Goal: Task Accomplishment & Management: Use online tool/utility

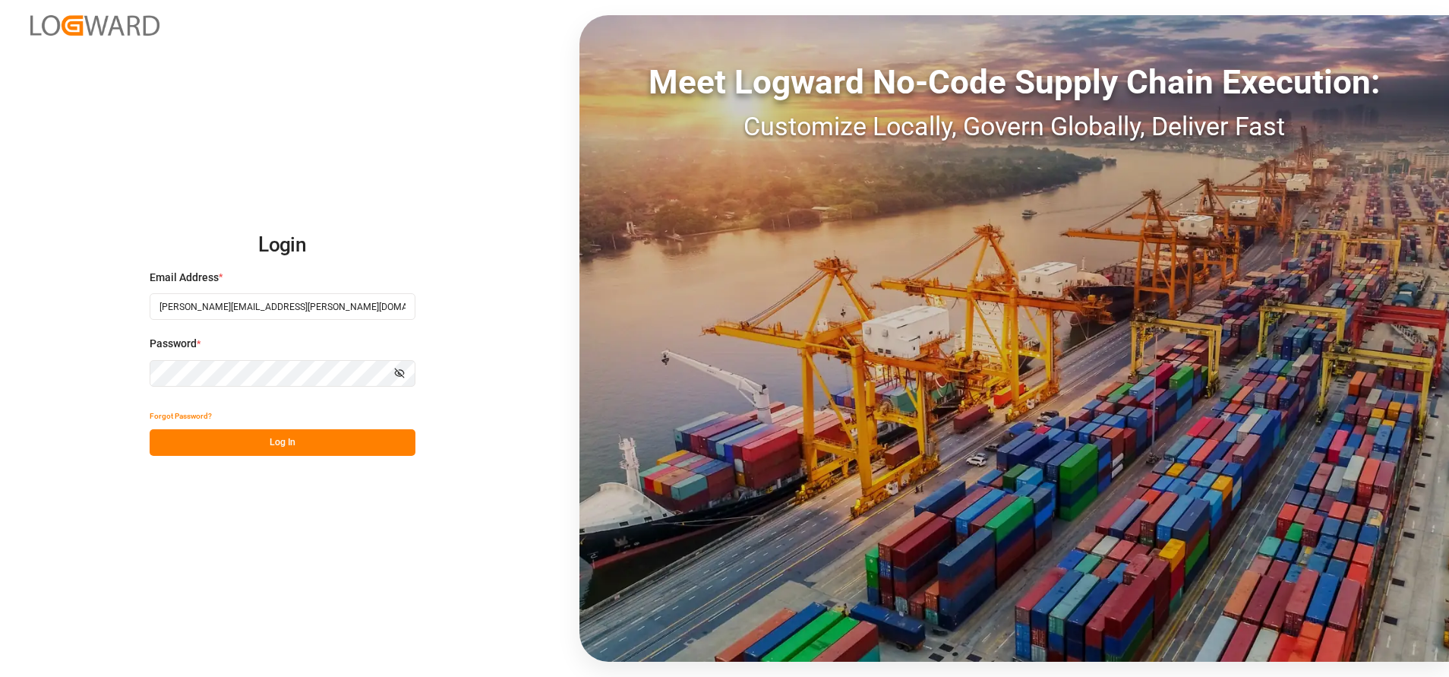
click at [354, 438] on button "Log In" at bounding box center [283, 442] width 266 height 27
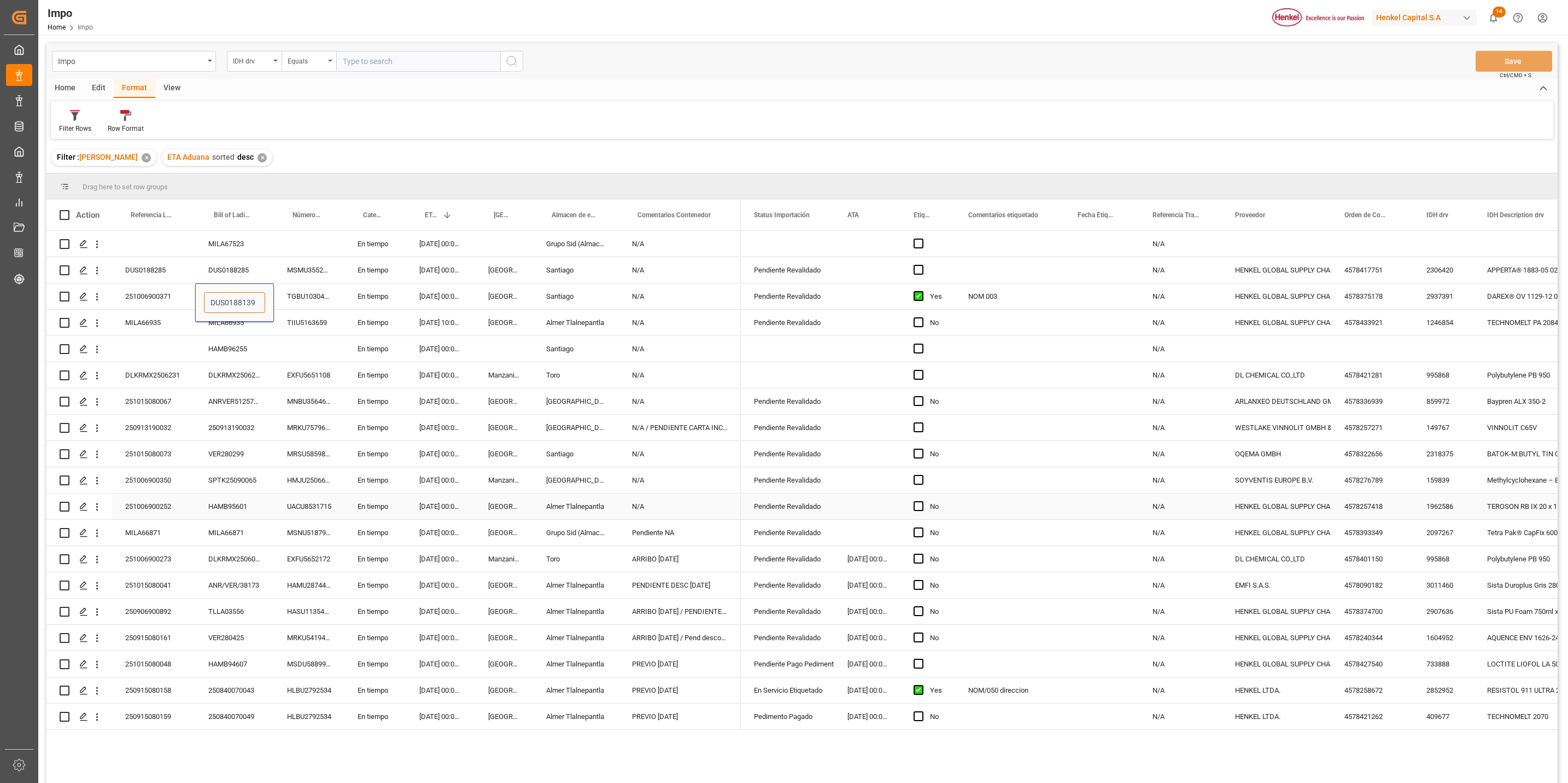
scroll to position [82, 0]
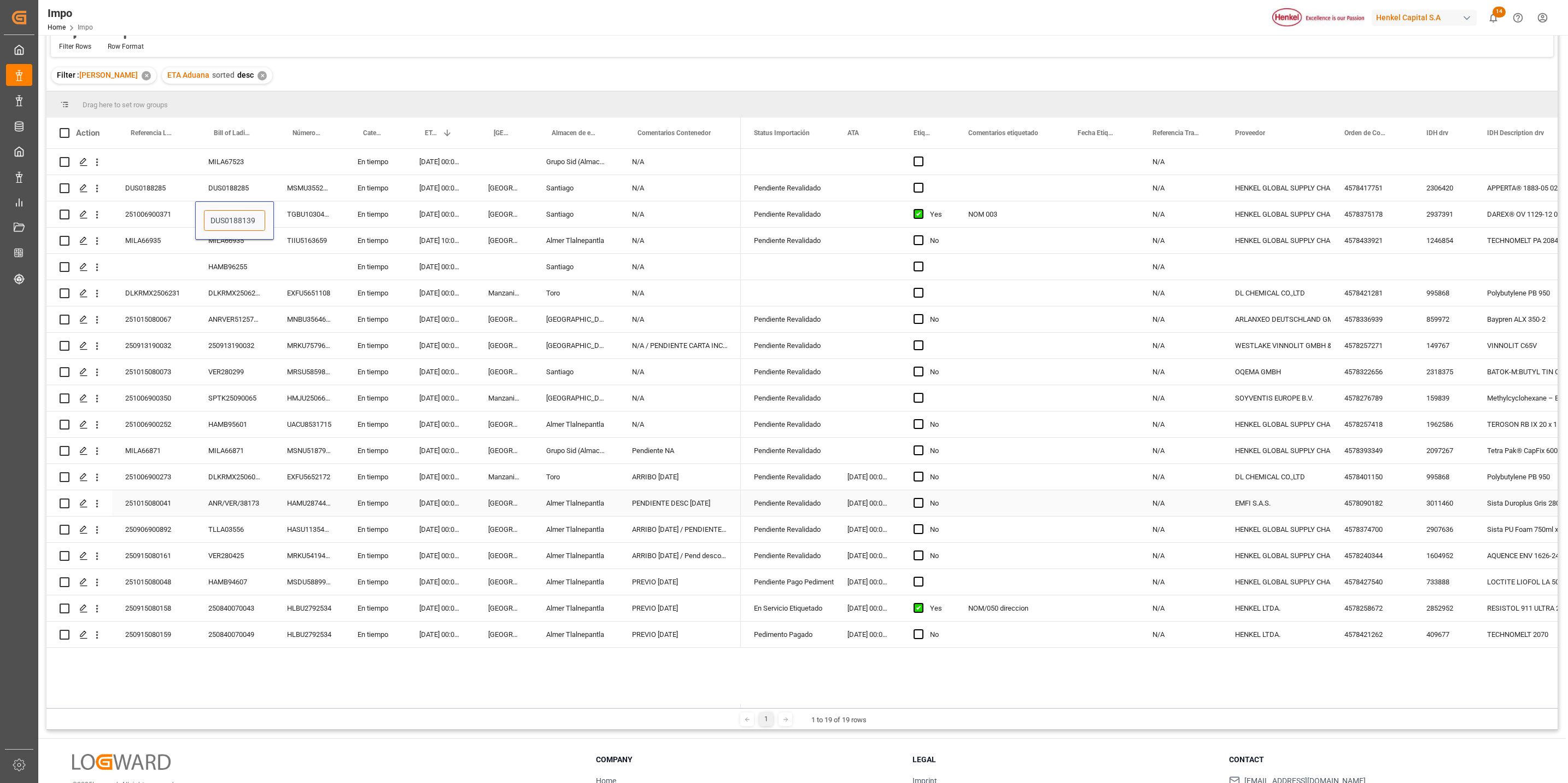
type input "-"
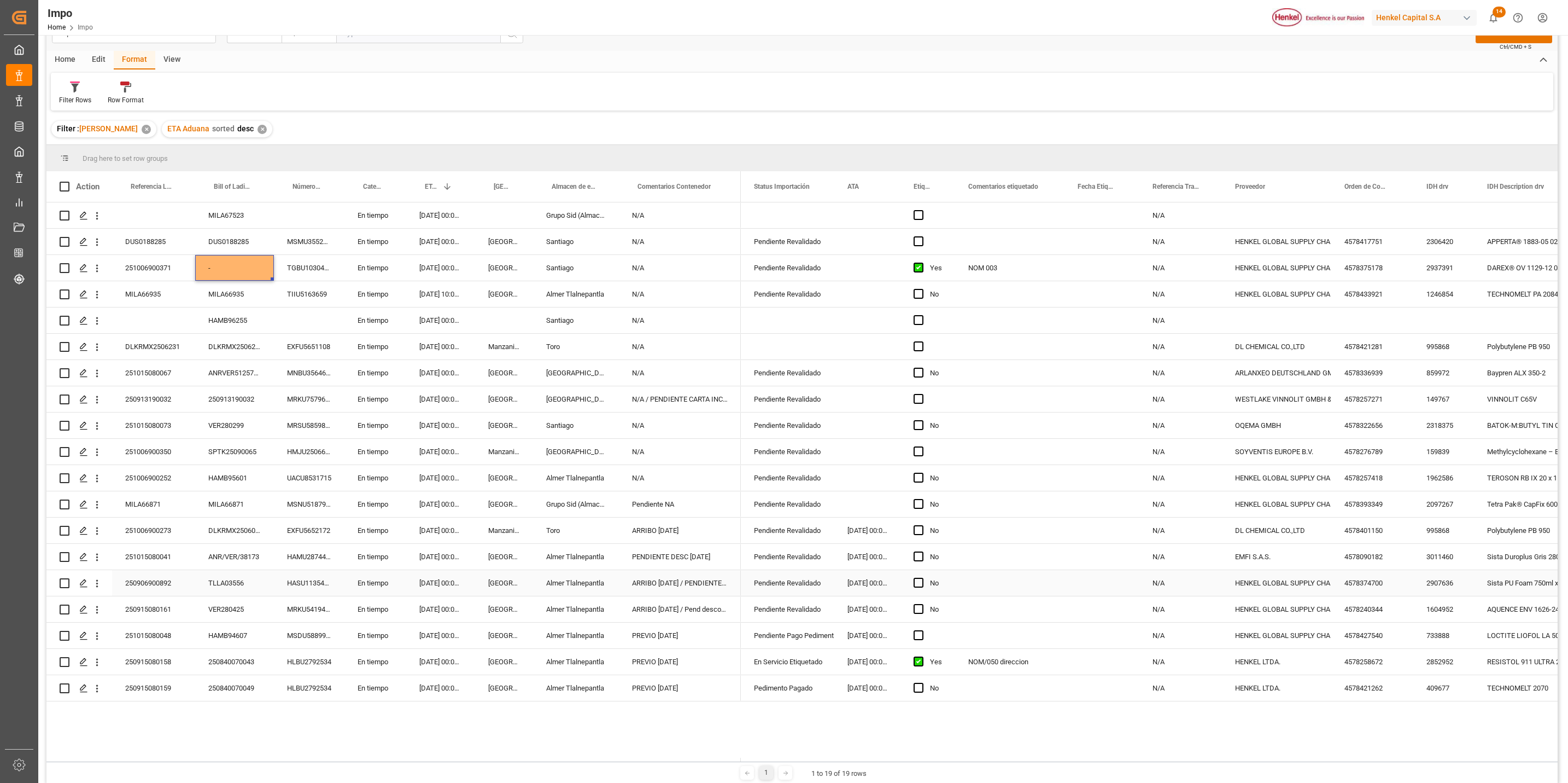
scroll to position [0, 0]
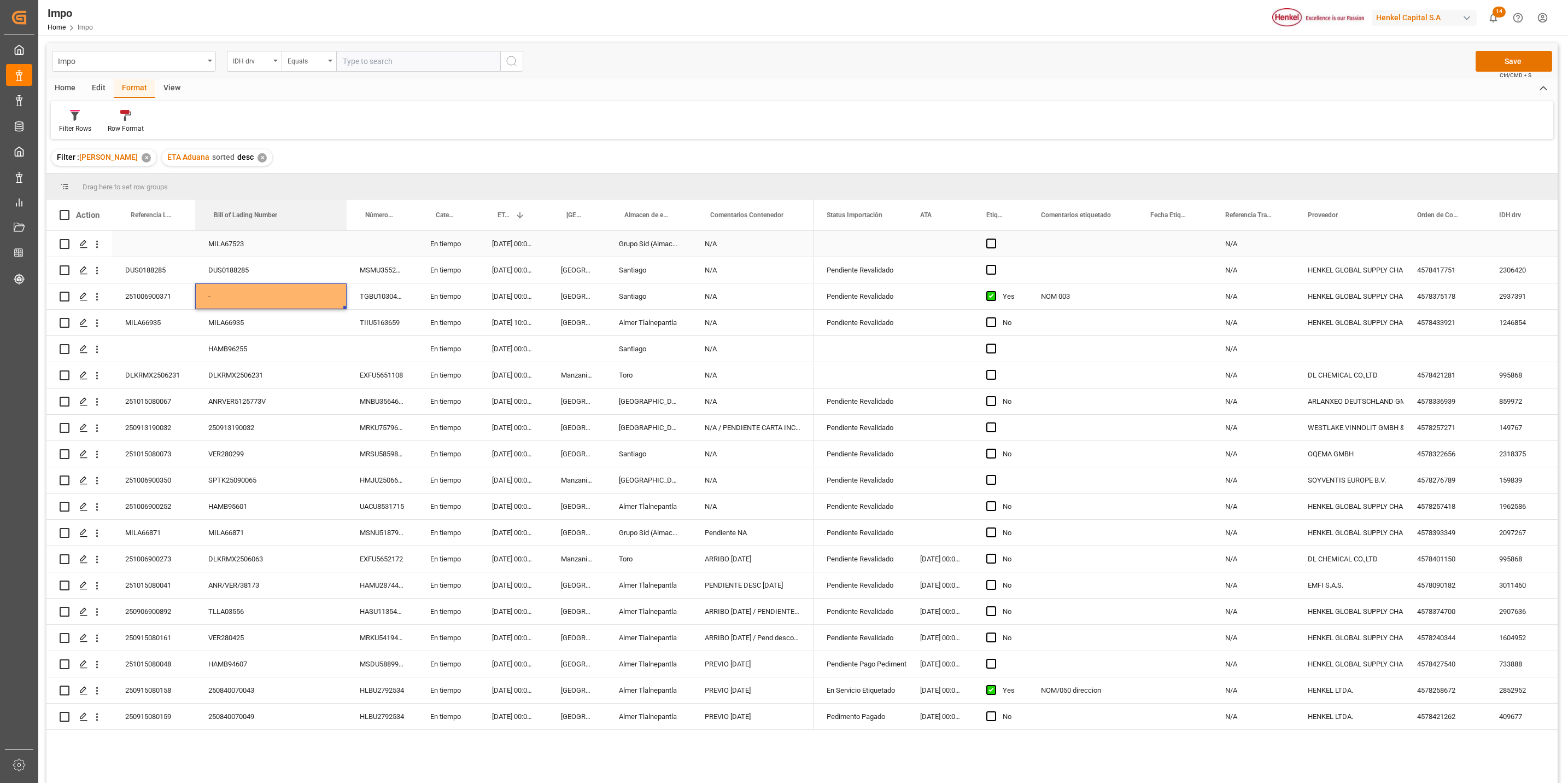
drag, startPoint x: 273, startPoint y: 212, endPoint x: 349, endPoint y: 248, distance: 84.1
click at [348, 235] on div "Action Referencia Leschaco Bill of Lading Number Número de Contenedor 1" at bounding box center [802, 495] width 1511 height 591
click at [330, 214] on span at bounding box center [331, 215] width 10 height 10
click at [406, 214] on span "filter" at bounding box center [418, 217] width 65 height 19
type input "2"
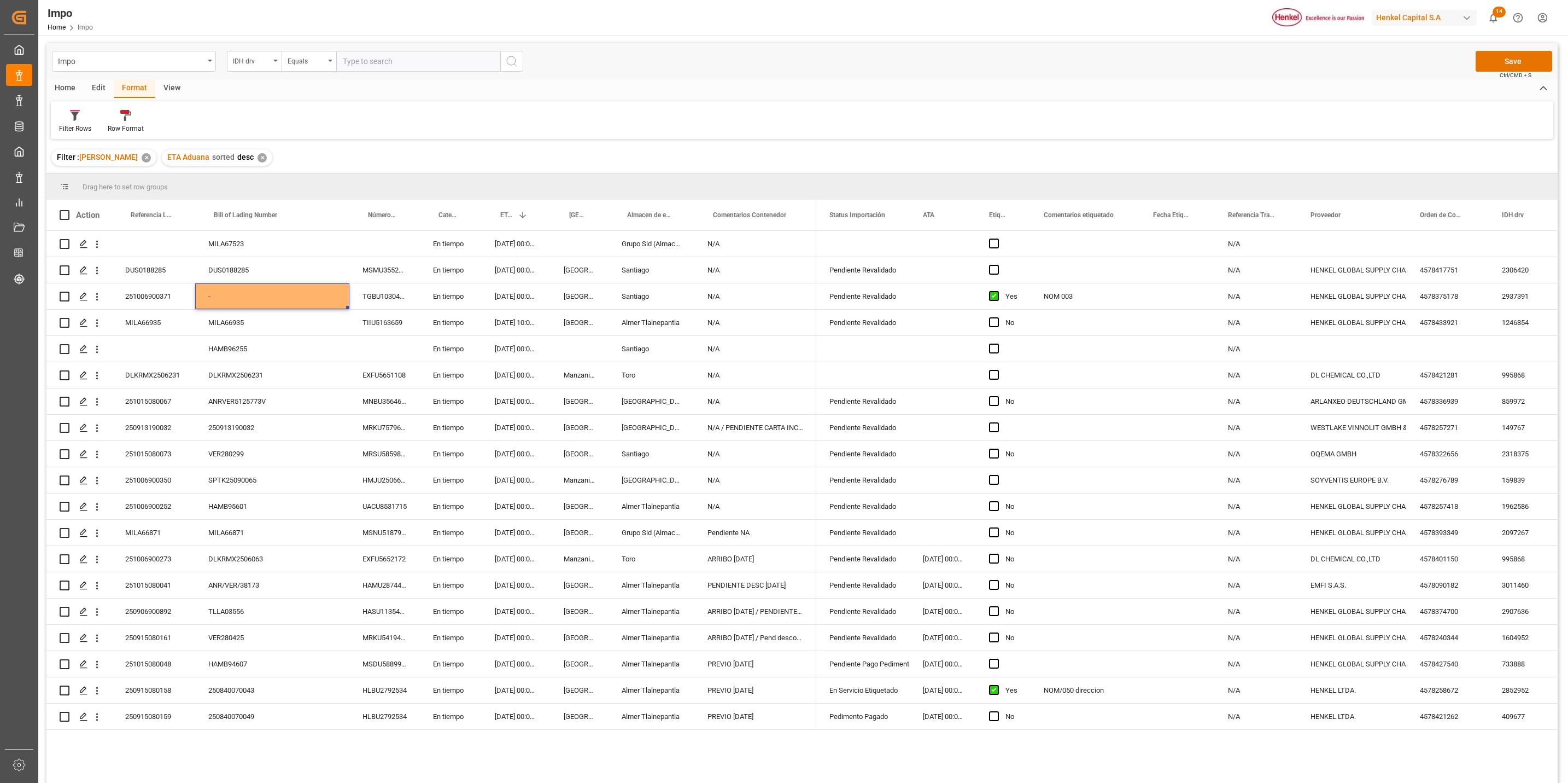
drag, startPoint x: 622, startPoint y: 40, endPoint x: 627, endPoint y: 35, distance: 7.1
click at [627, 35] on div "Impo Home Impo Henkel Capital S.A 14 Notifications Only show unread All Mark al…" at bounding box center [802, 391] width 1528 height 783
click at [289, 346] on div "HAMB96255" at bounding box center [272, 349] width 154 height 26
drag, startPoint x: 329, startPoint y: 253, endPoint x: 320, endPoint y: 254, distance: 9.1
click at [327, 253] on div "MILA67523" at bounding box center [272, 244] width 154 height 26
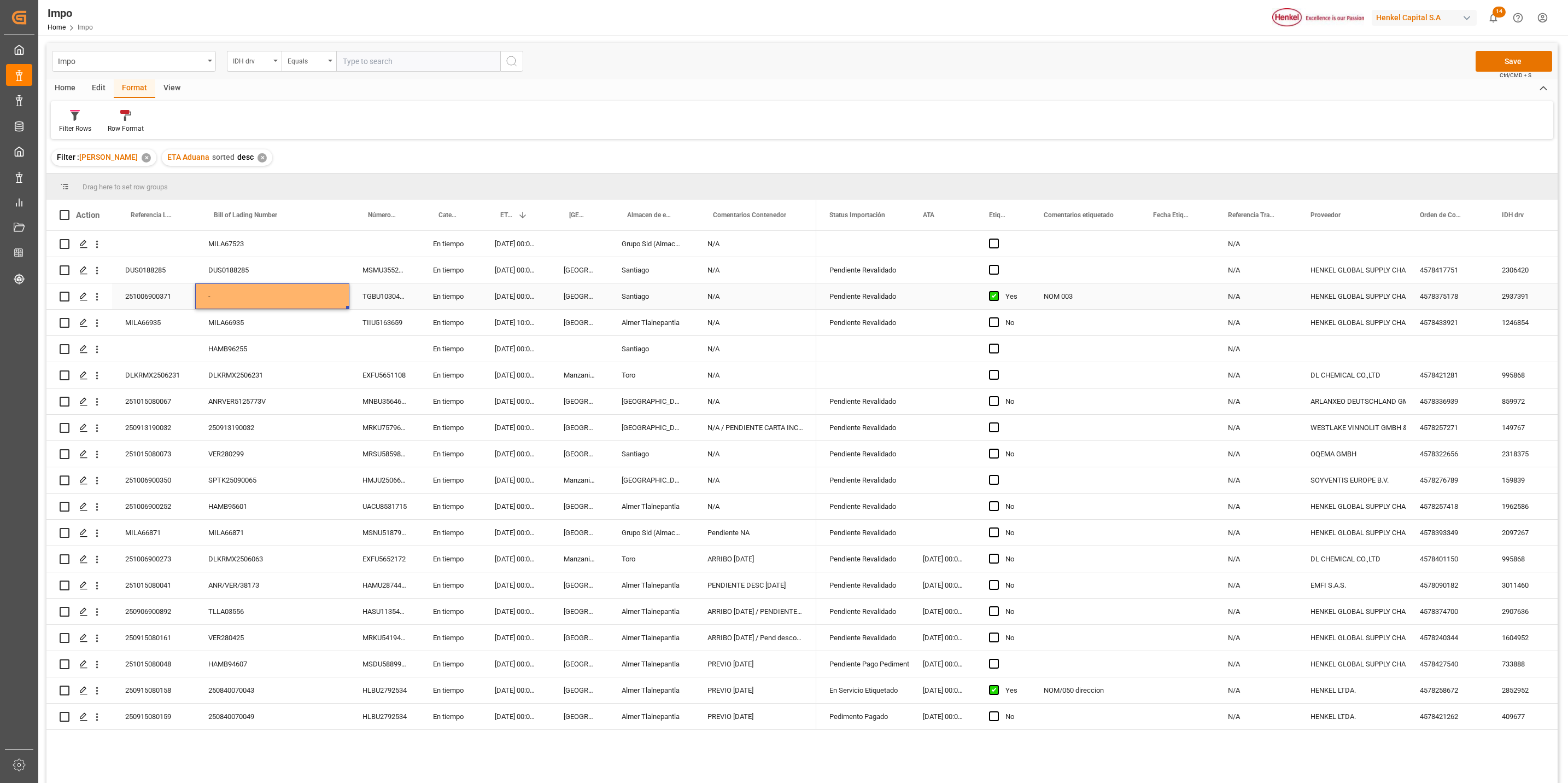
click at [299, 299] on div "-" at bounding box center [272, 296] width 154 height 26
click at [301, 273] on div "DUS0188285" at bounding box center [272, 270] width 154 height 26
click at [306, 295] on div "-" at bounding box center [272, 296] width 154 height 26
click at [276, 295] on input "-" at bounding box center [272, 303] width 137 height 21
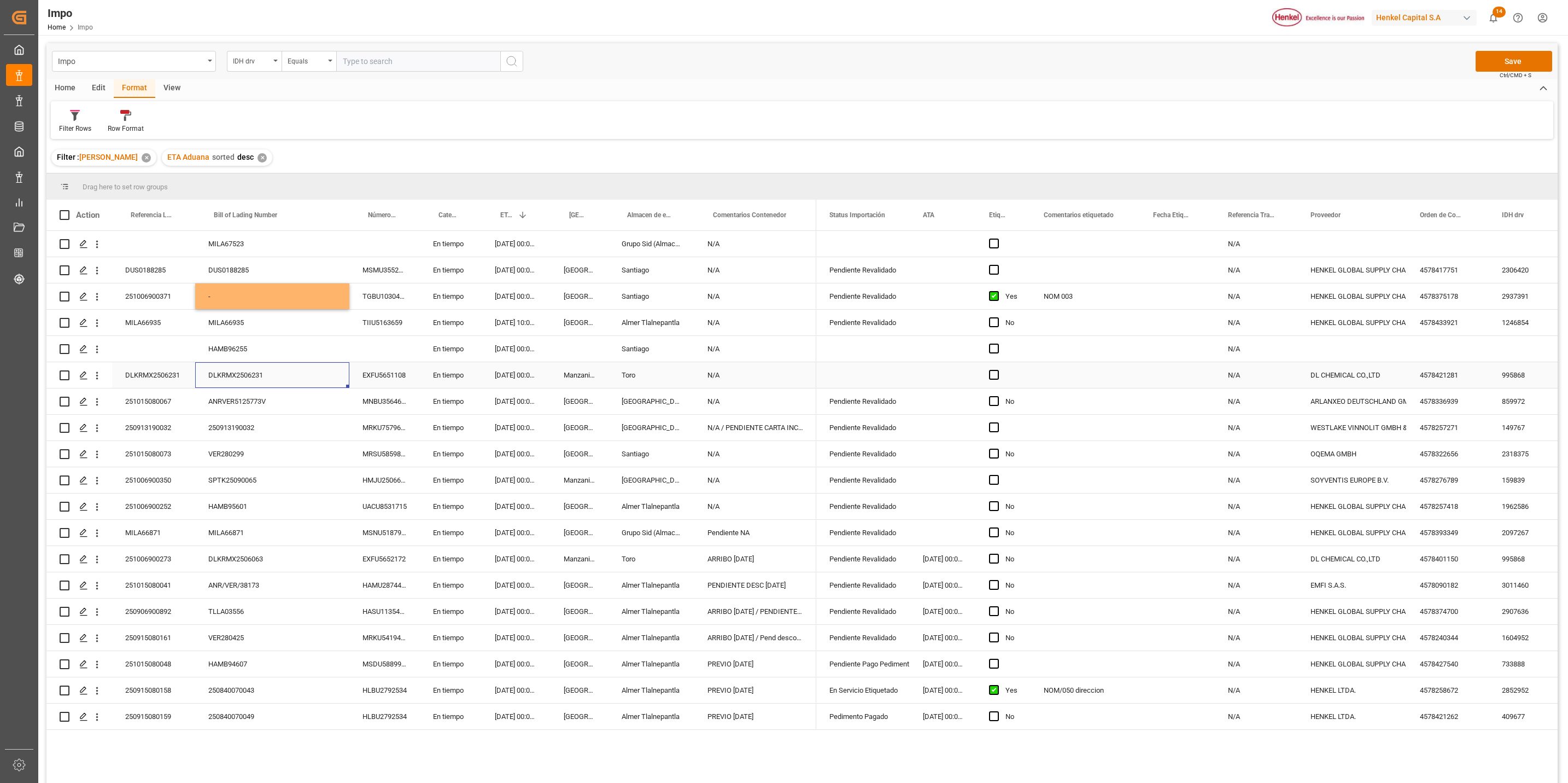
click at [304, 372] on div "DLKRMX2506231" at bounding box center [272, 375] width 154 height 26
click at [266, 302] on div "-" at bounding box center [272, 296] width 154 height 26
click at [265, 299] on div "-" at bounding box center [272, 296] width 154 height 26
click at [266, 299] on div "-" at bounding box center [272, 296] width 154 height 26
click at [268, 295] on div "-" at bounding box center [272, 296] width 154 height 26
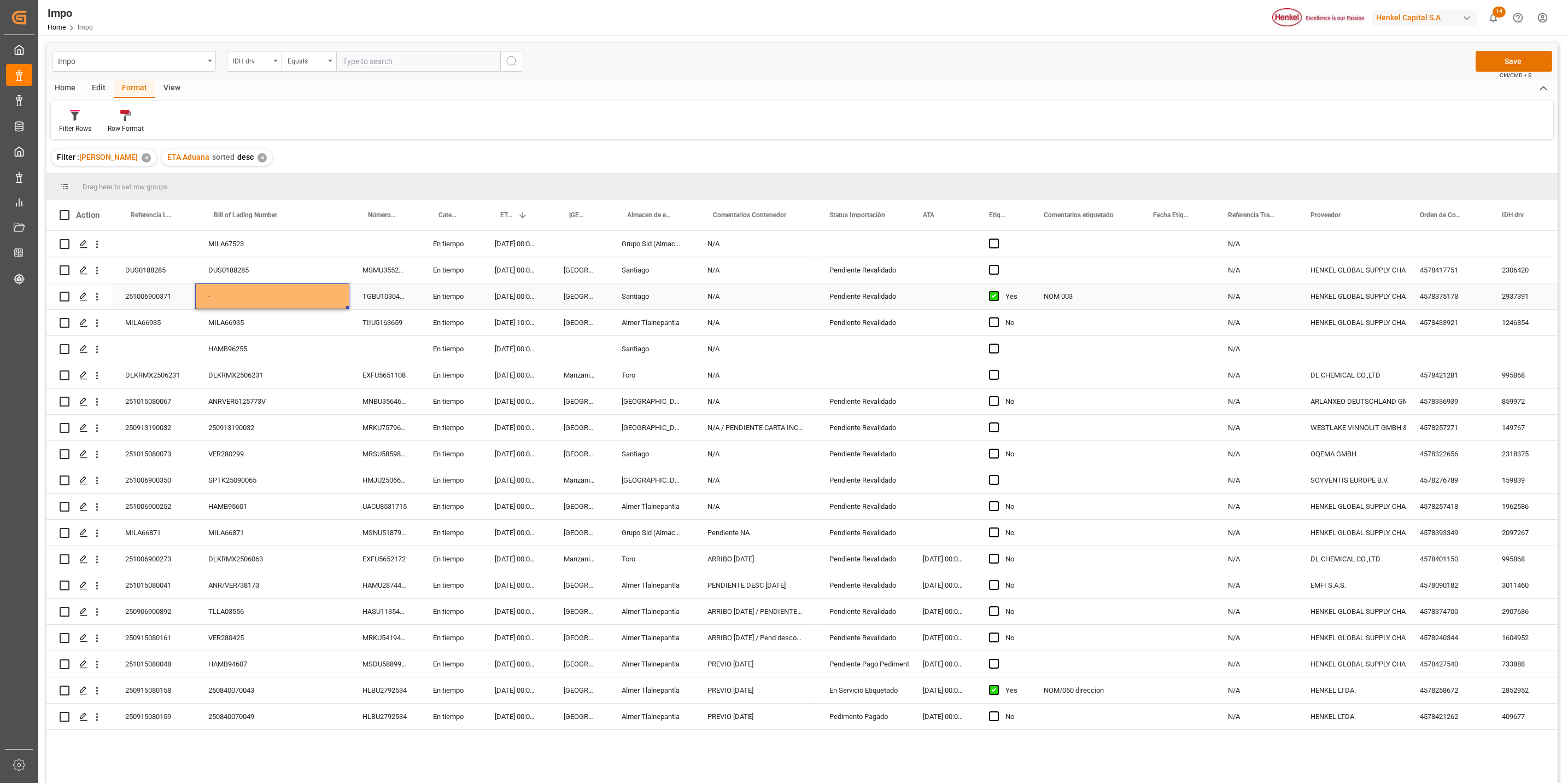
click at [269, 294] on div "-" at bounding box center [272, 296] width 154 height 26
click at [231, 301] on input "-" at bounding box center [272, 303] width 137 height 21
click at [418, 413] on div "251015080067 ANRVER5125773V MNBU3564667 En tiempo 29.09.2025 00:00:00 Veracruz …" at bounding box center [431, 401] width 770 height 26
click at [295, 361] on div "HAMB96255" at bounding box center [272, 349] width 154 height 26
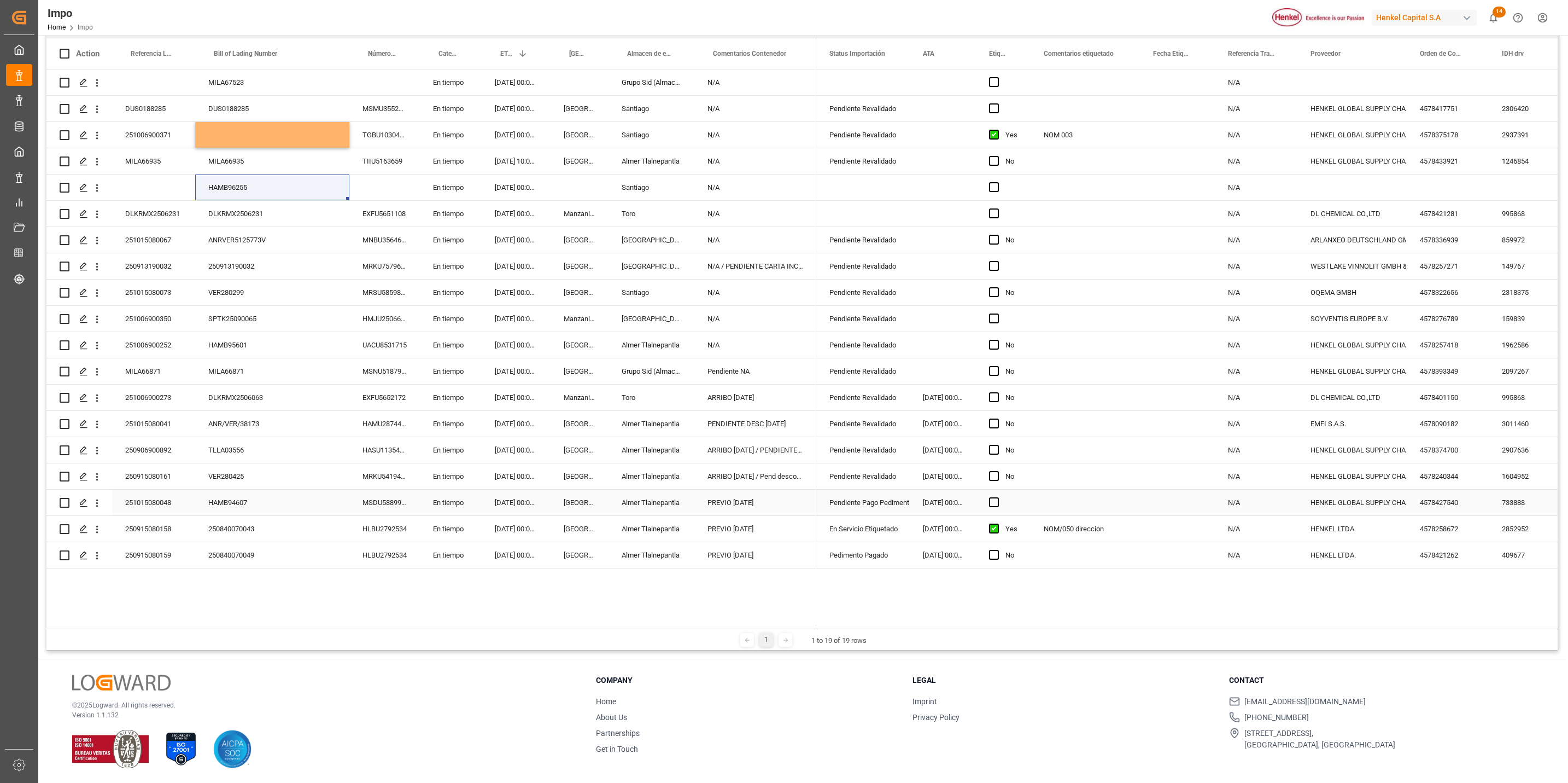
scroll to position [163, 0]
click at [279, 445] on div "TLLA03556" at bounding box center [272, 449] width 154 height 26
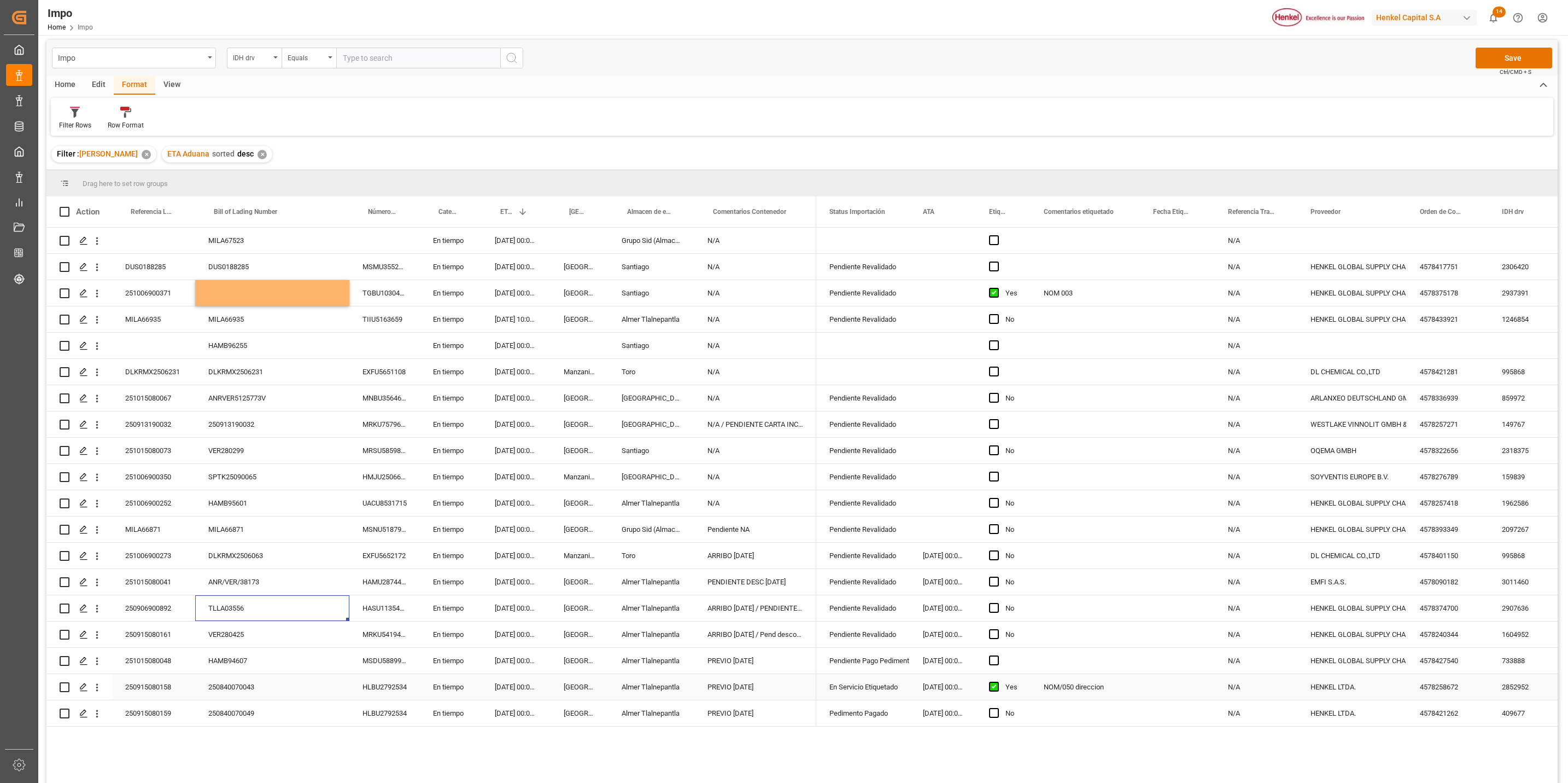
scroll to position [0, 0]
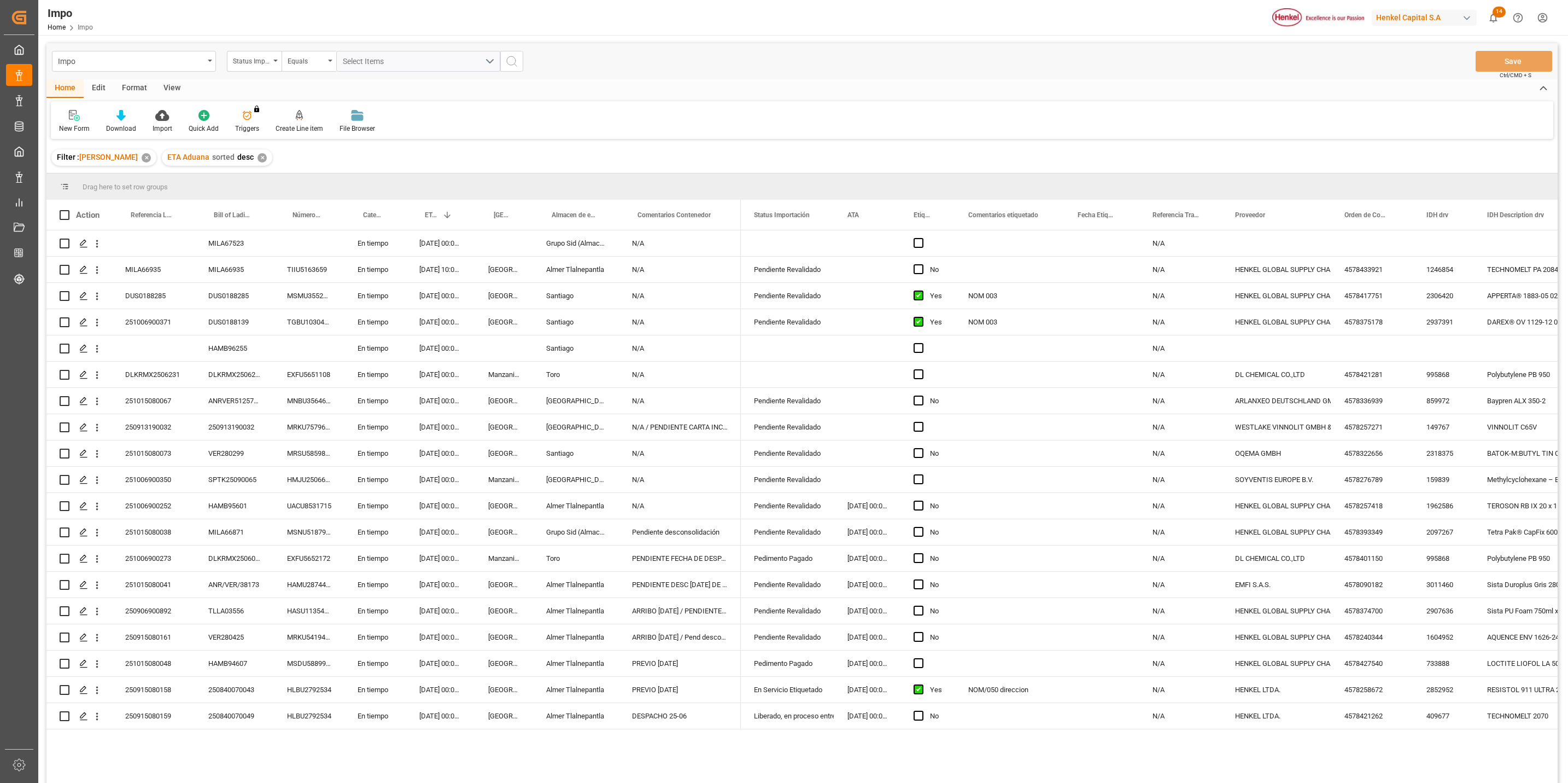
click at [123, 83] on div "Format" at bounding box center [135, 89] width 42 height 19
click at [84, 120] on div at bounding box center [75, 115] width 32 height 12
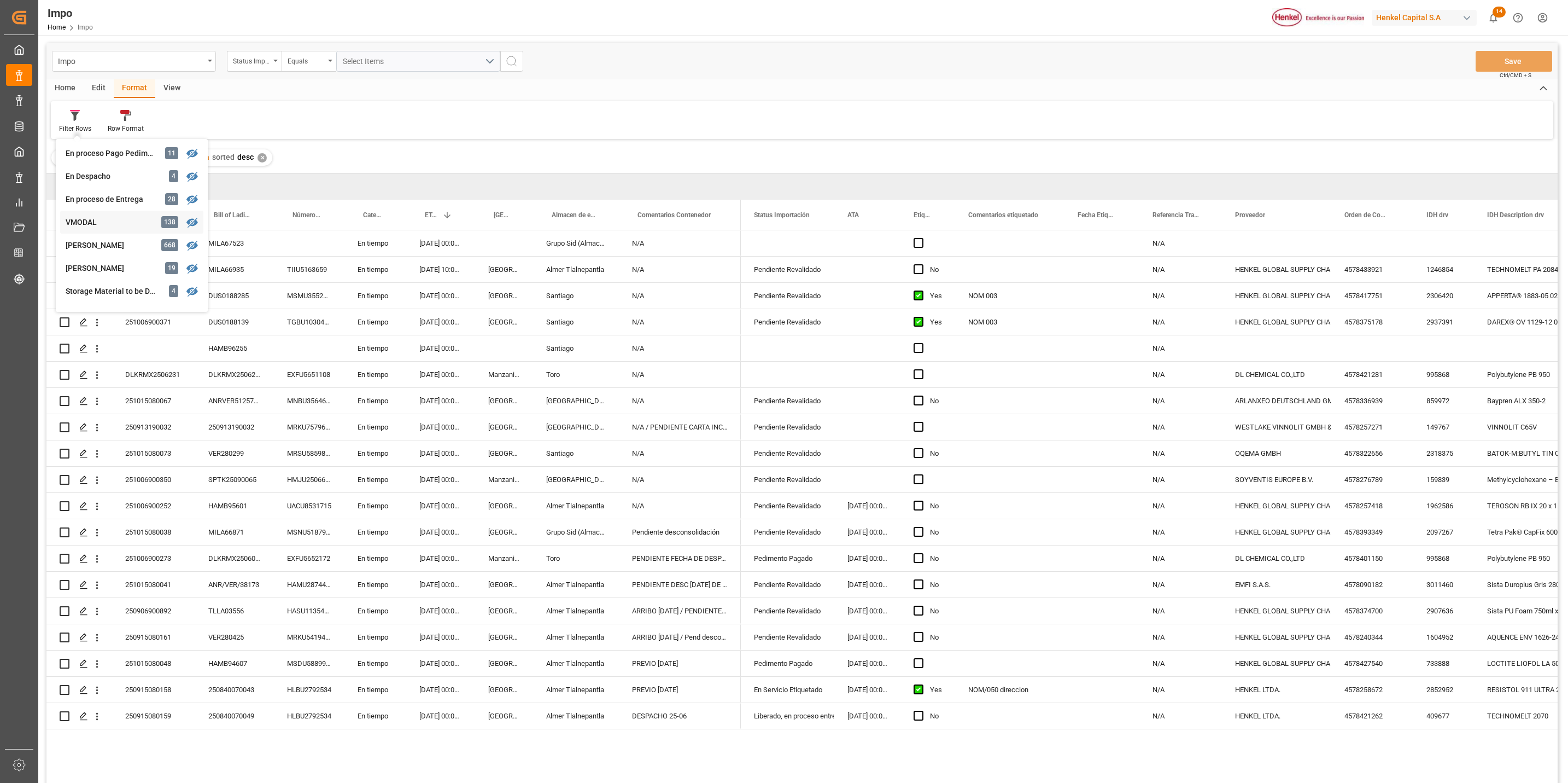
scroll to position [164, 0]
click at [119, 261] on div "[PERSON_NAME]" at bounding box center [113, 267] width 96 height 12
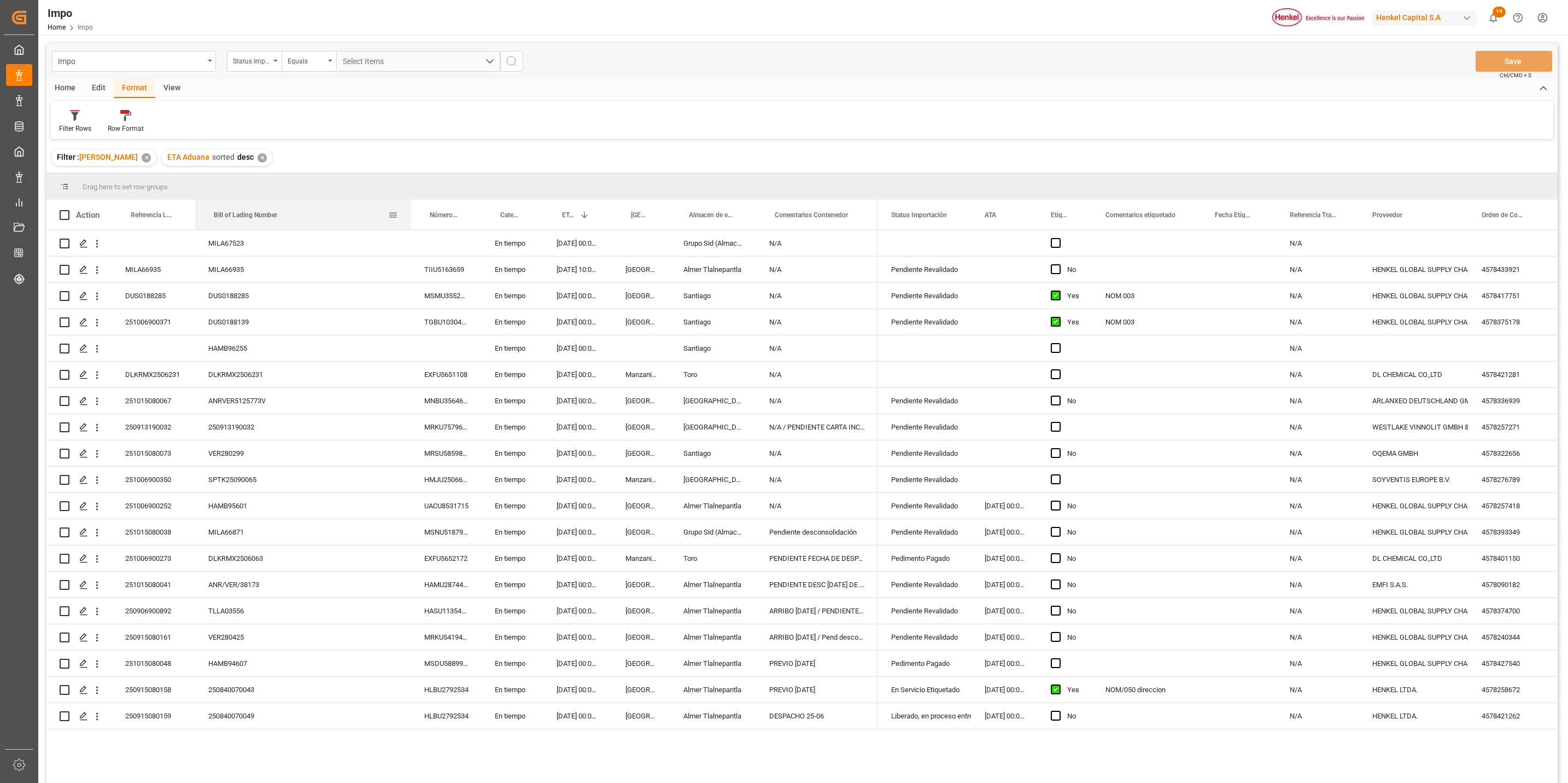
drag, startPoint x: 312, startPoint y: 212, endPoint x: 406, endPoint y: 235, distance: 96.8
click at [409, 231] on div "Action Referencia Leschaco Bill of Lading Number Número de Contenedor 1" at bounding box center [802, 495] width 1511 height 591
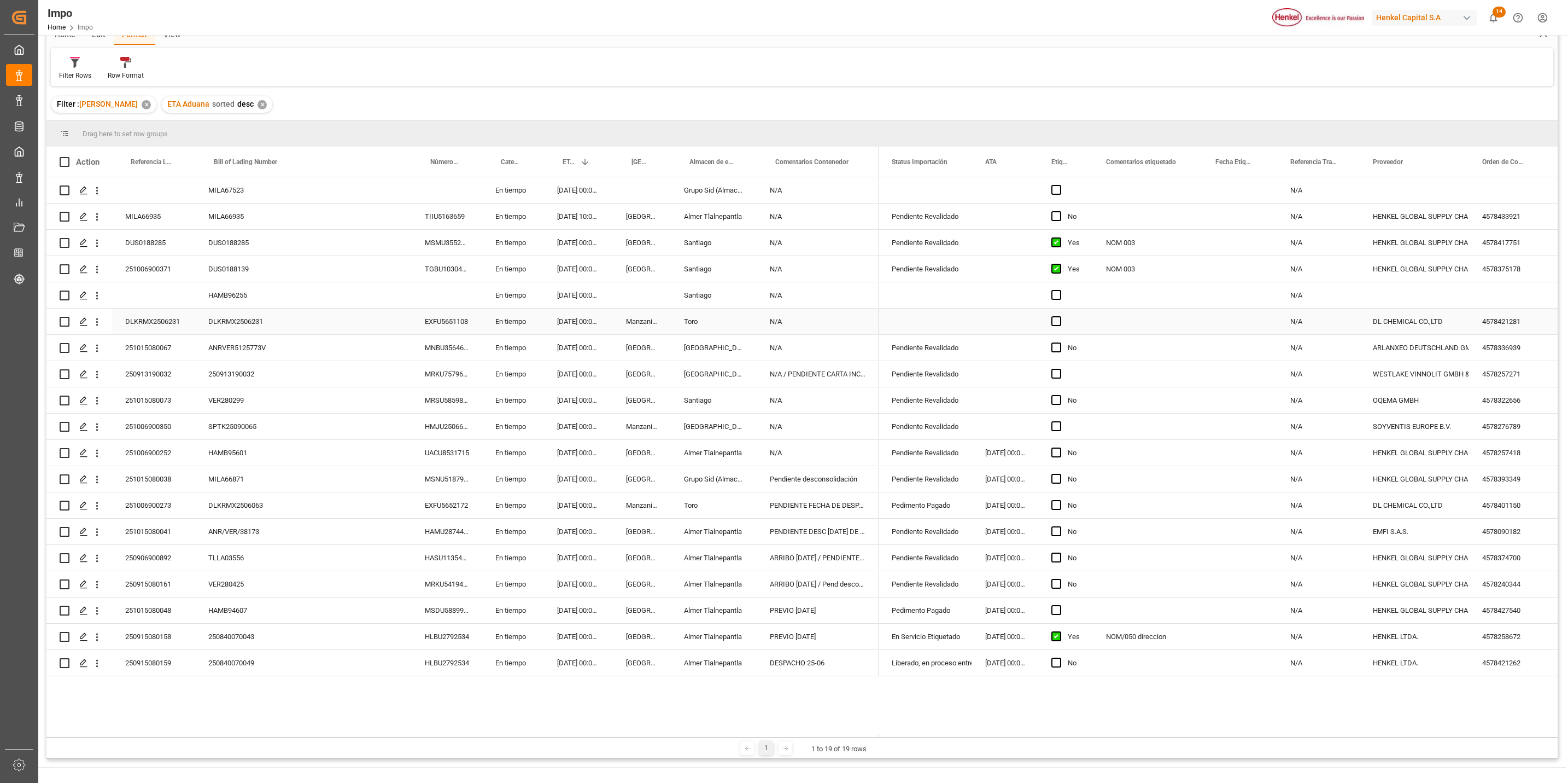
scroll to position [82, 0]
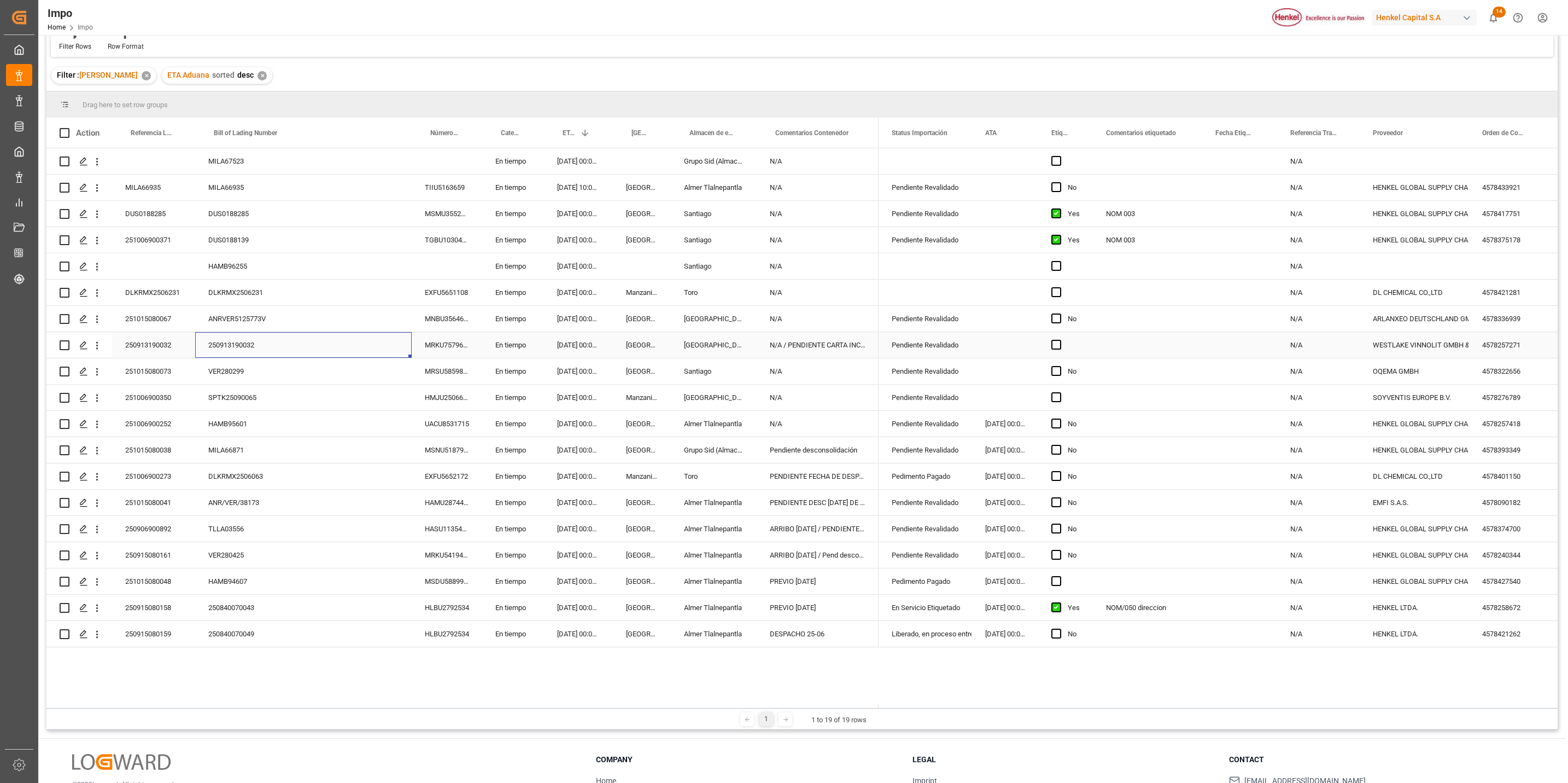
click at [310, 349] on div "250913190032" at bounding box center [303, 345] width 217 height 26
click at [832, 349] on div "N/A / PENDIENTE CARTA INCREMENTABLES" at bounding box center [817, 345] width 122 height 26
click at [247, 352] on div "250913190032" at bounding box center [303, 345] width 217 height 26
click at [153, 341] on div "250913190032" at bounding box center [153, 345] width 83 height 26
click at [151, 342] on div "250913190032" at bounding box center [153, 345] width 83 height 26
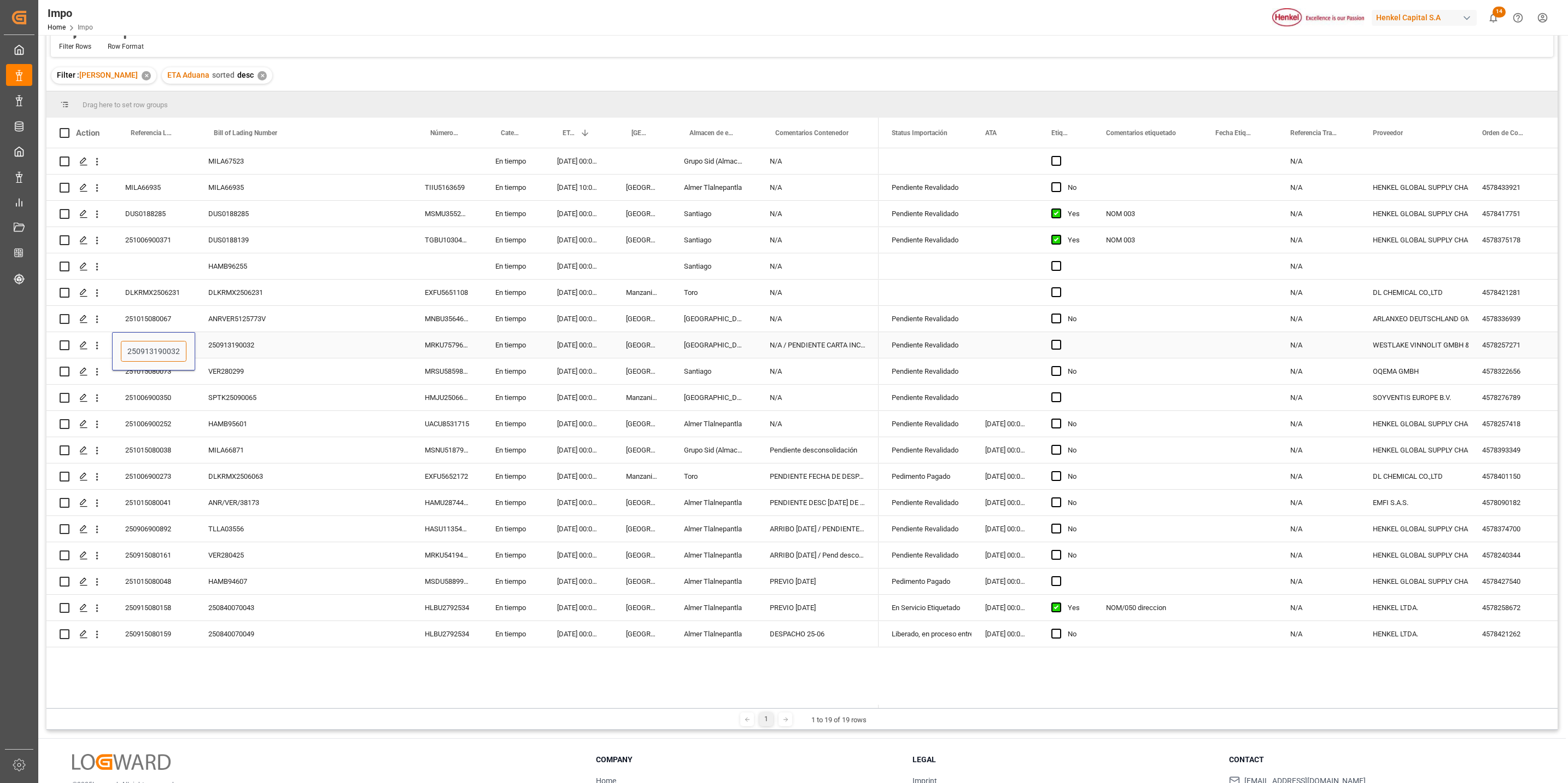
click at [146, 349] on input "250913190032" at bounding box center [153, 351] width 66 height 21
click at [150, 349] on input "250913190032" at bounding box center [153, 351] width 66 height 21
click at [151, 349] on input "250913190032" at bounding box center [153, 351] width 66 height 21
click at [151, 348] on input "250913190032" at bounding box center [153, 351] width 66 height 21
paste input "251006900378"
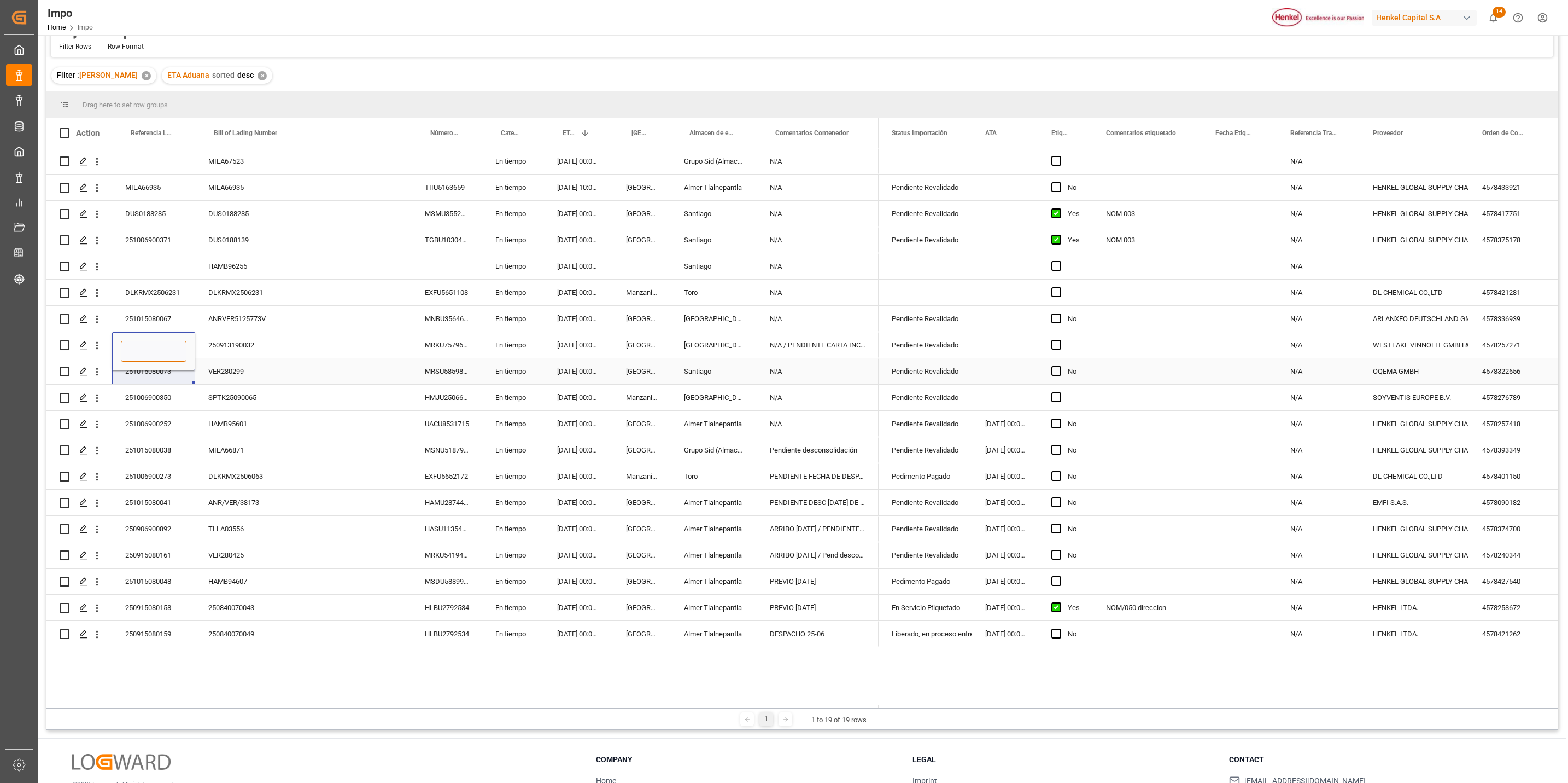
type input "251006900378"
click at [326, 408] on div "SPTK25090065" at bounding box center [303, 398] width 217 height 26
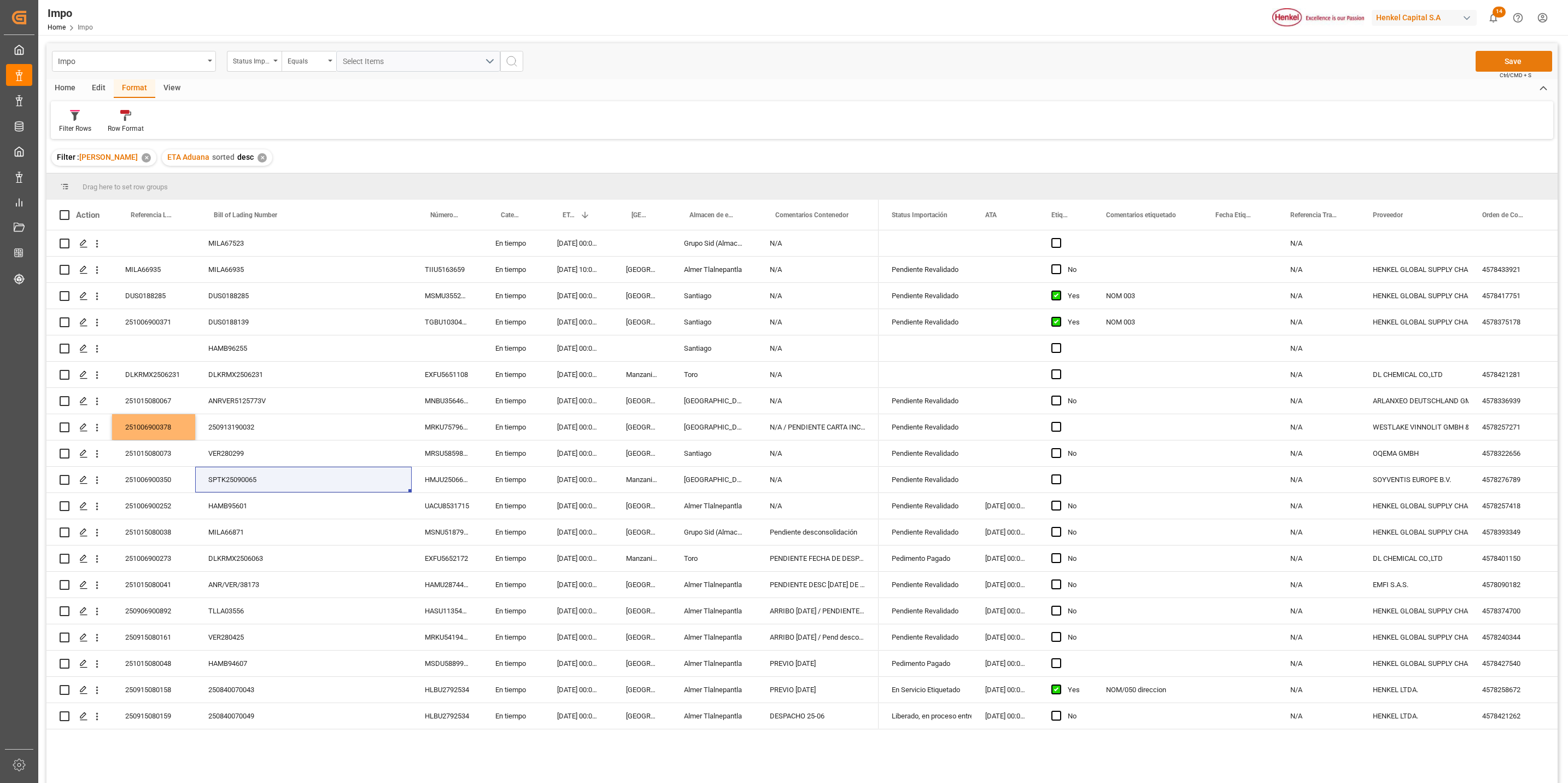
click at [1527, 55] on button "Save" at bounding box center [1514, 61] width 76 height 21
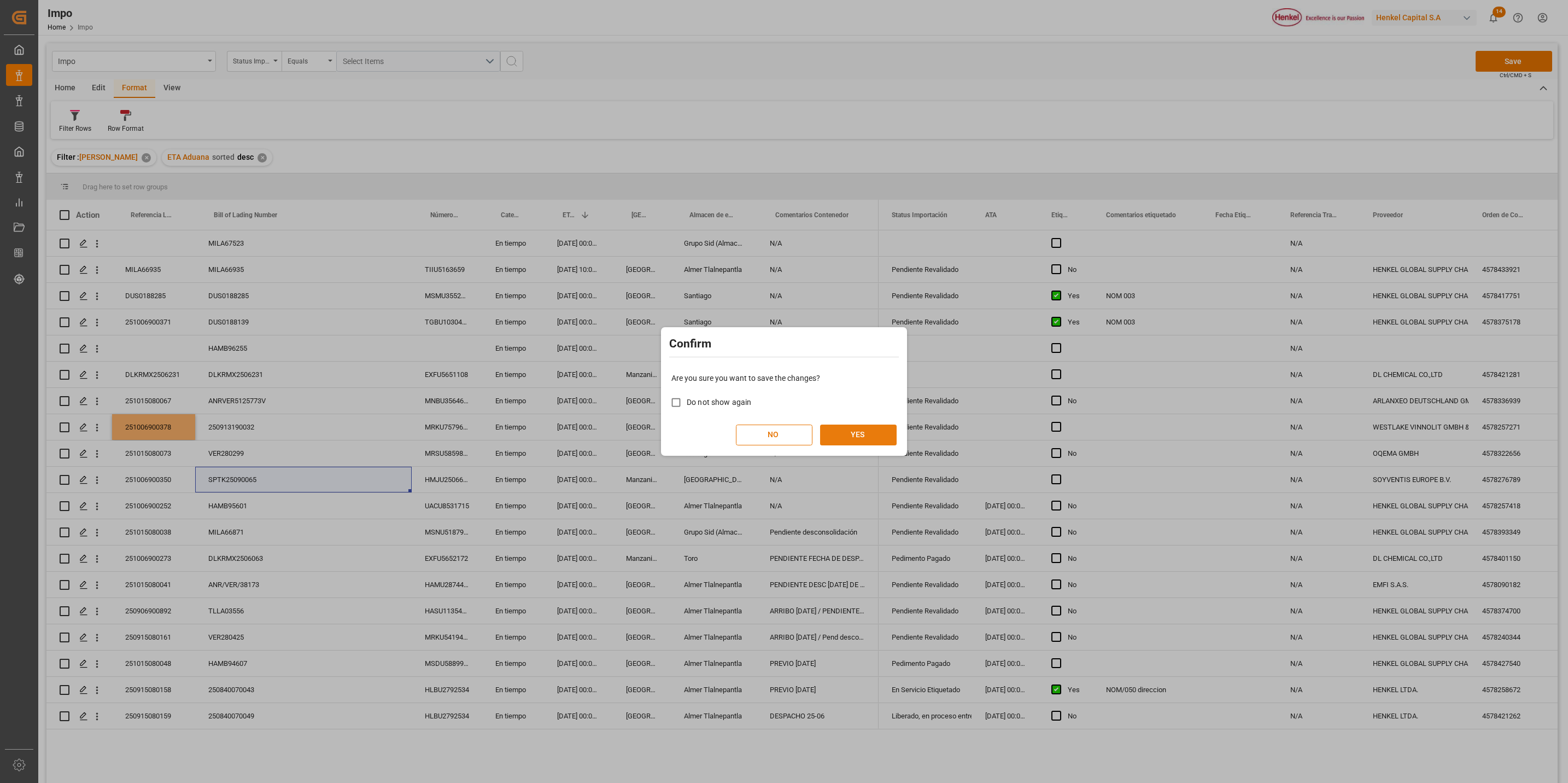
click at [865, 442] on button "YES" at bounding box center [858, 434] width 76 height 21
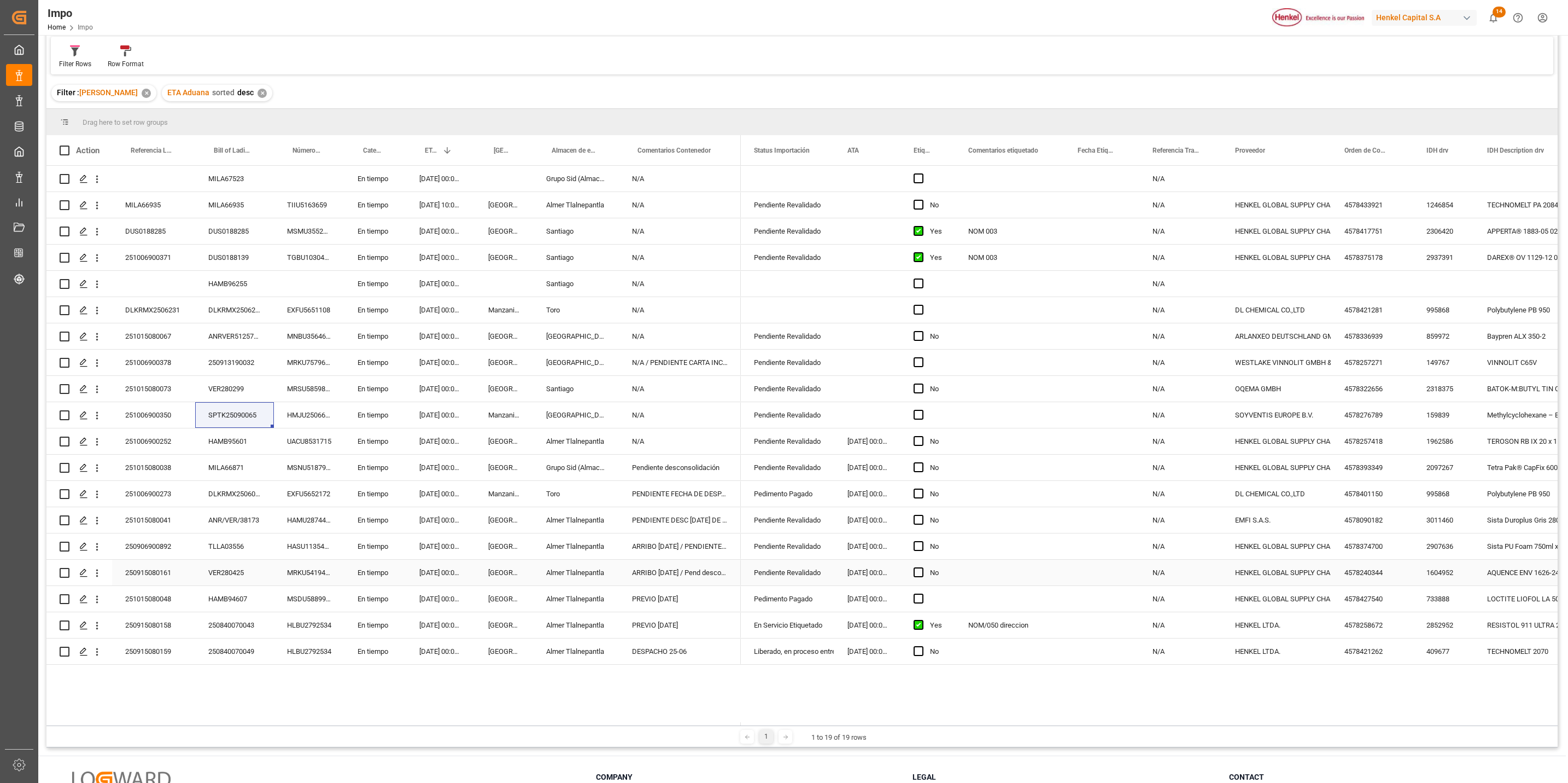
scroll to position [163, 0]
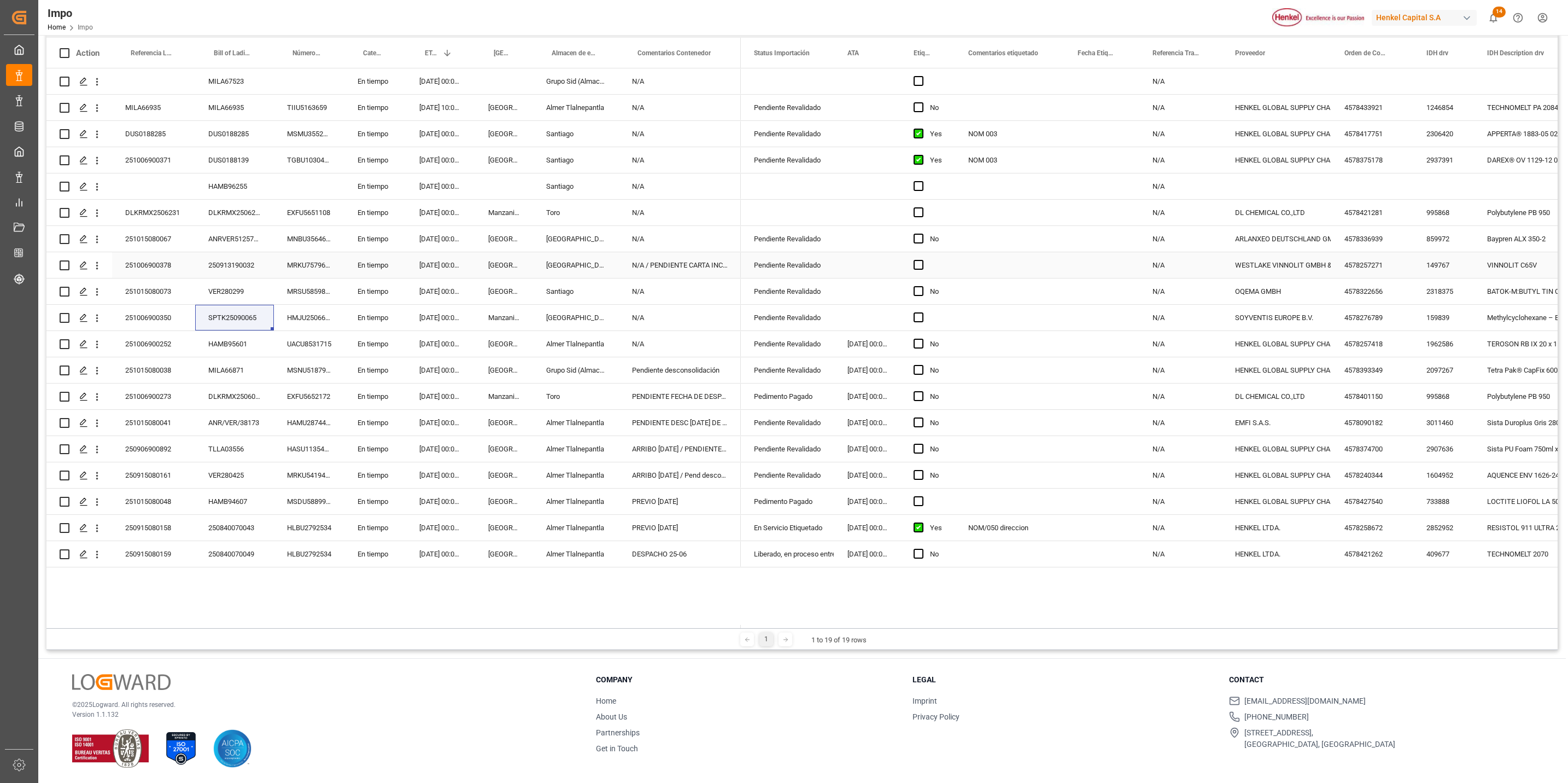
click at [166, 258] on div "251006900378" at bounding box center [153, 265] width 83 height 26
click at [786, 560] on div "Liberado, en proceso entrega" at bounding box center [787, 554] width 67 height 25
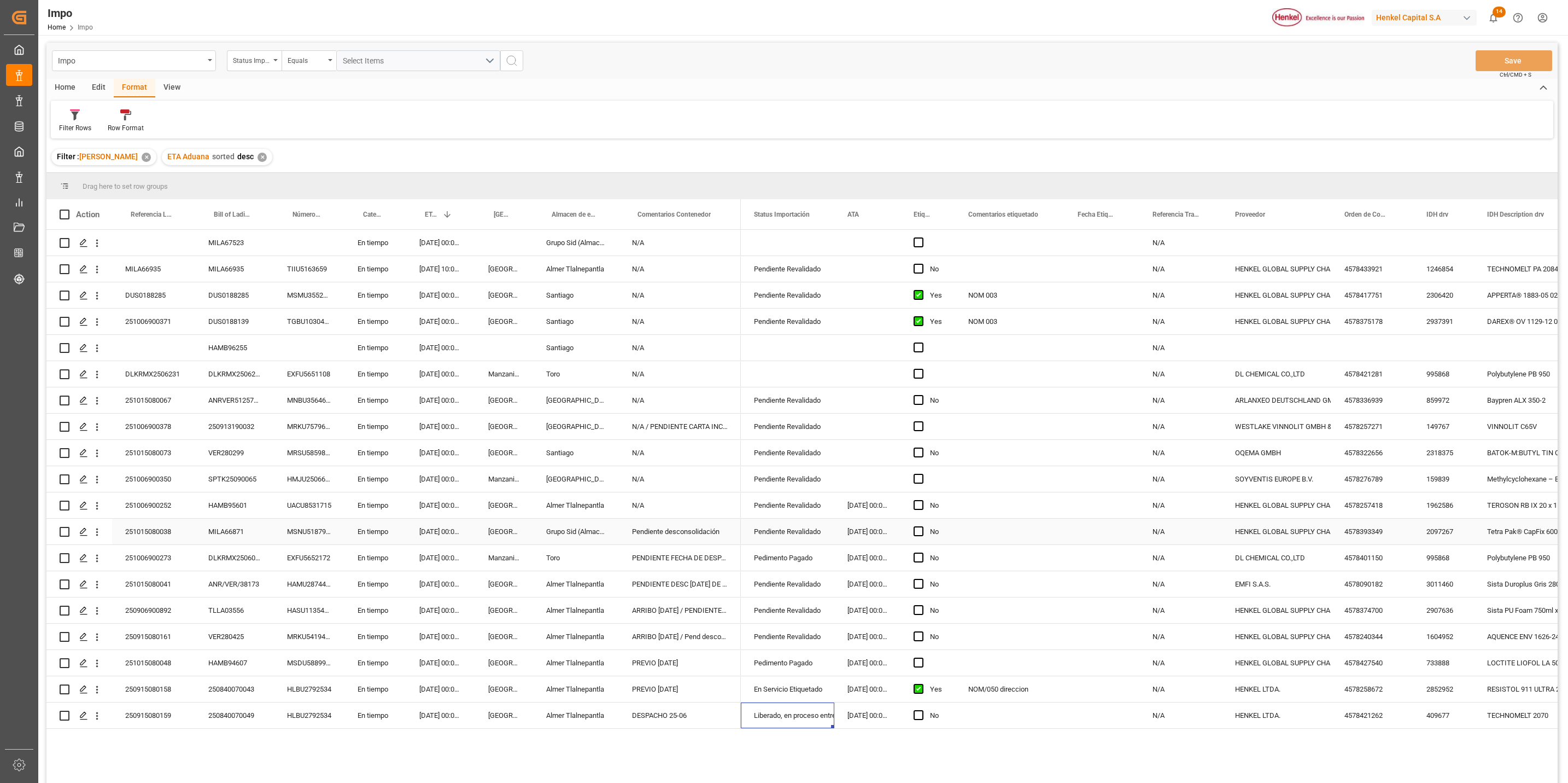
scroll to position [0, 0]
click at [522, 345] on div "Press SPACE to select this row." at bounding box center [504, 349] width 58 height 26
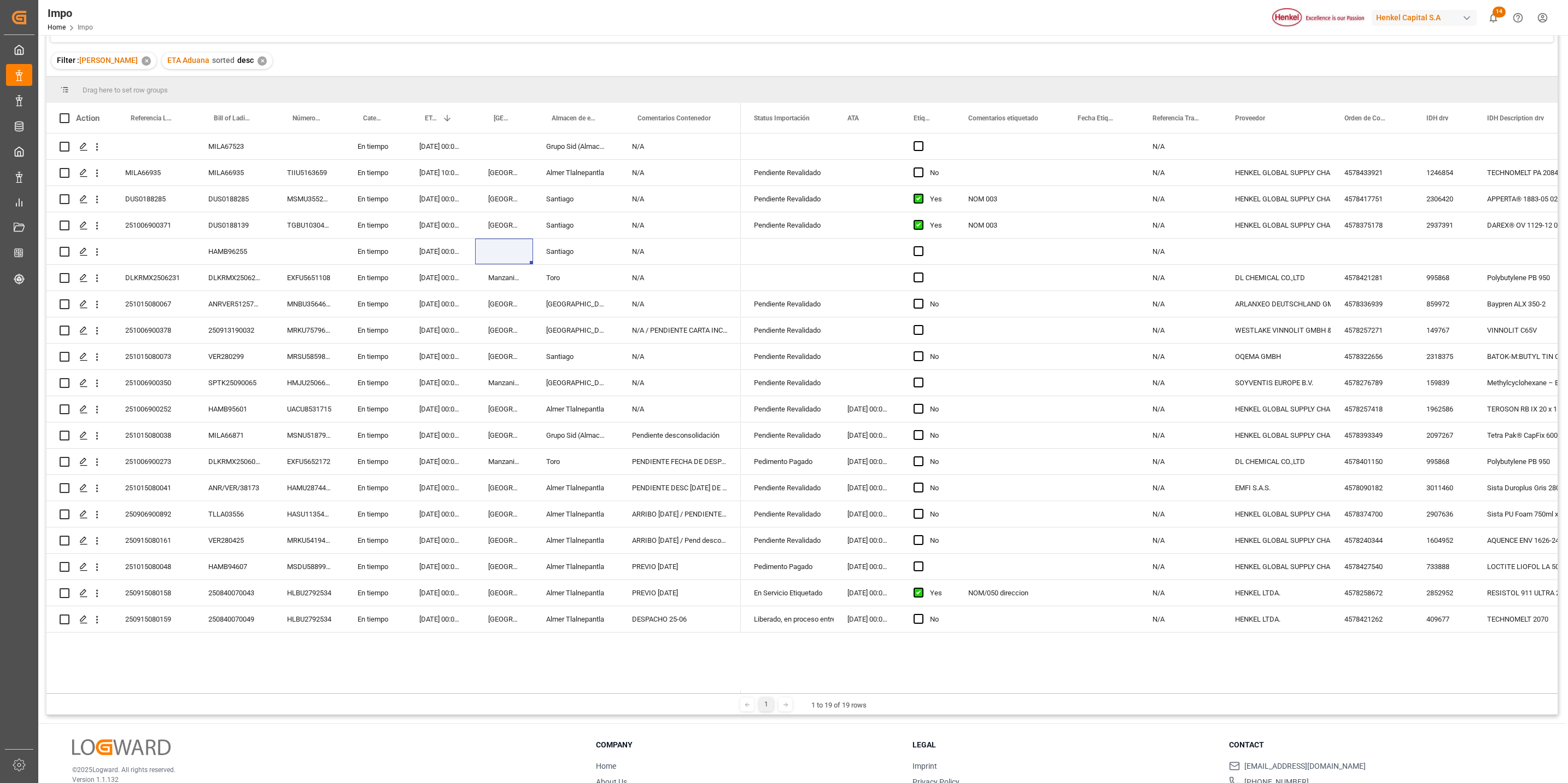
scroll to position [163, 0]
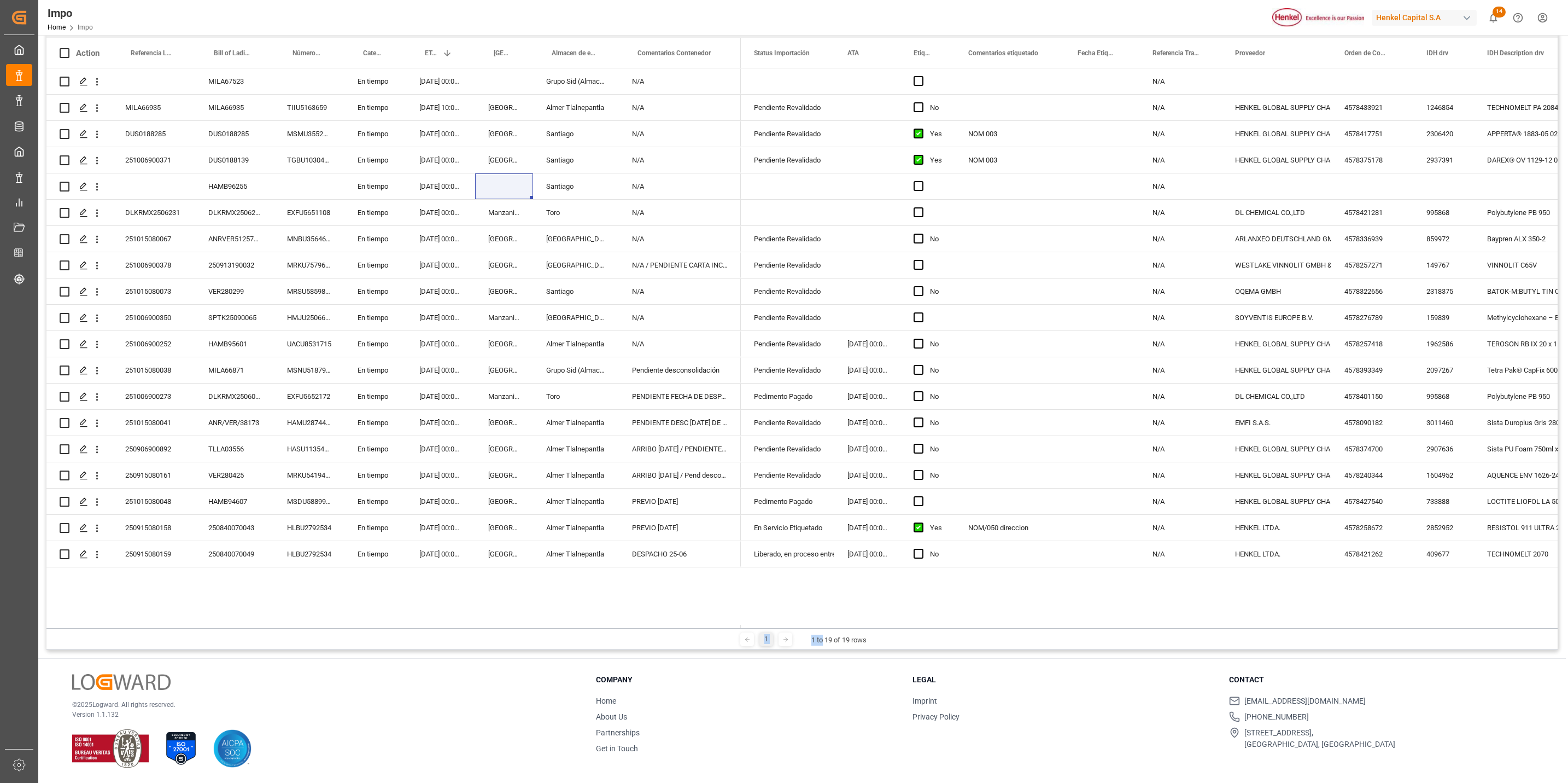
drag, startPoint x: 821, startPoint y: 627, endPoint x: 785, endPoint y: 626, distance: 36.0
click at [785, 626] on div "Drag here to set row groups Drag here to set column labels Action Referencia Le…" at bounding box center [802, 331] width 1511 height 638
drag, startPoint x: 785, startPoint y: 626, endPoint x: 682, endPoint y: 509, distance: 155.9
click at [682, 509] on div "PREVIO 25 SEP" at bounding box center [680, 501] width 122 height 26
click at [131, 498] on div "251015080048" at bounding box center [153, 501] width 83 height 26
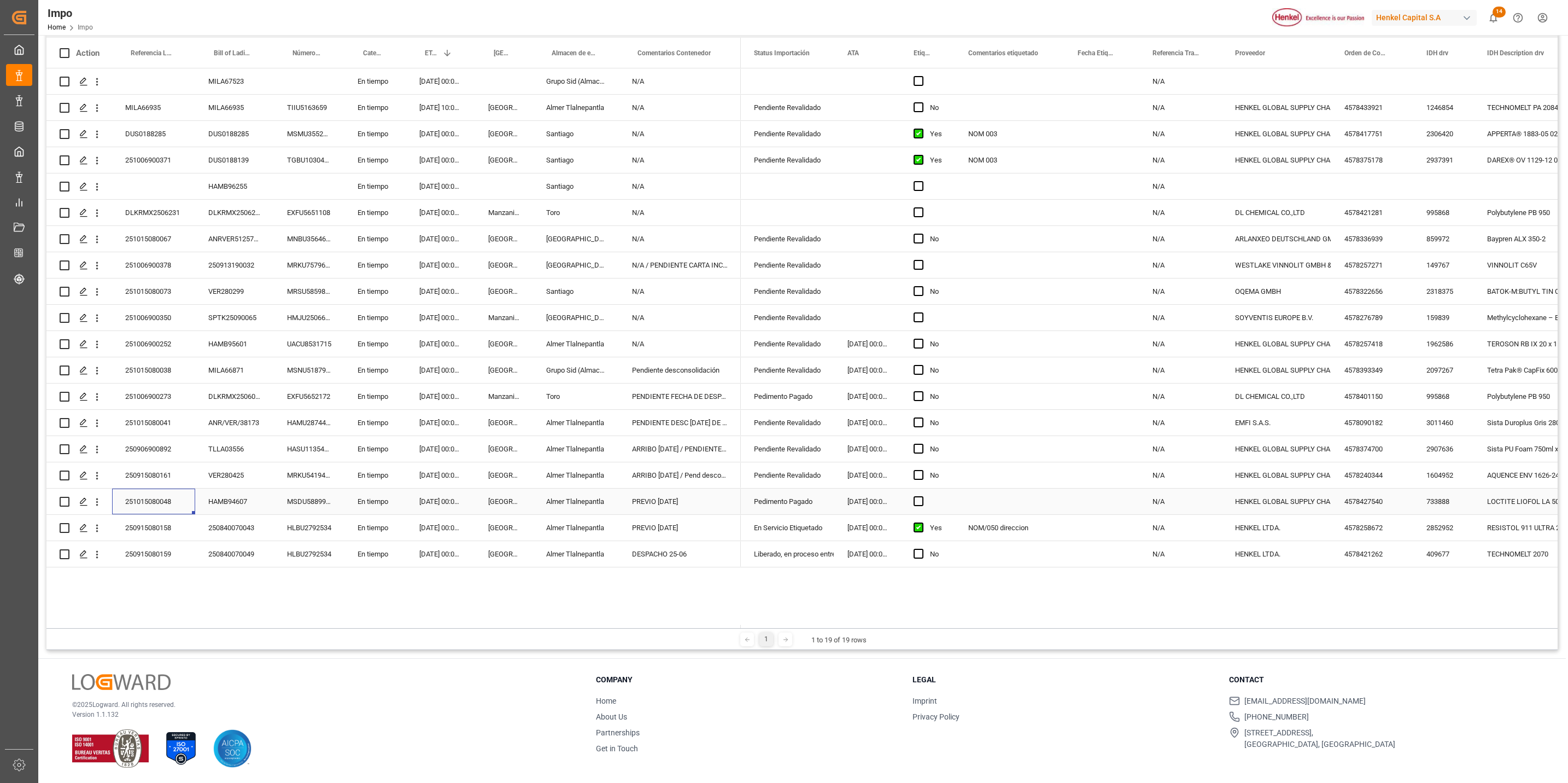
click at [143, 499] on div "251015080048" at bounding box center [153, 501] width 83 height 26
click at [153, 506] on input "251015080048" at bounding box center [153, 507] width 66 height 21
drag, startPoint x: 153, startPoint y: 506, endPoint x: 164, endPoint y: 514, distance: 13.6
click at [159, 511] on input "251015080048" at bounding box center [153, 507] width 66 height 21
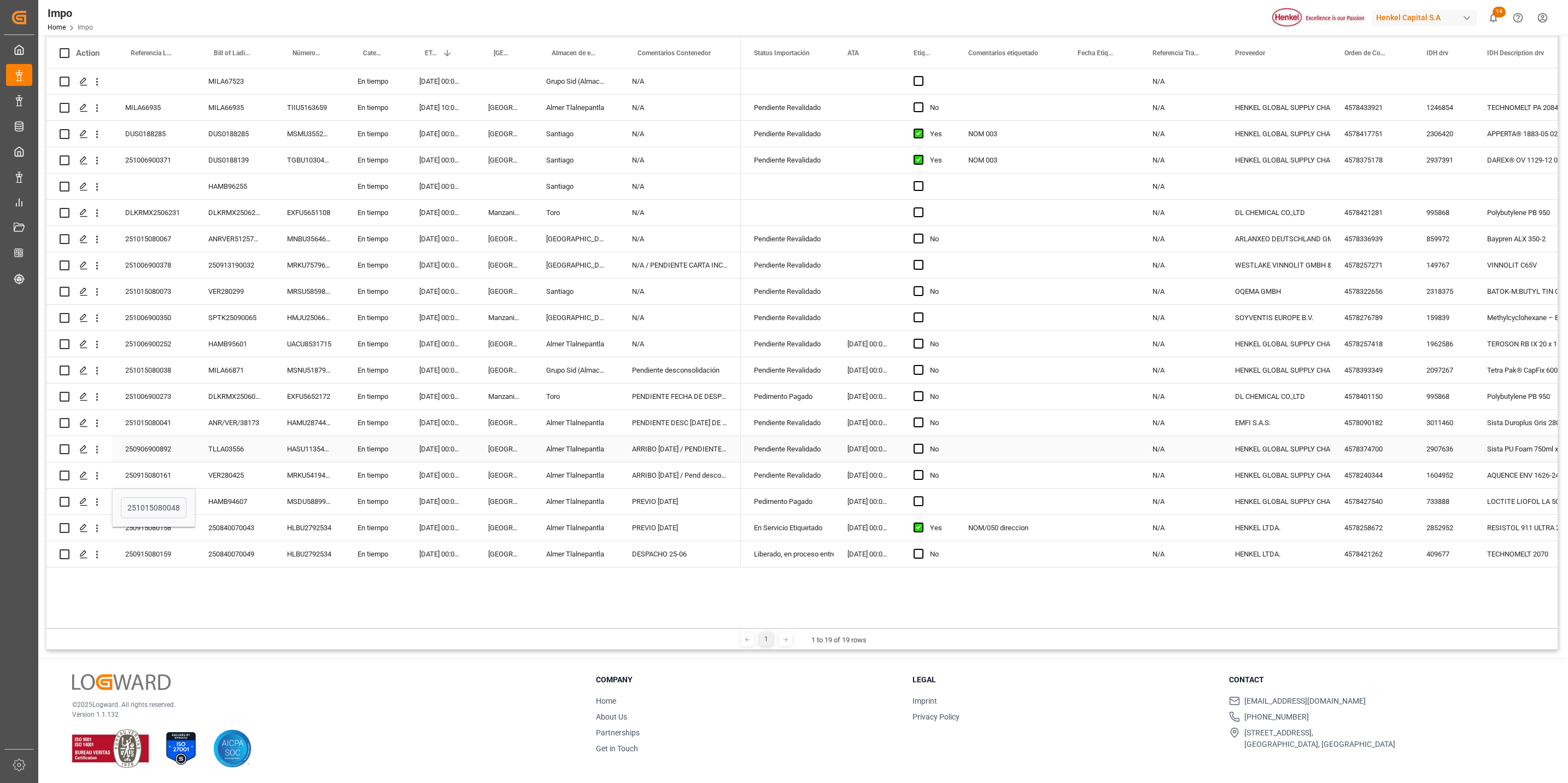
click at [490, 447] on div "Veracruz" at bounding box center [504, 449] width 58 height 26
click at [761, 499] on div "Pedimento Pagado" at bounding box center [787, 501] width 67 height 25
click at [965, 504] on div "Press SPACE to select this row." at bounding box center [1010, 501] width 109 height 26
click at [791, 503] on div "Pedimento Pagado" at bounding box center [787, 501] width 67 height 25
click at [137, 495] on div "251015080048" at bounding box center [153, 501] width 83 height 26
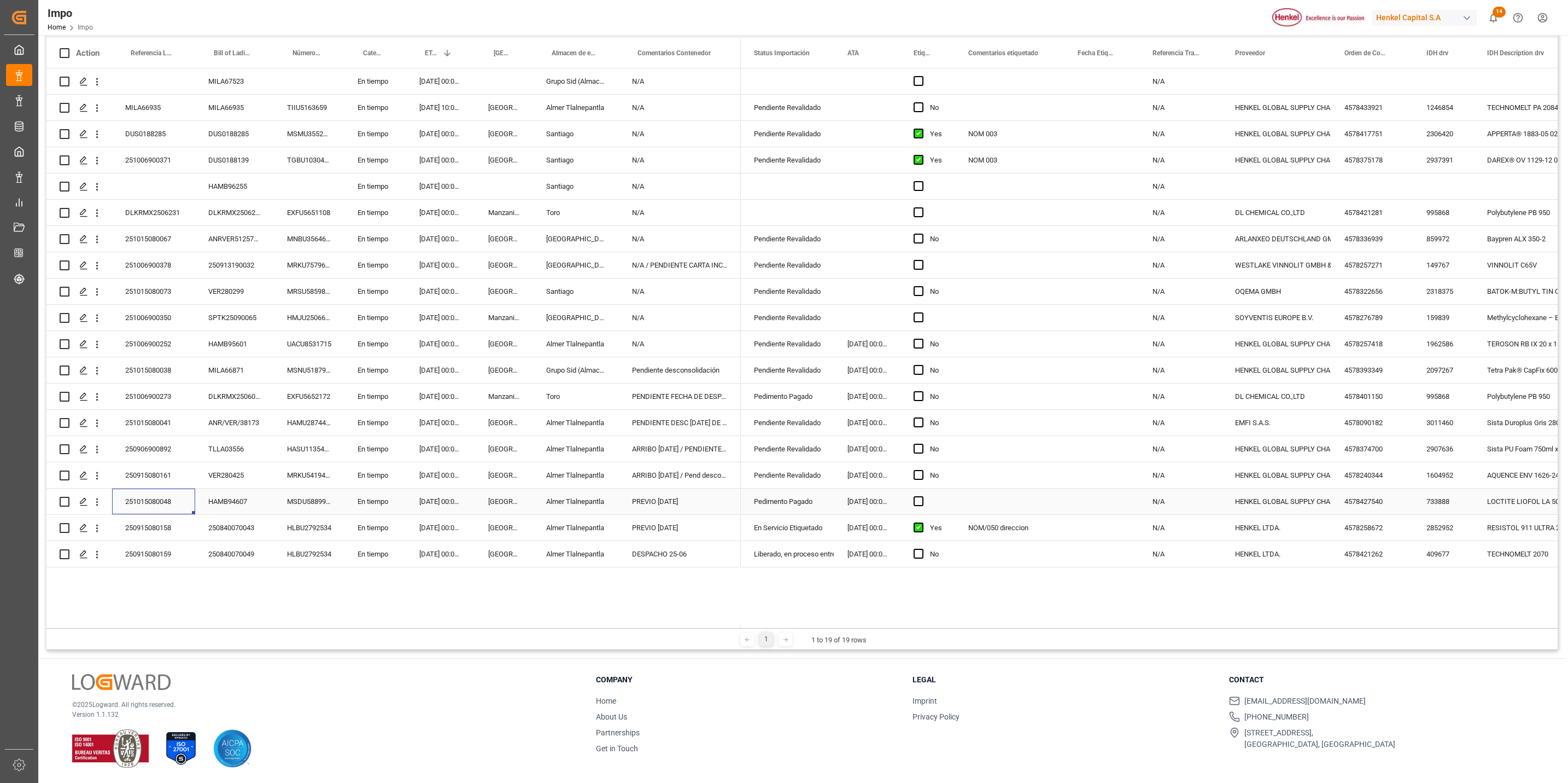
click at [138, 495] on div "251015080048" at bounding box center [153, 501] width 83 height 26
click at [146, 508] on input "251015080048" at bounding box center [153, 507] width 66 height 21
click at [151, 509] on input "251015080048" at bounding box center [153, 507] width 66 height 21
click at [153, 509] on input "251015080048" at bounding box center [153, 507] width 66 height 21
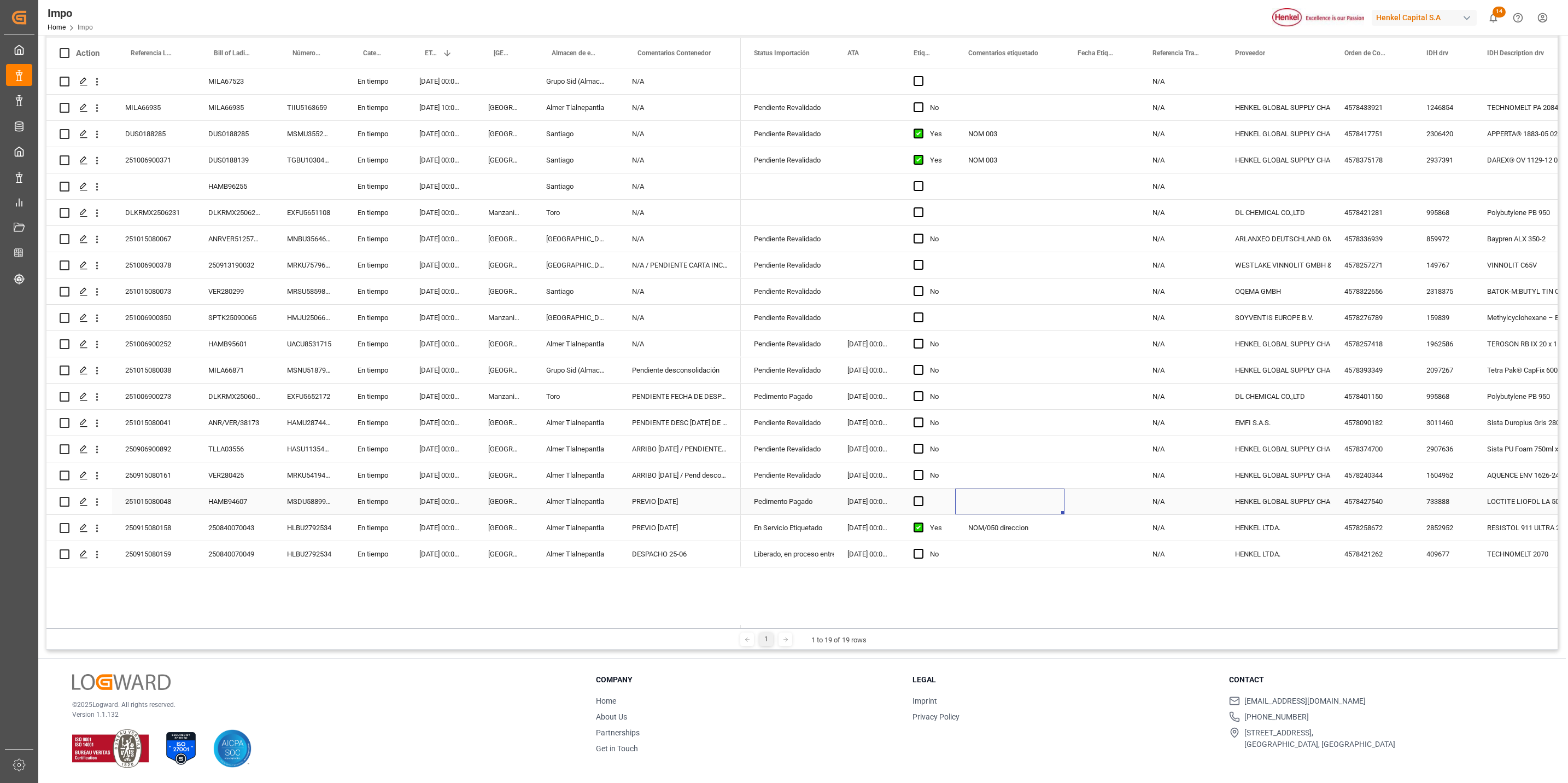
click at [995, 507] on div "Press SPACE to select this row." at bounding box center [1010, 501] width 109 height 26
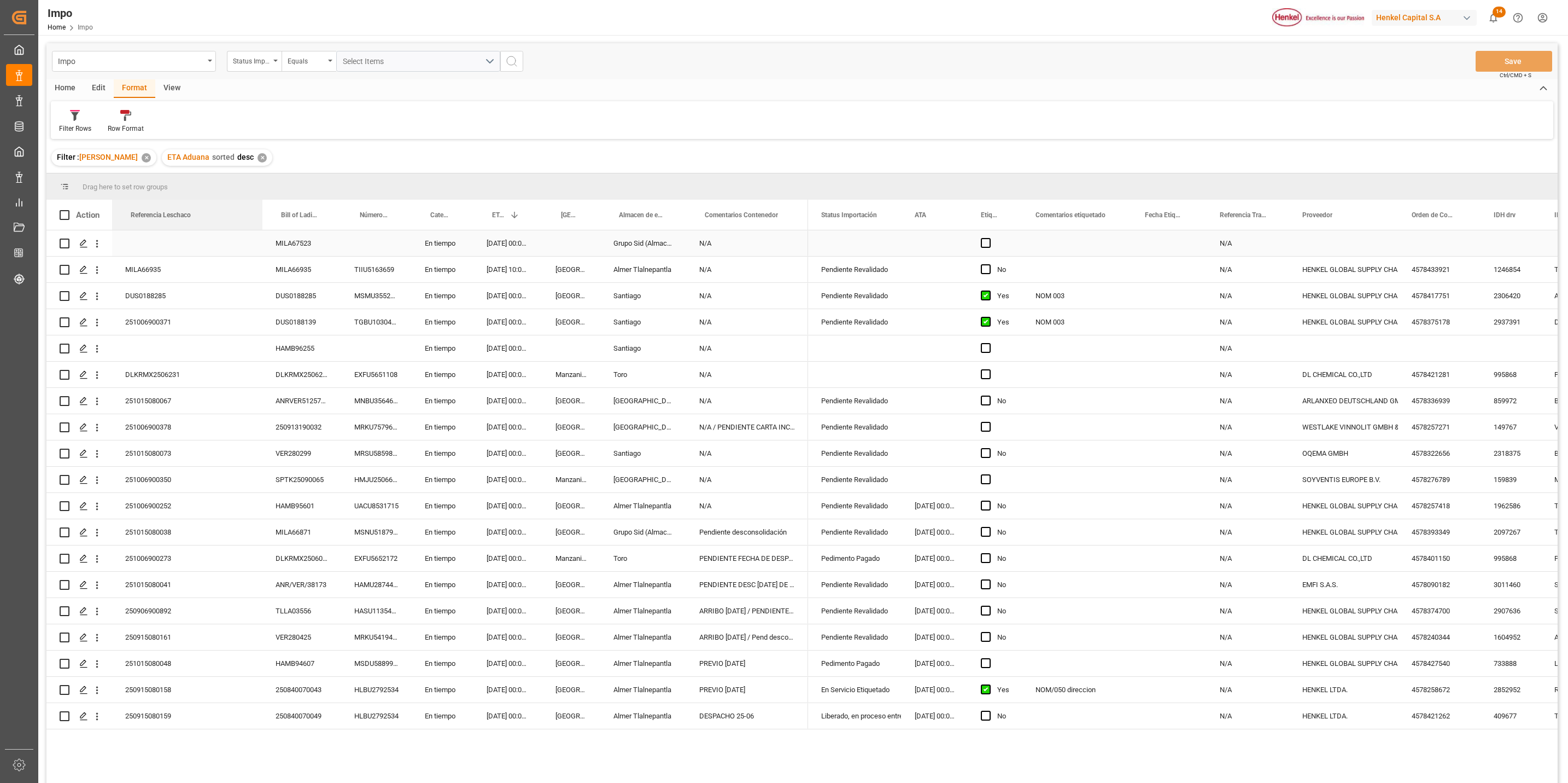
drag, startPoint x: 192, startPoint y: 214, endPoint x: 260, endPoint y: 231, distance: 70.1
click at [260, 231] on div "Action Referencia Leschaco Bill of Lading Number Número de Contenedor 1" at bounding box center [802, 495] width 1511 height 591
click at [243, 215] on span at bounding box center [245, 215] width 10 height 10
click at [307, 213] on span "filter" at bounding box center [310, 217] width 10 height 10
click at [288, 267] on input "Filter Value" at bounding box center [294, 274] width 107 height 22
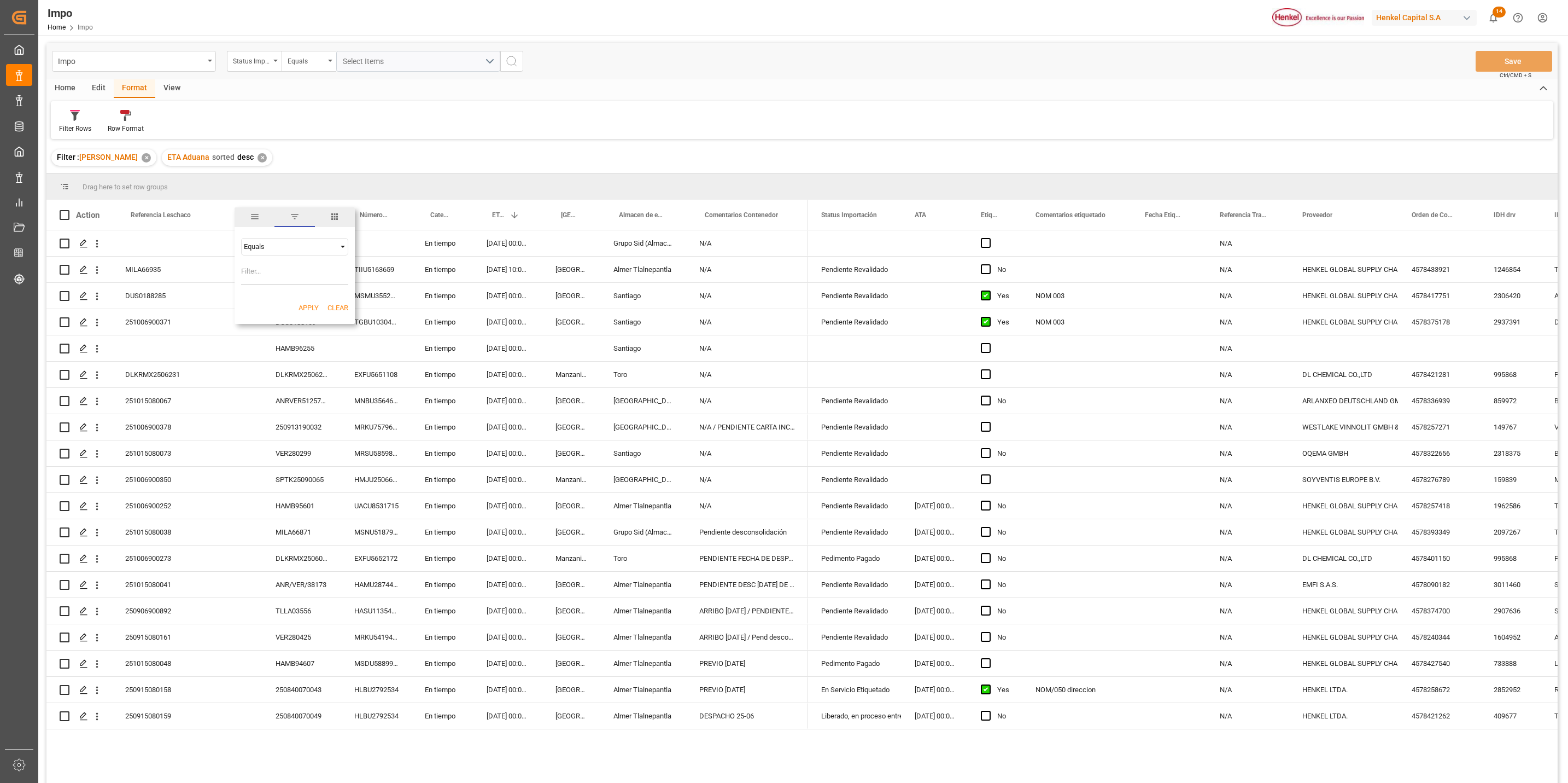
paste input "250906900867"
type input "250906900867"
click at [307, 306] on button "Apply" at bounding box center [309, 308] width 20 height 11
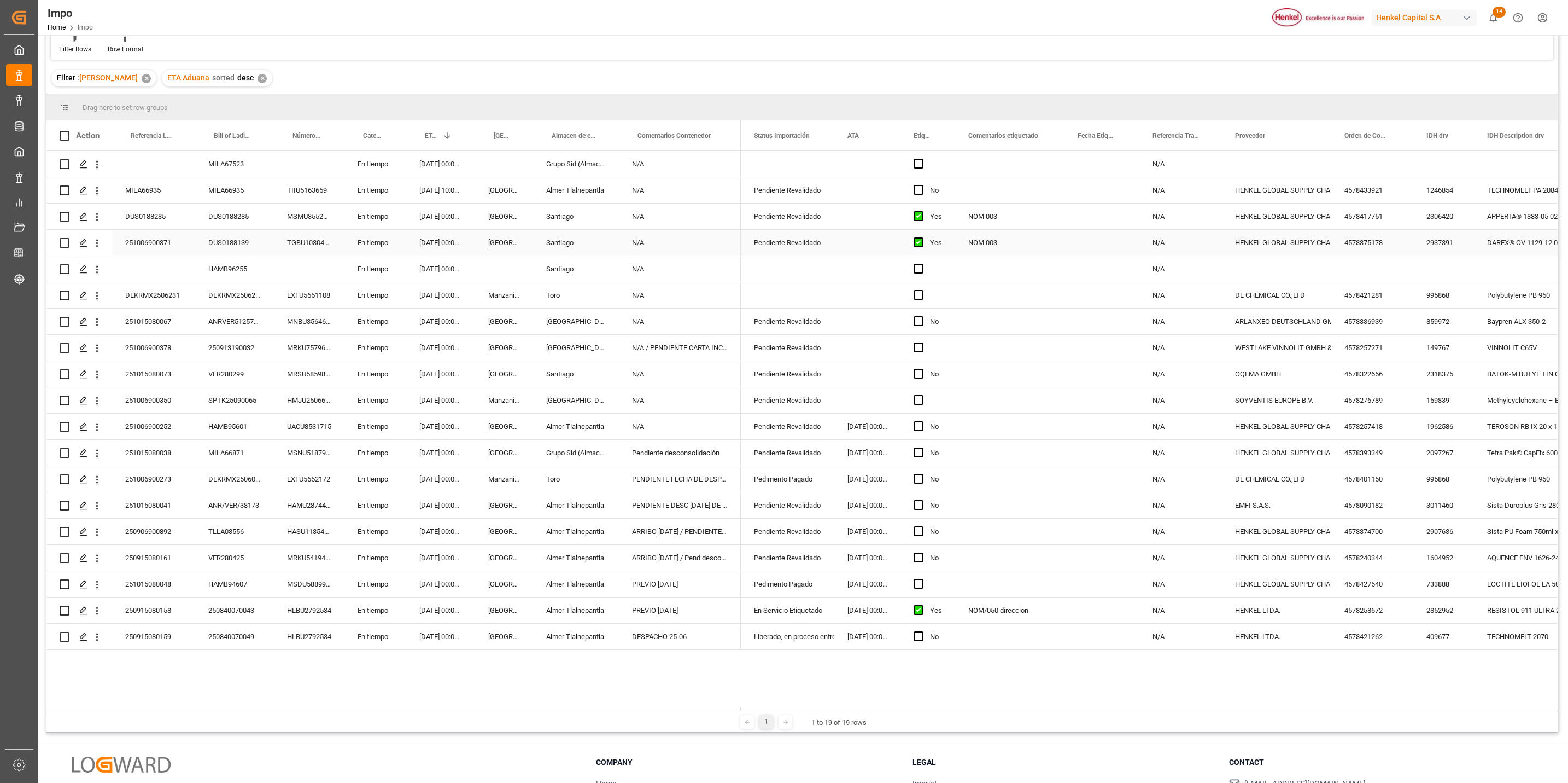
scroll to position [163, 0]
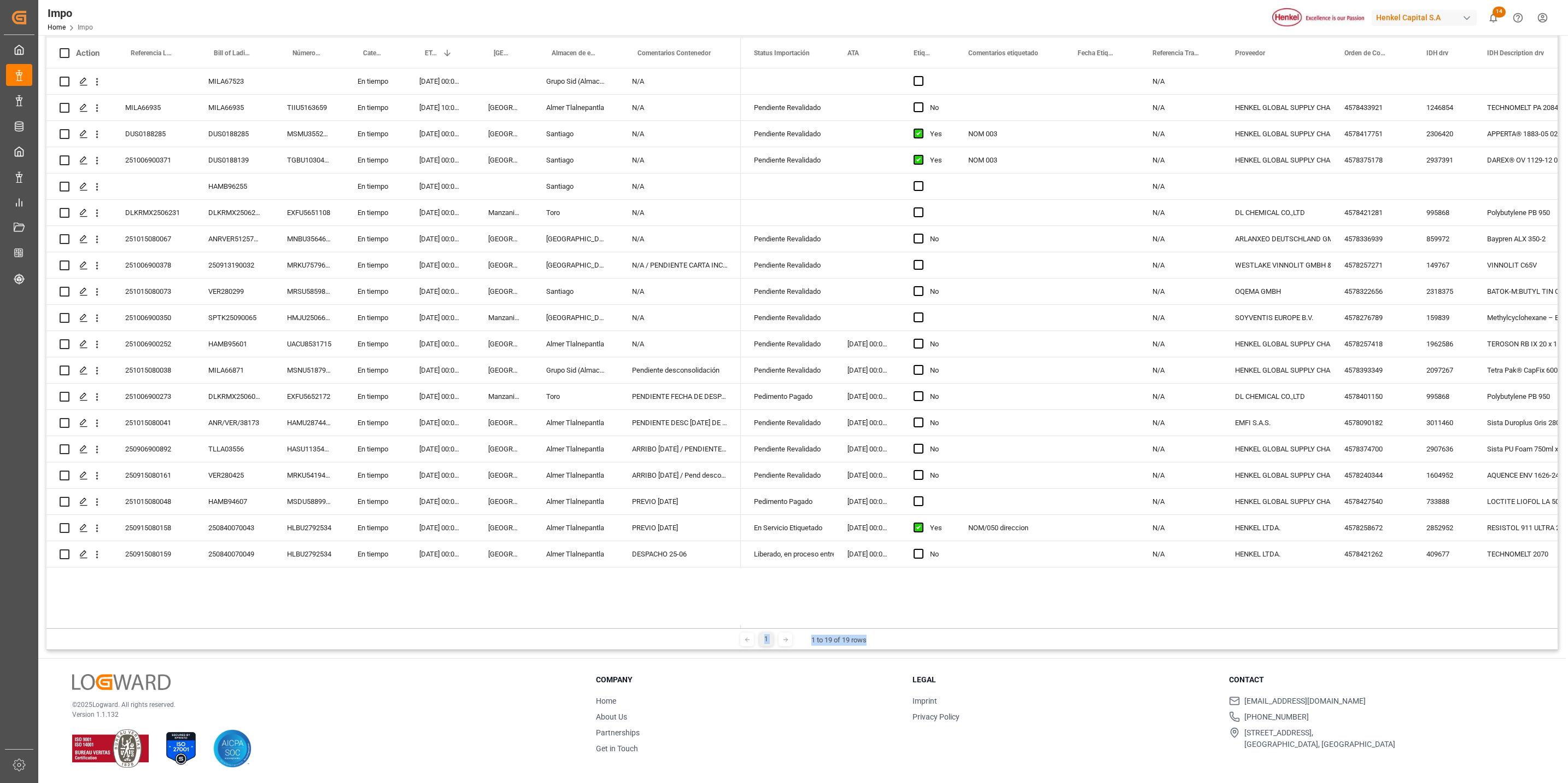
drag, startPoint x: 875, startPoint y: 630, endPoint x: 897, endPoint y: 625, distance: 22.6
click at [897, 625] on div "Drag here to set row groups Drag here to set column labels Action Referencia Le…" at bounding box center [802, 331] width 1511 height 638
click at [976, 648] on div "1 1 to 19 of 19 rows" at bounding box center [802, 639] width 1511 height 22
click at [95, 529] on icon "open menu" at bounding box center [97, 528] width 12 height 12
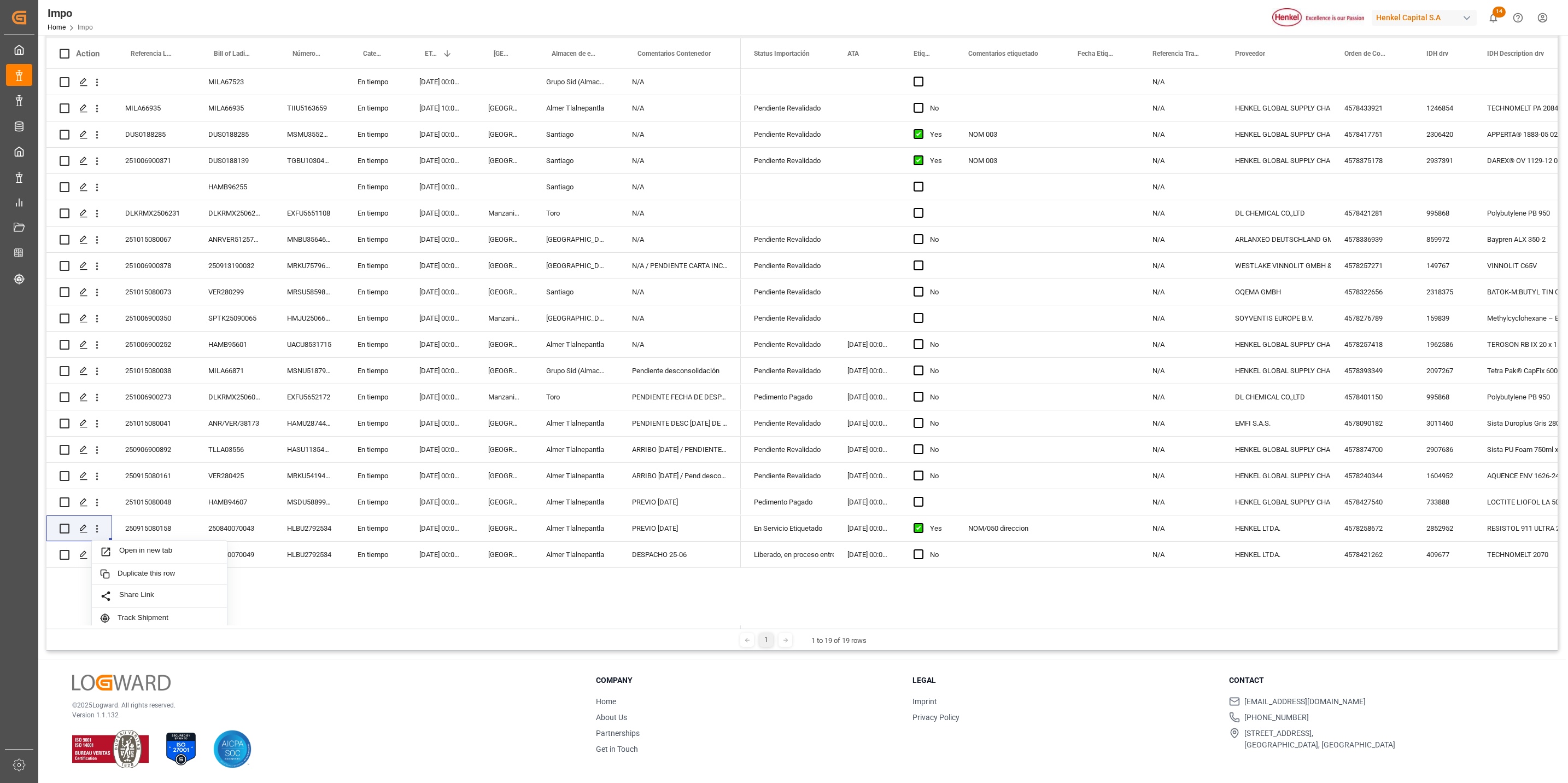
click at [399, 614] on div "MILA67523 En tiempo 10.10.2025 00:00:00 Grupo Sid (Almacenaje y Distribucion AV…" at bounding box center [802, 347] width 1511 height 556
drag, startPoint x: 172, startPoint y: 519, endPoint x: 187, endPoint y: 516, distance: 15.3
click at [174, 516] on div "250915080158" at bounding box center [153, 528] width 83 height 26
click at [973, 524] on div "NOM/050 direccion" at bounding box center [1010, 528] width 109 height 26
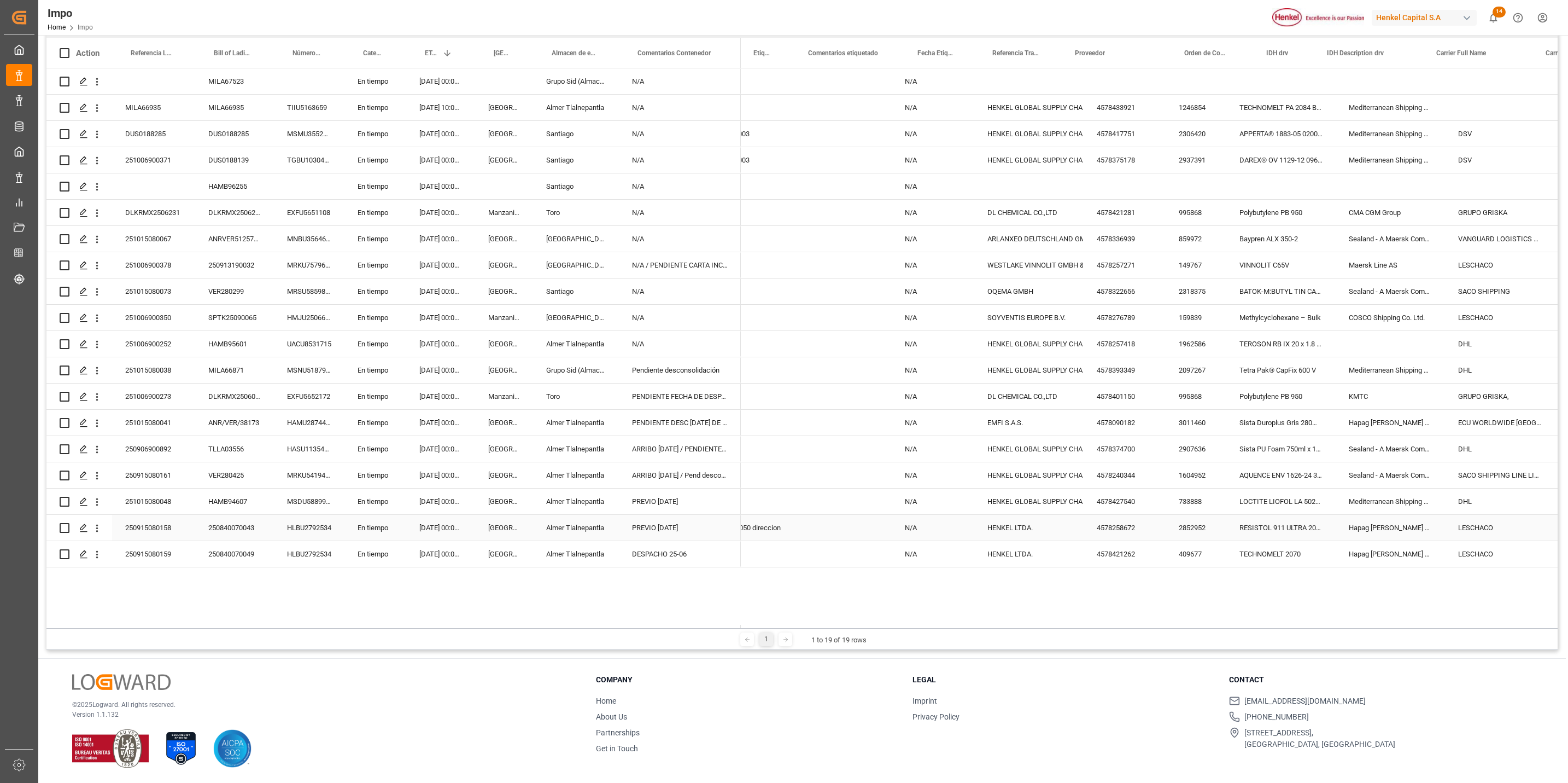
scroll to position [0, 0]
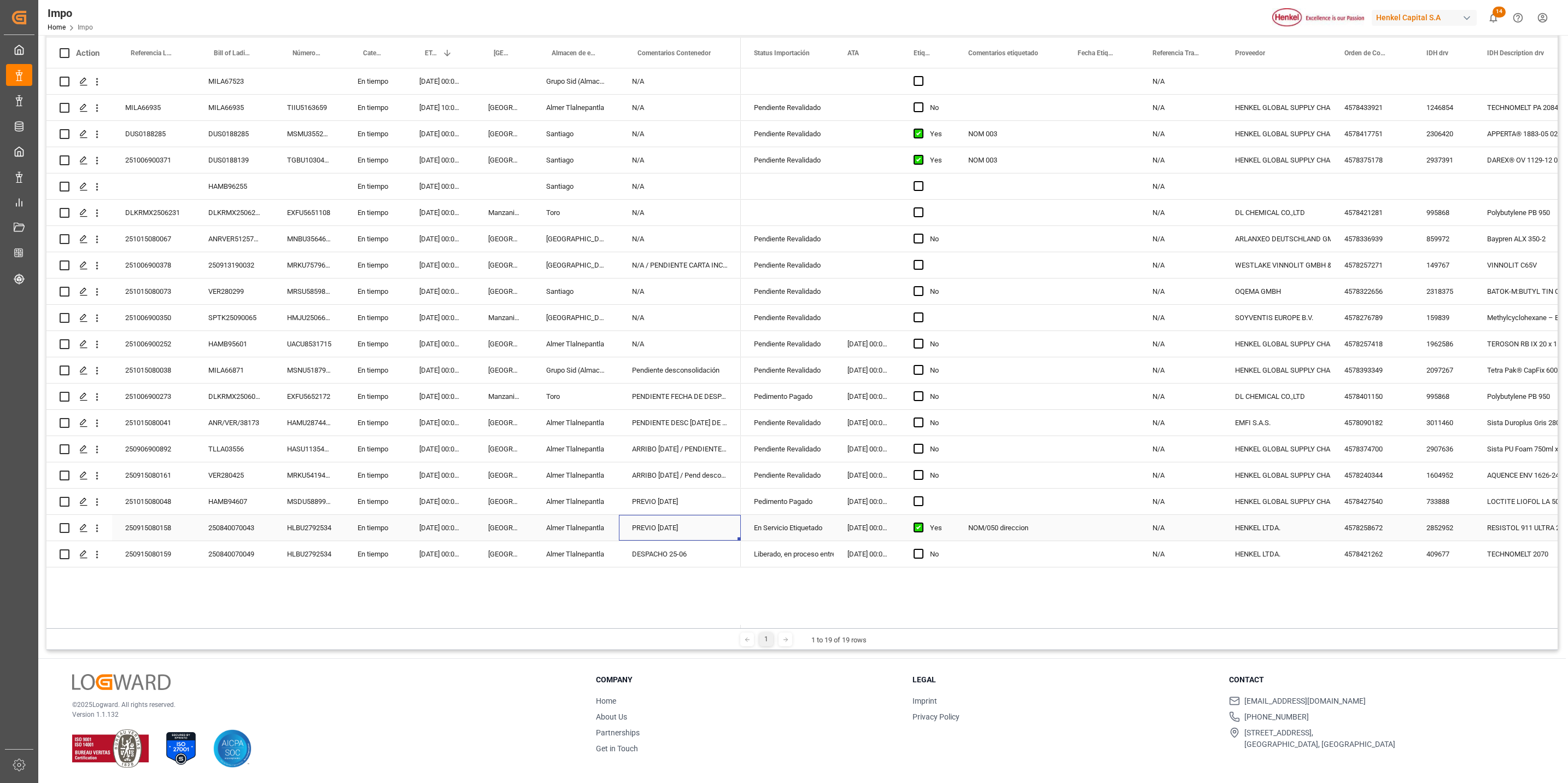
click at [693, 522] on div "PREVIO 24 SEP" at bounding box center [680, 528] width 122 height 26
click at [701, 530] on input "PREVIO 24 SEP" at bounding box center [680, 534] width 104 height 21
type input "P"
paste input "TRASLADO A GOLMEX Y PREVIO PARA ETIQUETADO"
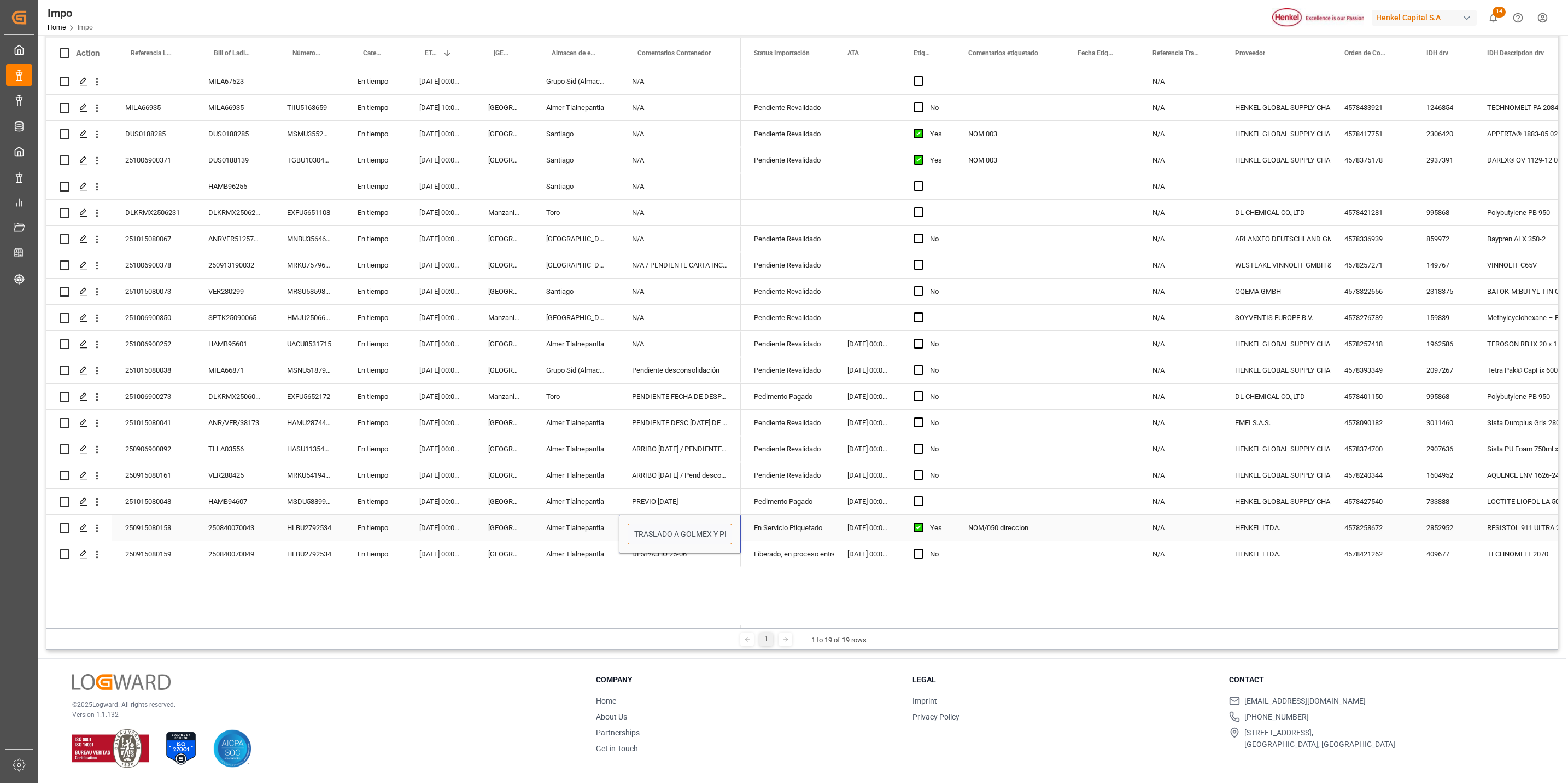
scroll to position [0, 89]
click at [631, 531] on input "TRASLADO A GOLMEX Y PREVIO PARA ETIQUETADO" at bounding box center [680, 534] width 104 height 21
click at [636, 534] on input "TRASLADO A GOLMEX Y PREVIO PARA ETIQUETADO" at bounding box center [680, 534] width 104 height 21
type input "24-sep /TRASLADO A GOLMEX Y PREVIO PARA ETIQUETADO"
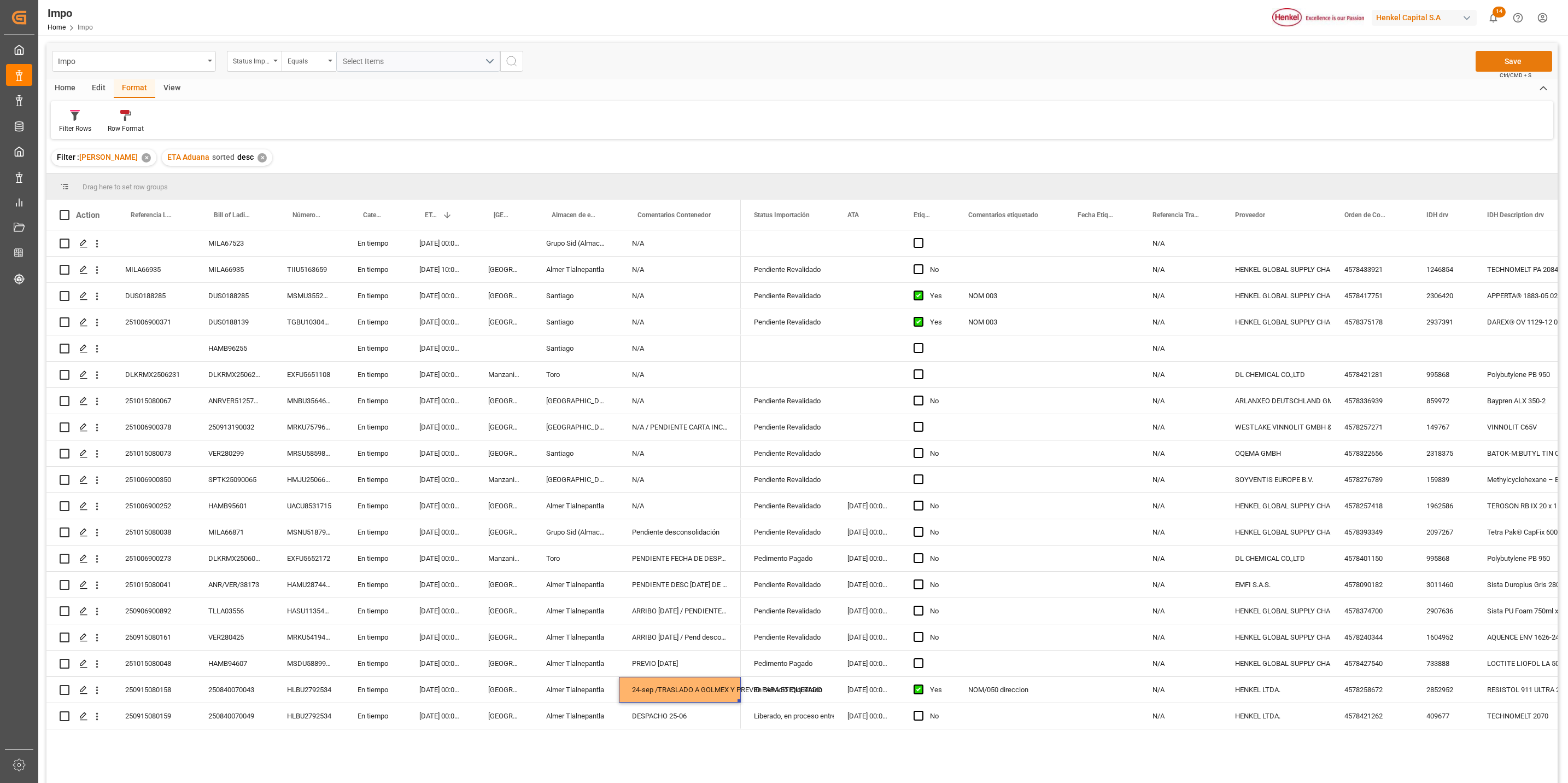
click at [1523, 51] on button "Save" at bounding box center [1514, 61] width 76 height 21
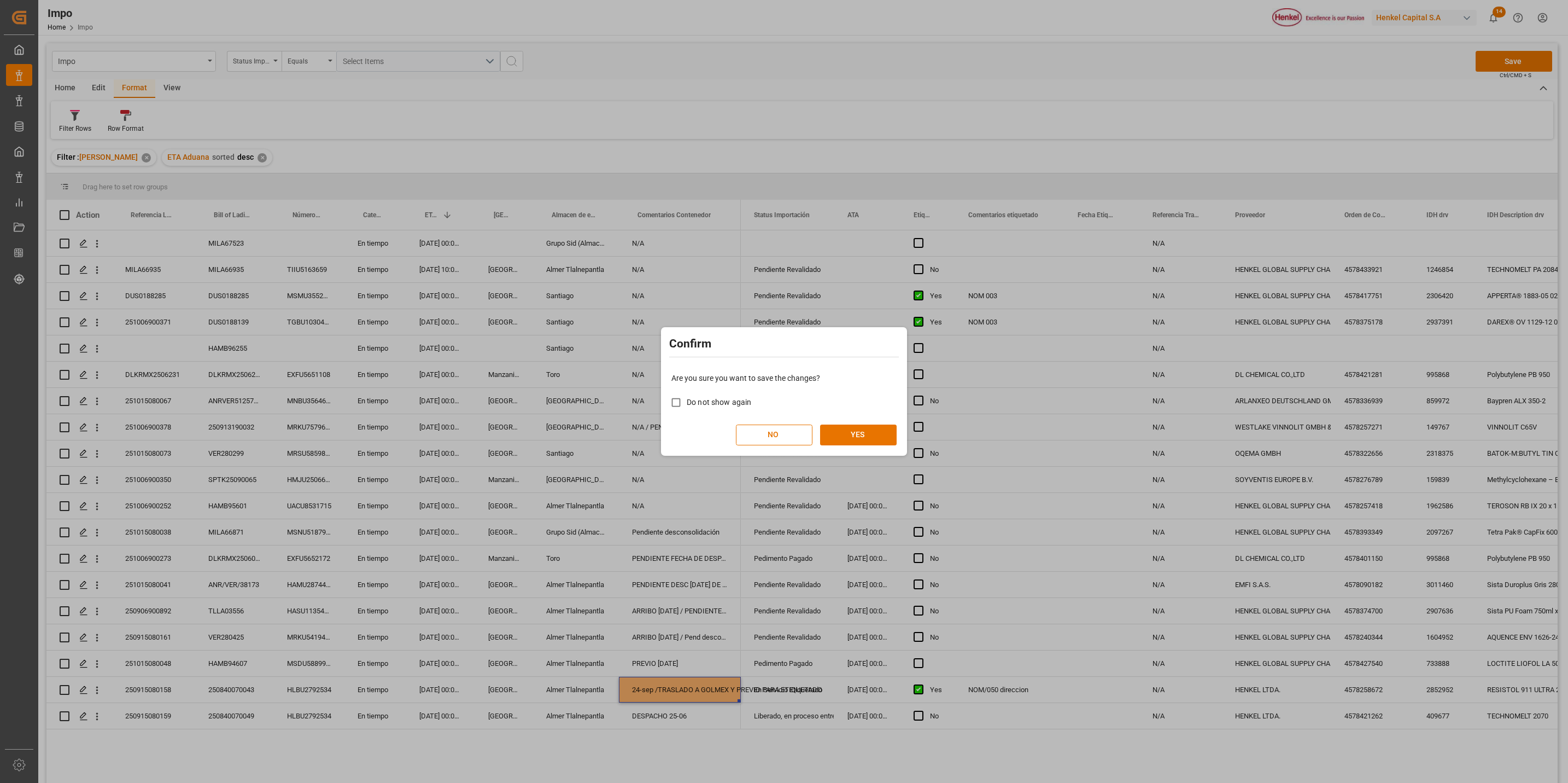
click at [870, 445] on div "NO YES" at bounding box center [784, 434] width 225 height 21
click at [837, 439] on button "YES" at bounding box center [858, 434] width 76 height 21
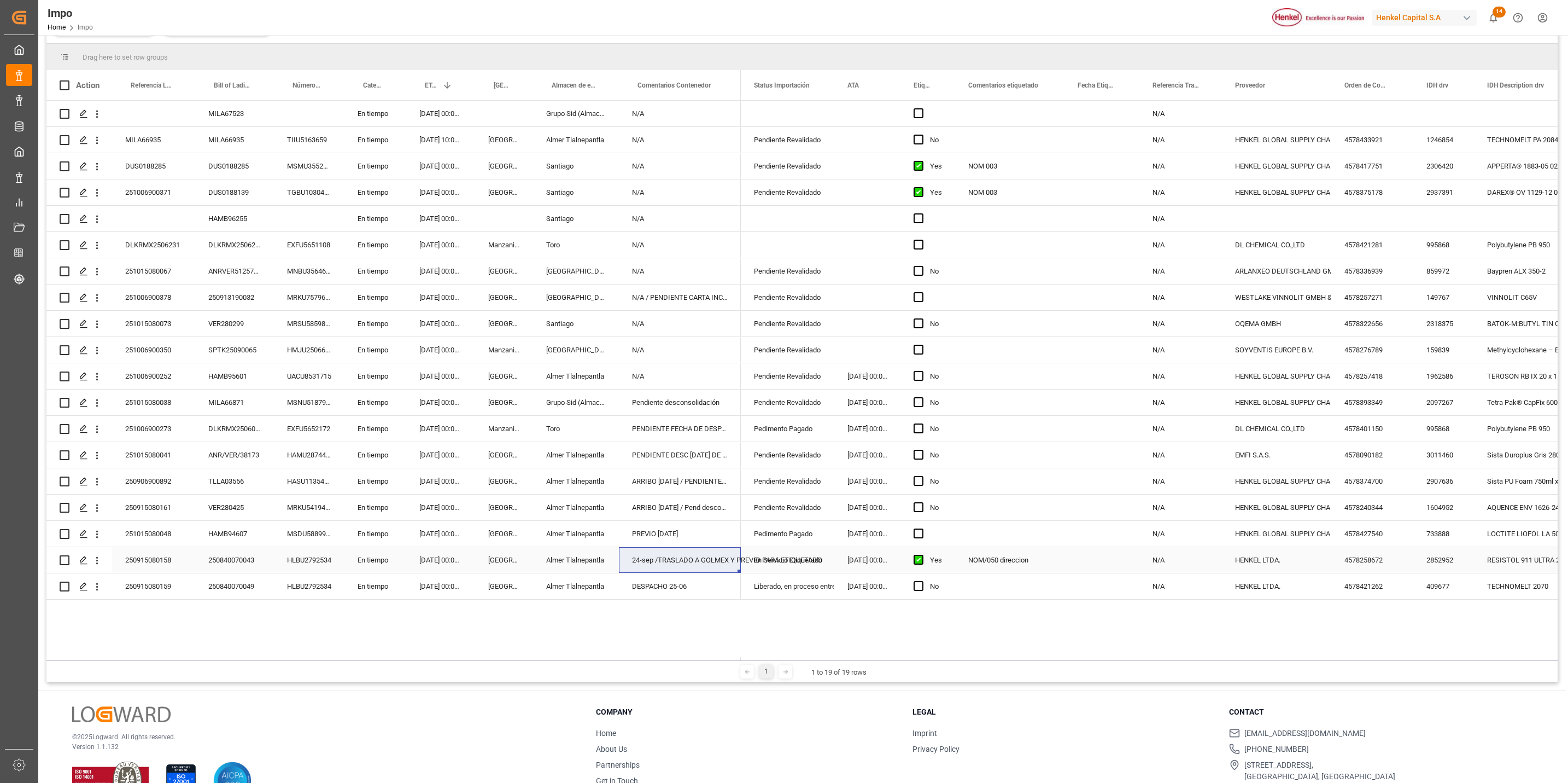
scroll to position [163, 0]
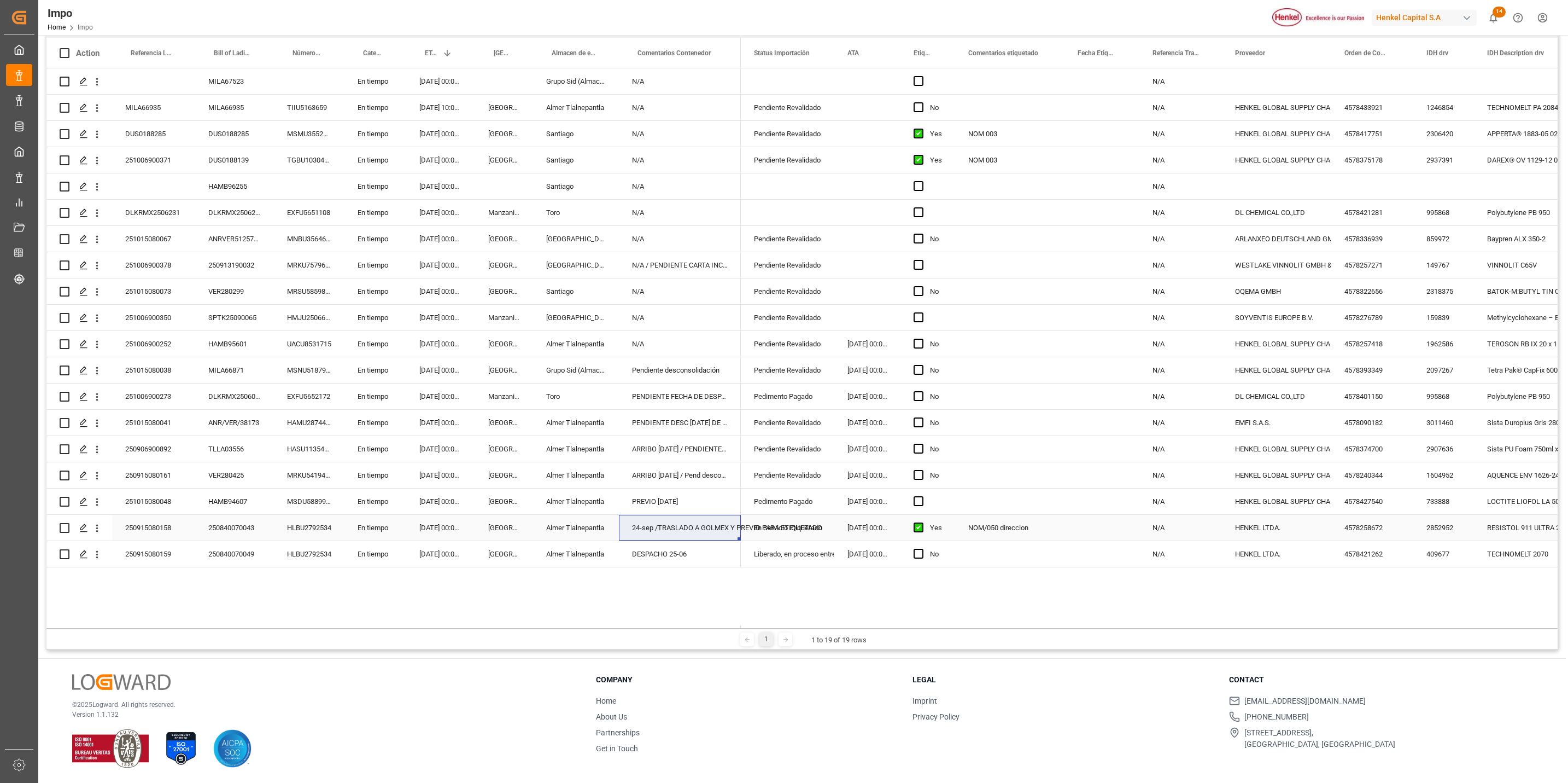
click at [693, 524] on div "24-sep /TRASLADO A GOLMEX Y PREVIO PARA ETIQUETADO" at bounding box center [680, 528] width 122 height 26
click at [693, 519] on div "24-sep /TRASLADO A GOLMEX Y PREVIO PARA ETIQUETADO" at bounding box center [680, 528] width 122 height 26
click at [691, 577] on div "MILA67523 En tiempo 10.10.2025 00:00:00 Grupo Sid (Almacenaje y Distribucion AV…" at bounding box center [802, 346] width 1511 height 556
click at [156, 499] on div "251015080048" at bounding box center [153, 501] width 83 height 26
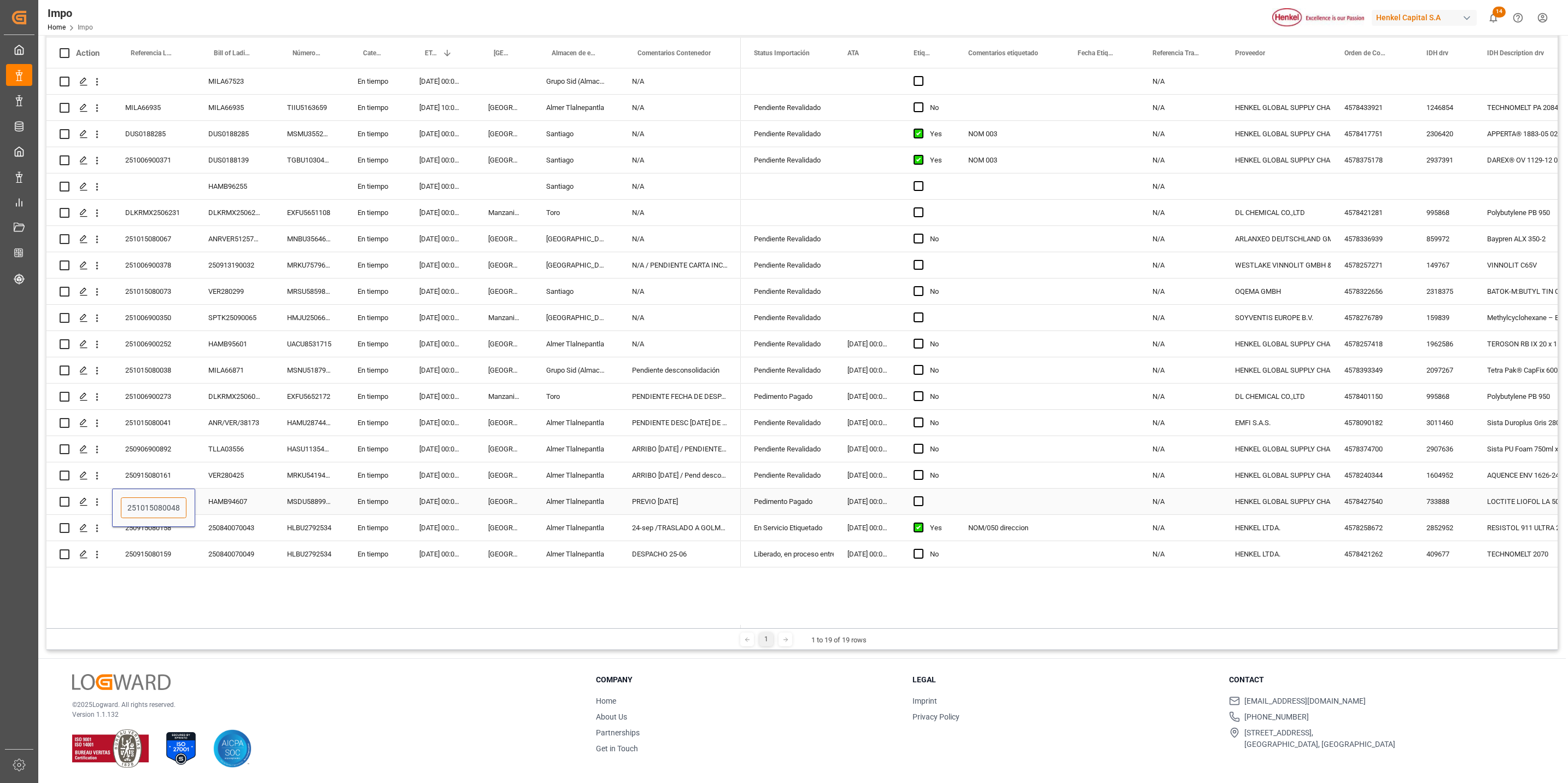
click at [146, 511] on input "251015080048" at bounding box center [153, 507] width 66 height 21
click at [545, 497] on div "Almer Tlalnepantla" at bounding box center [576, 501] width 86 height 26
click at [832, 494] on div "Pedimento Pagado" at bounding box center [788, 501] width 94 height 26
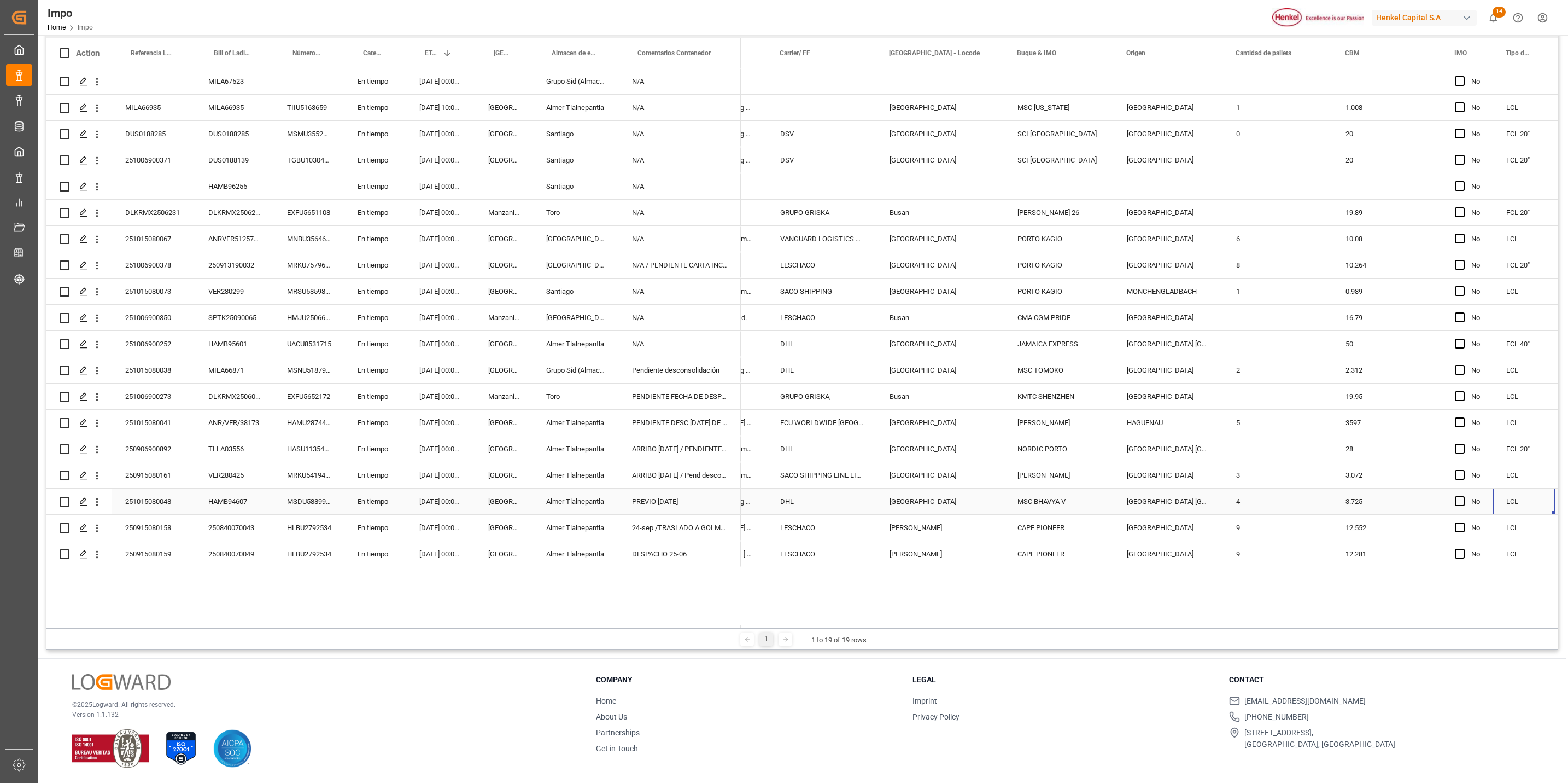
scroll to position [0, 990]
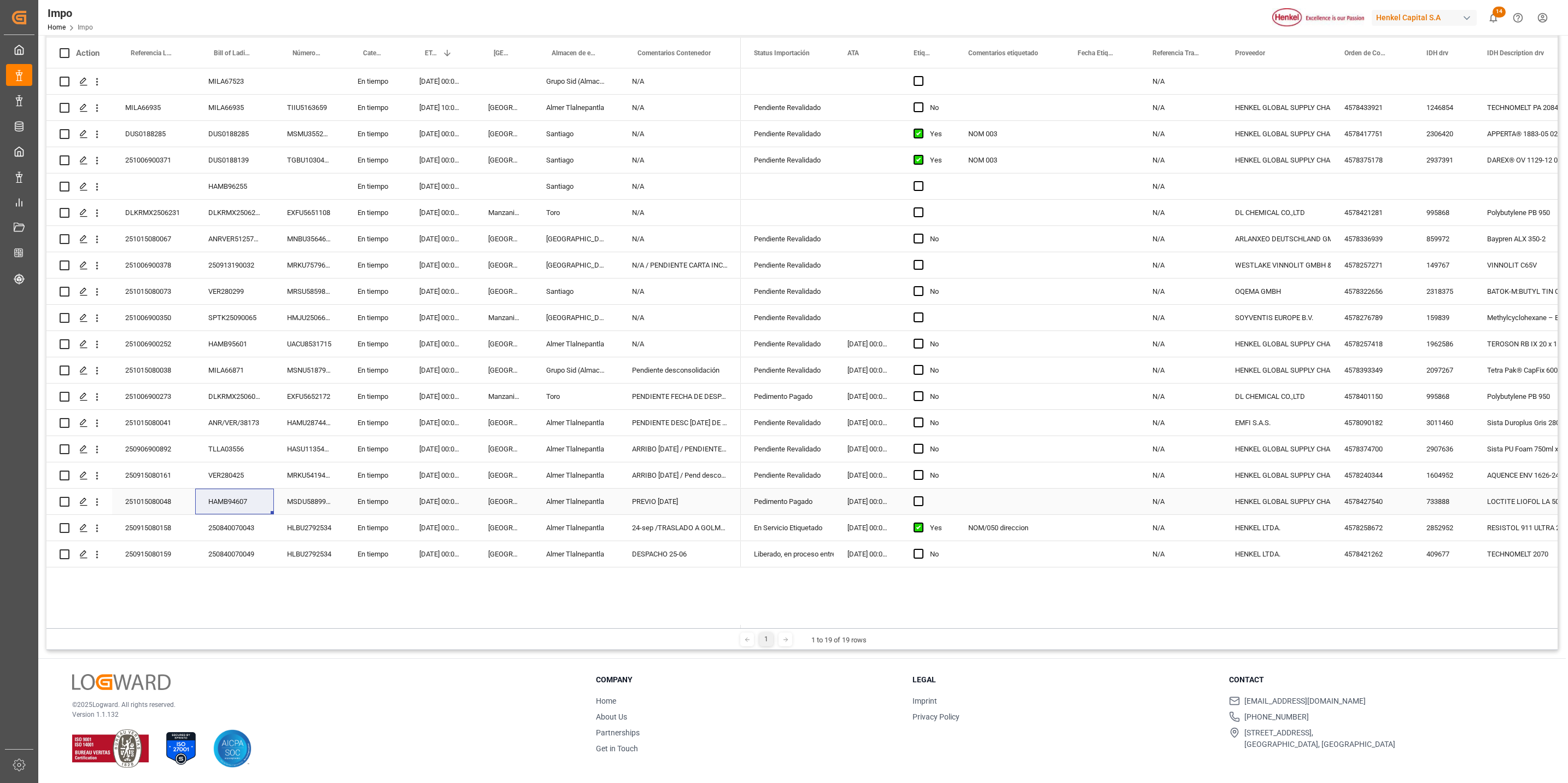
click at [138, 499] on div "251015080048" at bounding box center [153, 501] width 83 height 26
click at [140, 499] on input "251015080048" at bounding box center [153, 507] width 66 height 21
click at [278, 61] on div "Número de Contenedor" at bounding box center [310, 53] width 71 height 30
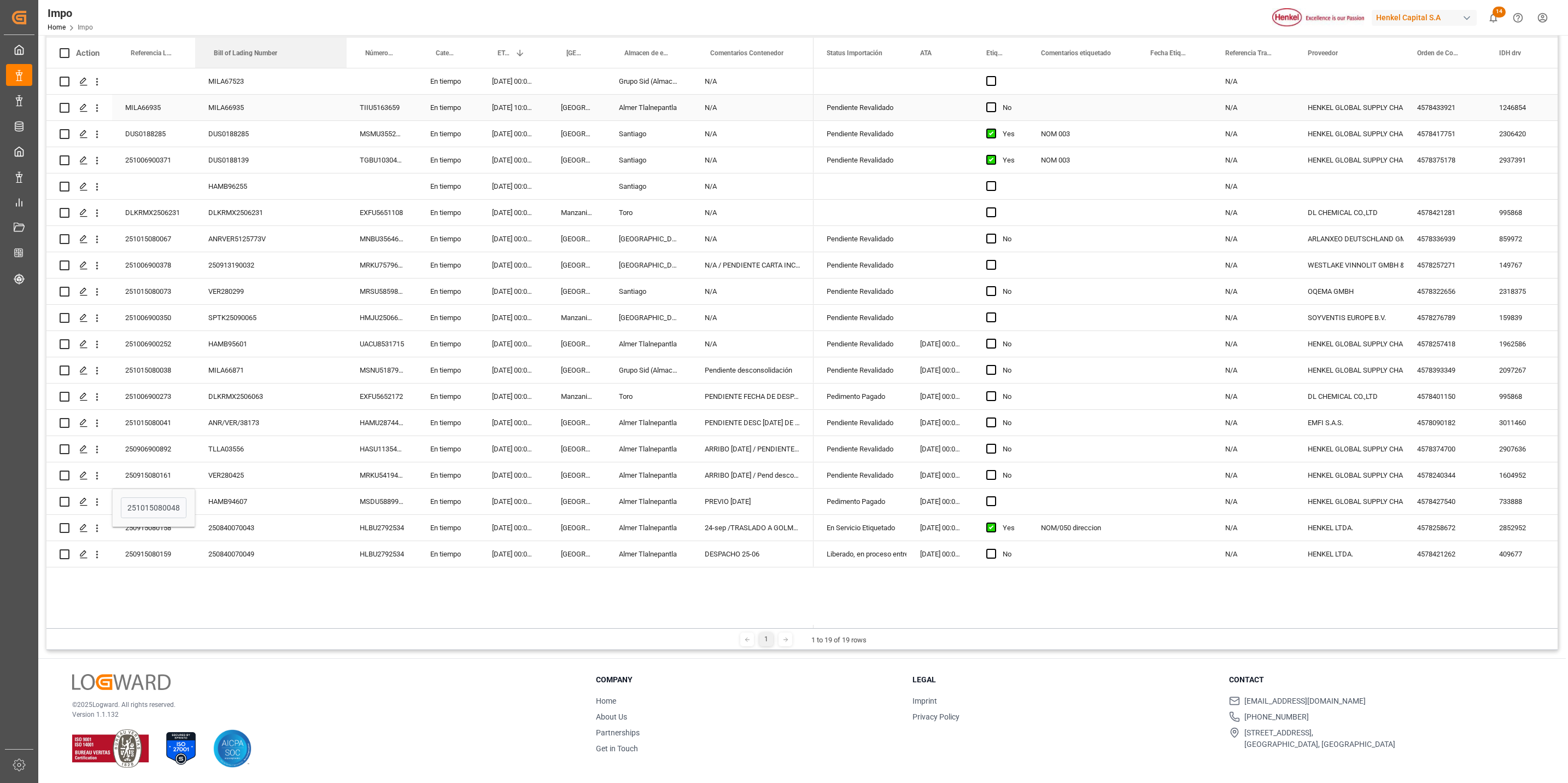
drag, startPoint x: 272, startPoint y: 59, endPoint x: 330, endPoint y: 142, distance: 101.3
click at [343, 120] on div "Action Referencia Leschaco Bill of Lading Number Número de Contenedor 1" at bounding box center [802, 333] width 1511 height 591
click at [287, 417] on div "ANR/VER/38173" at bounding box center [269, 423] width 149 height 26
click at [747, 418] on div "PENDIENTE DESC 24 SEP / 24 DE SEPTIEMBRE EN EL TERCER TURNO" at bounding box center [750, 423] width 122 height 26
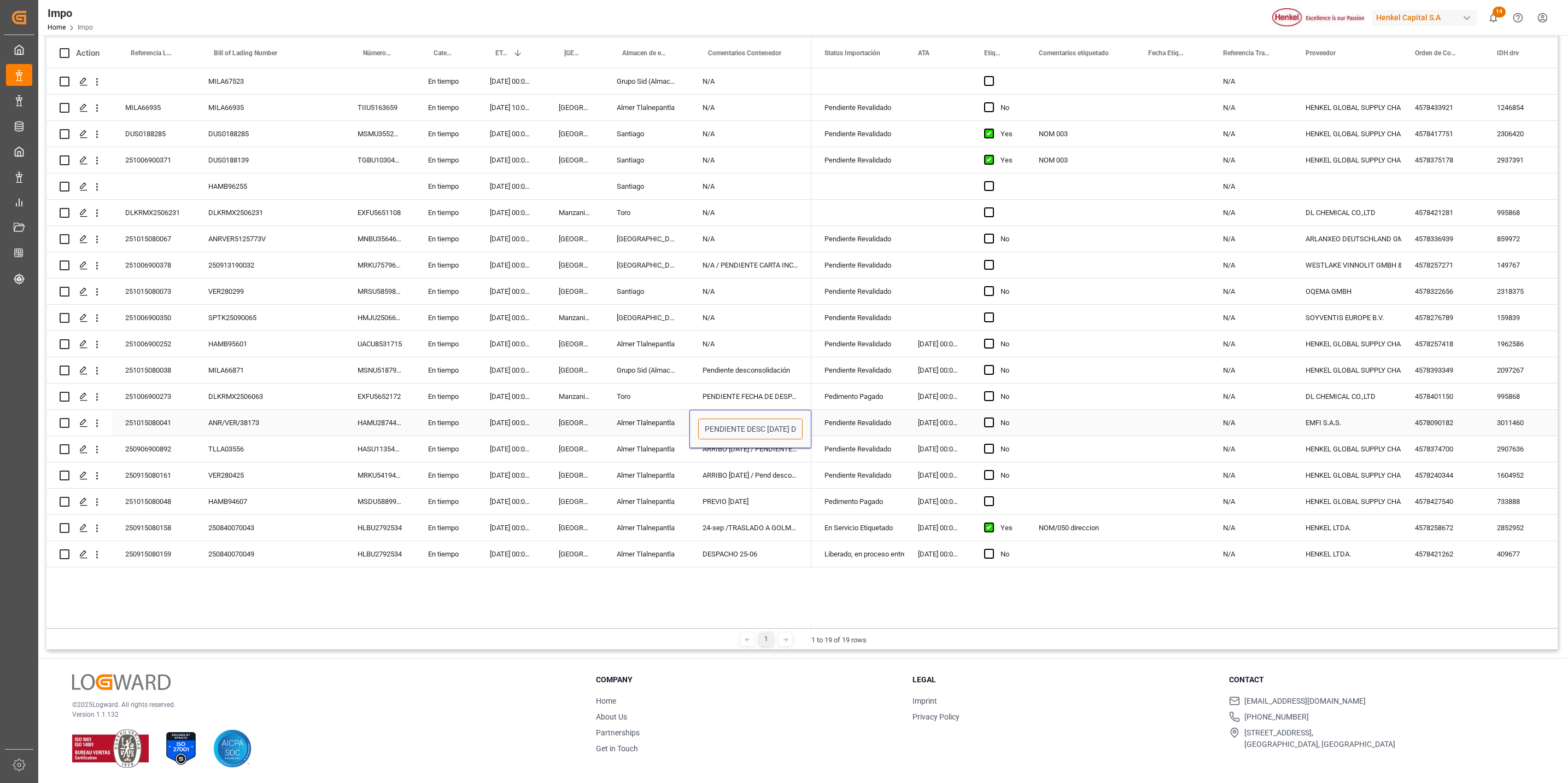
click at [748, 431] on input "PENDIENTE DESC 24 SEP / 24 DE SEPTIEMBRE EN EL TERCER TURNO" at bounding box center [750, 429] width 104 height 21
type input "P"
type input "PREVIO 29-Sep y Despacho 30-Sep / CONSOL"
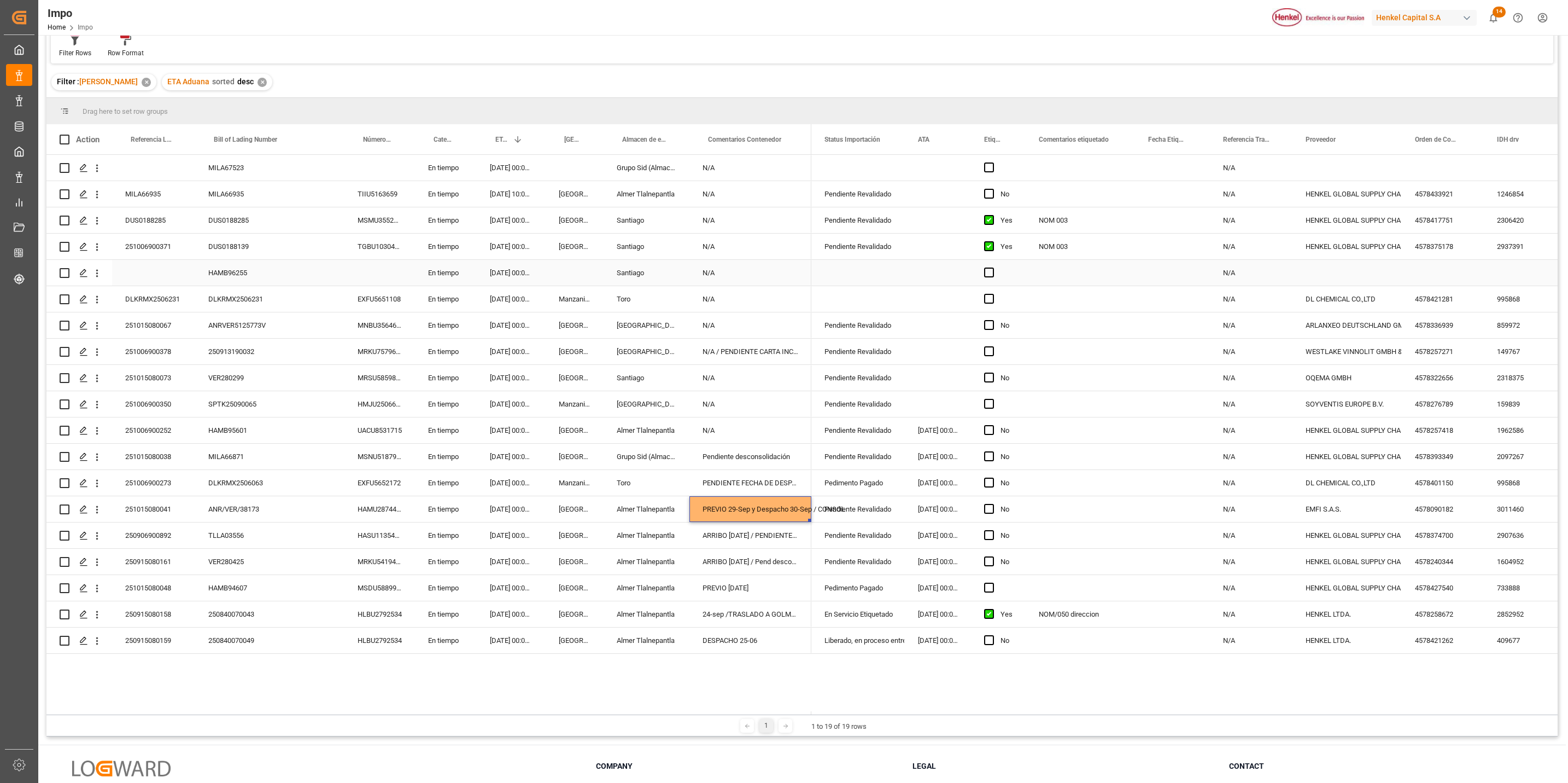
scroll to position [0, 0]
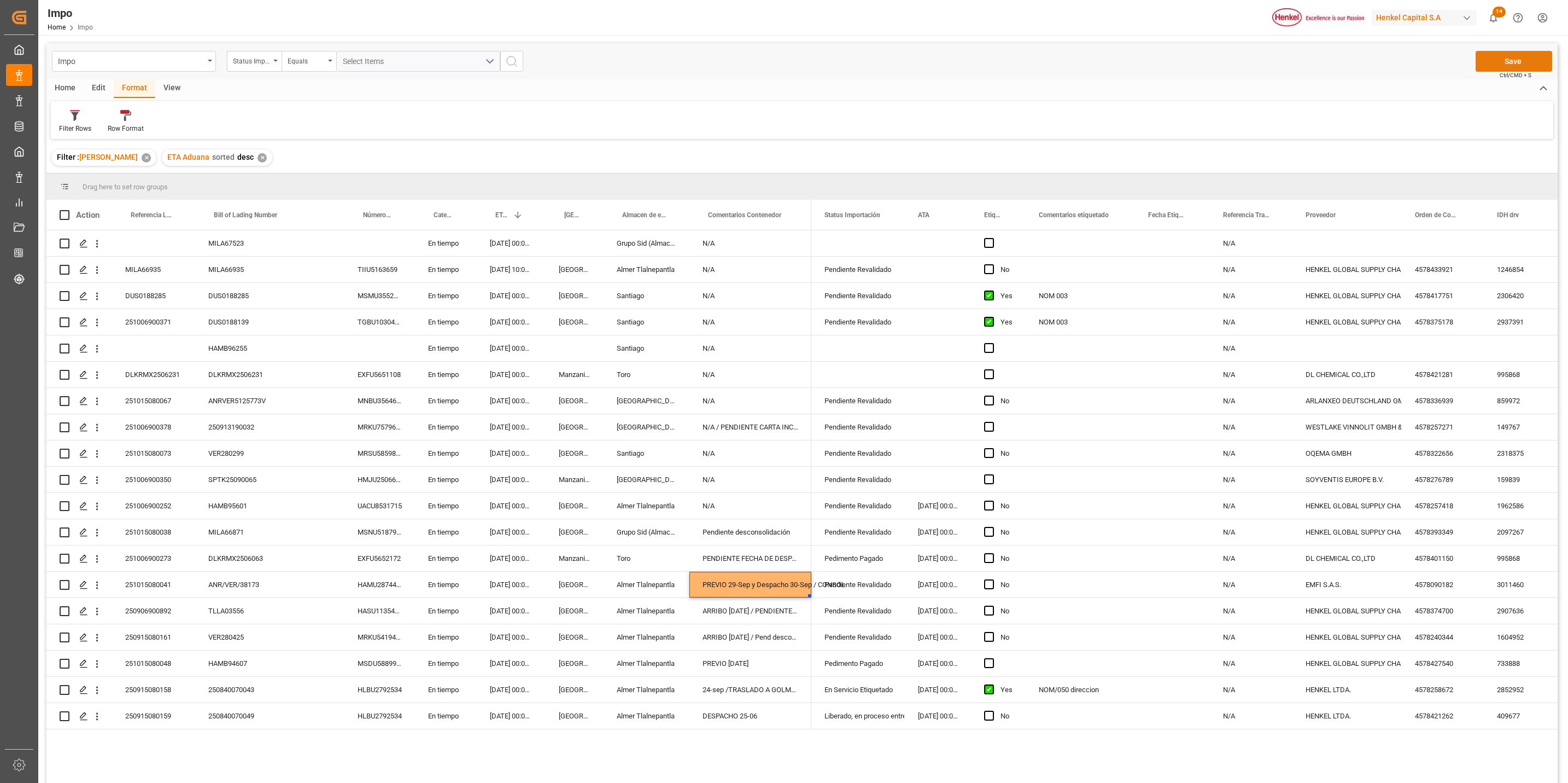
click at [1515, 51] on div "Impo Status Importación Equals Select Items Save Ctrl/CMD + S" at bounding box center [802, 61] width 1511 height 36
click at [1516, 59] on button "Save" at bounding box center [1514, 61] width 76 height 21
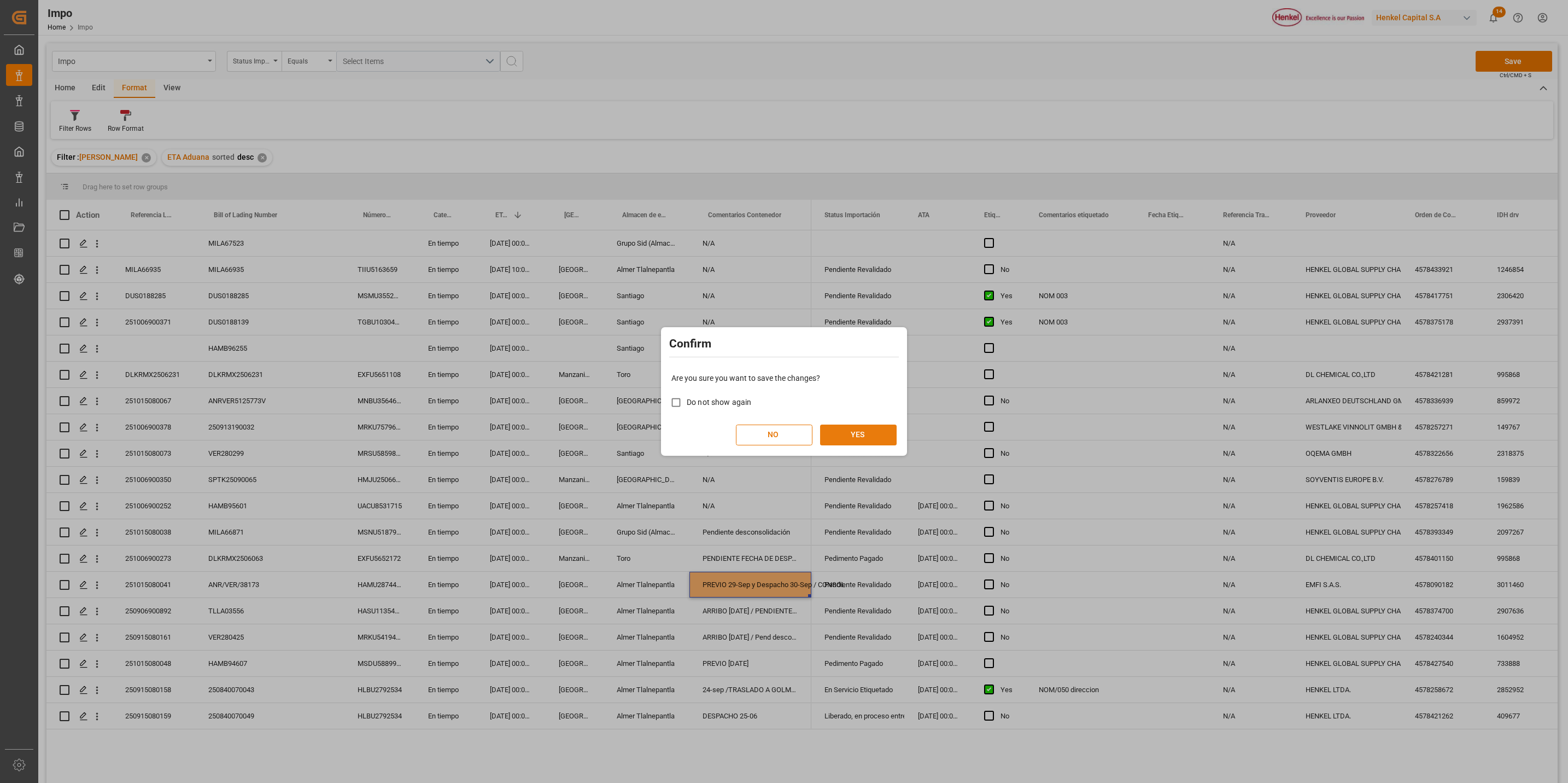
click at [875, 431] on button "YES" at bounding box center [858, 434] width 76 height 21
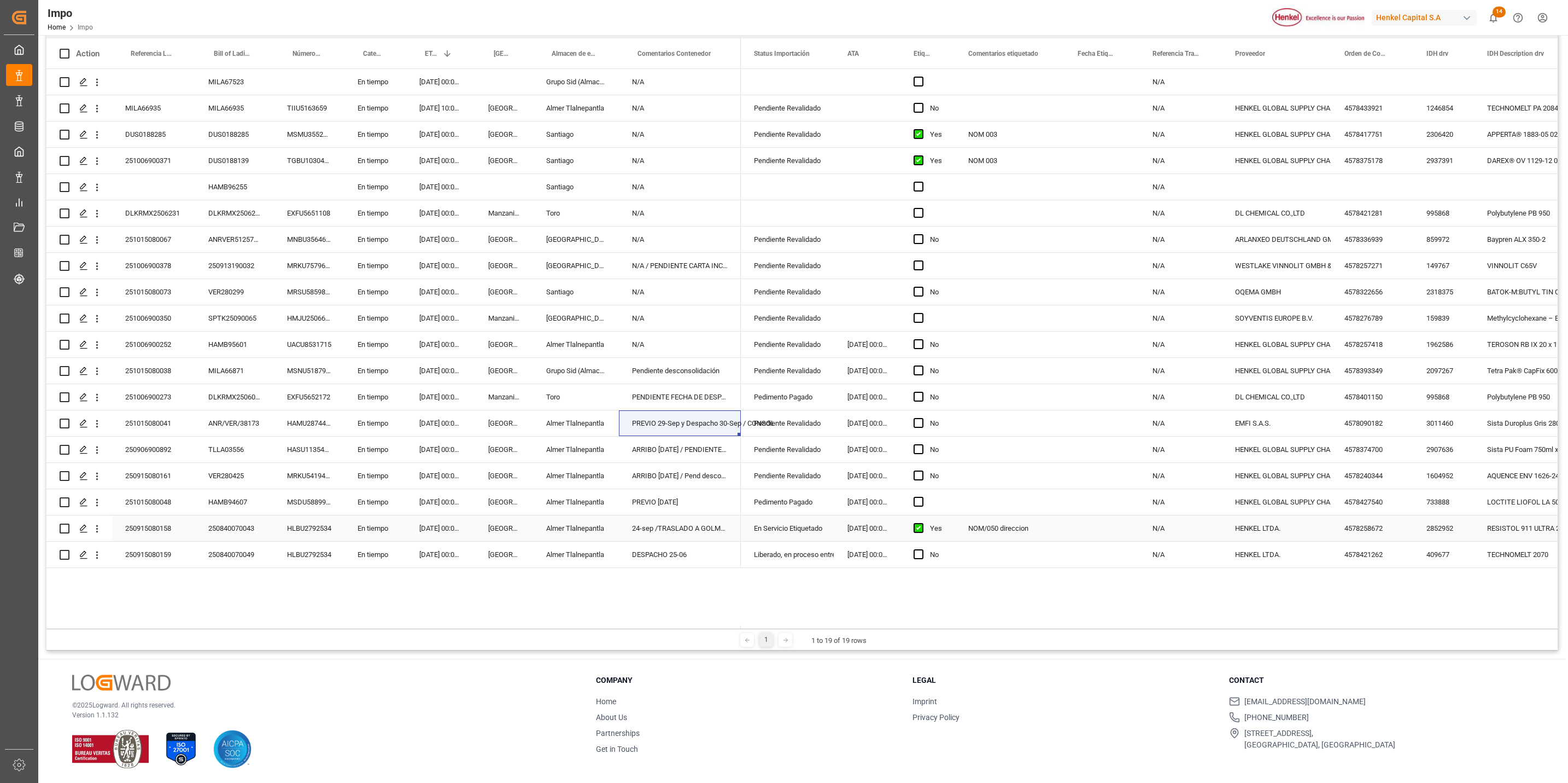
scroll to position [163, 0]
click at [690, 445] on div "ARRIBO 22 SEP / PENDIENTE NA DHL" at bounding box center [680, 449] width 122 height 26
click at [682, 479] on div "ARRIBO 22 sep / Pend desconslidacion" at bounding box center [680, 475] width 122 height 26
click at [682, 481] on div "ARRIBO 22 sep / Pend desconslidacion" at bounding box center [680, 475] width 122 height 26
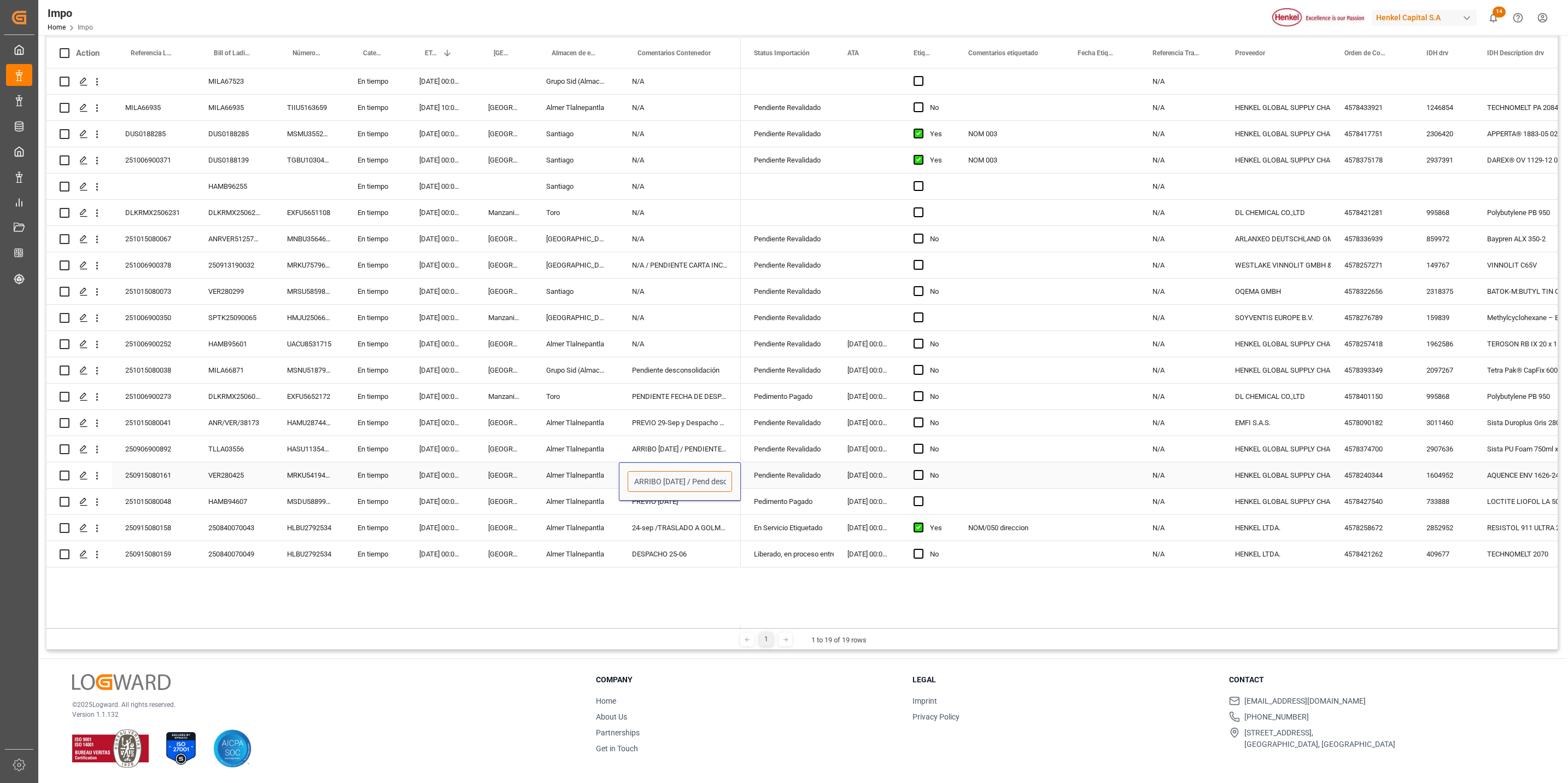
scroll to position [0, 42]
drag, startPoint x: 636, startPoint y: 478, endPoint x: 763, endPoint y: 478, distance: 127.0
click at [767, 470] on div "MILA67523 En tiempo 10.10.2025 00:00:00 Grupo Sid (Almacenaje y Distribucion AV…" at bounding box center [802, 346] width 1511 height 556
type input "d"
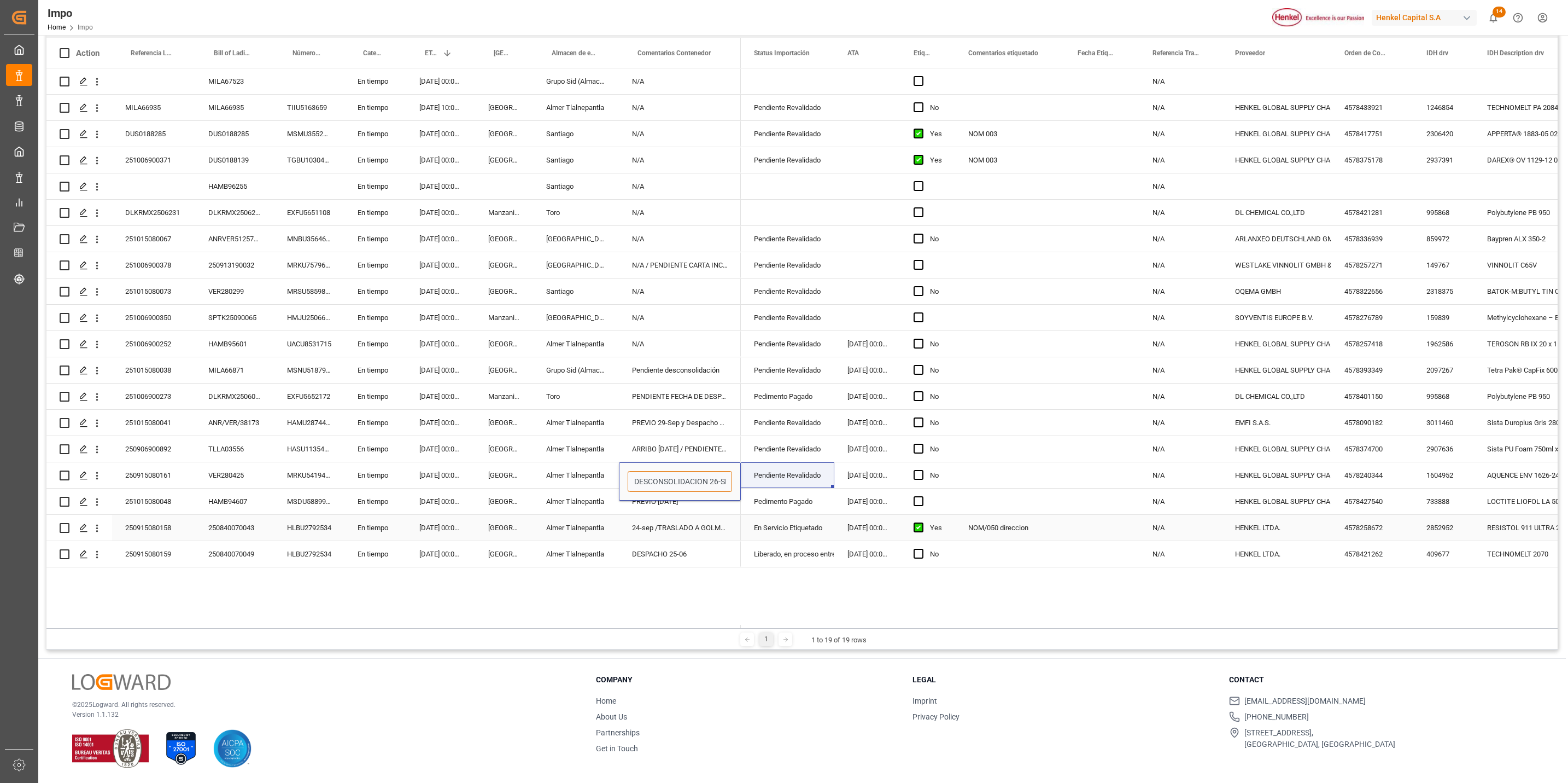
scroll to position [0, 9]
type input "DESCONSOLIDACION 26-SEP"
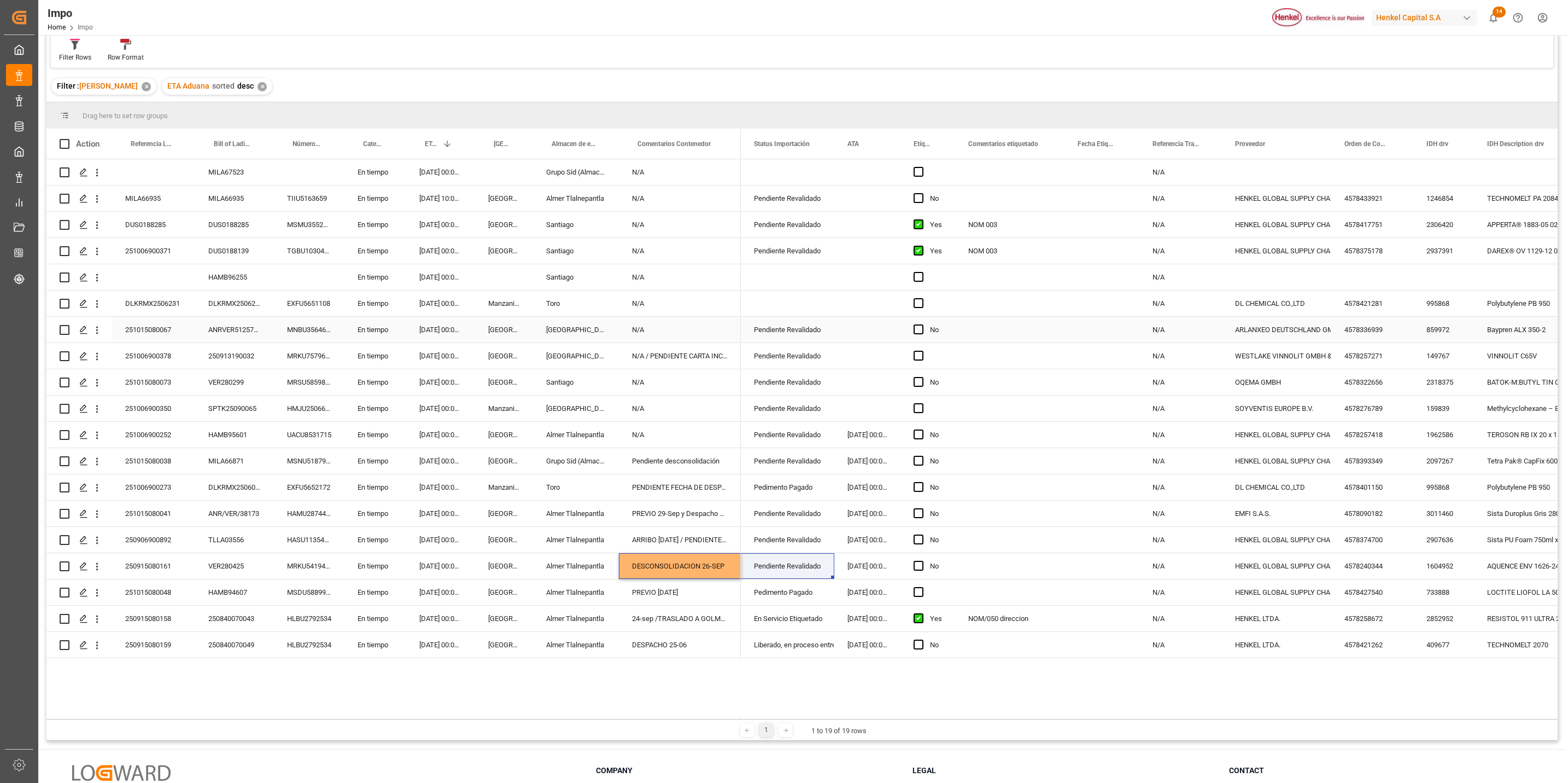
scroll to position [0, 0]
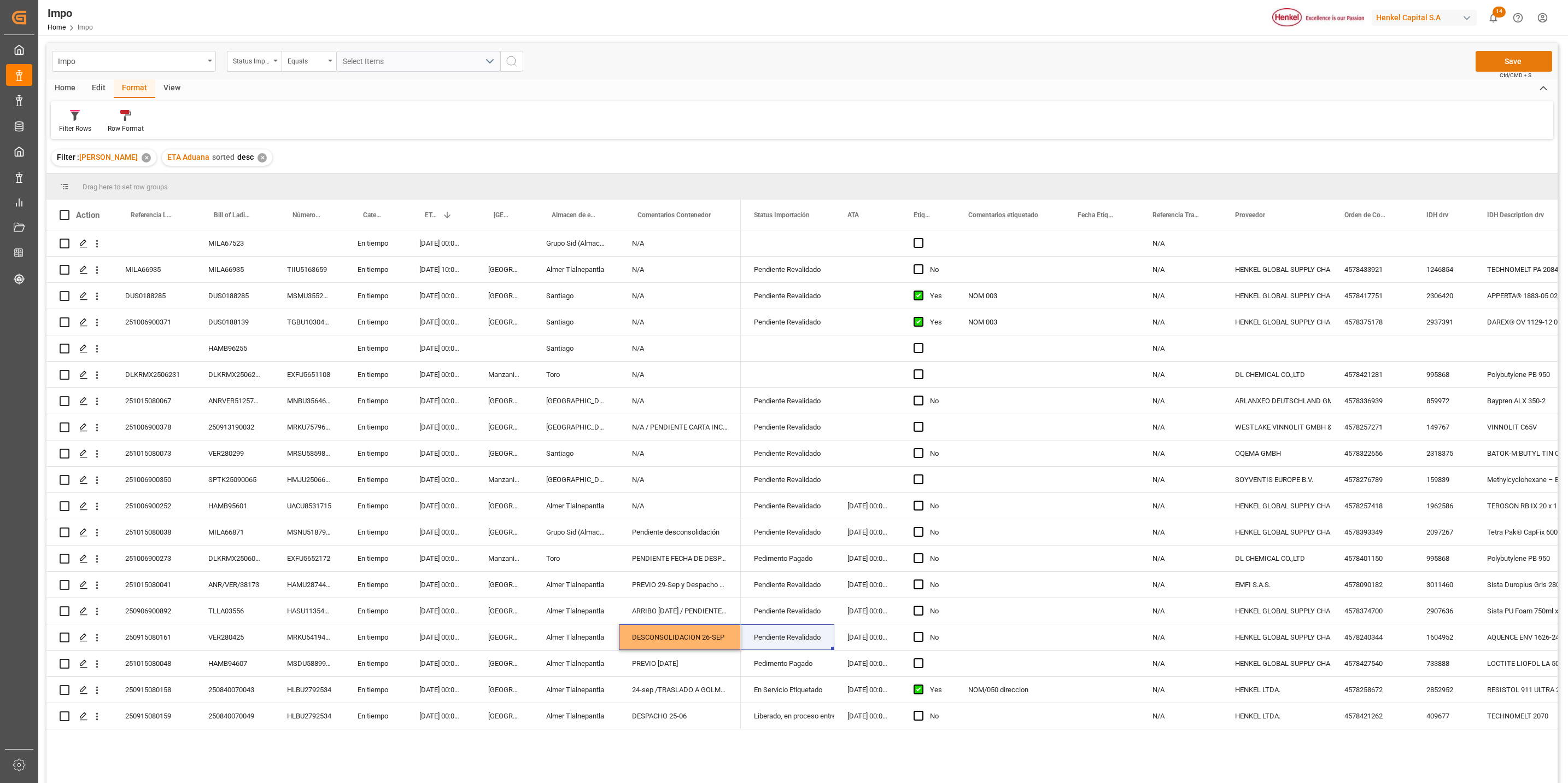
click at [1506, 56] on button "Save" at bounding box center [1514, 61] width 76 height 21
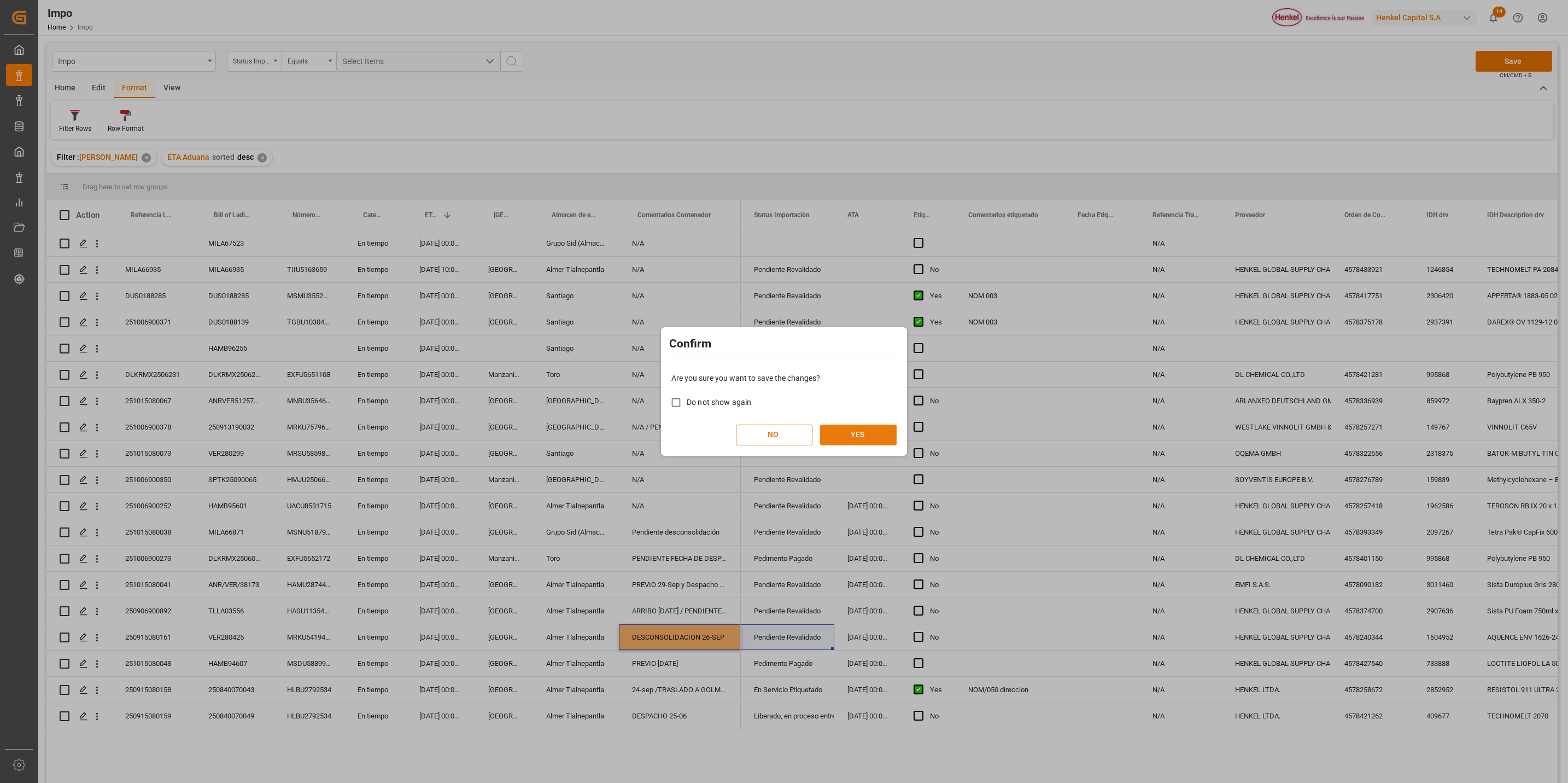
click at [859, 426] on button "YES" at bounding box center [858, 434] width 76 height 21
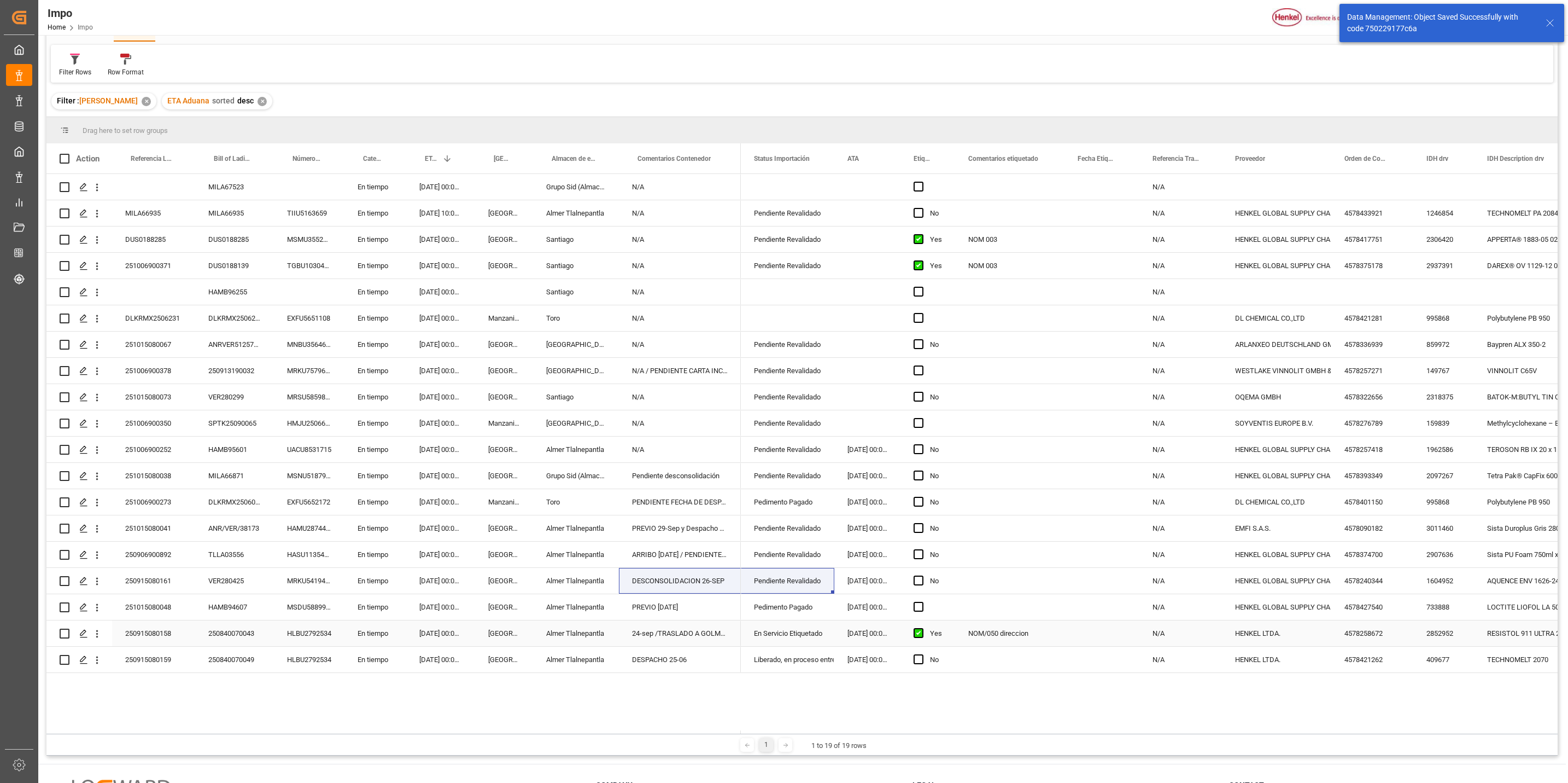
scroll to position [82, 0]
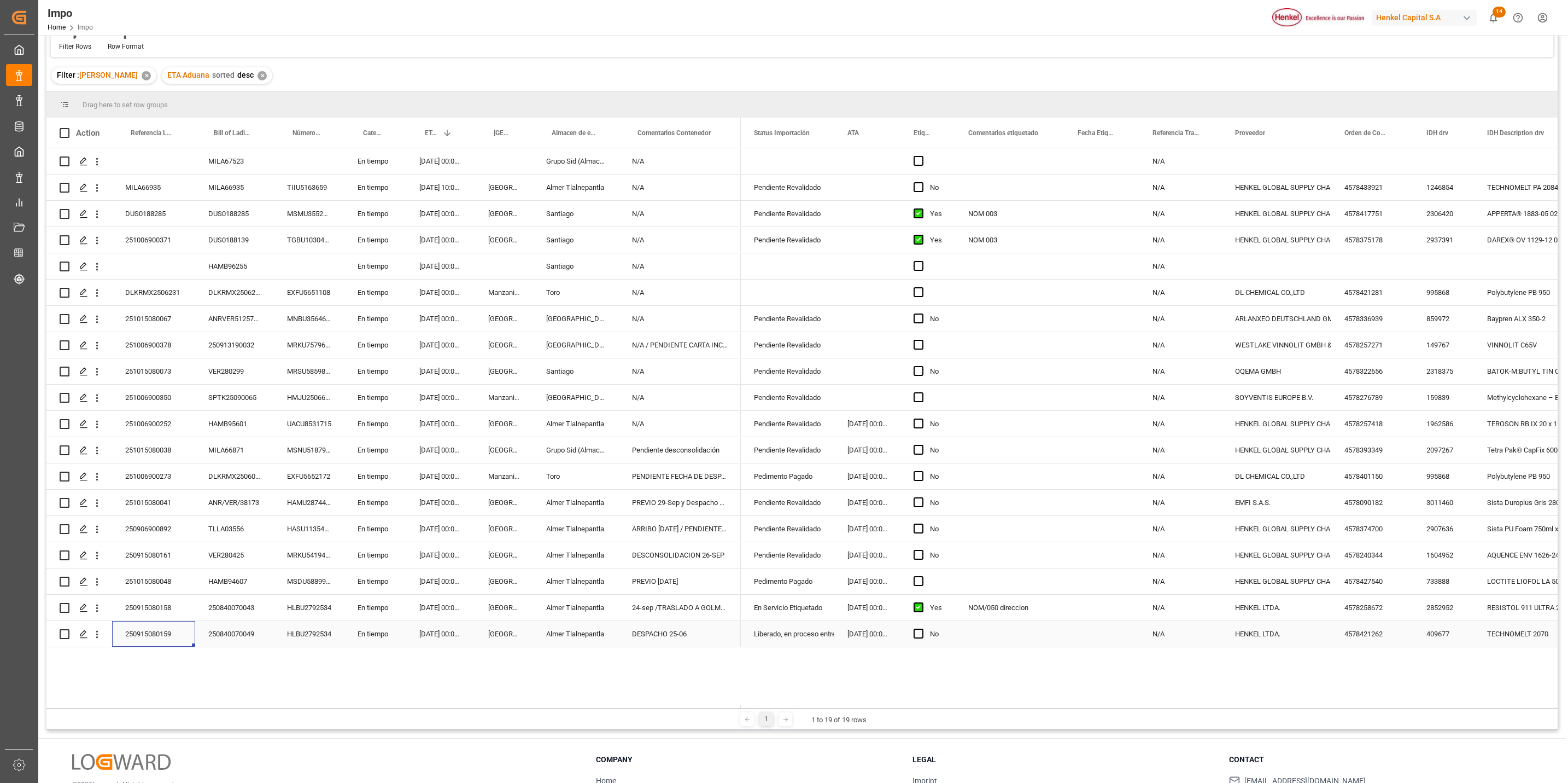
click at [161, 630] on div "250915080159" at bounding box center [153, 634] width 83 height 26
click at [645, 634] on div "DESPACHO 25-06" at bounding box center [680, 634] width 122 height 26
click at [670, 455] on div "Pendiente desconsolidación" at bounding box center [680, 450] width 122 height 26
drag, startPoint x: 656, startPoint y: 422, endPoint x: 614, endPoint y: 443, distance: 47.0
click at [657, 422] on div "N/A" at bounding box center [680, 424] width 122 height 26
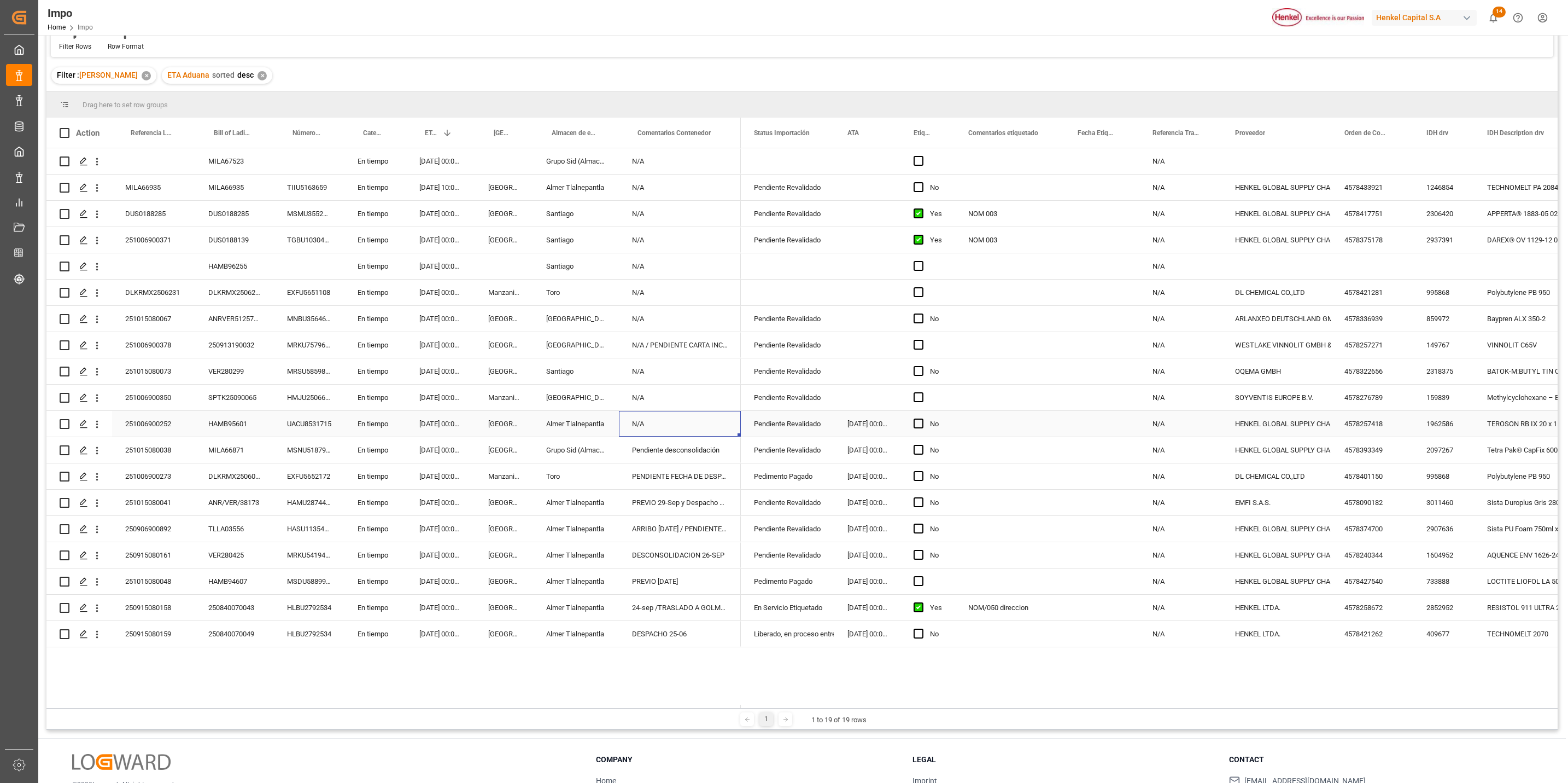
click at [222, 424] on div "HAMB95601" at bounding box center [234, 424] width 78 height 26
click at [223, 422] on div "HAMB95601" at bounding box center [234, 424] width 78 height 26
click at [227, 431] on input "HAMB95601" at bounding box center [234, 430] width 61 height 21
click at [688, 504] on div "PREVIO 29-Sep y Despacho 30-Sep / CONSOL" at bounding box center [680, 503] width 122 height 26
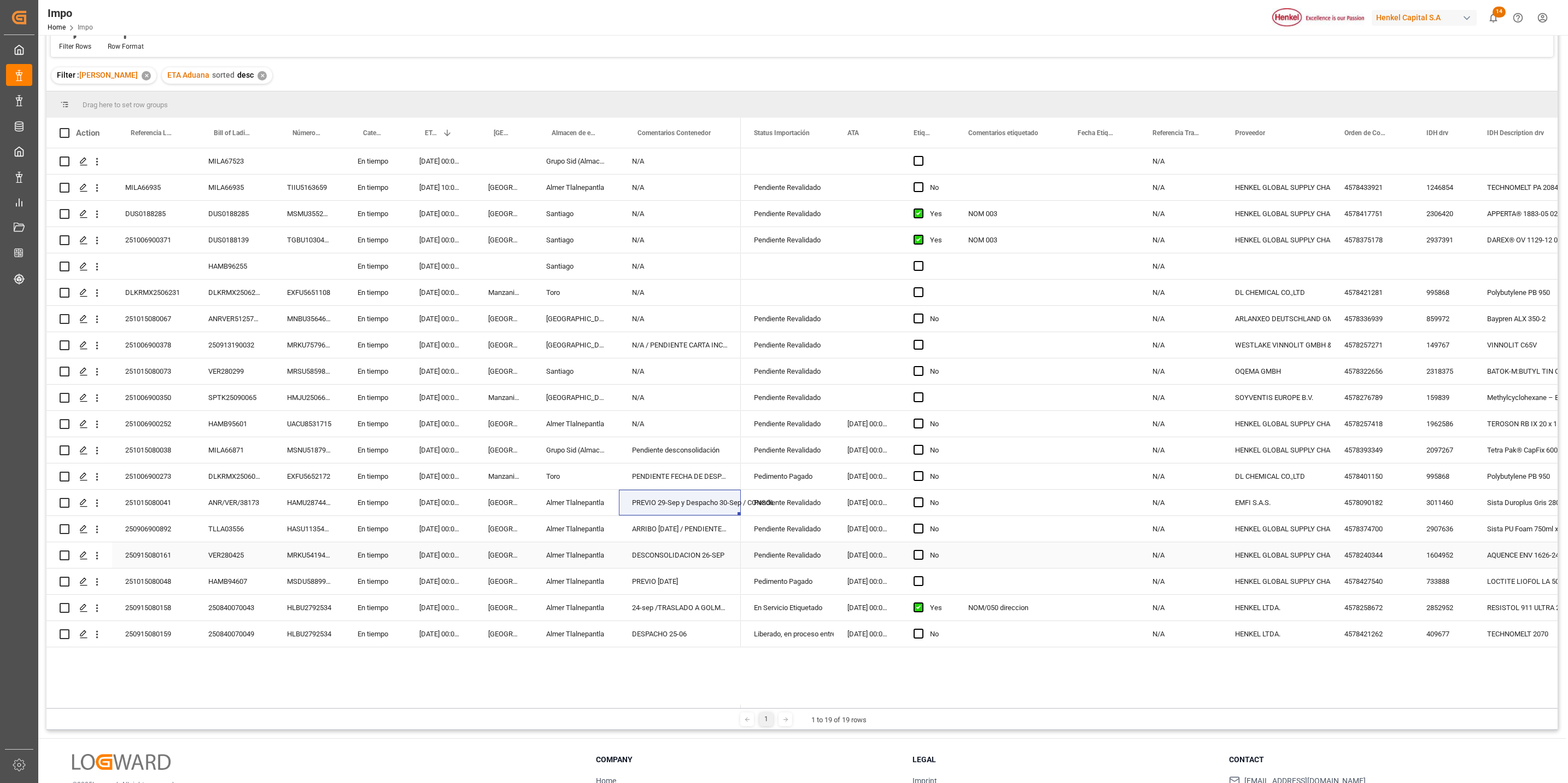
click at [716, 560] on div "DESCONSOLIDACION 26-SEP" at bounding box center [680, 555] width 122 height 26
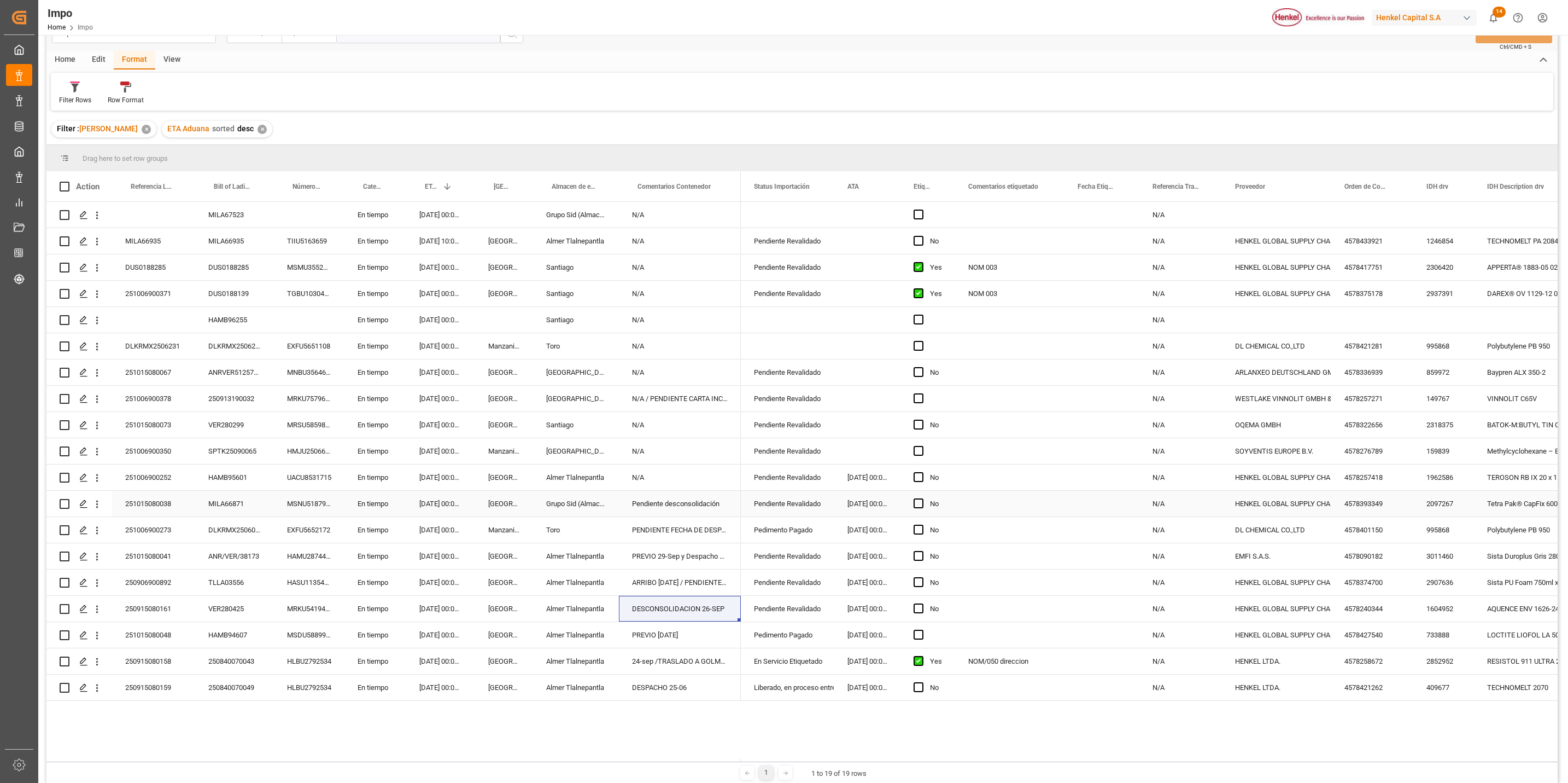
scroll to position [0, 0]
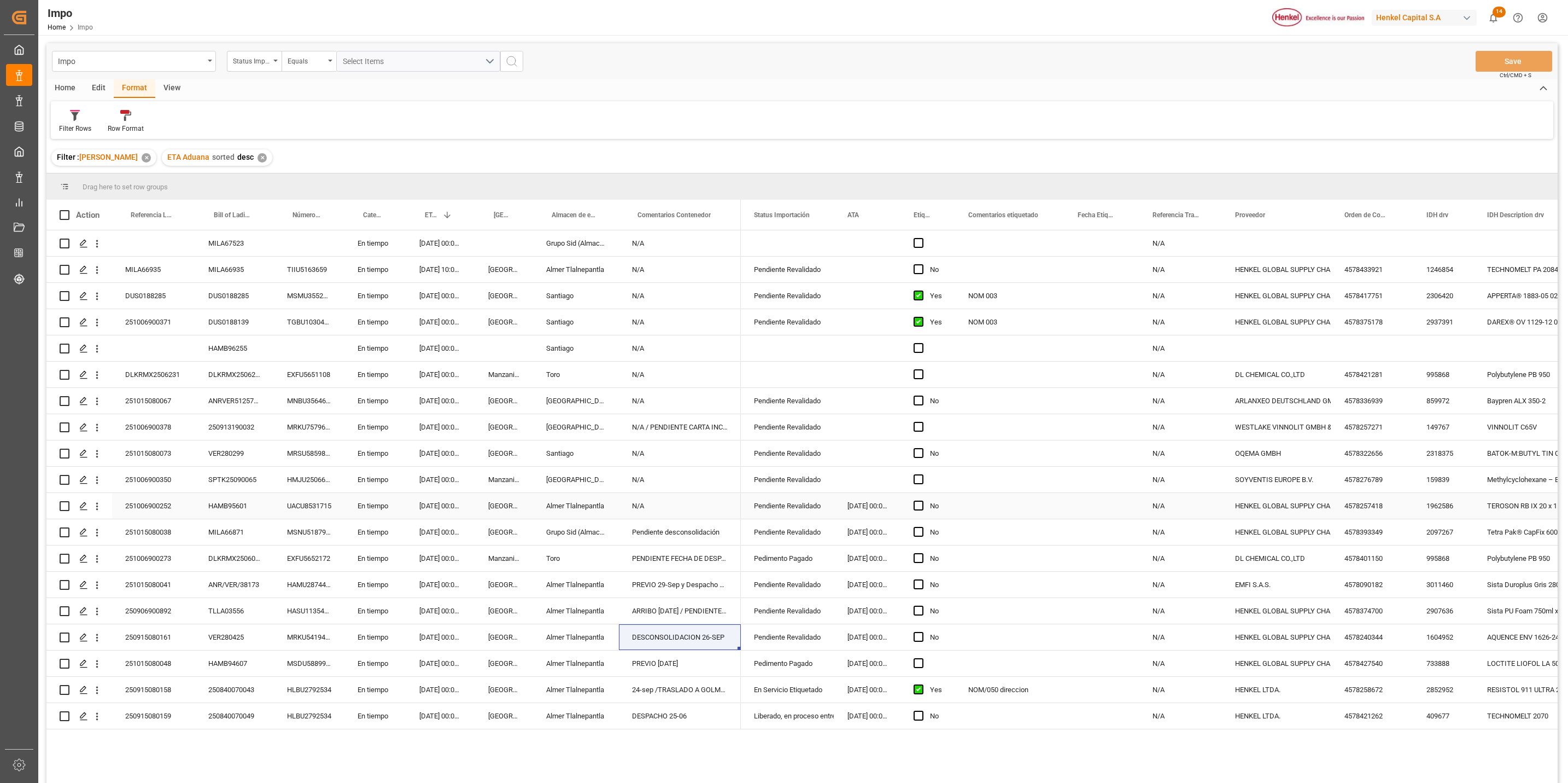
click at [235, 509] on div "HAMB95601" at bounding box center [234, 506] width 78 height 26
click at [231, 509] on div "HAMB95601" at bounding box center [234, 506] width 78 height 26
click at [231, 511] on div "HAMB95601" at bounding box center [234, 506] width 78 height 26
click at [225, 511] on input "HAMB95601" at bounding box center [234, 512] width 61 height 21
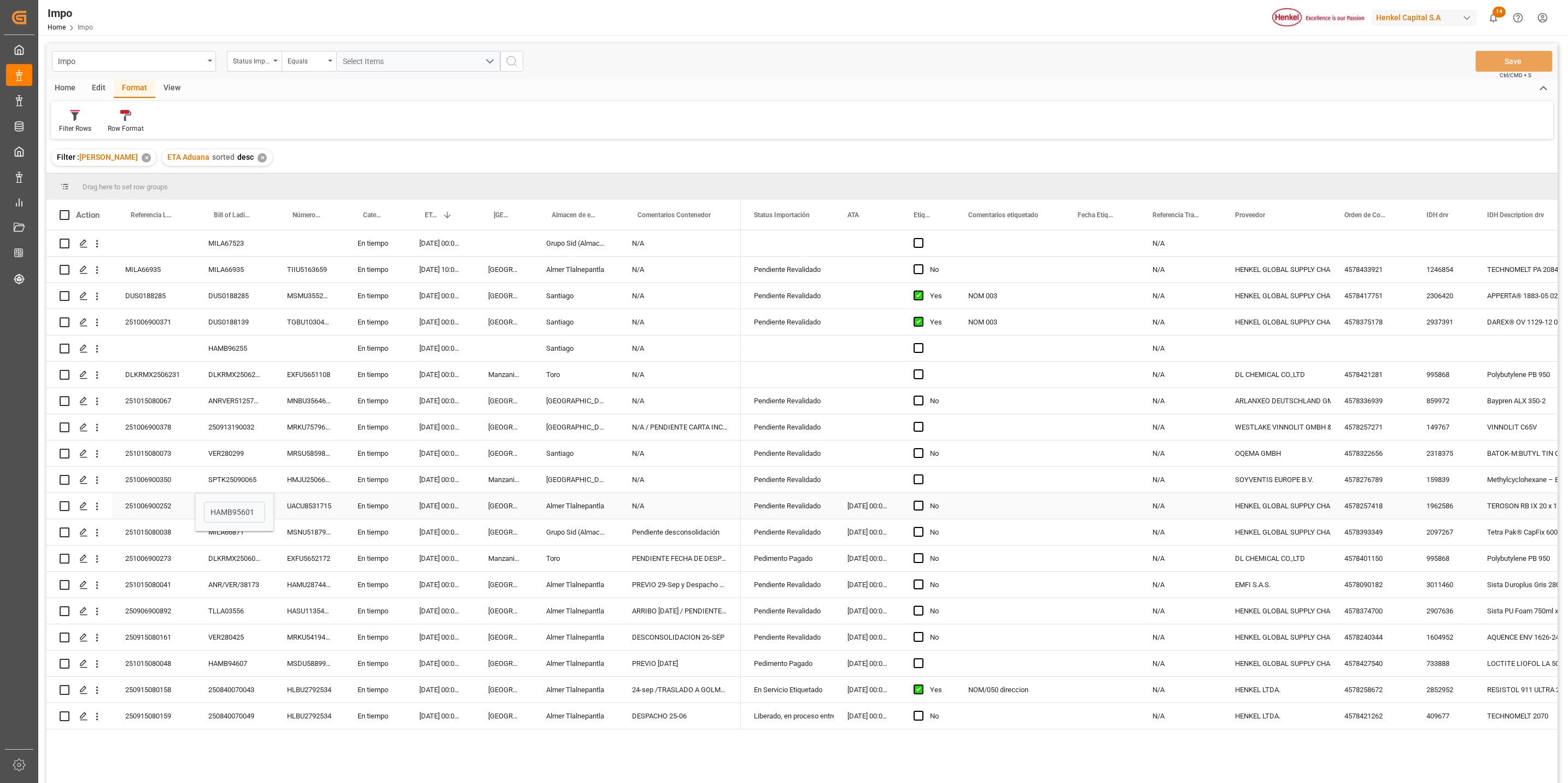
click at [433, 501] on div "25.09.2025 00:00:00" at bounding box center [441, 506] width 69 height 26
click at [240, 501] on div "HAMB95601" at bounding box center [234, 506] width 78 height 26
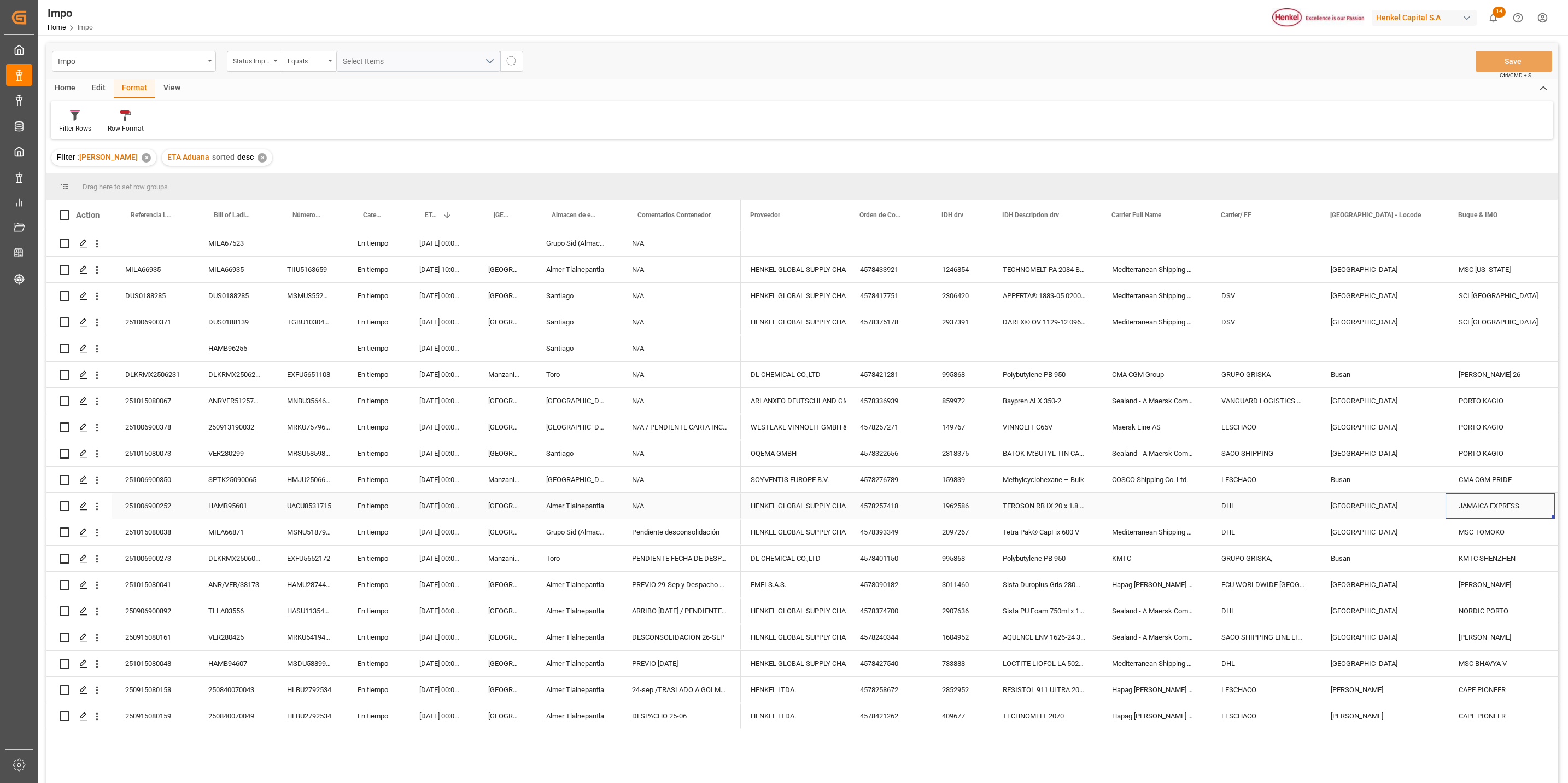
scroll to position [0, 595]
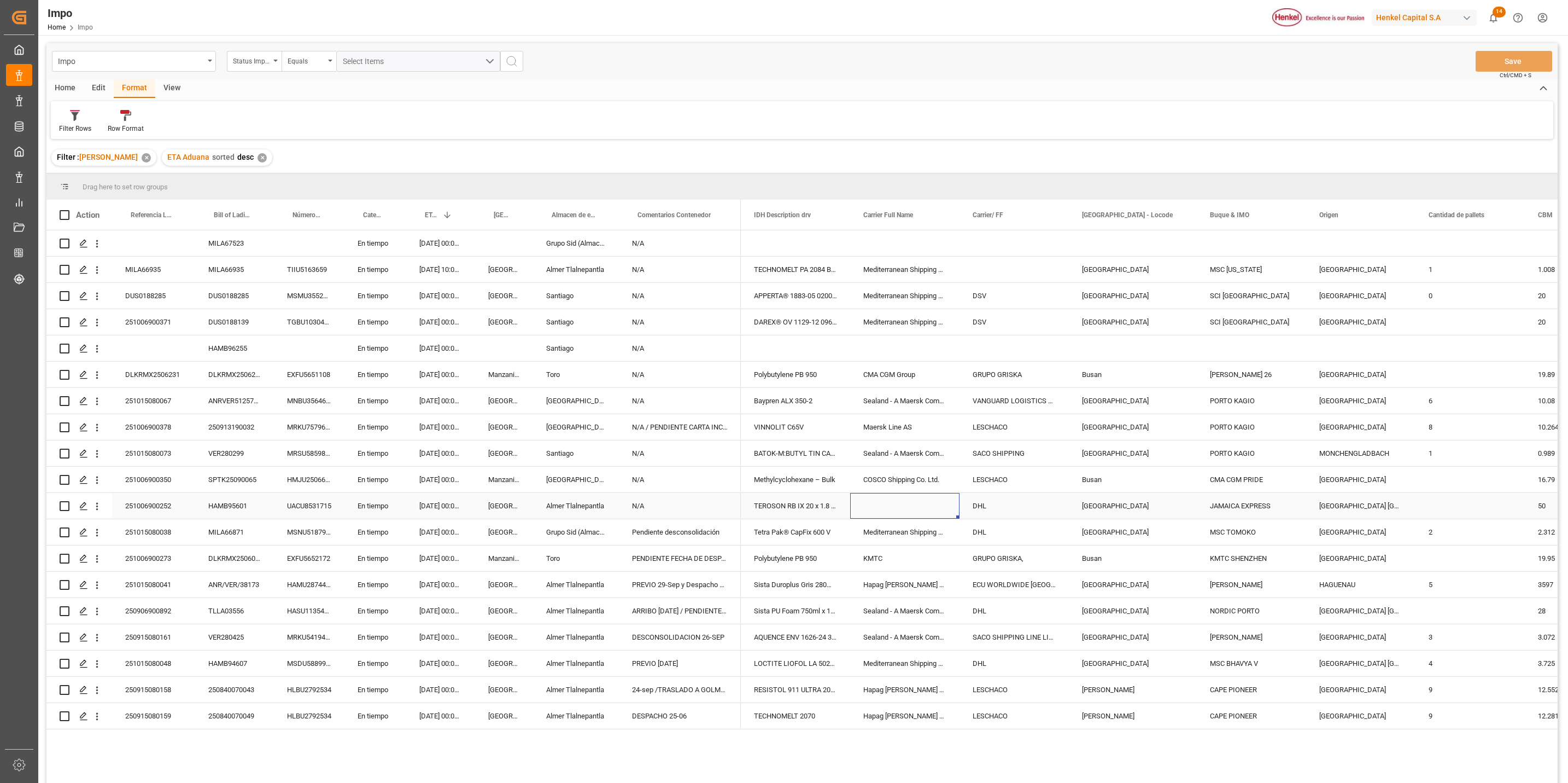
click at [859, 501] on div "Press SPACE to select this row." at bounding box center [905, 506] width 109 height 26
click at [821, 511] on div "TEROSON RB IX 20 x 1.8 x 80 mm" at bounding box center [796, 506] width 109 height 26
click at [307, 499] on div "UACU8531715" at bounding box center [310, 506] width 71 height 26
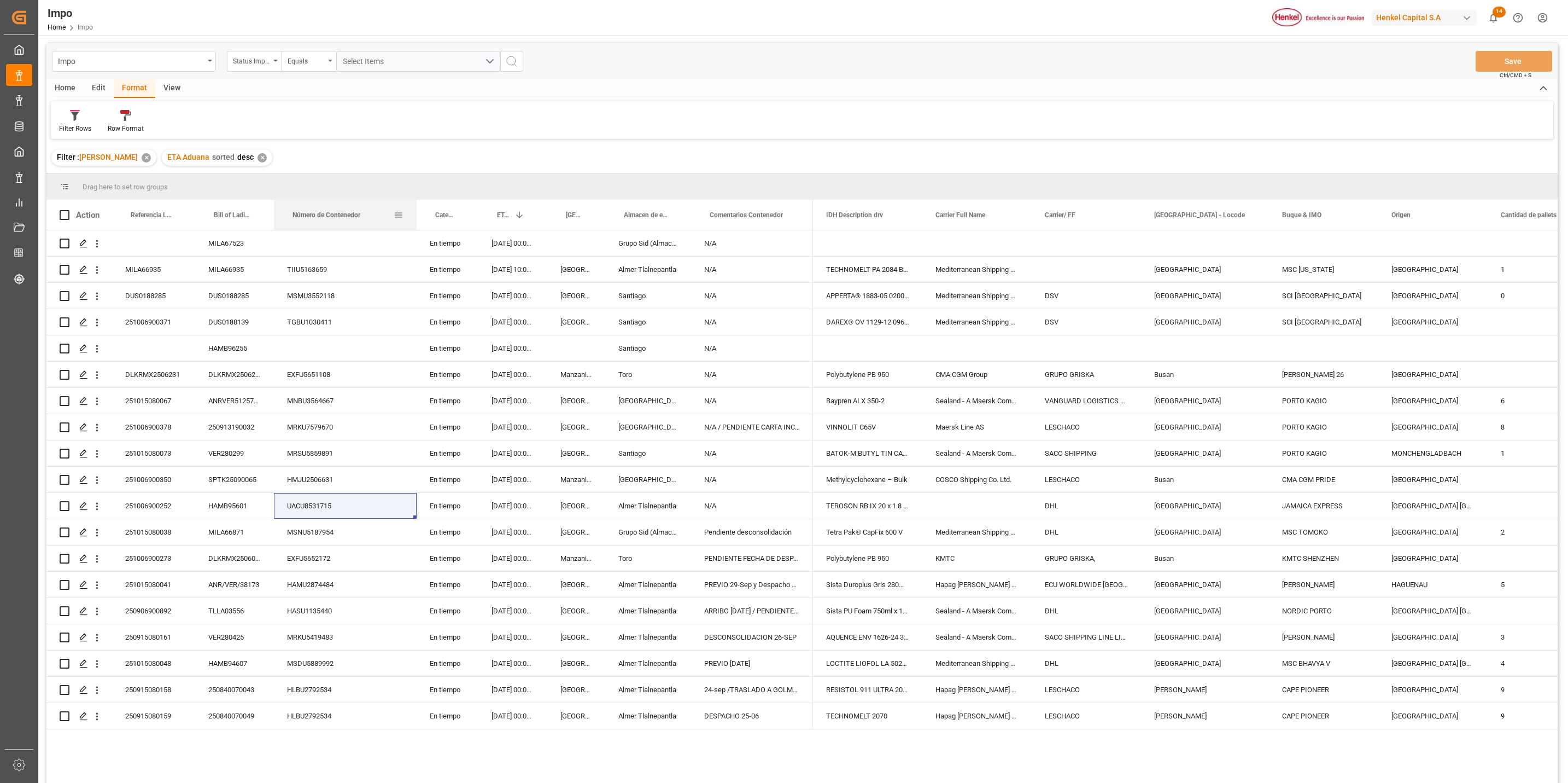
drag, startPoint x: 343, startPoint y: 209, endPoint x: 422, endPoint y: 310, distance: 128.2
click at [415, 219] on div at bounding box center [417, 215] width 4 height 30
click at [297, 504] on div "UACU8531715" at bounding box center [341, 506] width 135 height 26
click at [307, 513] on input "UACU8531715" at bounding box center [341, 512] width 117 height 21
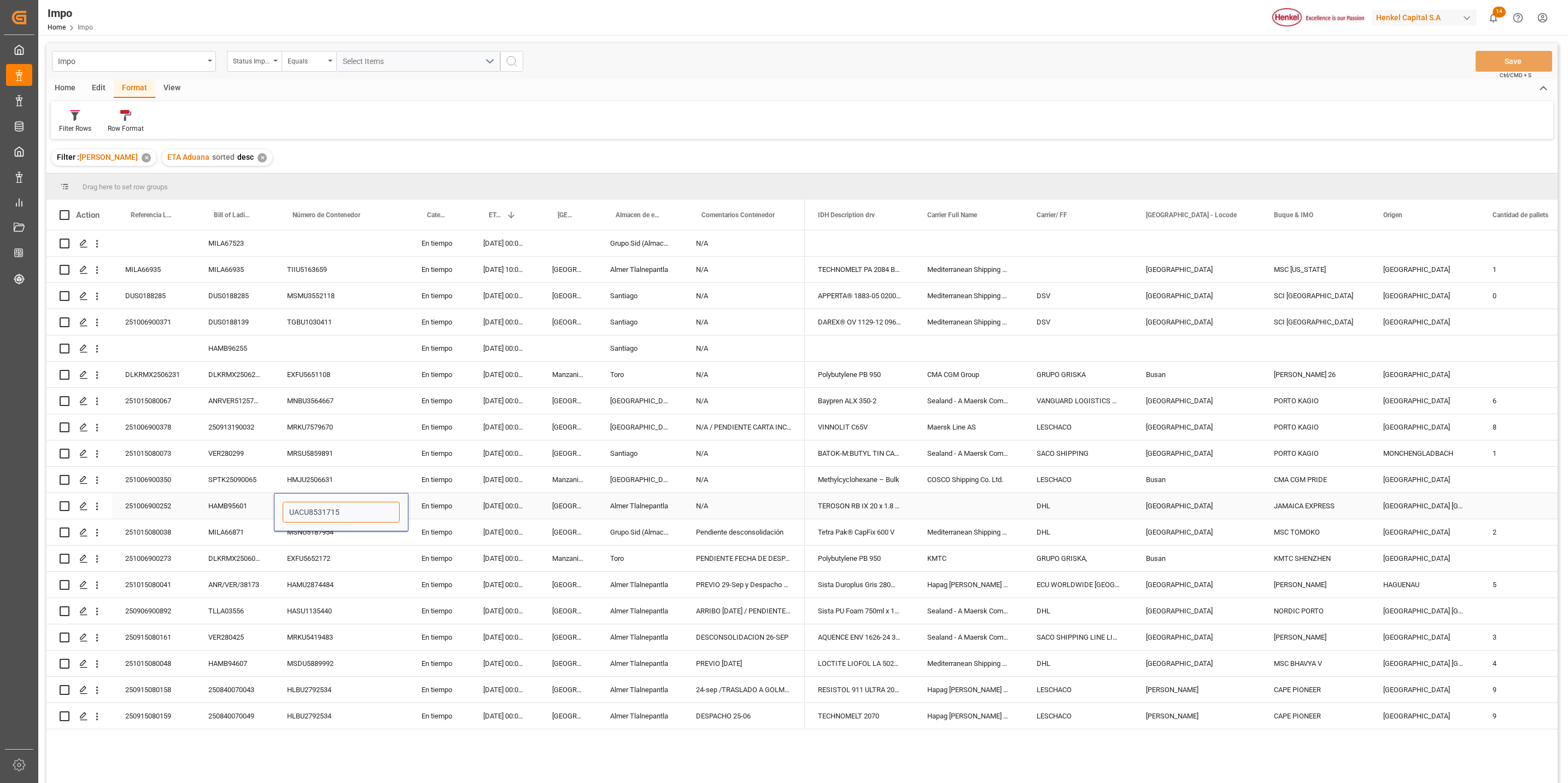
click at [308, 513] on input "UACU8531715" at bounding box center [341, 512] width 117 height 21
click at [323, 514] on input "UACU8531715" at bounding box center [341, 512] width 117 height 21
click at [327, 514] on input "UACU8531715" at bounding box center [341, 512] width 117 height 21
click at [325, 516] on input "UACU8531715" at bounding box center [341, 512] width 117 height 21
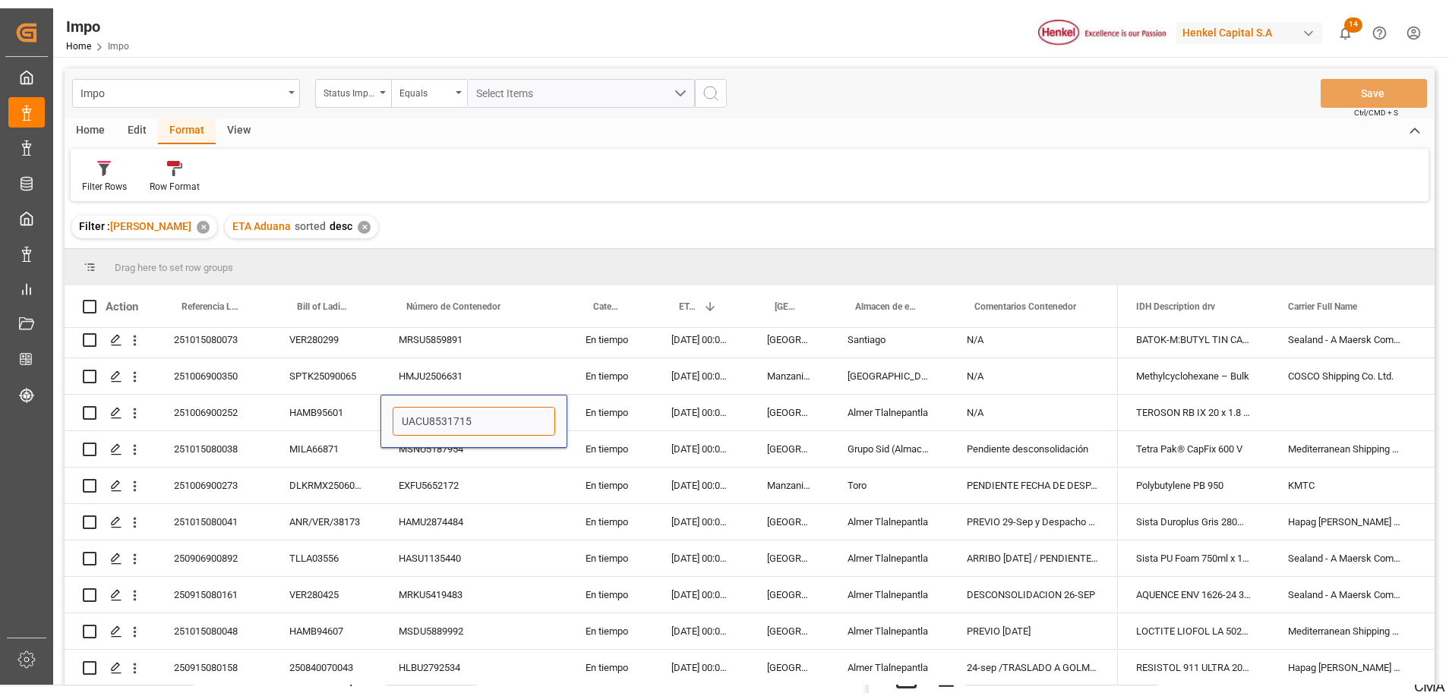
scroll to position [296, 0]
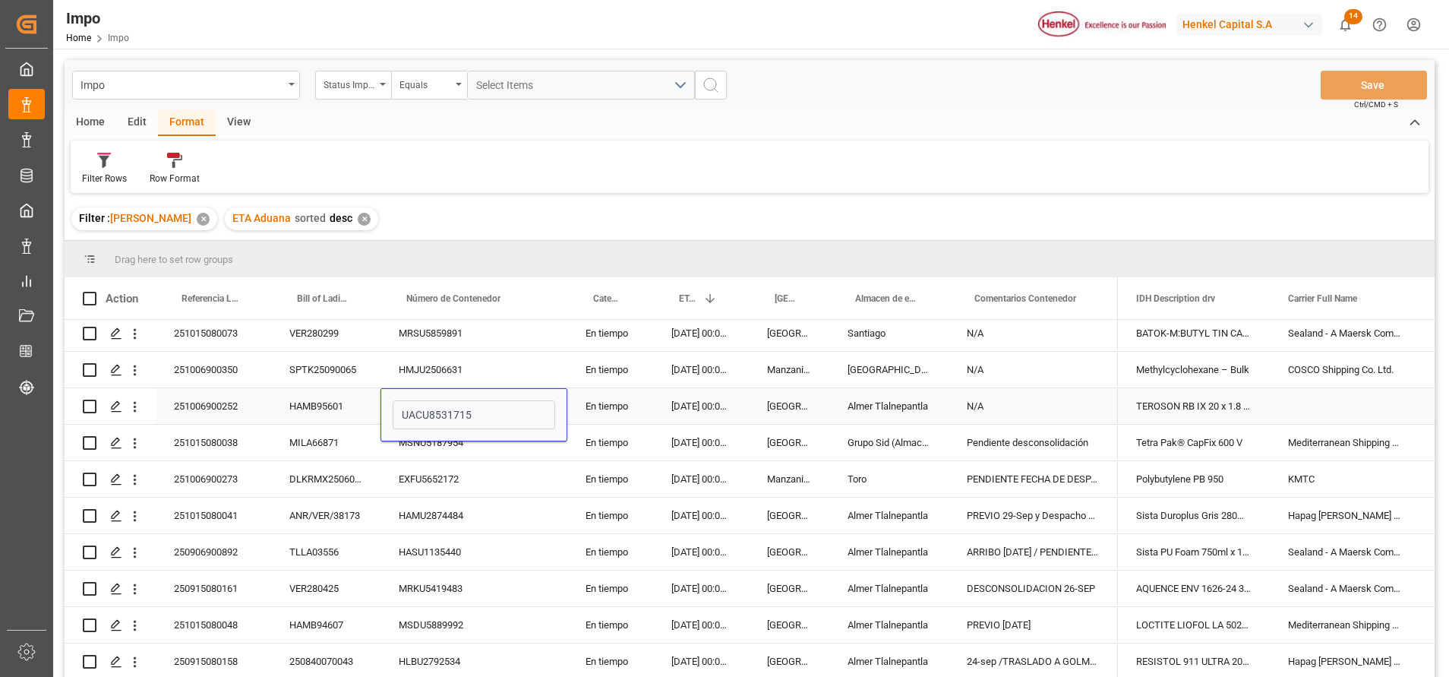
click at [330, 410] on div "HAMB95601" at bounding box center [325, 406] width 109 height 36
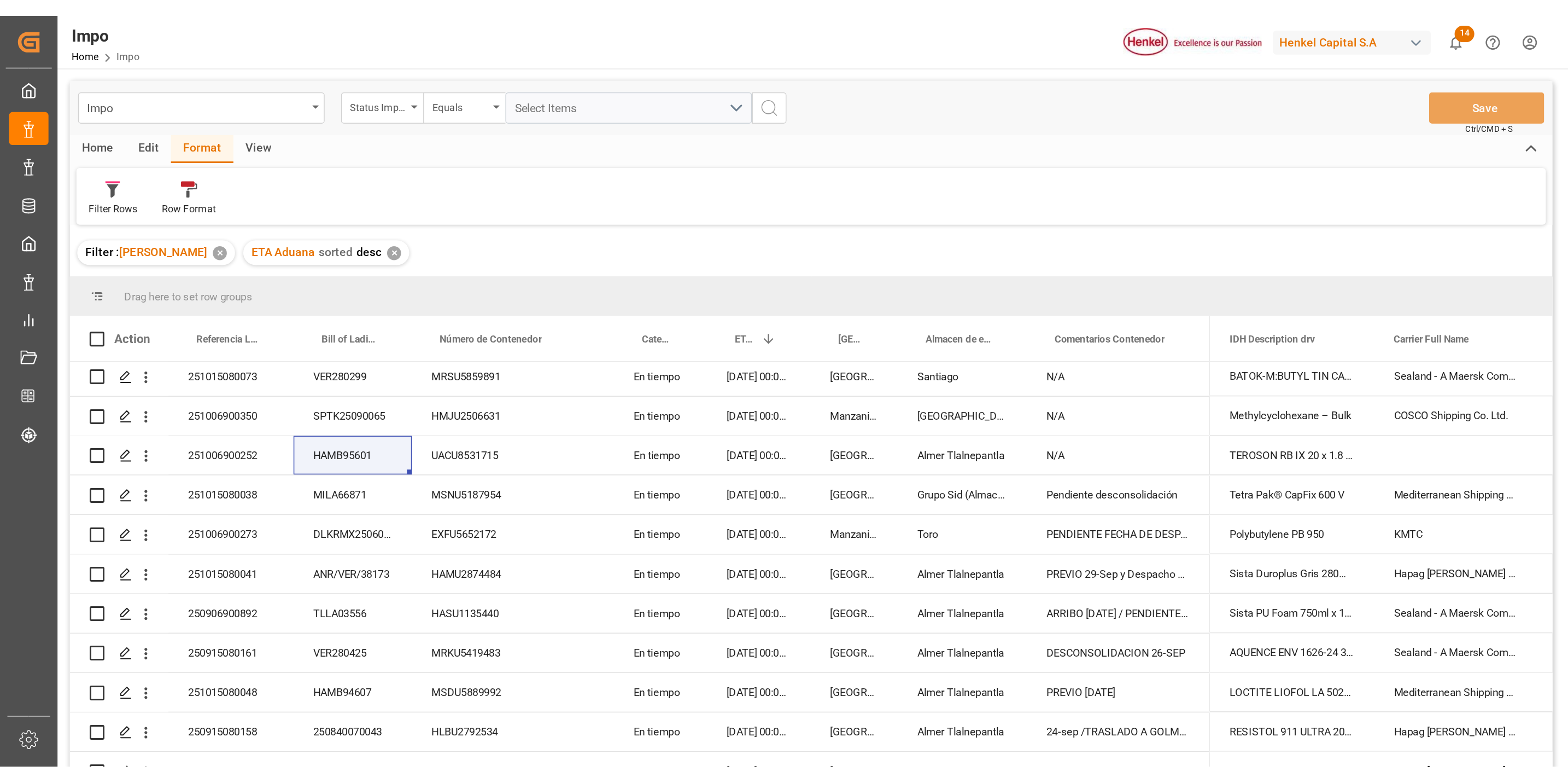
scroll to position [0, 0]
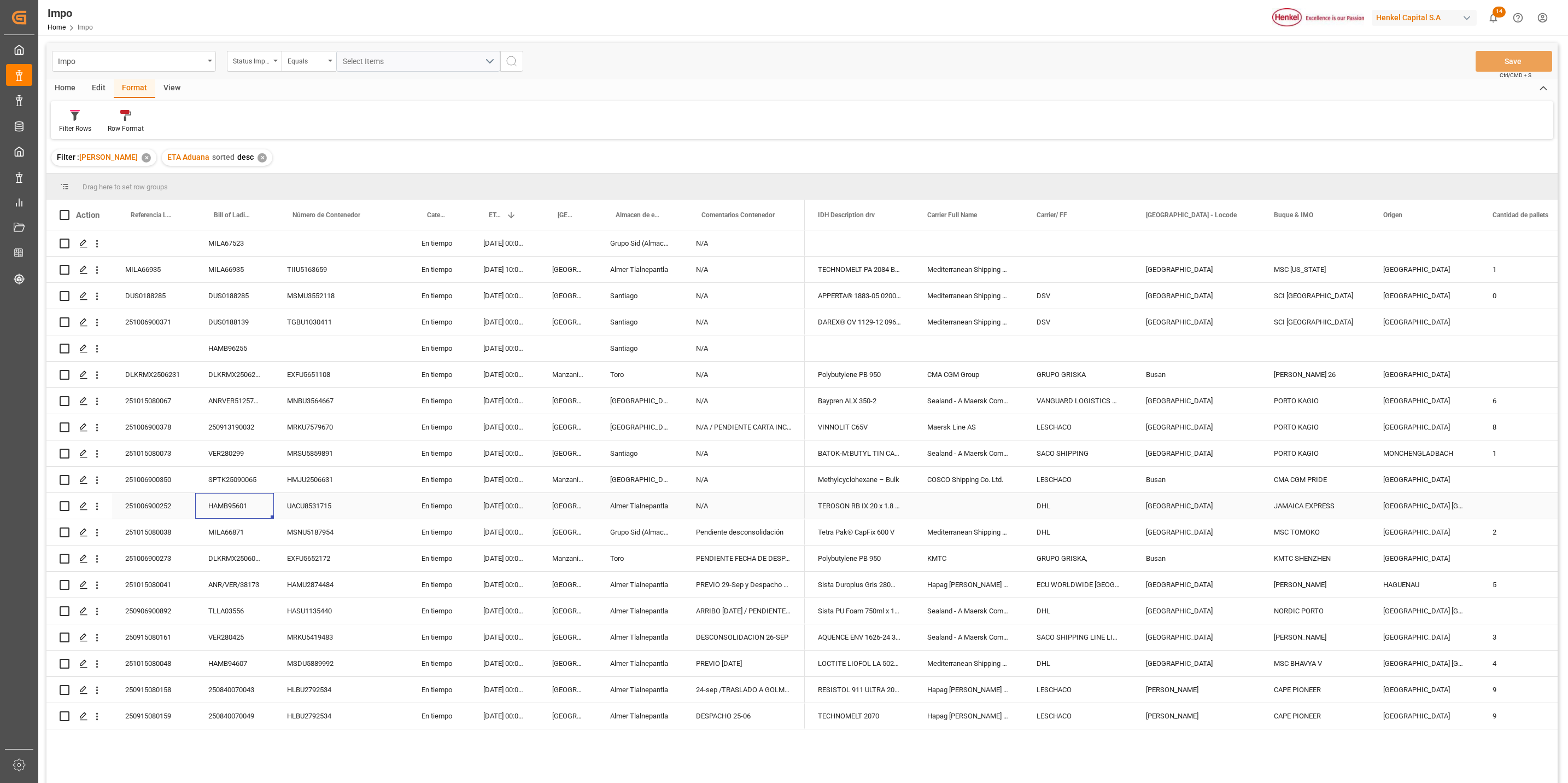
click at [213, 499] on div "HAMB95601" at bounding box center [234, 506] width 78 height 26
click at [212, 499] on div "HAMB95601" at bounding box center [234, 506] width 78 height 26
click at [151, 504] on div "251006900252" at bounding box center [153, 506] width 83 height 26
click at [151, 518] on input "251006900252" at bounding box center [153, 512] width 66 height 21
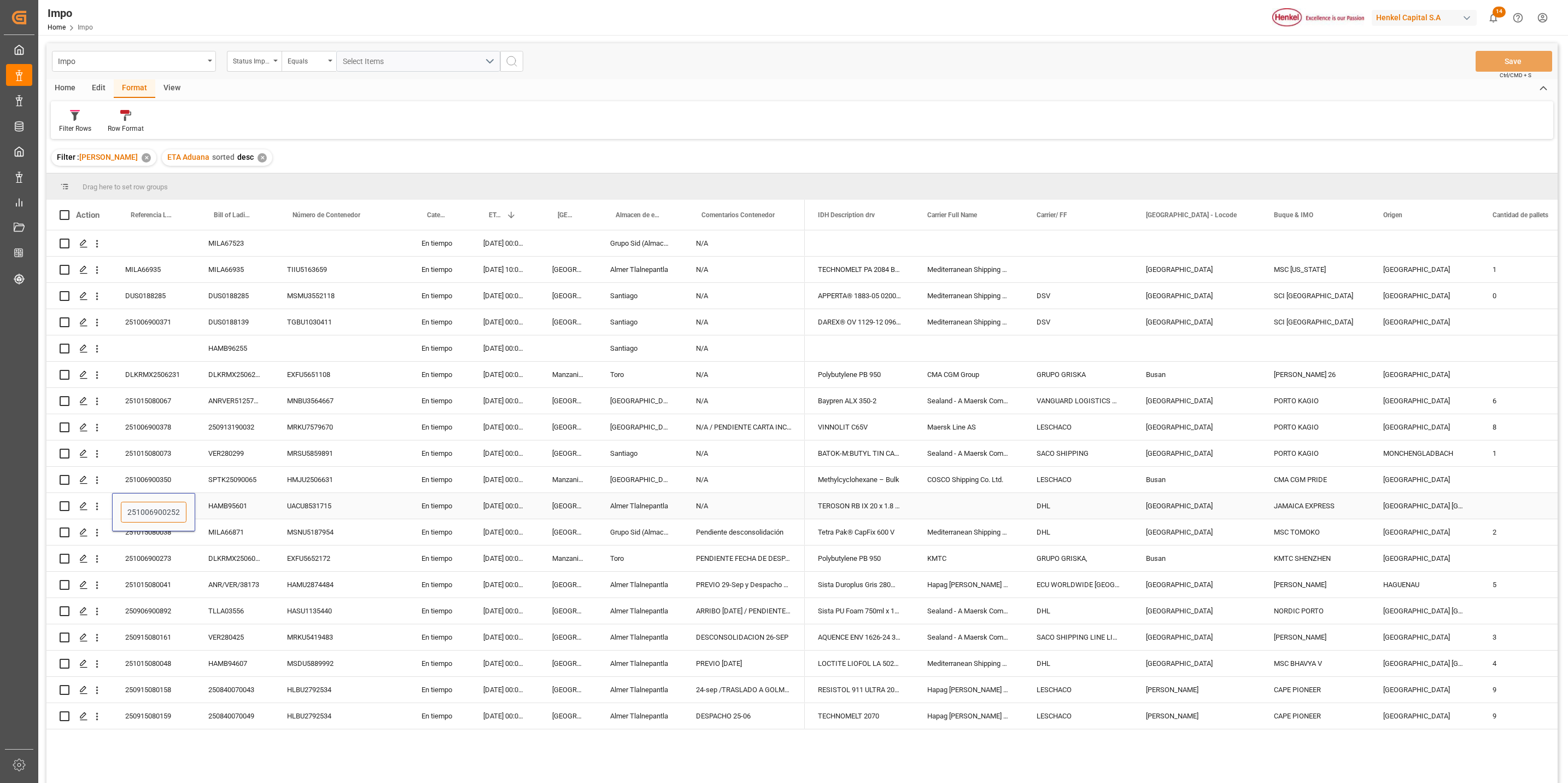
click at [151, 516] on input "251006900252" at bounding box center [153, 512] width 66 height 21
click at [958, 498] on div "Press SPACE to select this row." at bounding box center [969, 506] width 109 height 26
click at [959, 504] on input "Press SPACE to select this row." at bounding box center [969, 512] width 92 height 21
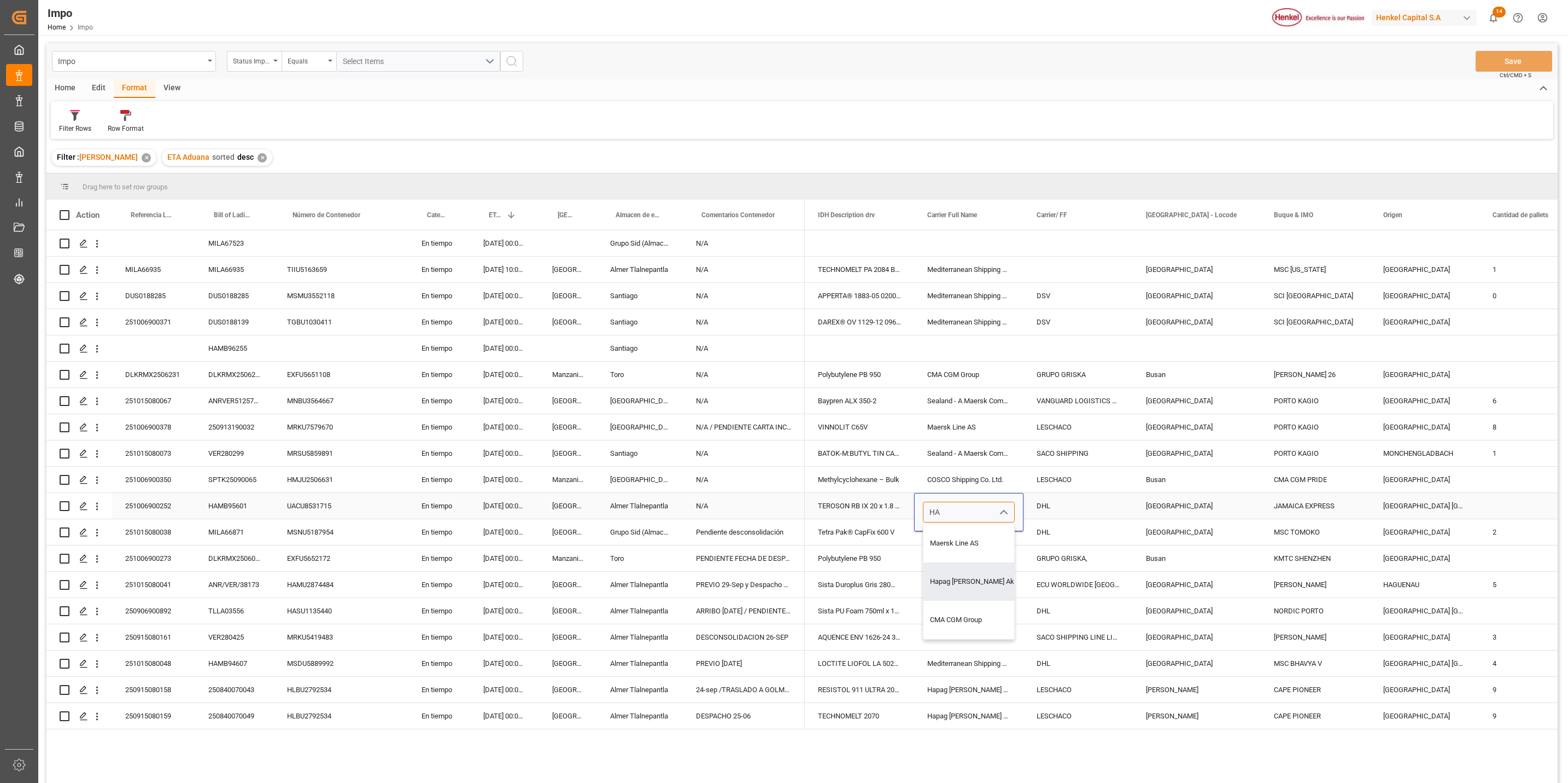
click at [975, 595] on div "Hapag Lloyd Aktiengesellschaft" at bounding box center [997, 581] width 148 height 38
type input "Hapag Lloyd Aktiengesellschaft"
click at [1154, 417] on div "Hamburg" at bounding box center [1197, 427] width 128 height 26
click at [1521, 61] on button "Save" at bounding box center [1514, 61] width 76 height 21
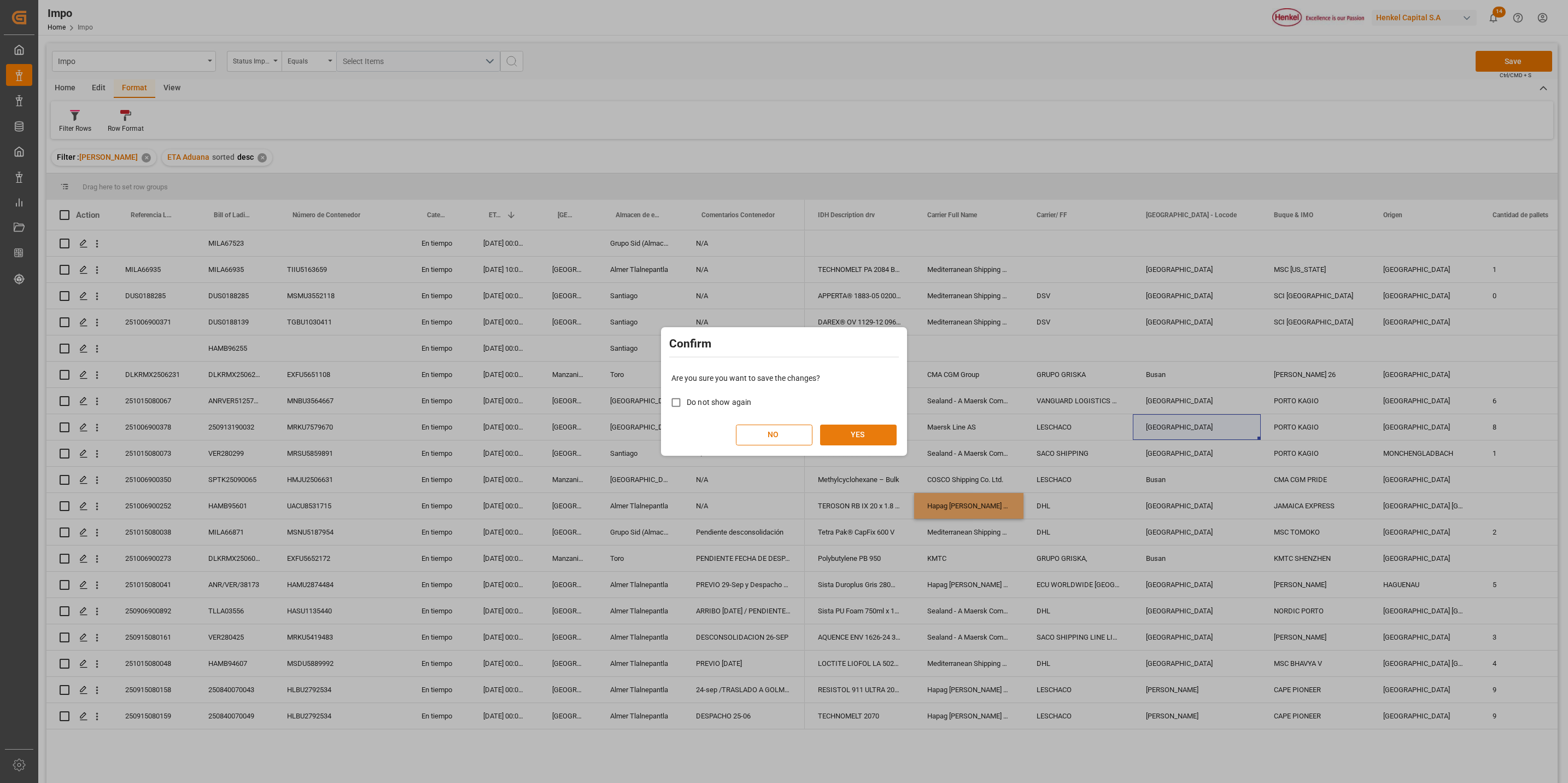
click at [865, 434] on button "YES" at bounding box center [858, 434] width 76 height 21
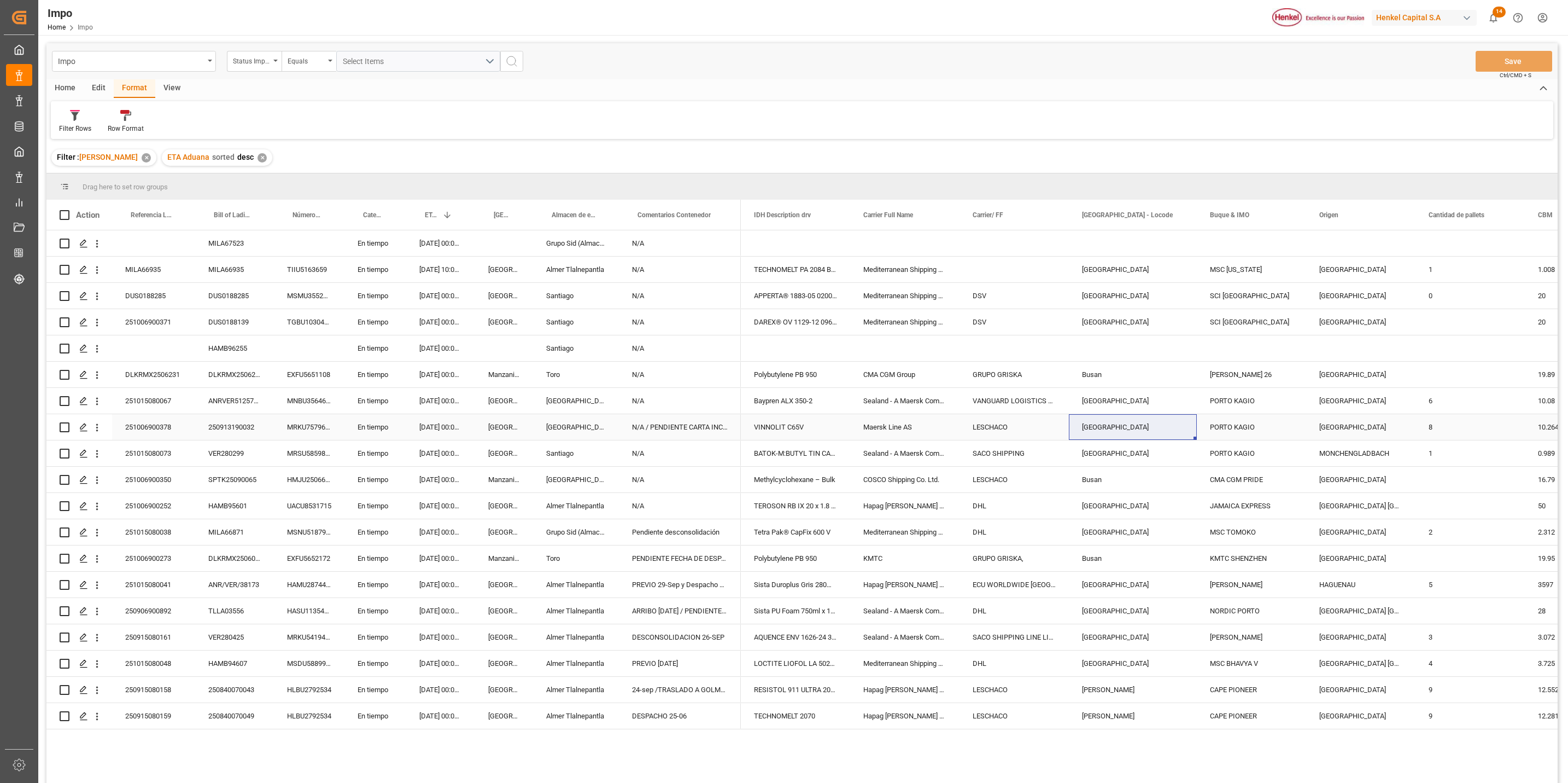
click at [994, 424] on div "LESCHACO" at bounding box center [1014, 427] width 109 height 26
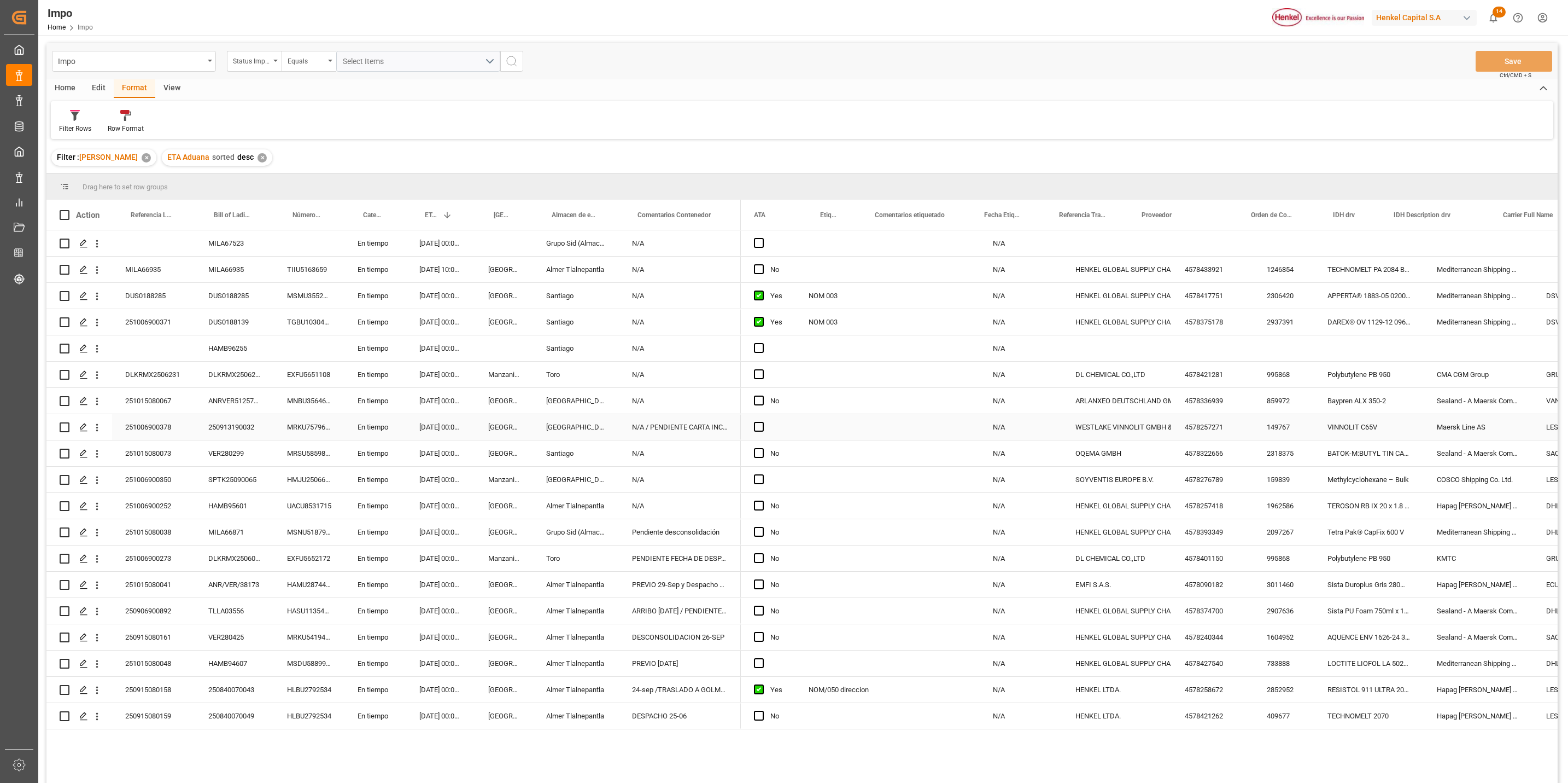
scroll to position [0, 94]
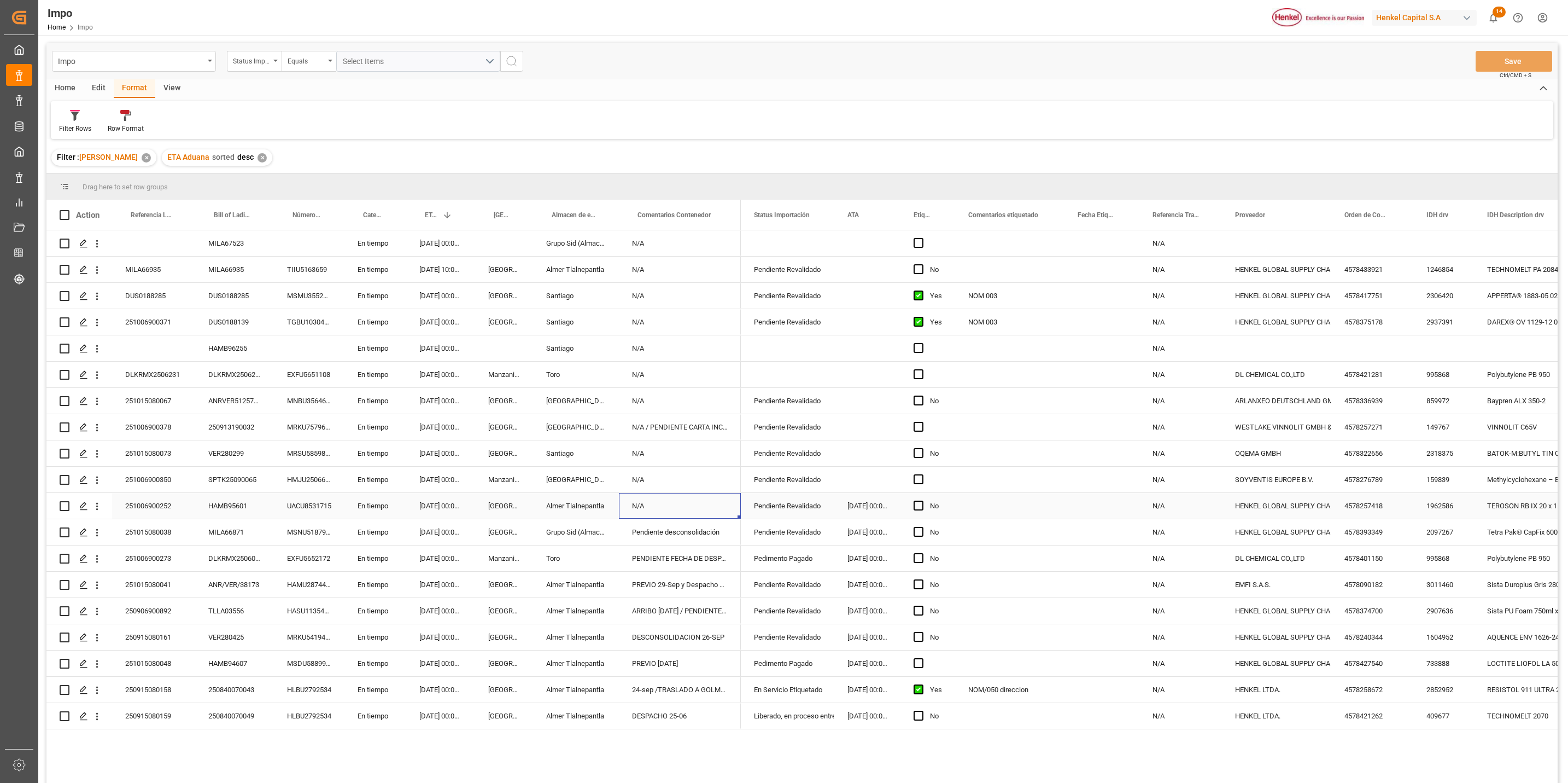
click at [690, 509] on div "N/A" at bounding box center [680, 506] width 122 height 26
click at [693, 509] on div "N/A" at bounding box center [680, 506] width 122 height 26
click at [695, 513] on input "N/A" at bounding box center [680, 512] width 104 height 21
type input "N"
type input "PENDIENTE N/A"
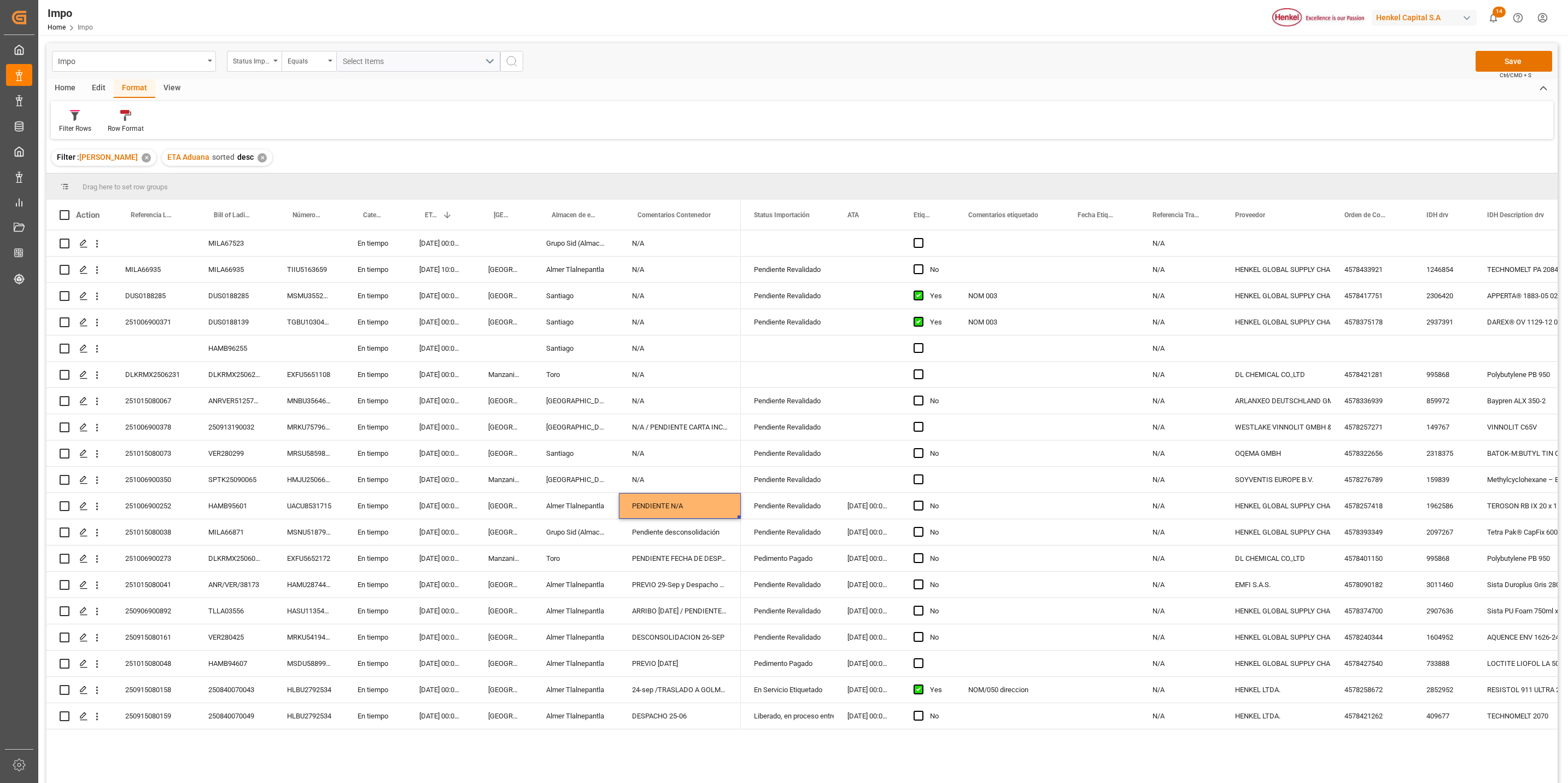
click at [1502, 79] on span "Ctrl/CMD + S" at bounding box center [1516, 75] width 32 height 8
click at [1513, 43] on div "Impo Status Importación Equals Select Items Save Ctrl/CMD + S" at bounding box center [802, 61] width 1511 height 36
click at [1516, 56] on button "Save" at bounding box center [1514, 61] width 76 height 21
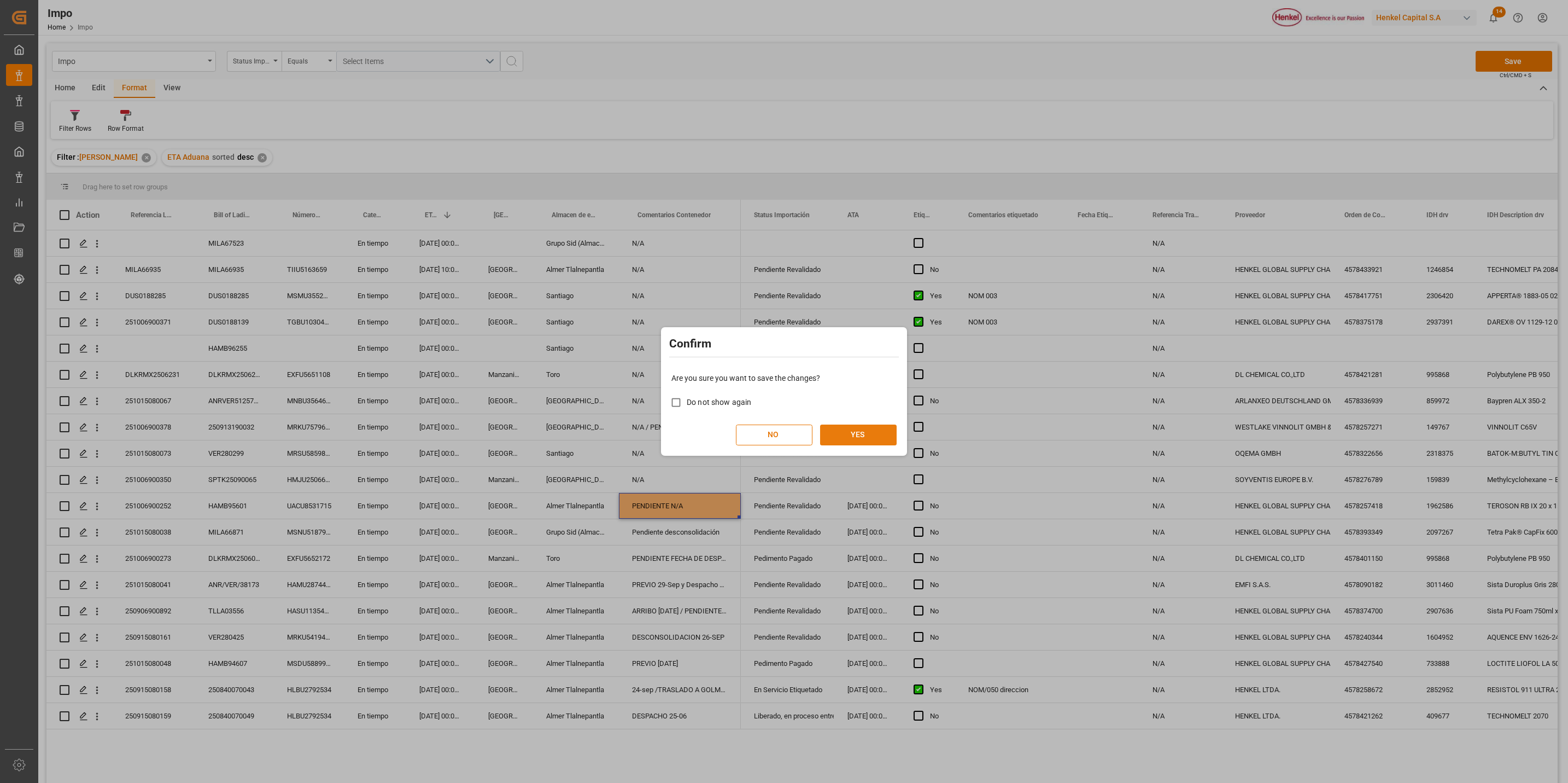
click at [845, 439] on button "YES" at bounding box center [858, 434] width 76 height 21
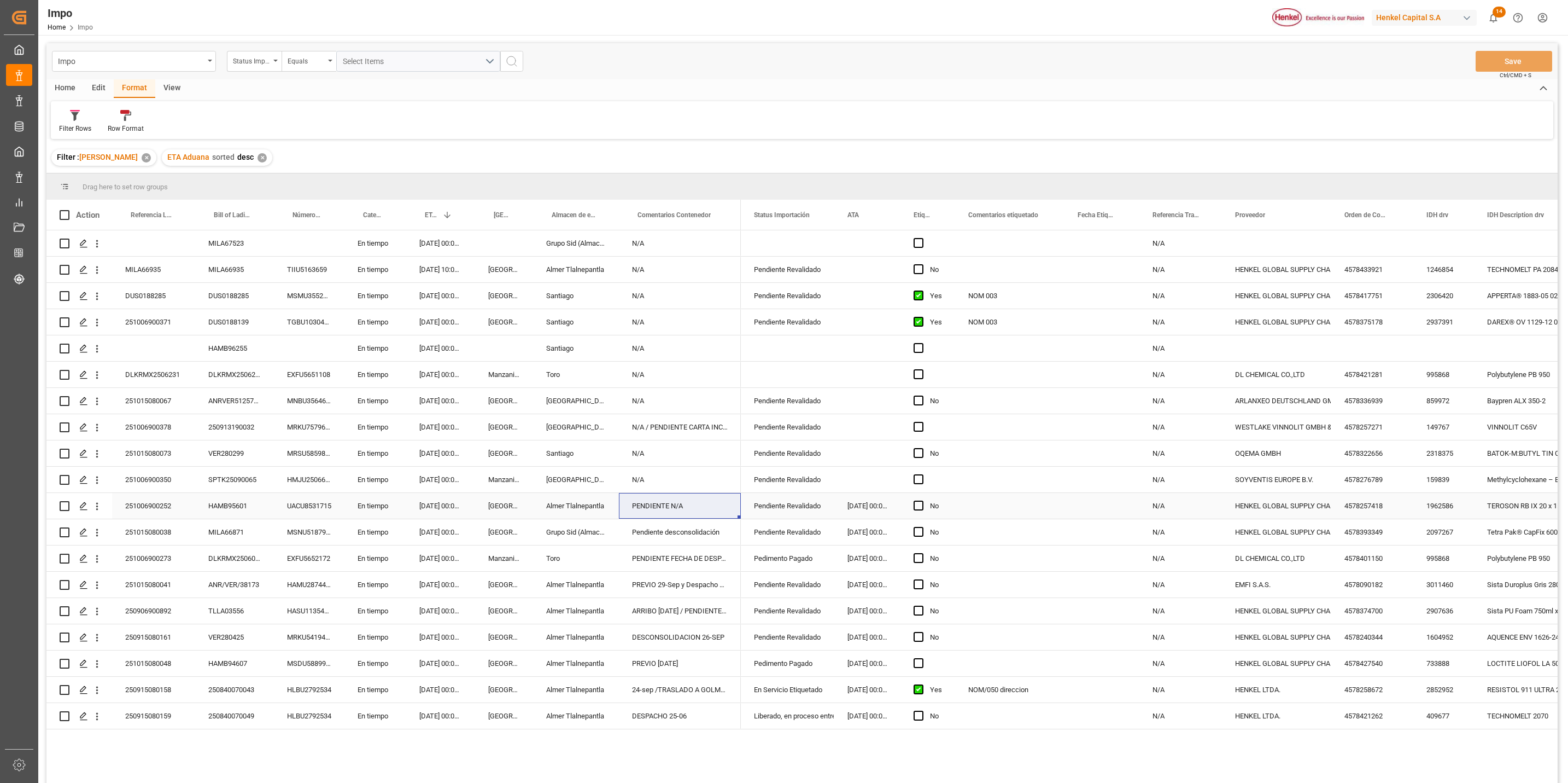
click at [699, 506] on div "PENDIENTE N/A" at bounding box center [680, 506] width 122 height 26
click at [698, 506] on div "PENDIENTE N/A" at bounding box center [680, 506] width 122 height 26
click at [699, 512] on input "PENDIENTE N/A" at bounding box center [680, 512] width 104 height 21
type input "PENDIENTE N/A"
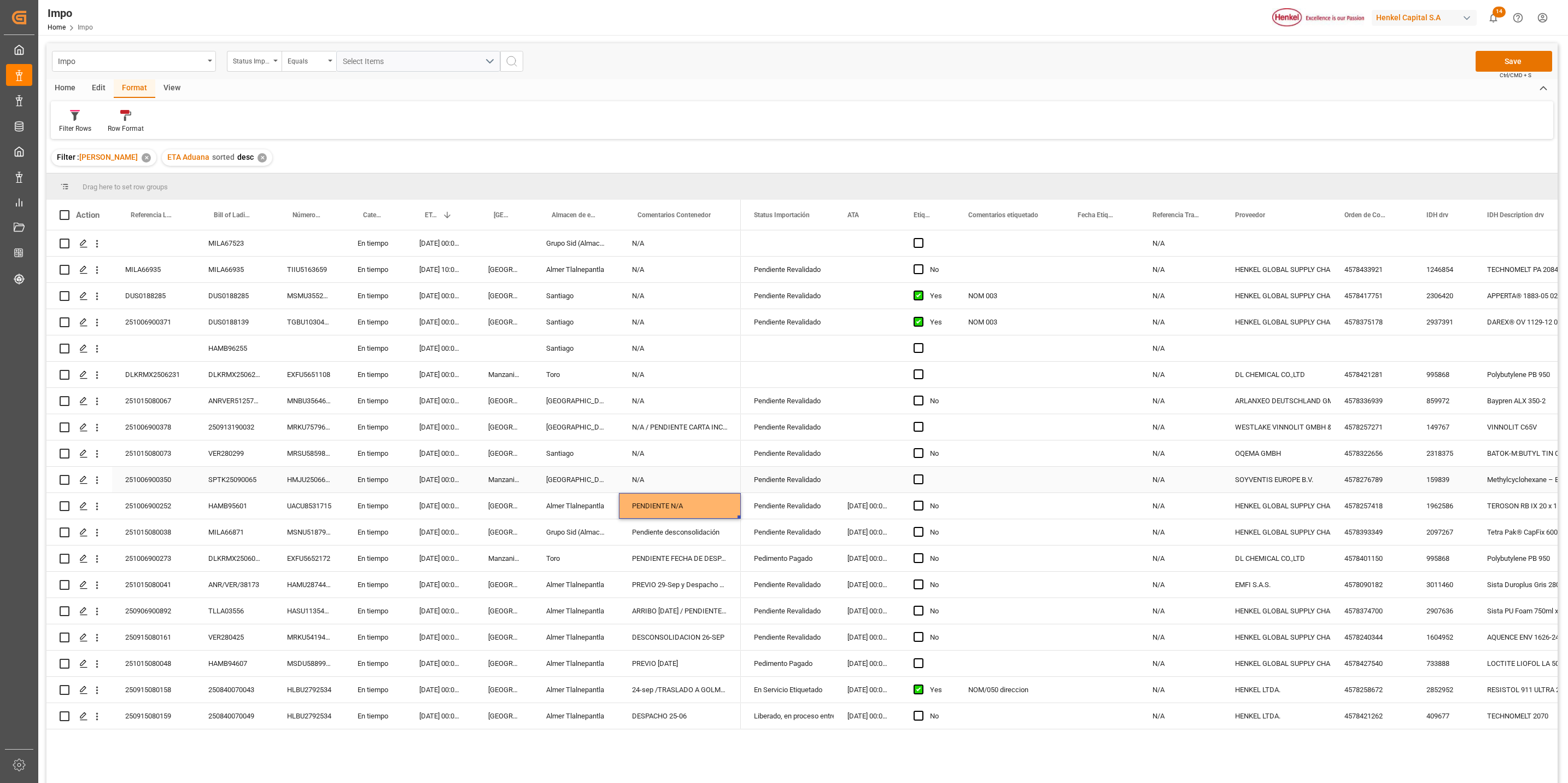
click at [694, 483] on div "N/A" at bounding box center [680, 480] width 122 height 26
click at [454, 516] on div "25.09.2025 00:00:00" at bounding box center [441, 506] width 69 height 26
click at [483, 594] on div "Veracruz" at bounding box center [504, 585] width 58 height 26
click at [1505, 66] on button "Save" at bounding box center [1514, 61] width 76 height 21
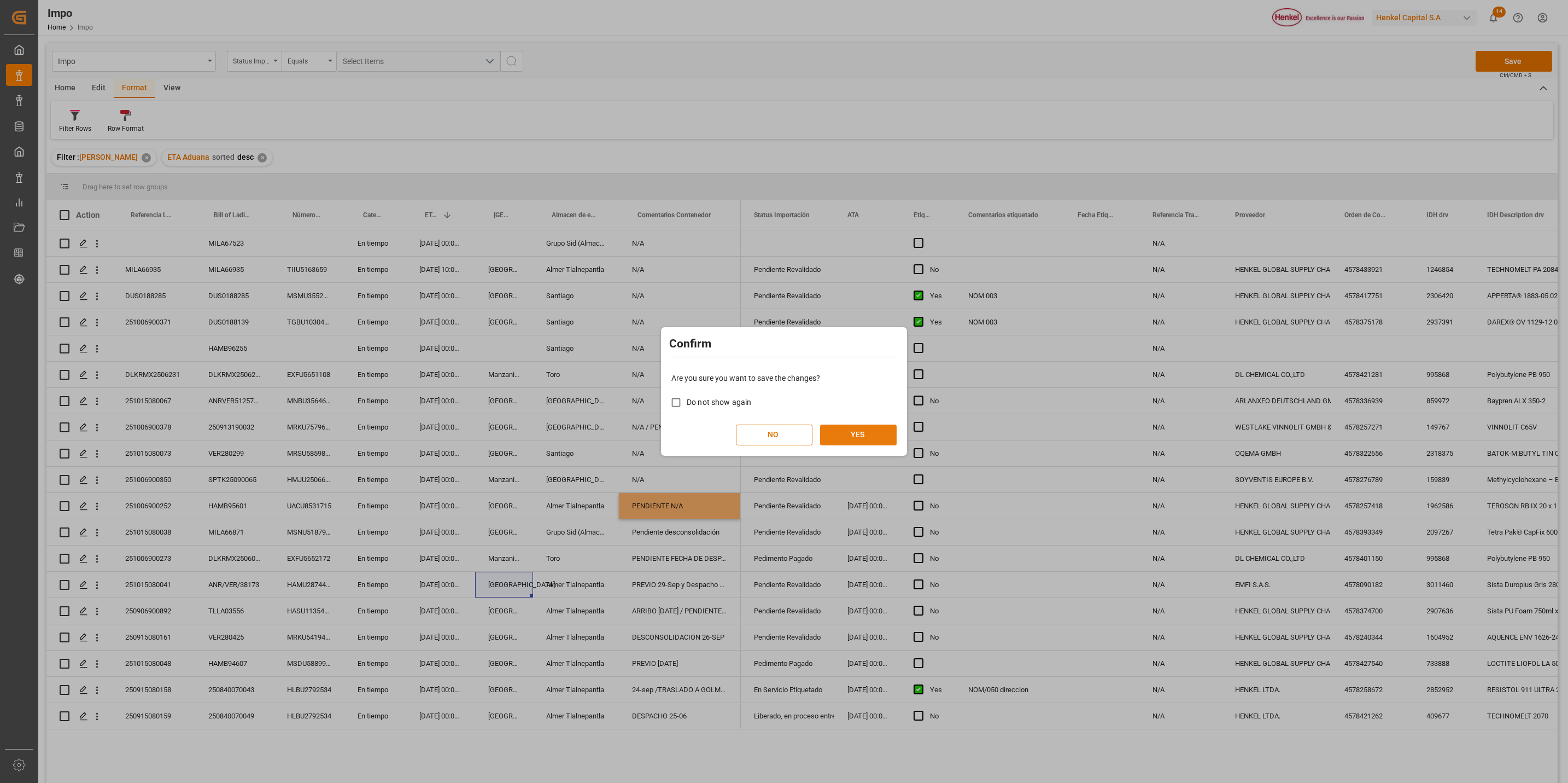
click at [848, 431] on button "YES" at bounding box center [858, 434] width 76 height 21
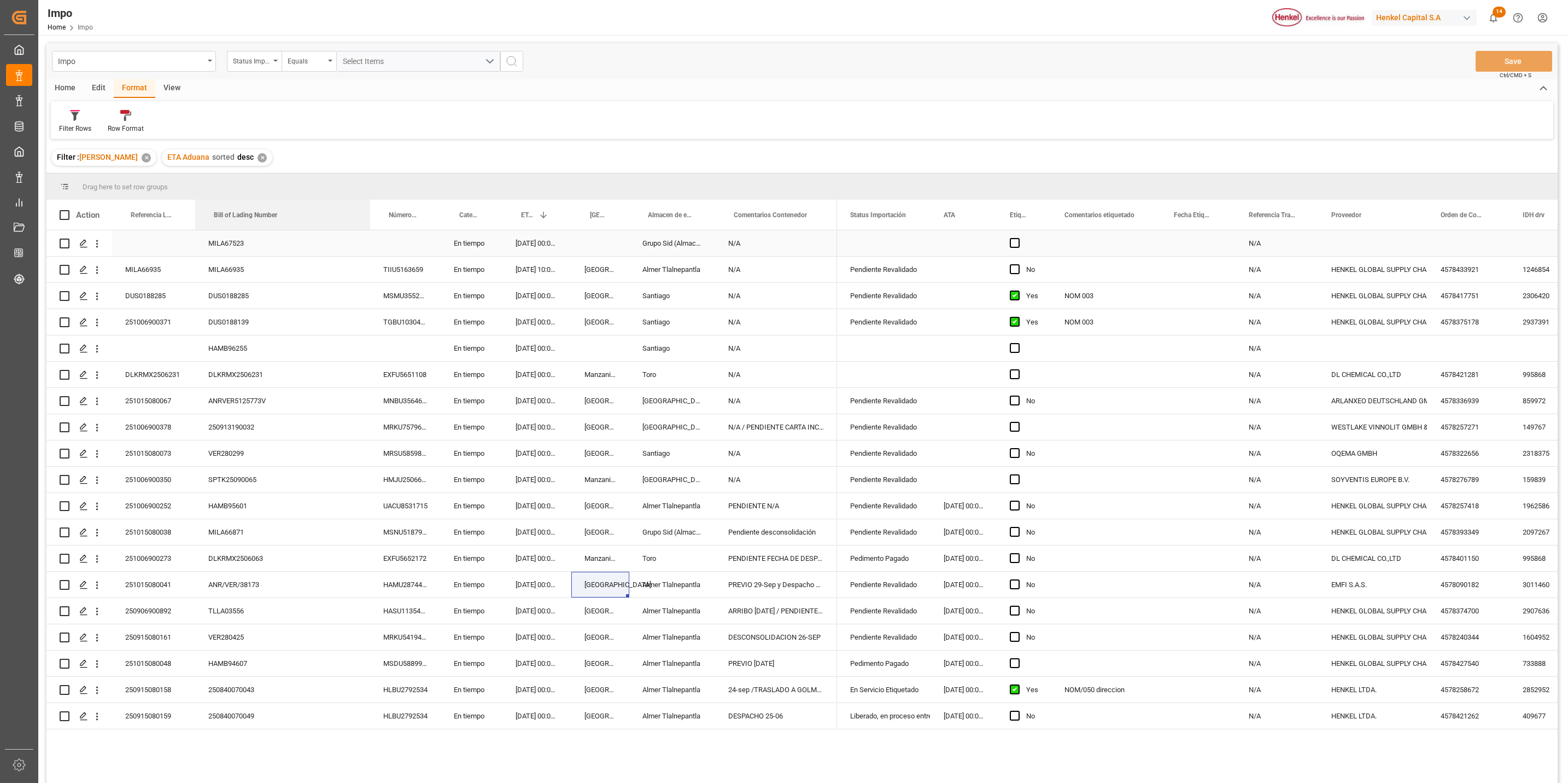
drag, startPoint x: 271, startPoint y: 215, endPoint x: 367, endPoint y: 233, distance: 97.7
click at [367, 233] on div "Action Referencia Leschaco Bill of Lading Number Número de Contenedor 1" at bounding box center [802, 495] width 1511 height 591
click at [781, 578] on div "PREVIO 29-Sep y Despacho 30-Sep / CONSOL" at bounding box center [776, 585] width 122 height 26
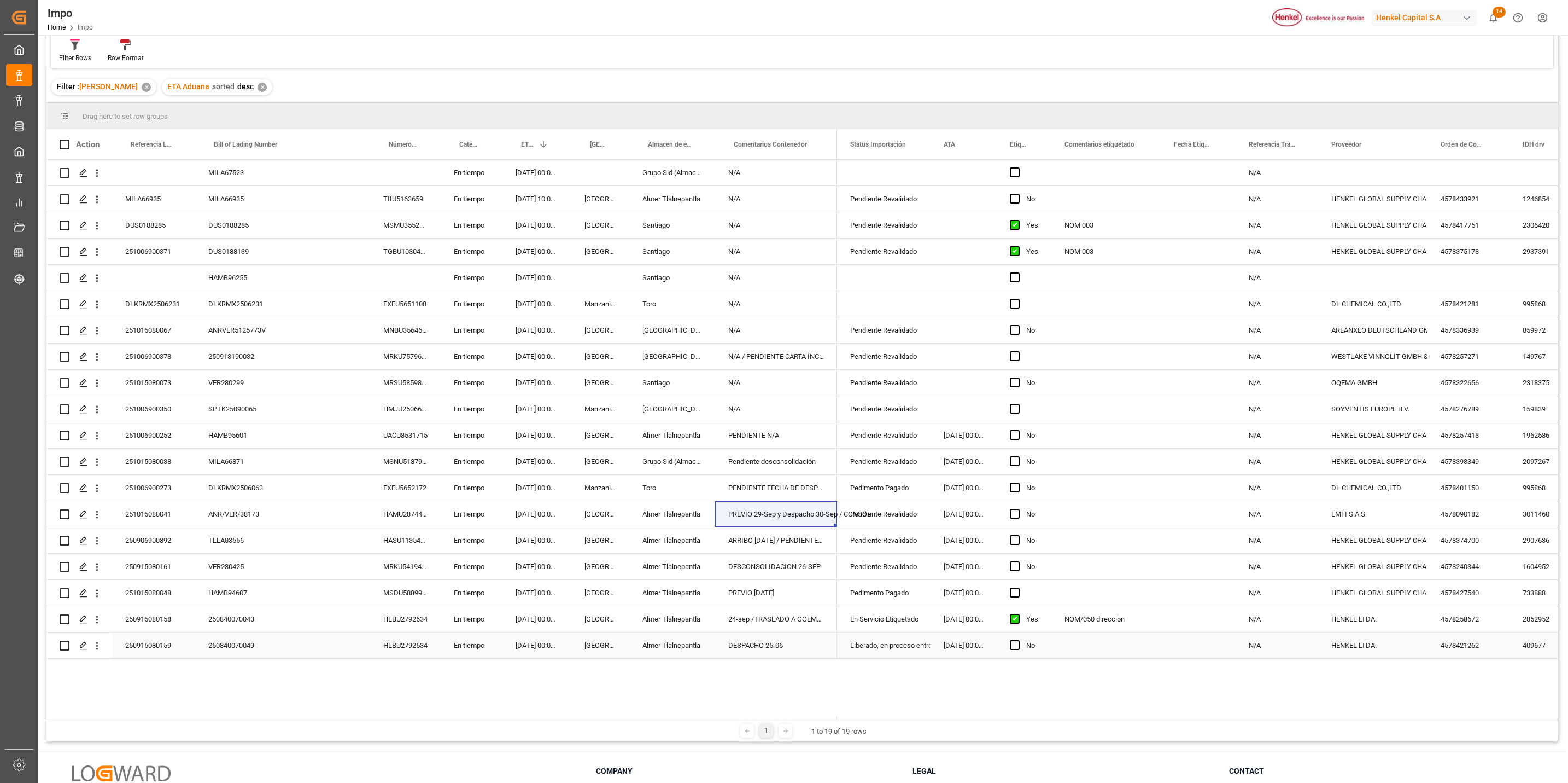
scroll to position [82, 0]
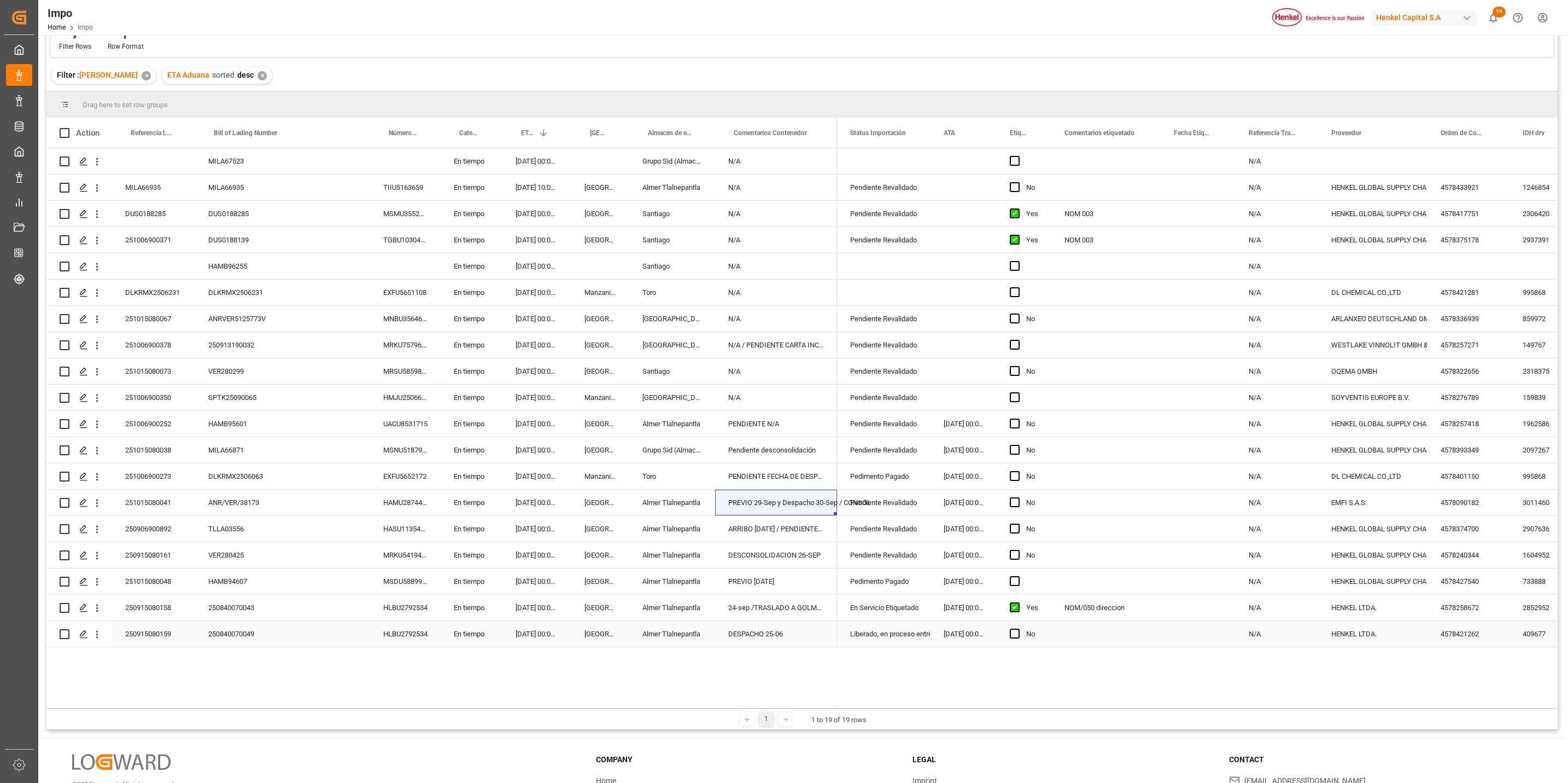
click at [153, 630] on div "250915080159" at bounding box center [153, 634] width 83 height 26
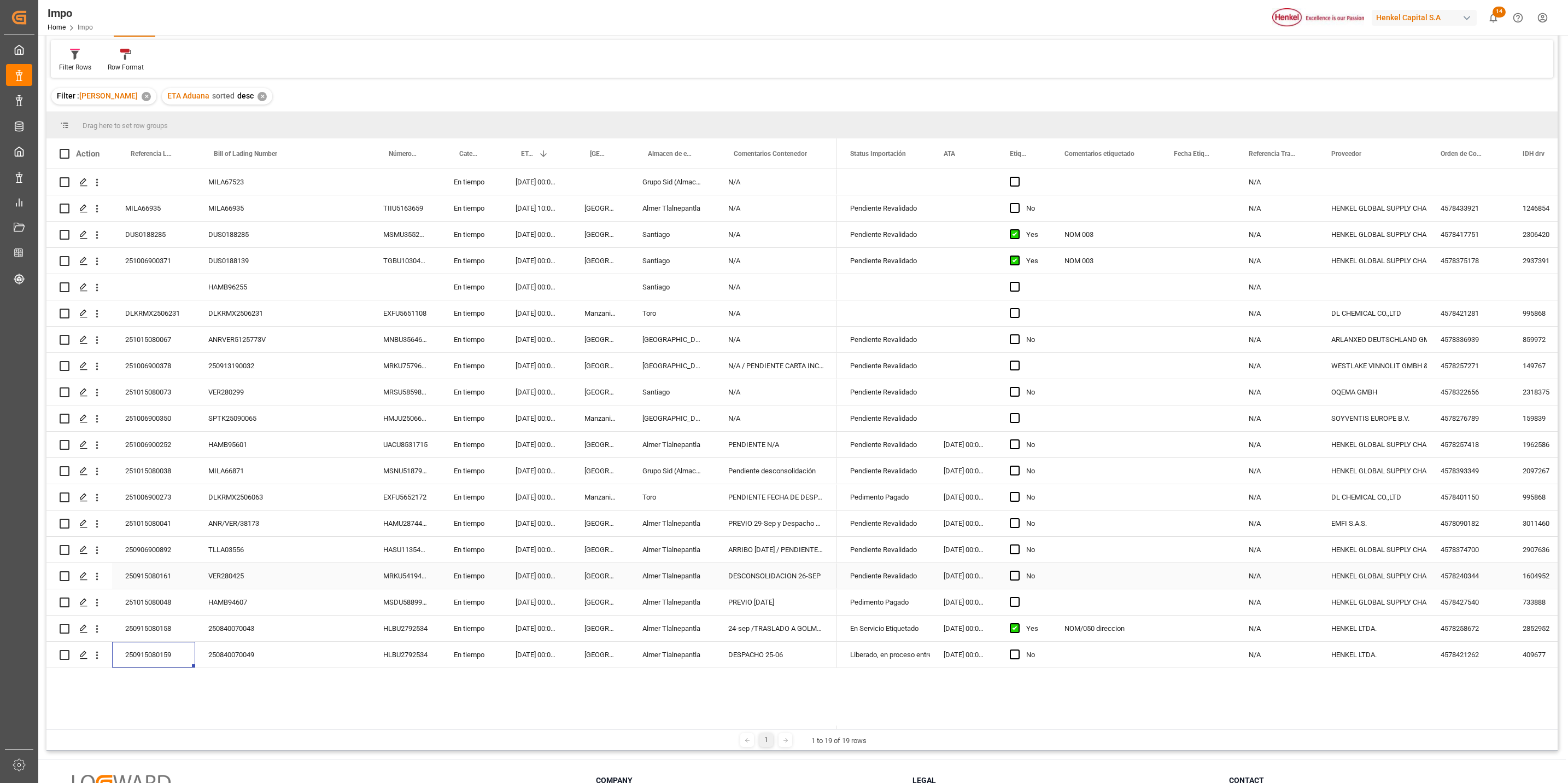
scroll to position [0, 0]
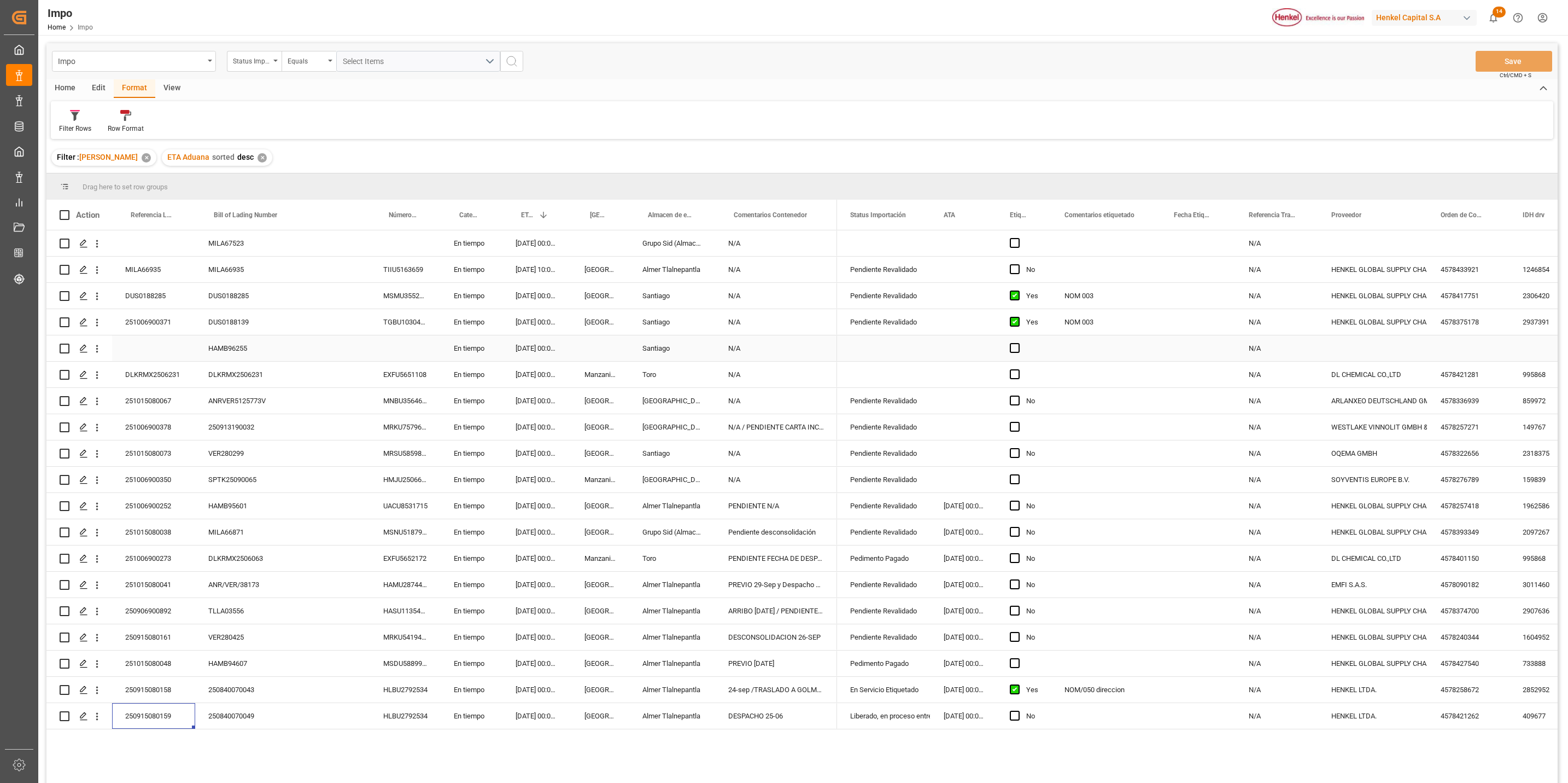
click at [141, 355] on div "Press SPACE to select this row." at bounding box center [153, 349] width 83 height 26
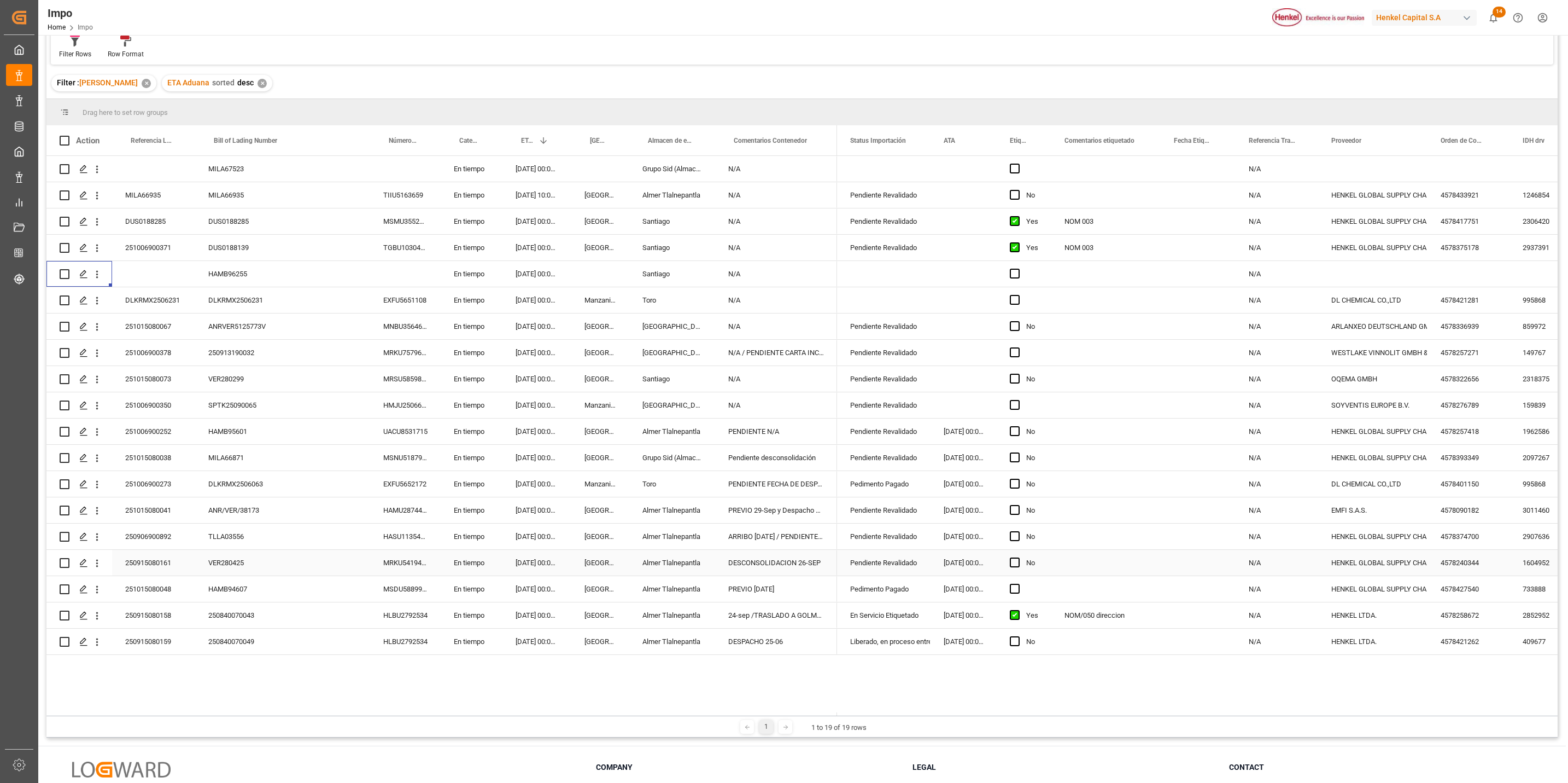
scroll to position [82, 0]
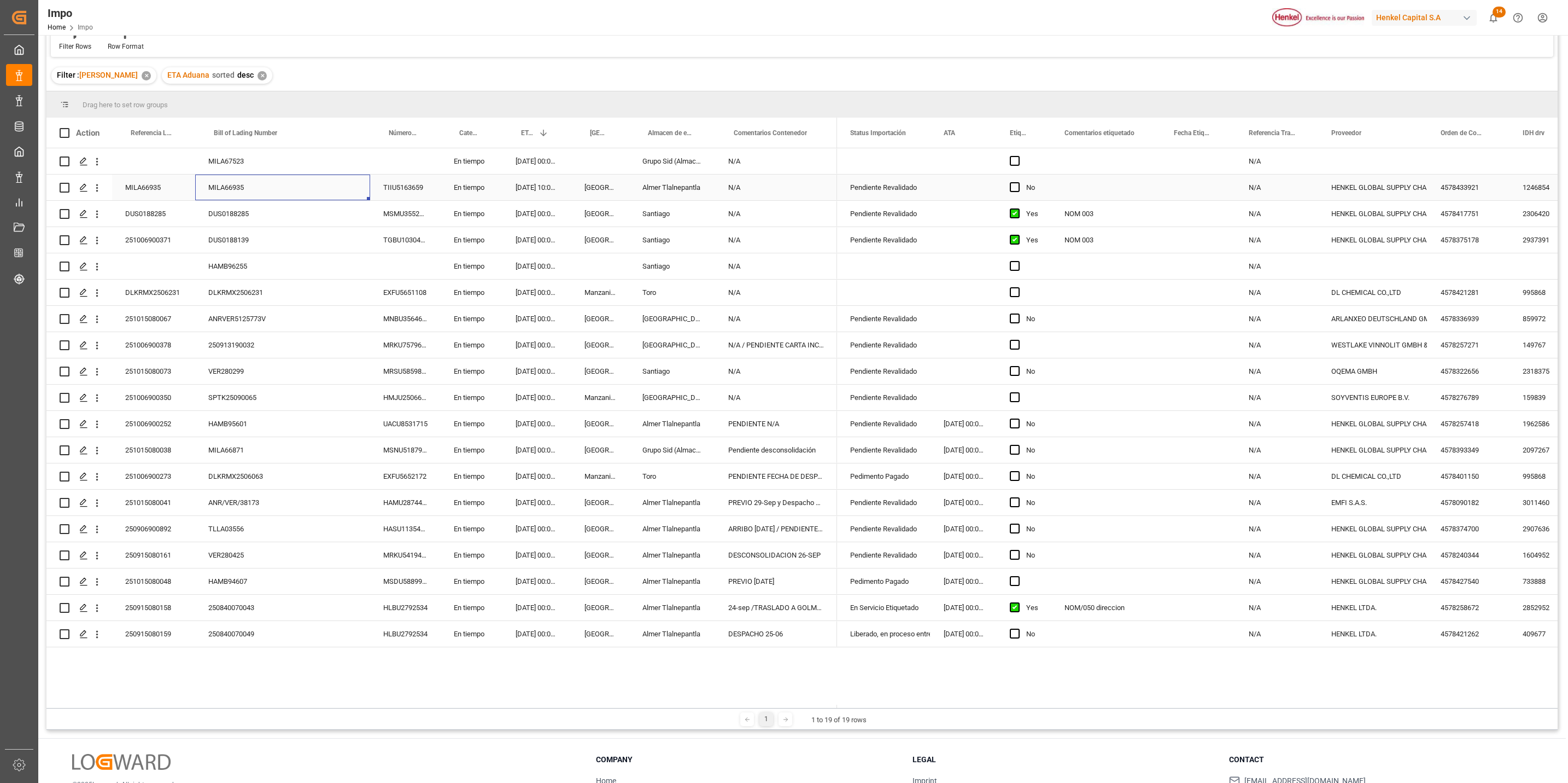
click at [308, 181] on div "MILA66935" at bounding box center [282, 187] width 175 height 26
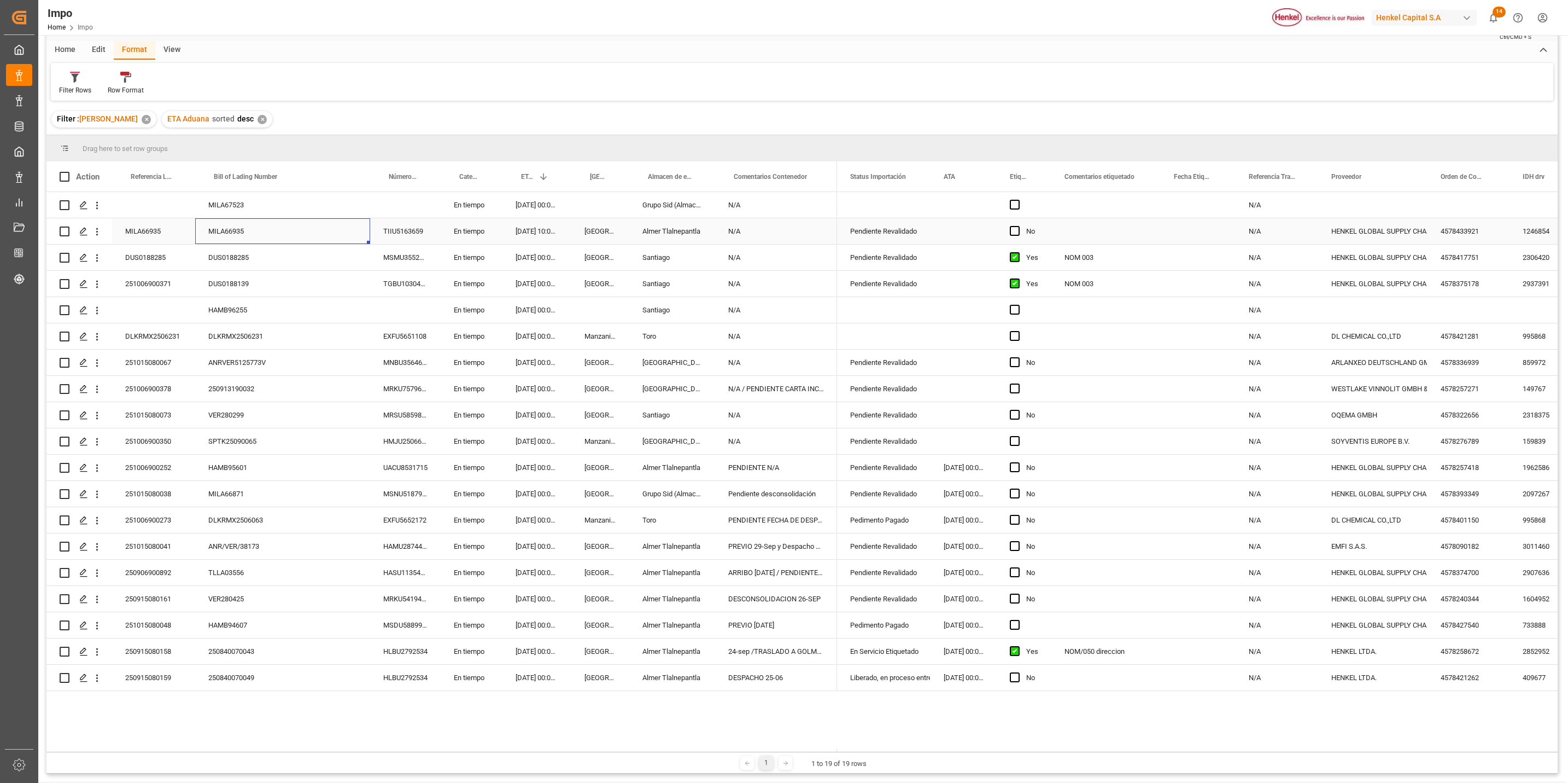
scroll to position [0, 0]
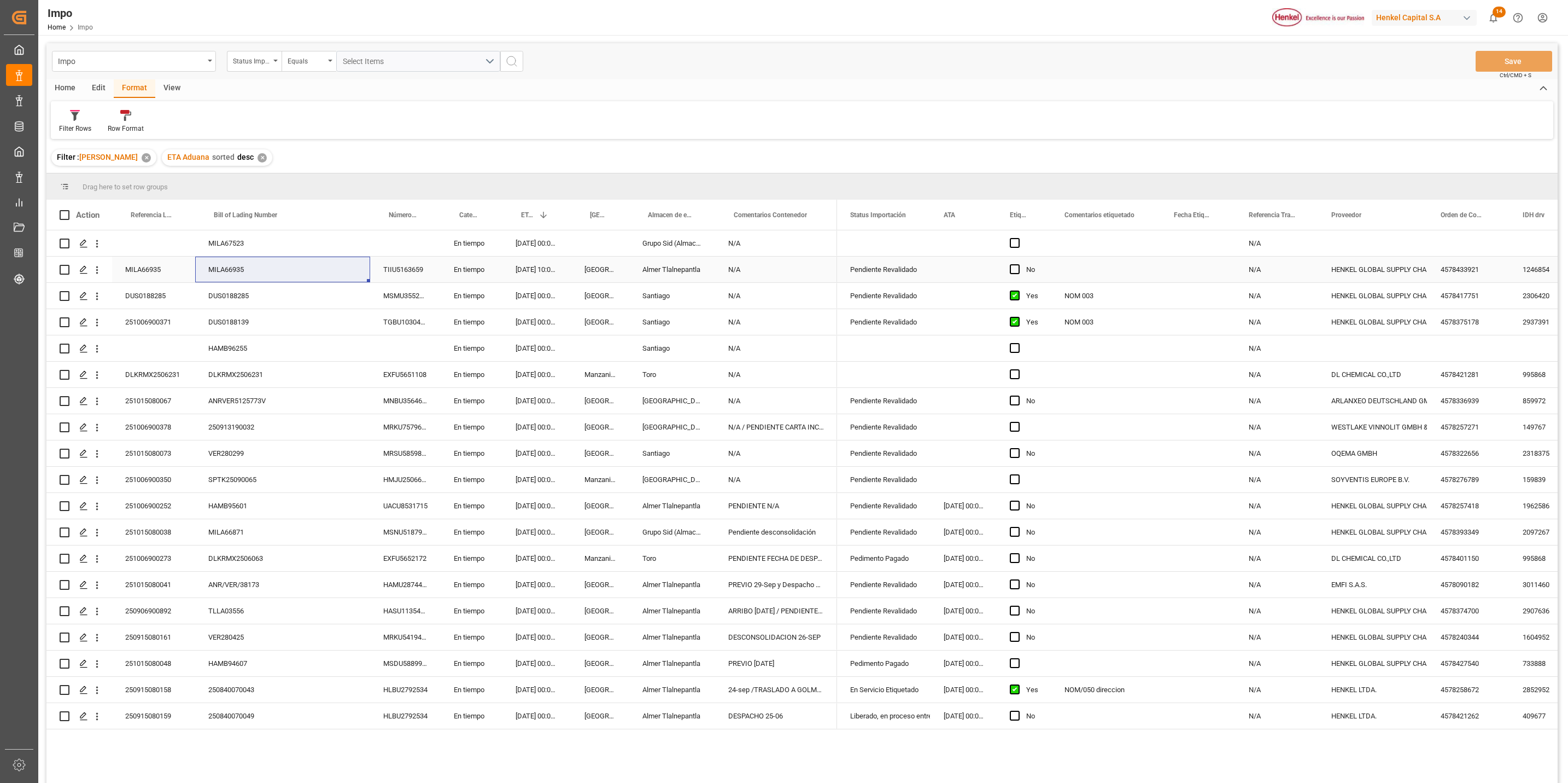
click at [141, 266] on div "MILA66935" at bounding box center [153, 269] width 83 height 26
click at [145, 274] on input "MILA66935" at bounding box center [153, 275] width 66 height 21
paste input "251015080066"
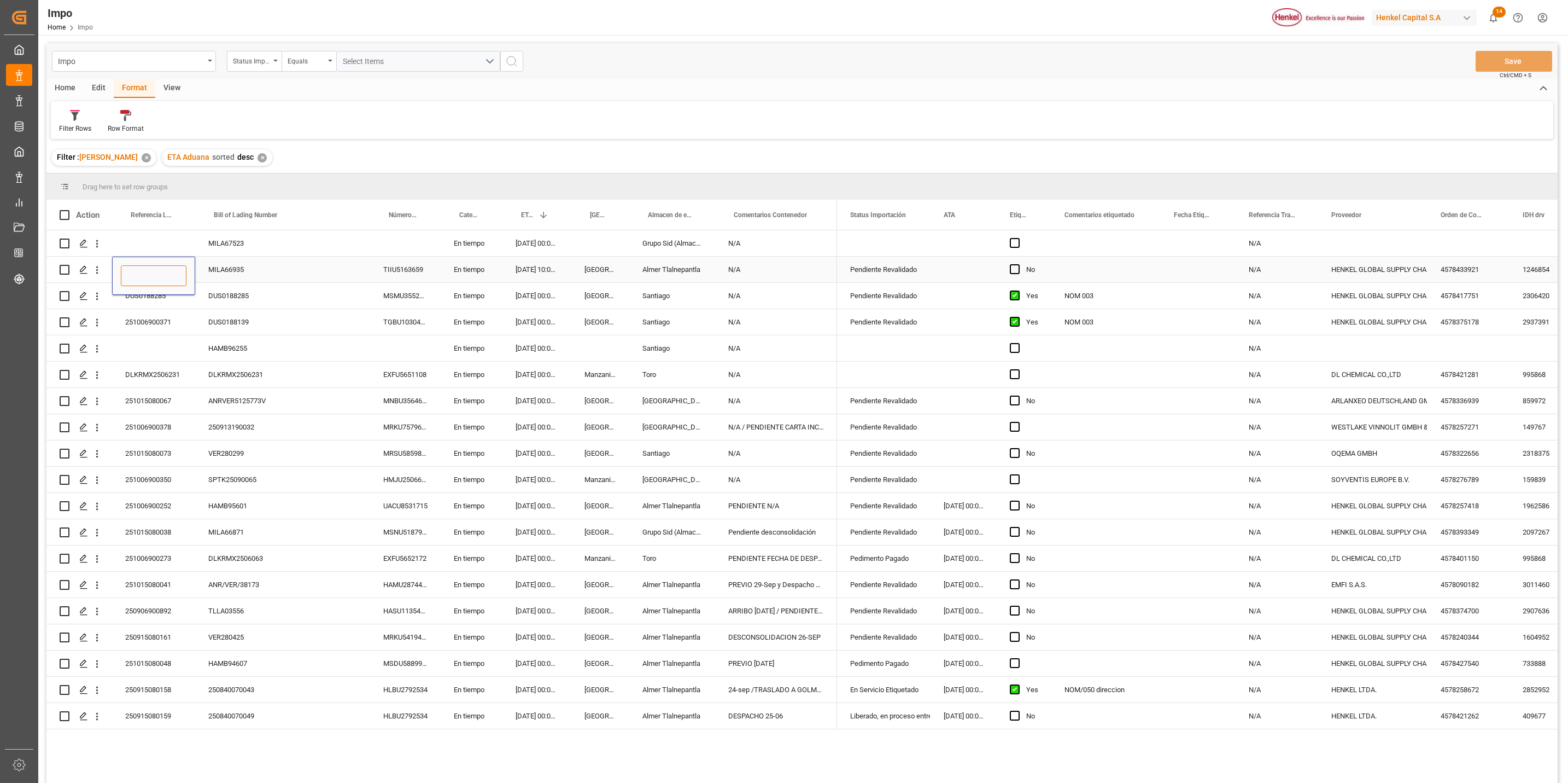
type input "251015080066"
click at [455, 399] on div "En tiempo" at bounding box center [472, 401] width 62 height 26
click at [1524, 61] on button "Save" at bounding box center [1514, 61] width 76 height 21
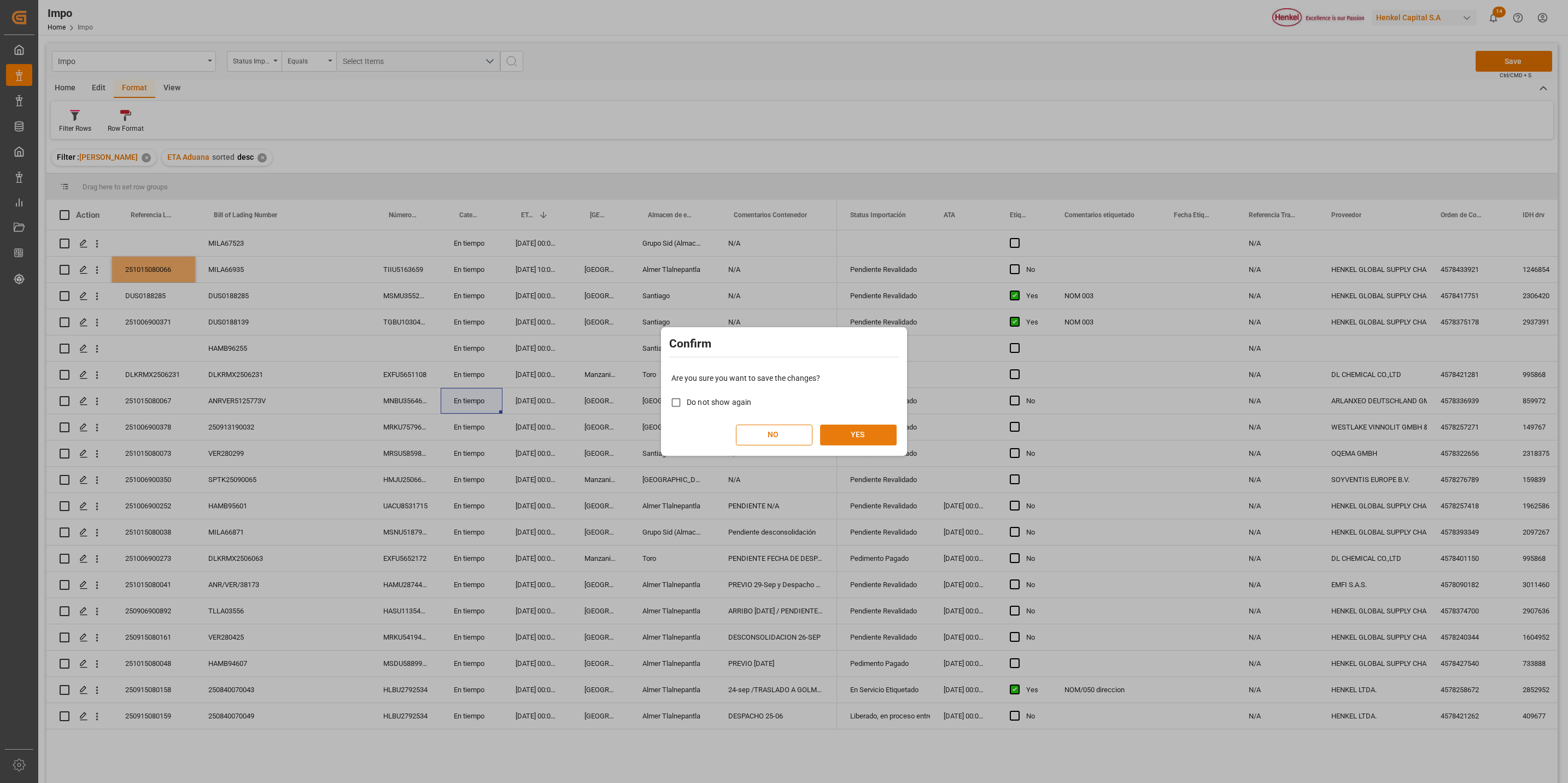
click at [865, 429] on button "YES" at bounding box center [858, 434] width 76 height 21
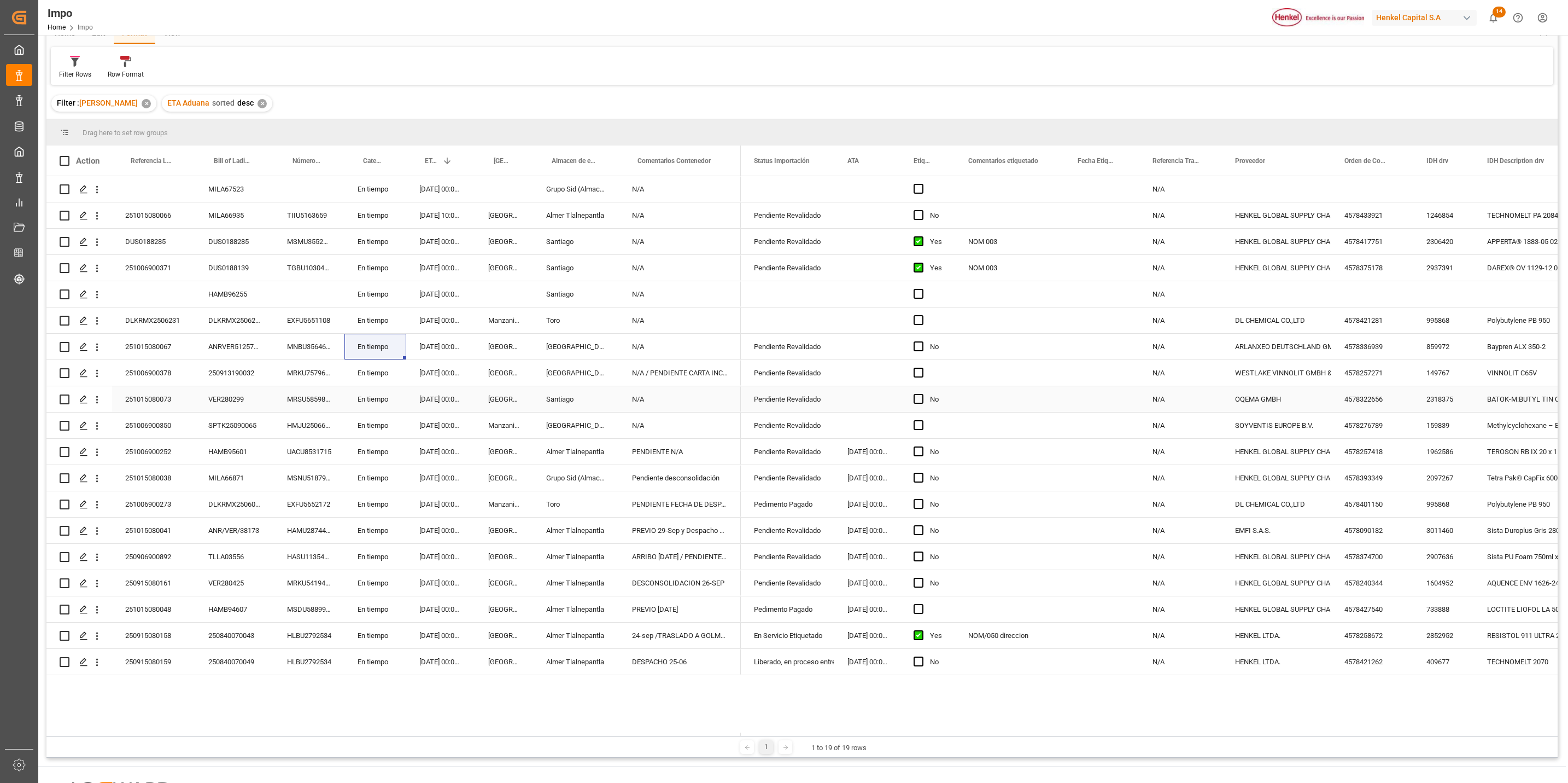
scroll to position [82, 0]
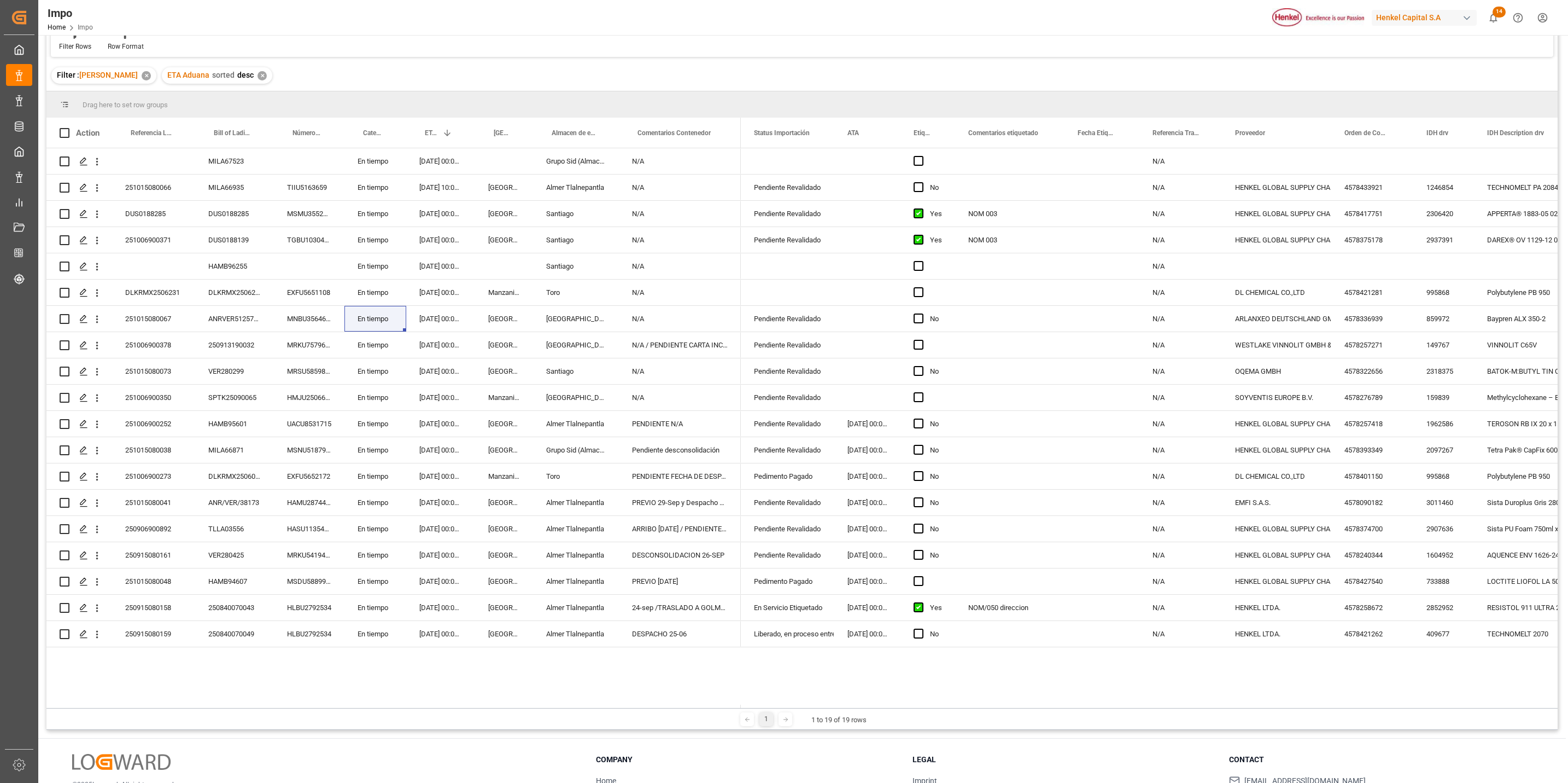
click at [265, 672] on div "MILA67523 En tiempo 10.10.2025 00:00:00 Grupo Sid (Almacenaje y Distribucion AV…" at bounding box center [802, 426] width 1511 height 556
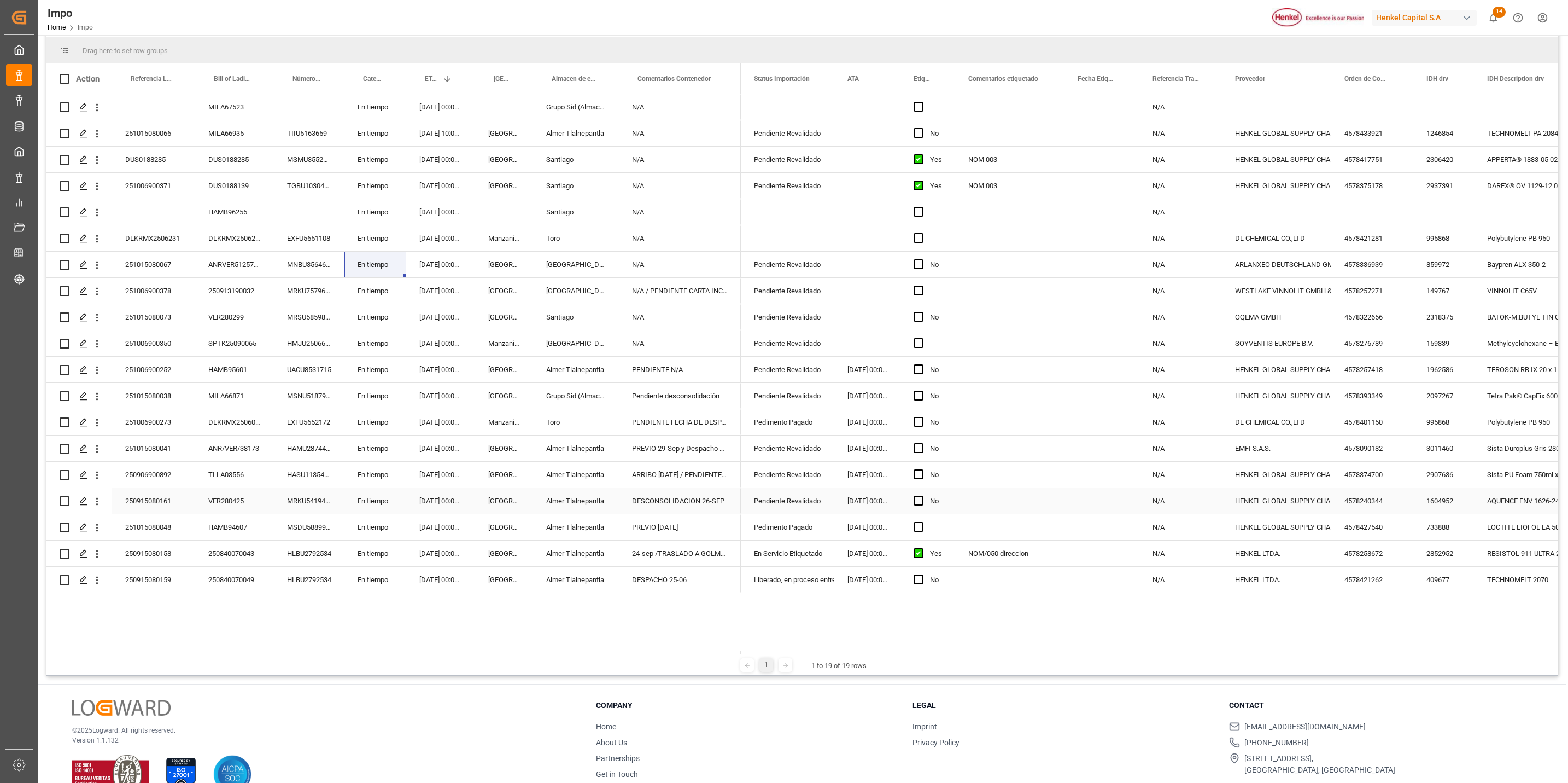
scroll to position [163, 0]
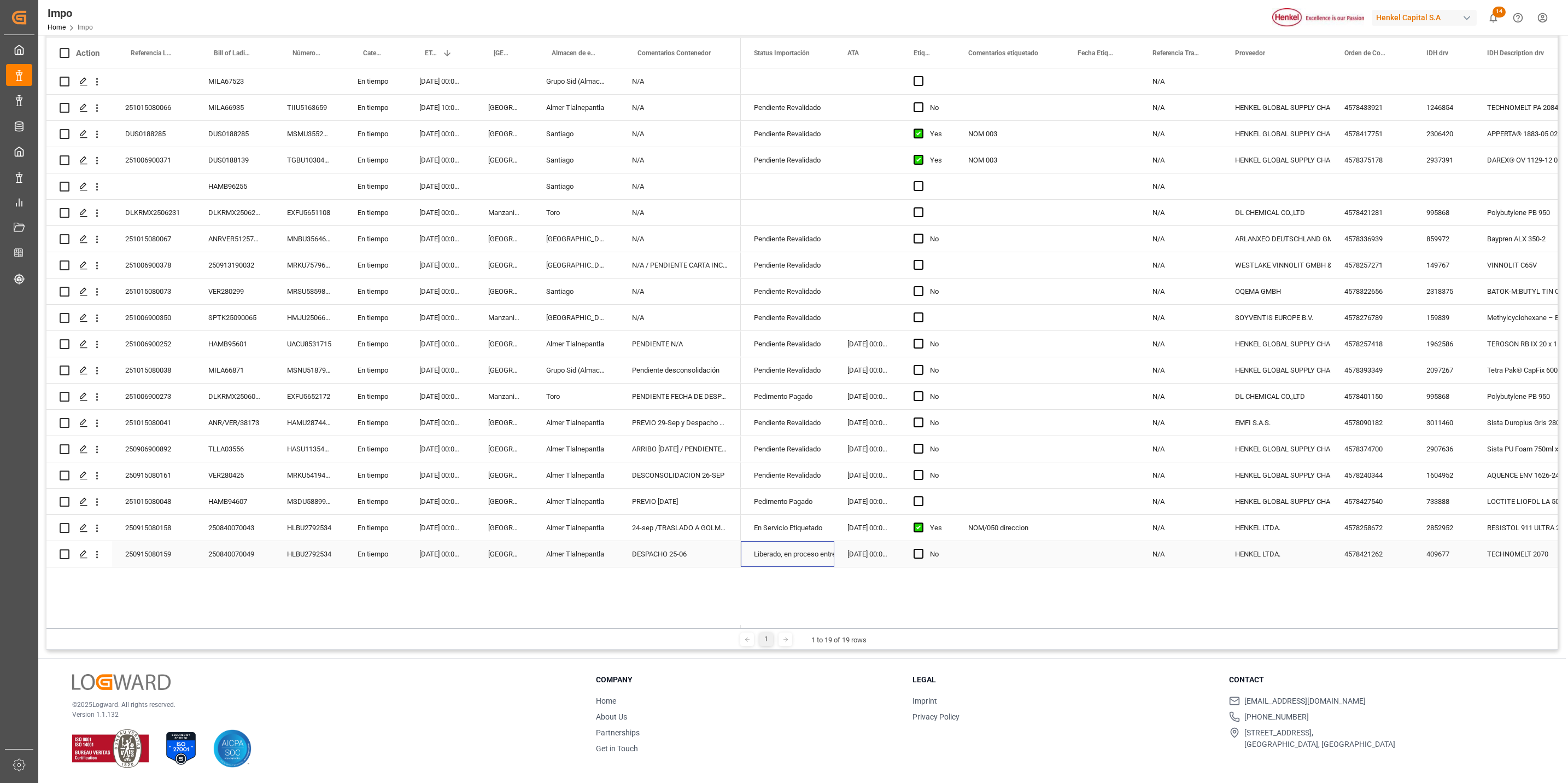
click at [772, 552] on div "Liberado, en proceso entrega" at bounding box center [787, 554] width 67 height 25
click at [178, 522] on div "250915080158" at bounding box center [153, 528] width 83 height 26
click at [699, 532] on div "24-sep /TRASLADO A GOLMEX Y PREVIO PARA ETIQUETADO" at bounding box center [680, 528] width 122 height 26
click at [701, 532] on div "24-sep /TRASLADO A GOLMEX Y PREVIO PARA ETIQUETADO" at bounding box center [680, 528] width 122 height 26
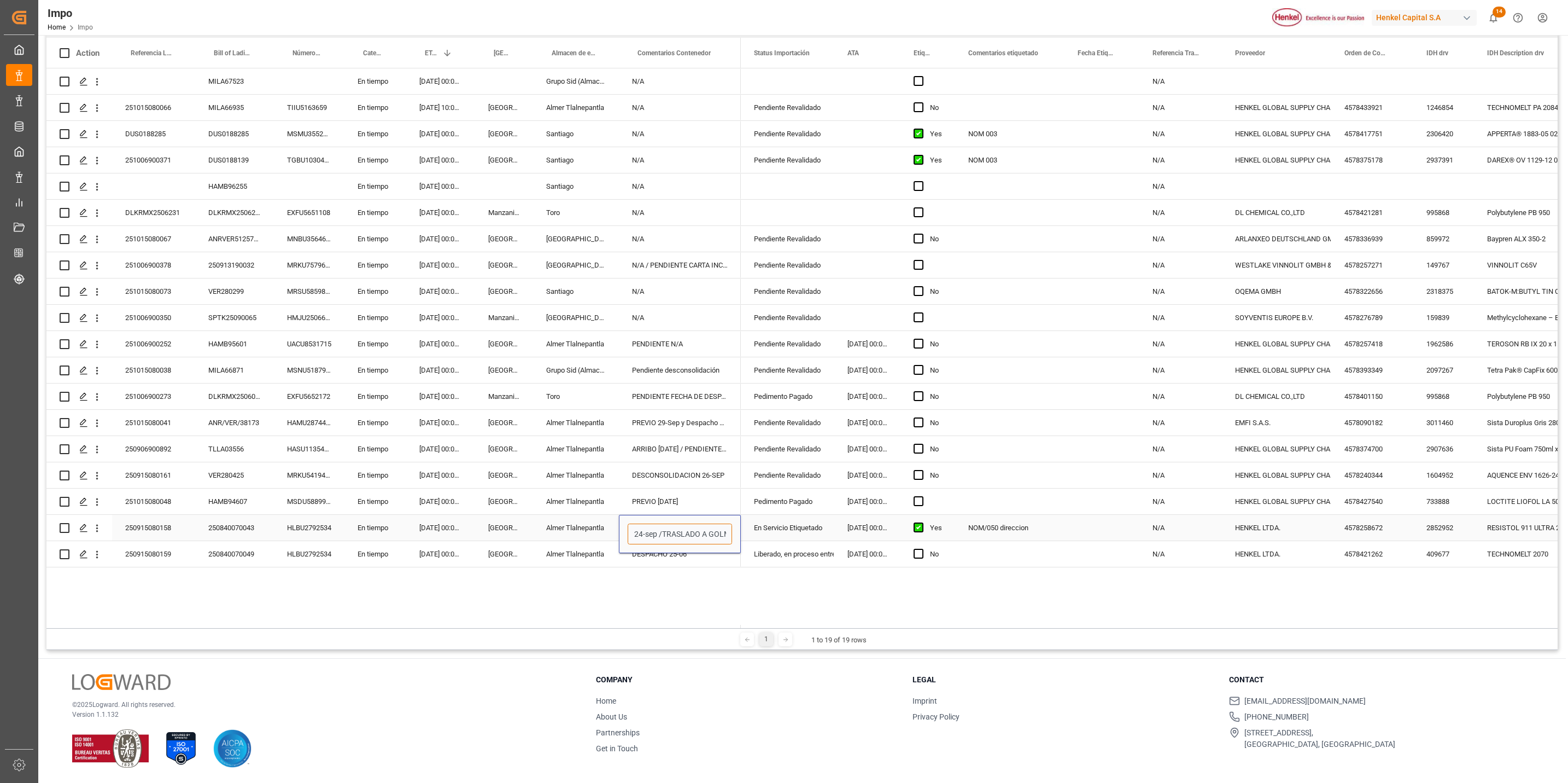
scroll to position [0, 117]
drag, startPoint x: 662, startPoint y: 532, endPoint x: 773, endPoint y: 543, distance: 111.5
click at [773, 543] on div "MILA67523 En tiempo 10.10.2025 00:00:00 Grupo Sid (Almacenaje y Distribucion AV…" at bounding box center [802, 346] width 1511 height 556
click at [387, 718] on p "Version 1.1.132" at bounding box center [320, 715] width 497 height 10
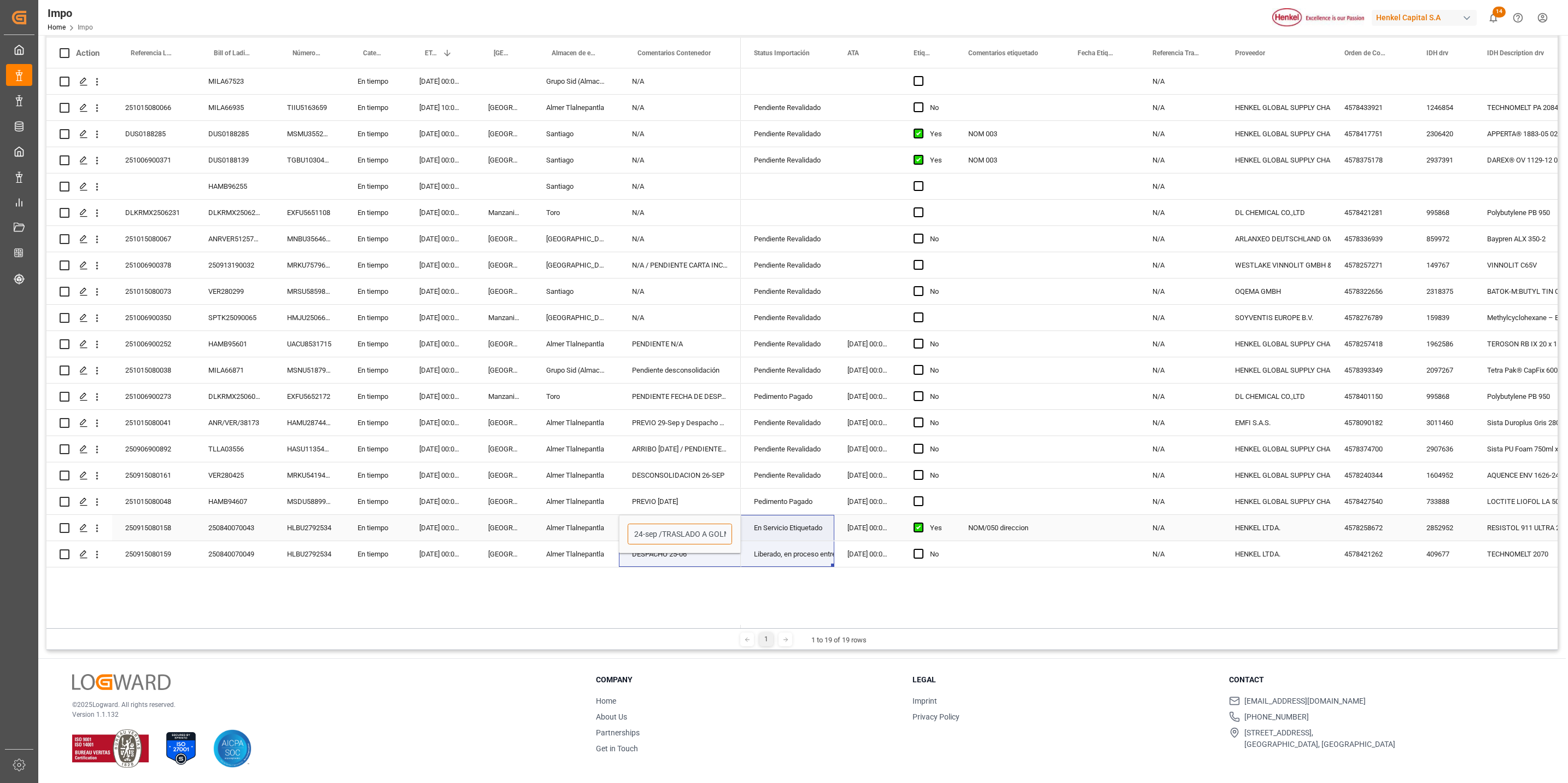
click at [663, 531] on input "24-sep /TRASLADO A GOLMEX Y PREVIO PARA ETIQUETADO" at bounding box center [680, 534] width 104 height 21
click at [719, 490] on div "PREVIO 25 SEP" at bounding box center [680, 501] width 122 height 26
click at [690, 521] on div "24-sep /TRASLADO A GOLMEX Y PREVIO PARA ETIQUETADO" at bounding box center [680, 528] width 122 height 26
click at [659, 529] on div "24-sep /TRASLADO A GOLMEX Y PREVIO PARA ETIQUETADO" at bounding box center [680, 528] width 122 height 26
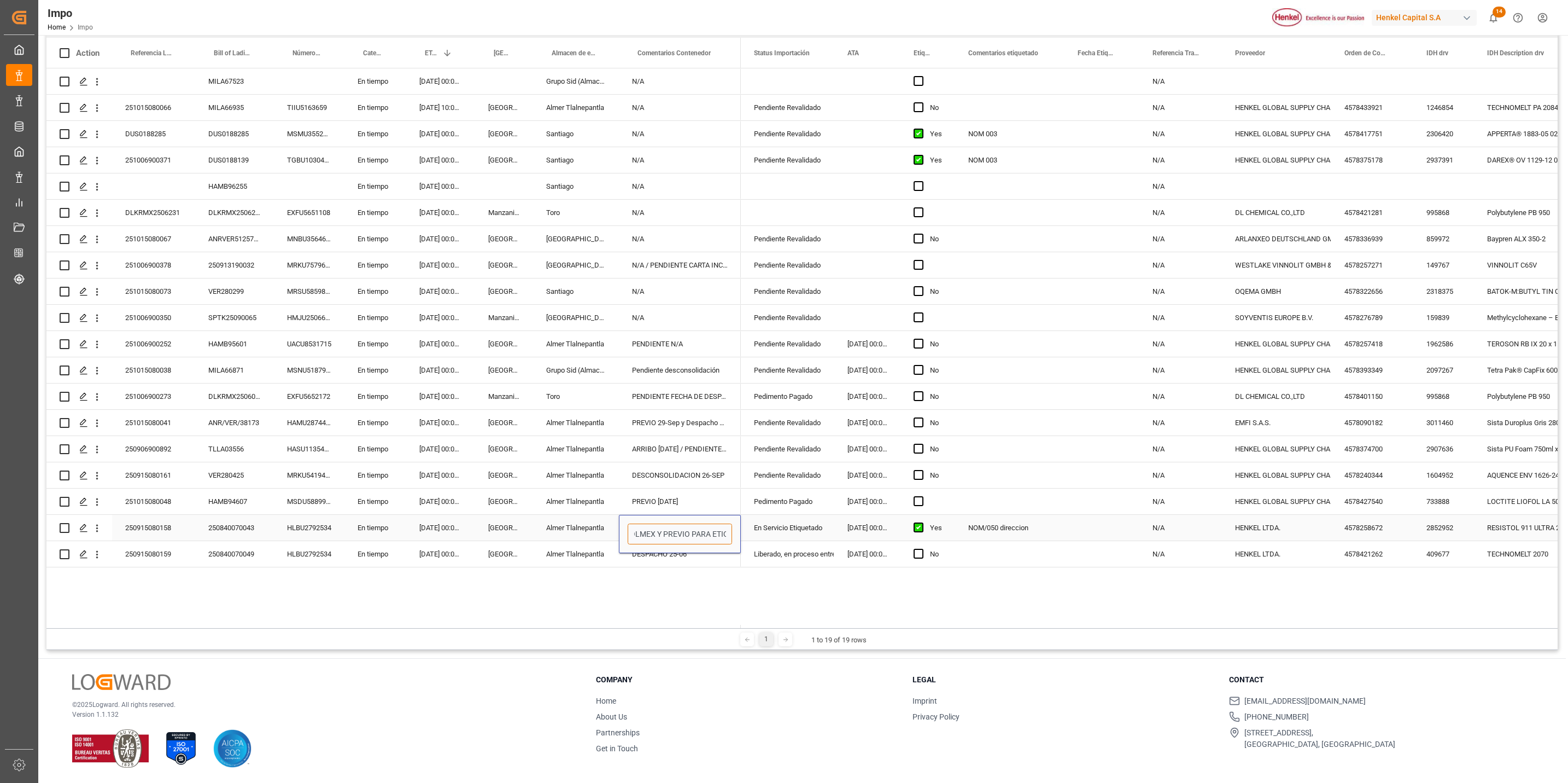
scroll to position [0, 117]
drag, startPoint x: 663, startPoint y: 527, endPoint x: 752, endPoint y: 522, distance: 89.1
click at [752, 521] on div "MILA67523 En tiempo 10.10.2025 00:00:00 Grupo Sid (Almacenaje y Distribucion AV…" at bounding box center [802, 346] width 1511 height 556
type input "2"
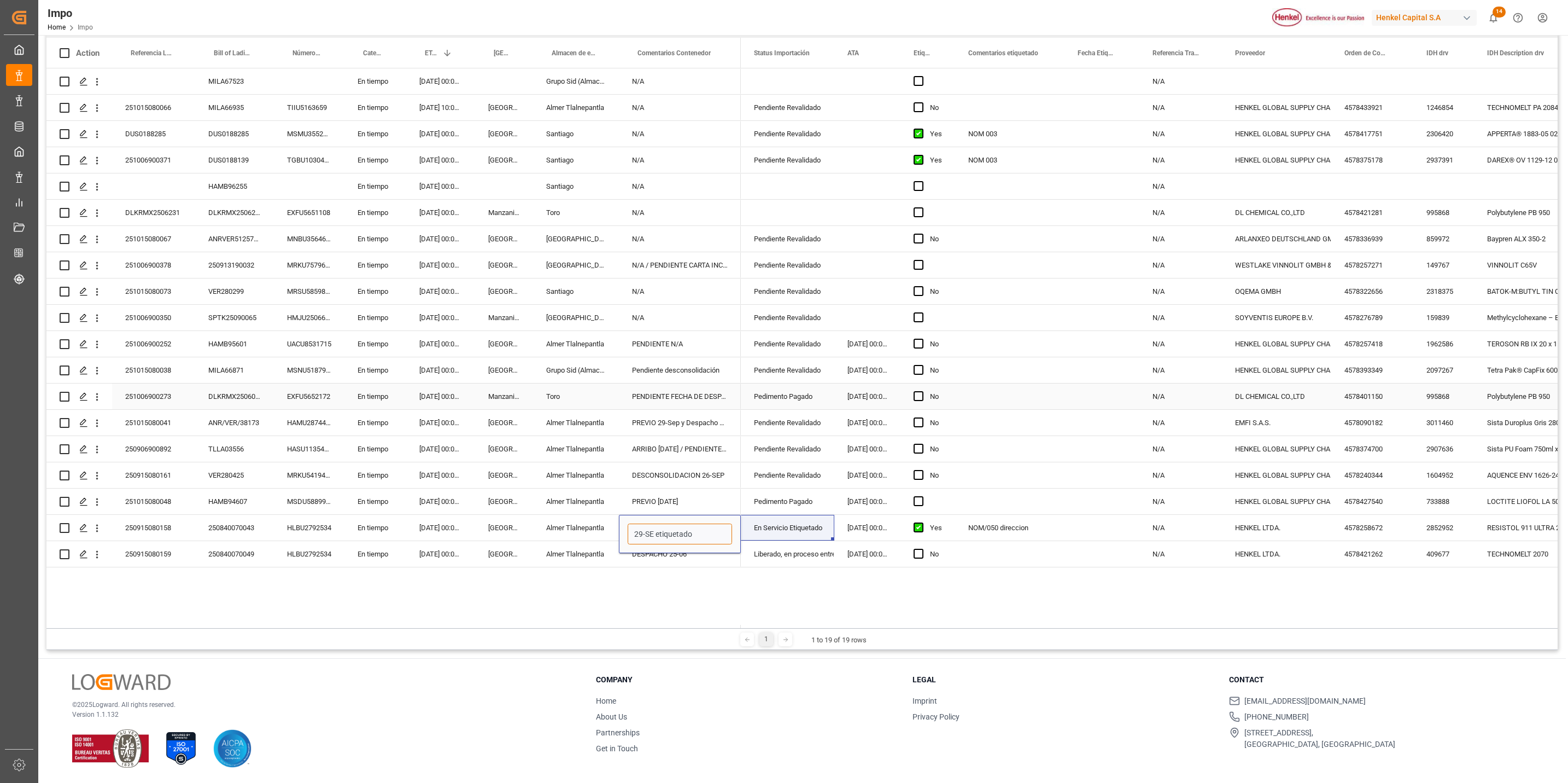
type input "29-SEP etiquetado"
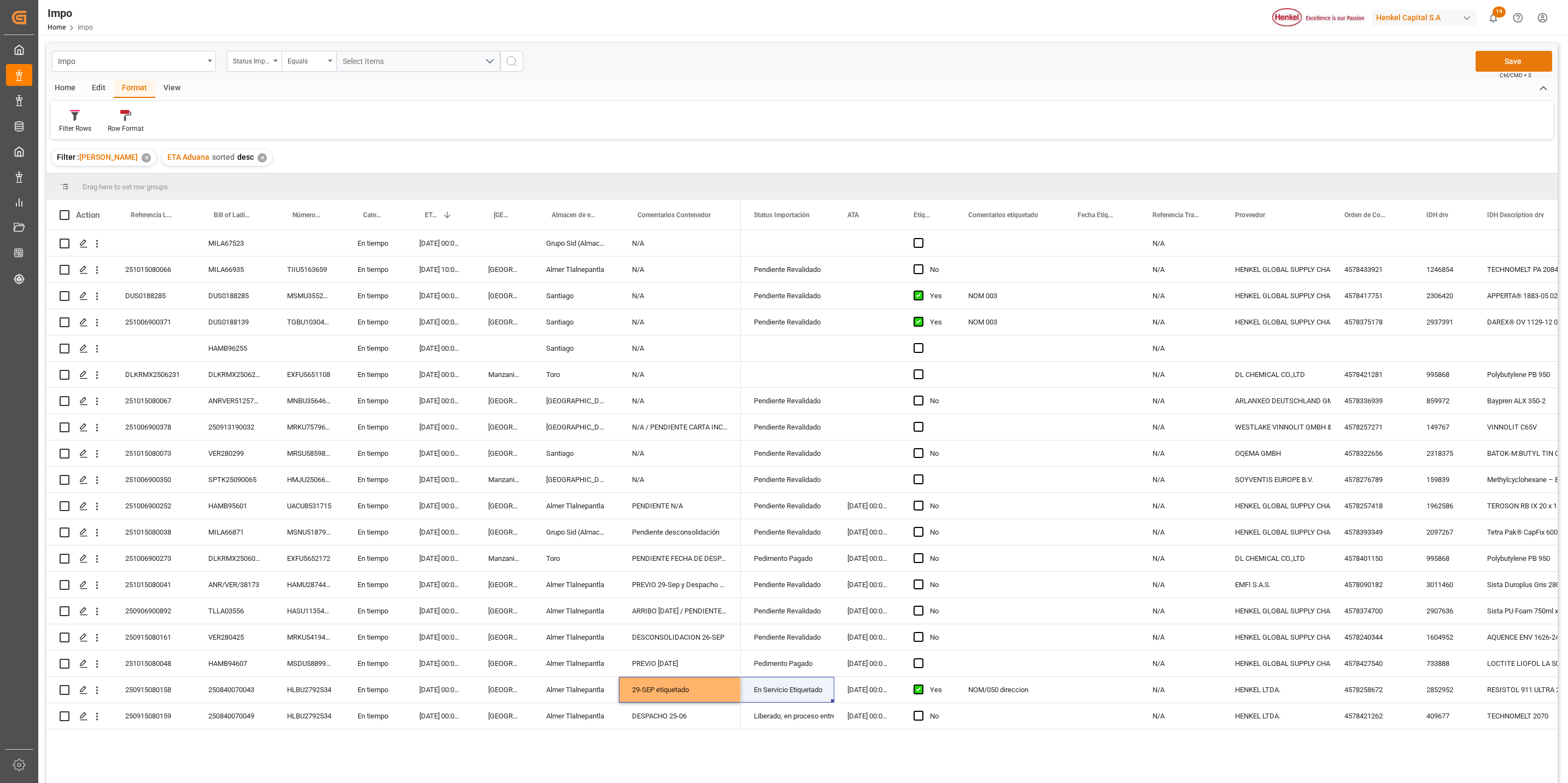
click at [1493, 53] on button "Save" at bounding box center [1514, 61] width 76 height 21
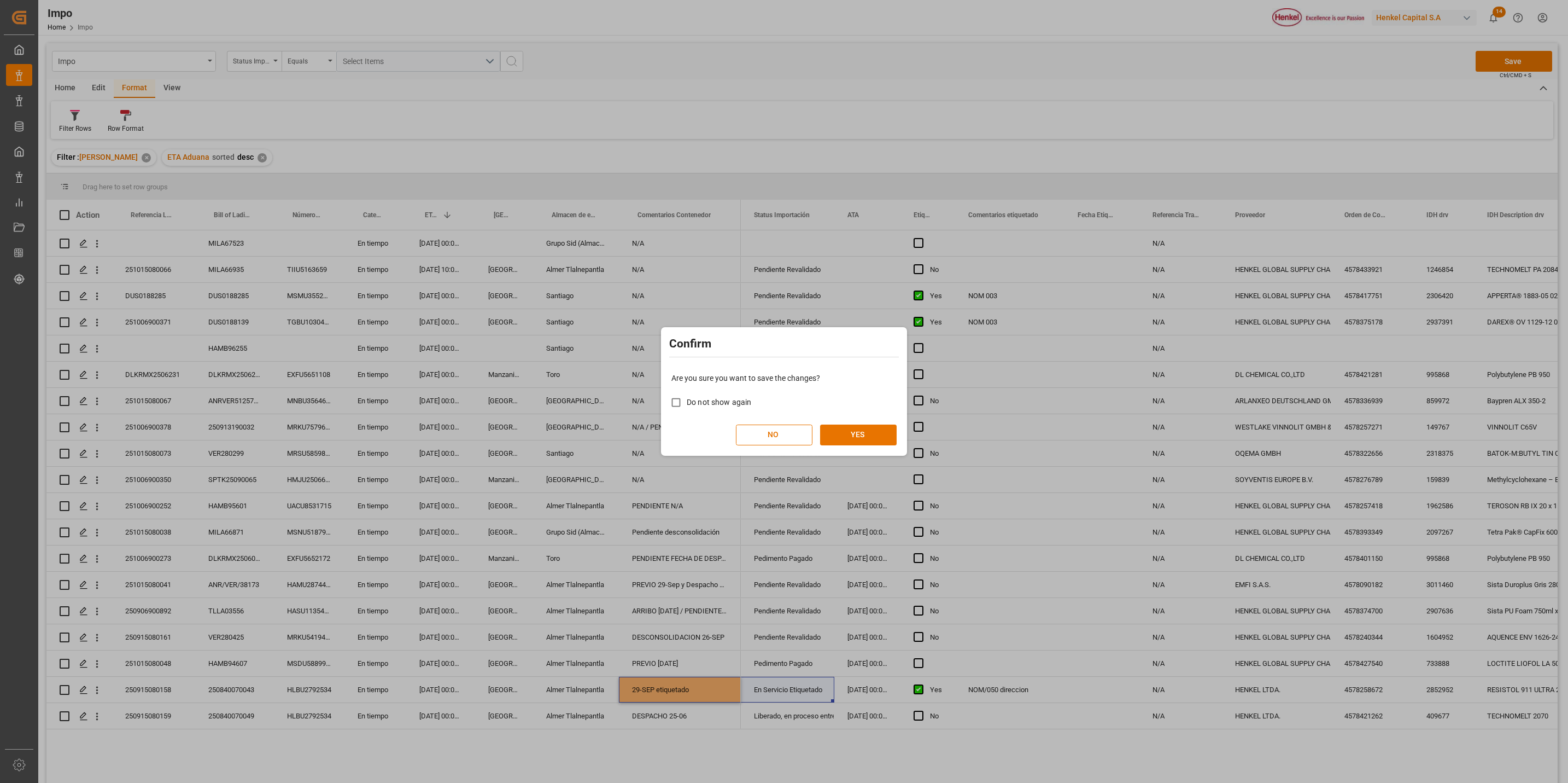
click at [845, 445] on div "Are you sure you want to save the changes? Do not show again NO YES" at bounding box center [784, 409] width 240 height 88
click at [866, 438] on button "YES" at bounding box center [858, 434] width 76 height 21
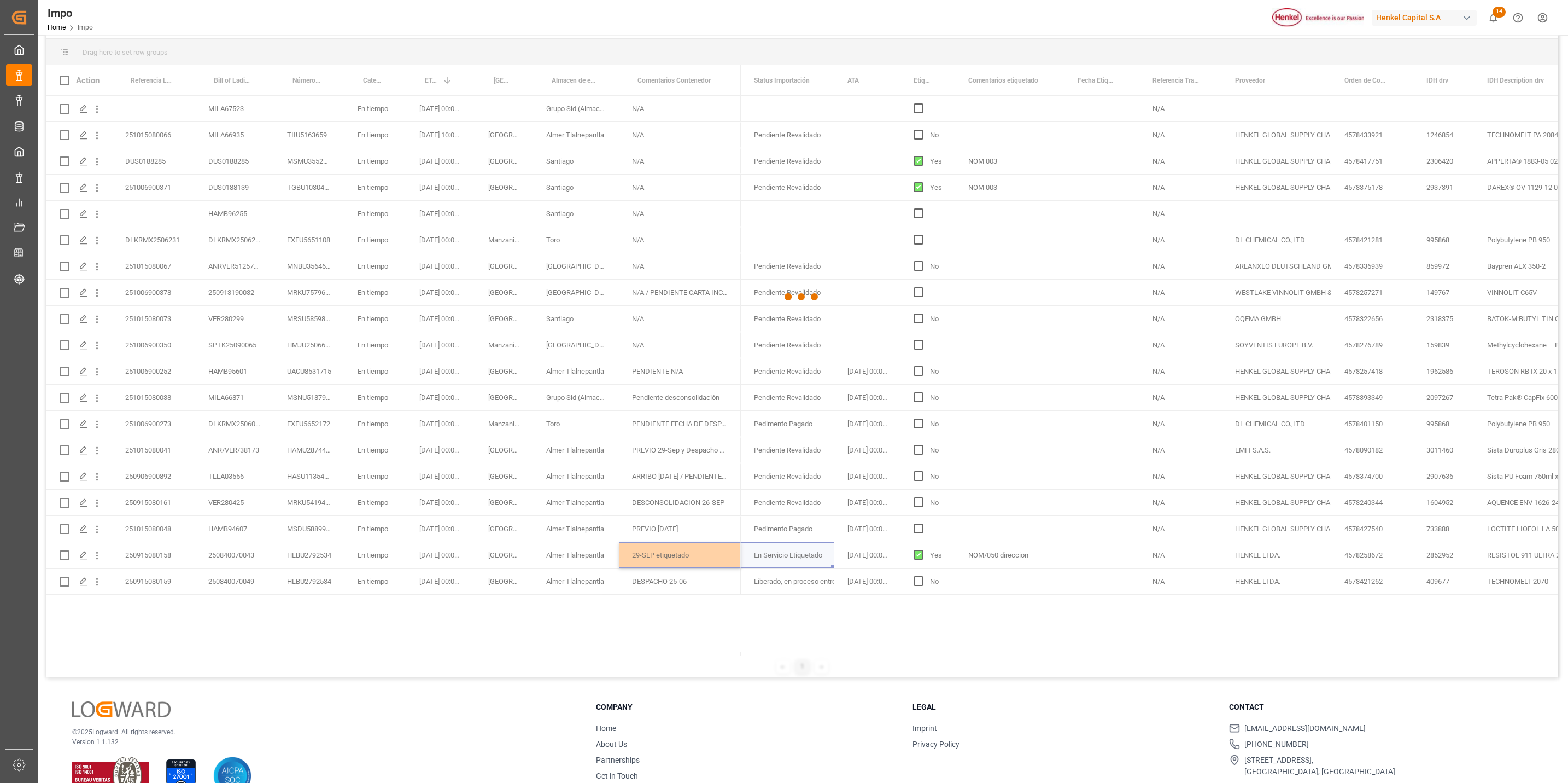
scroll to position [163, 0]
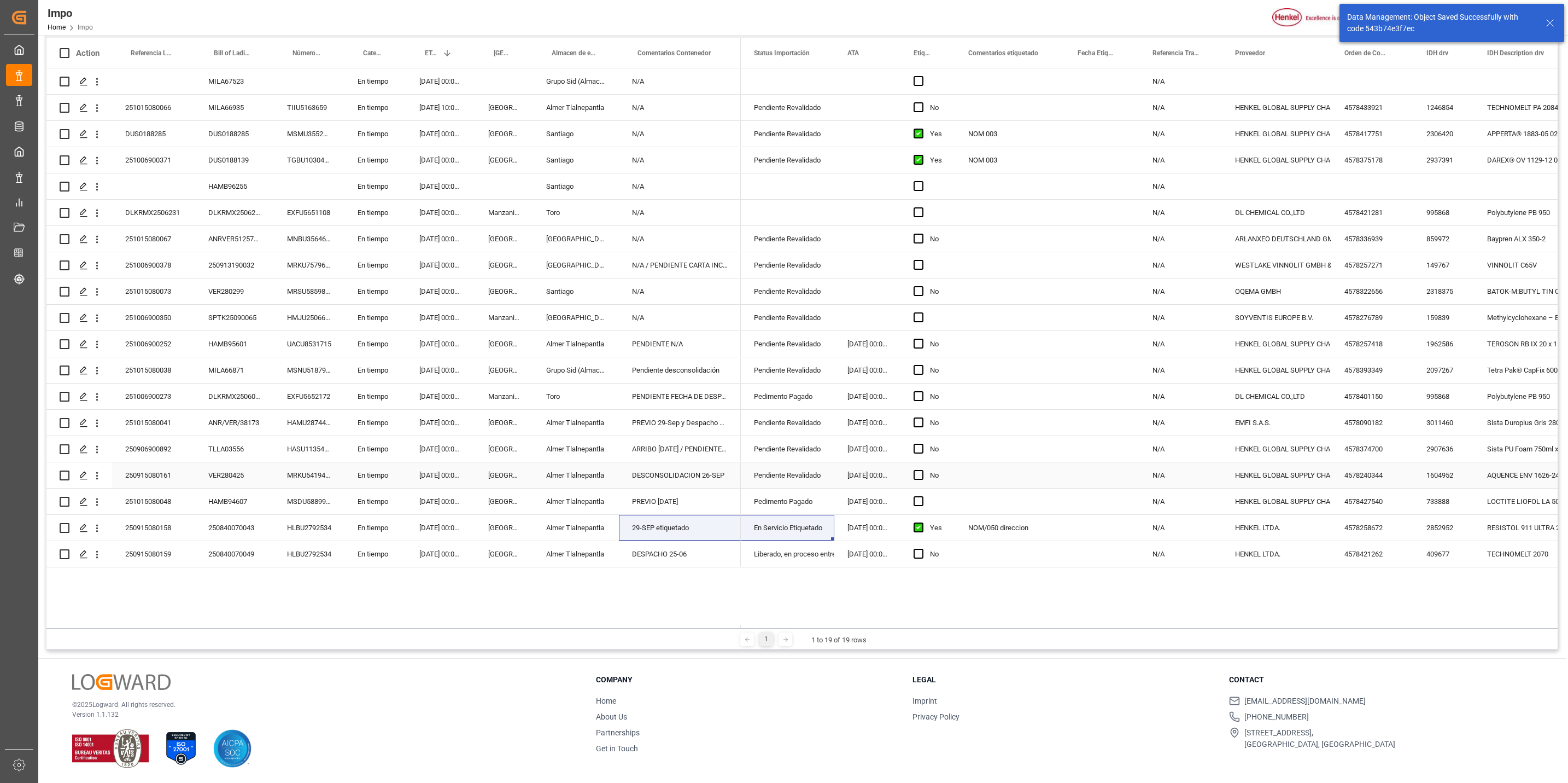
click at [696, 475] on div "DESCONSOLIDACION 26-SEP" at bounding box center [680, 475] width 122 height 26
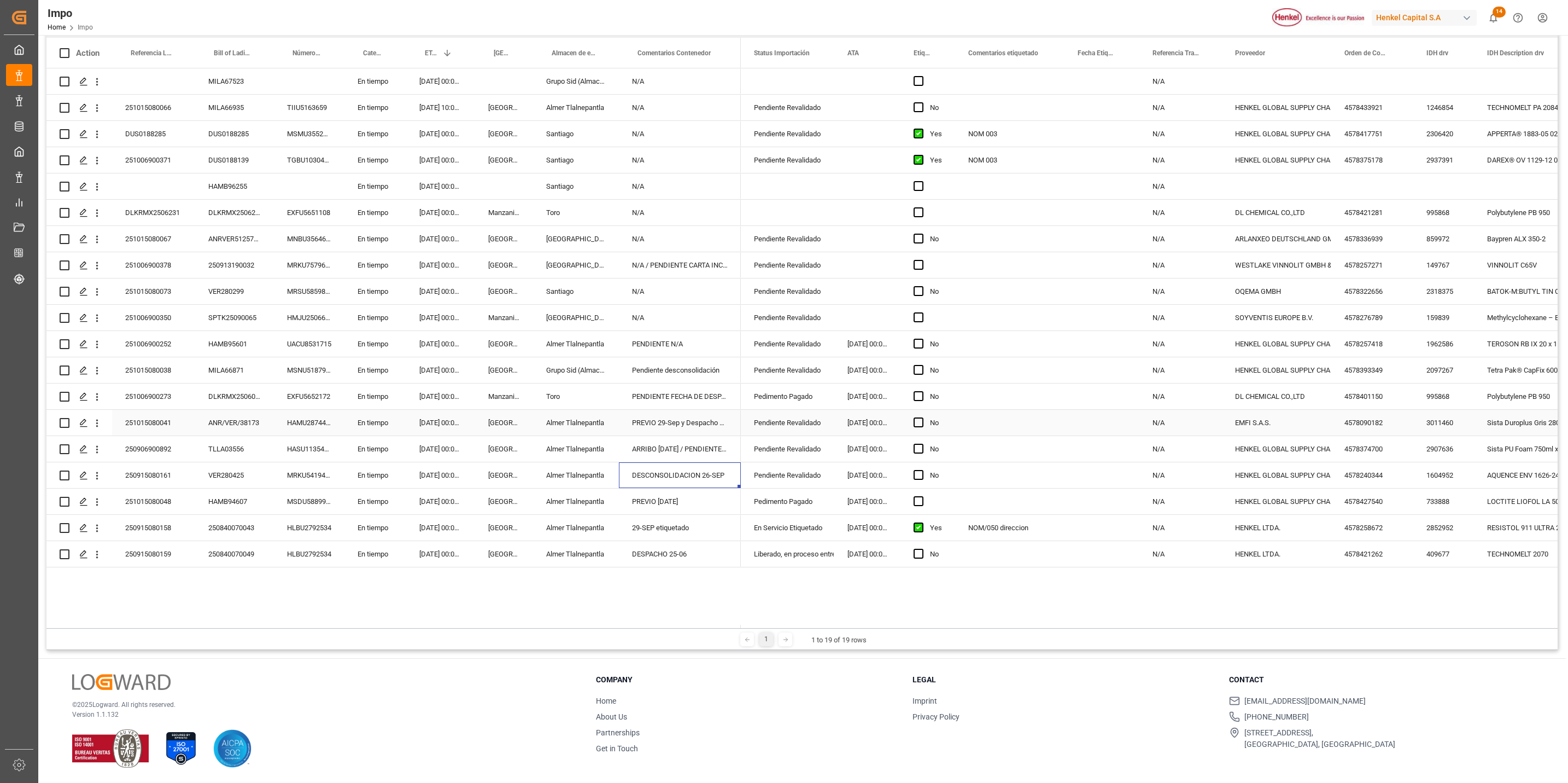
scroll to position [0, 0]
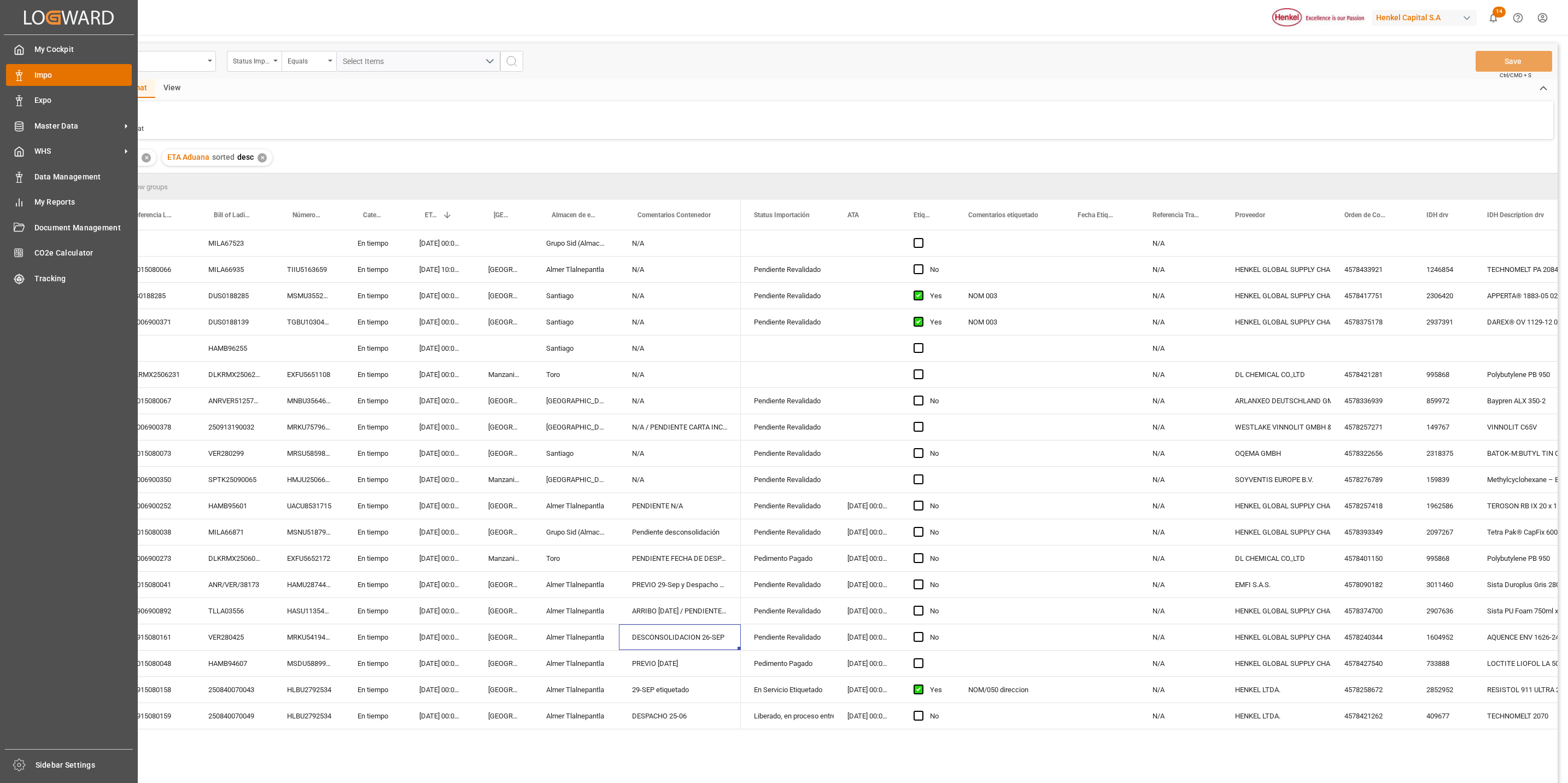
click at [31, 76] on div "Impo Impo" at bounding box center [68, 75] width 126 height 22
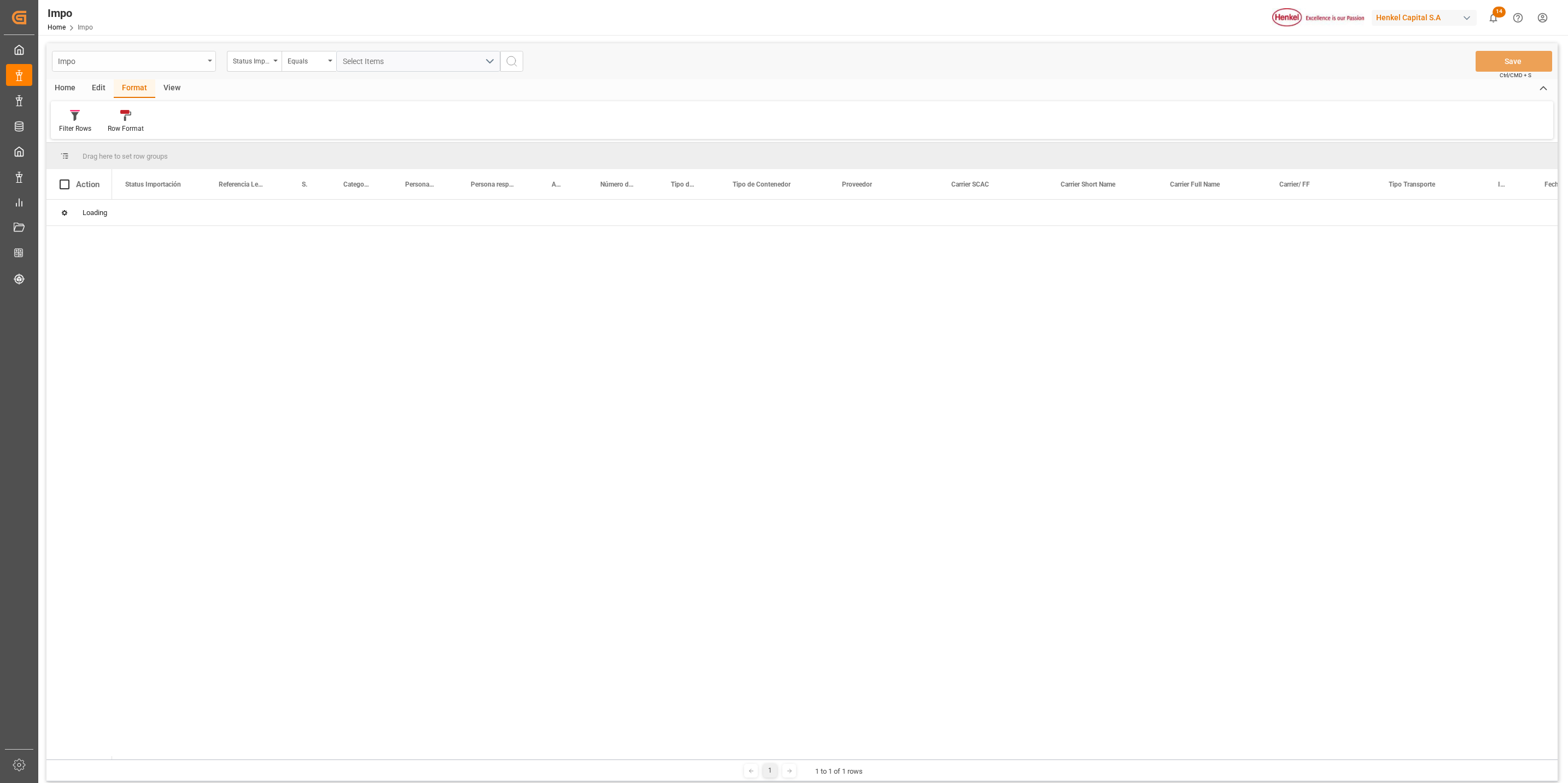
click at [202, 55] on div "Impo" at bounding box center [131, 60] width 146 height 14
click at [128, 117] on div "Line Items" at bounding box center [134, 112] width 163 height 23
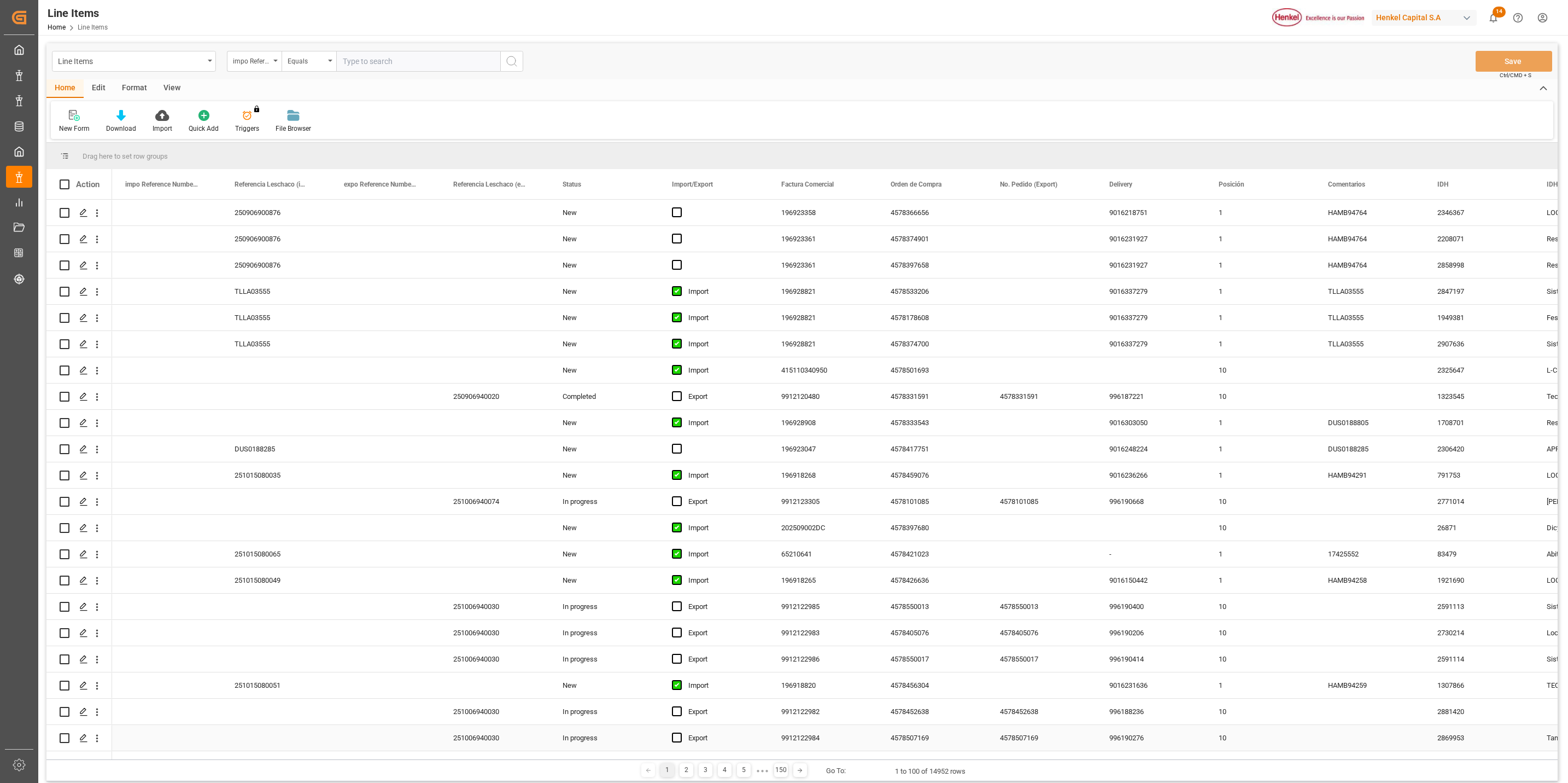
drag, startPoint x: 397, startPoint y: 756, endPoint x: 508, endPoint y: 761, distance: 111.1
click at [508, 761] on div "Drag here to set row groups Drag here to set column labels Action impo Referenc…" at bounding box center [802, 462] width 1511 height 638
click at [1177, 443] on div "9016248224" at bounding box center [1151, 449] width 109 height 26
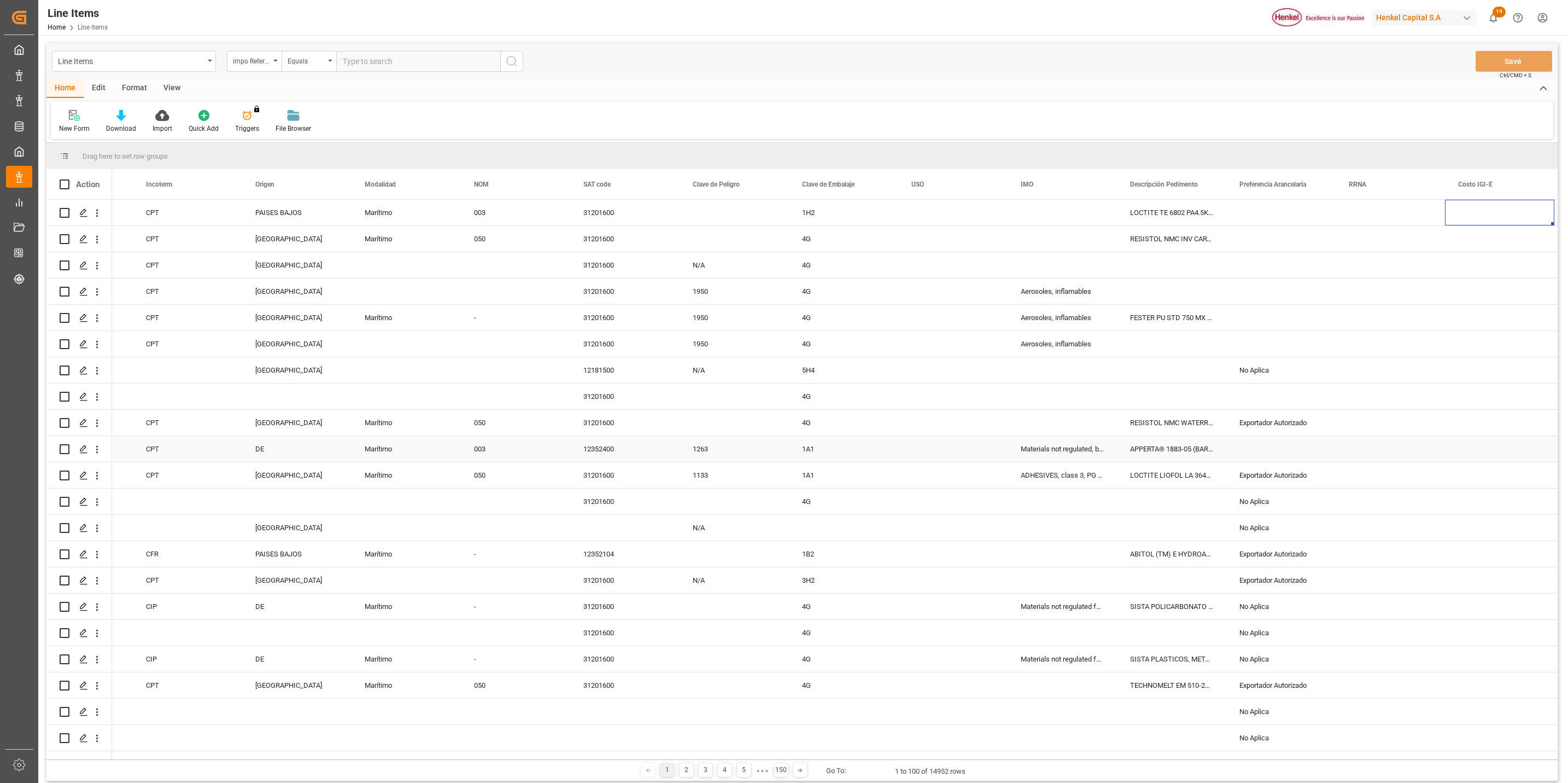
scroll to position [0, 2166]
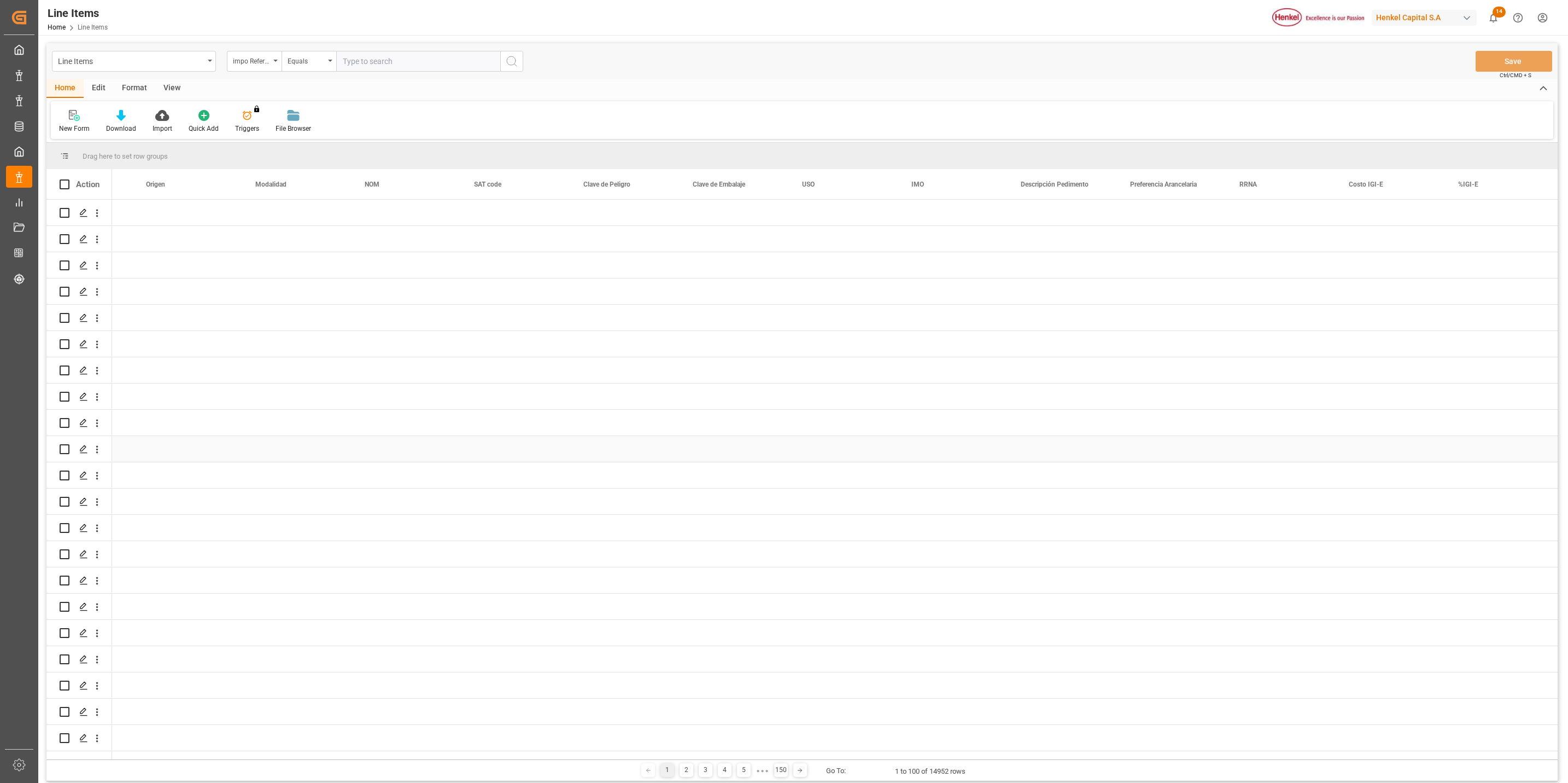
scroll to position [0, 2166]
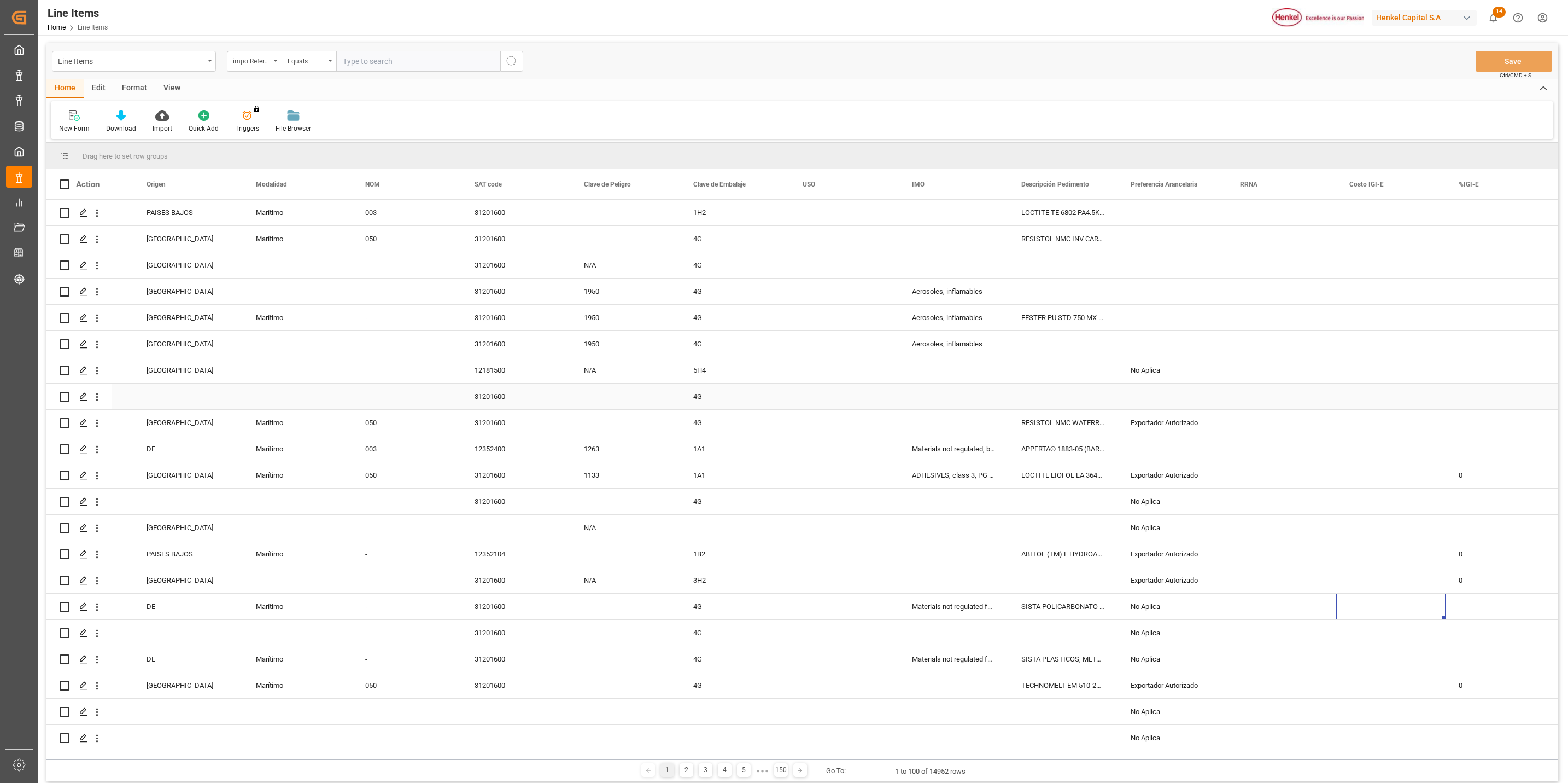
click at [1161, 399] on div "Press SPACE to select this row." at bounding box center [1173, 396] width 109 height 26
click at [1203, 401] on button "Select" at bounding box center [1173, 403] width 92 height 21
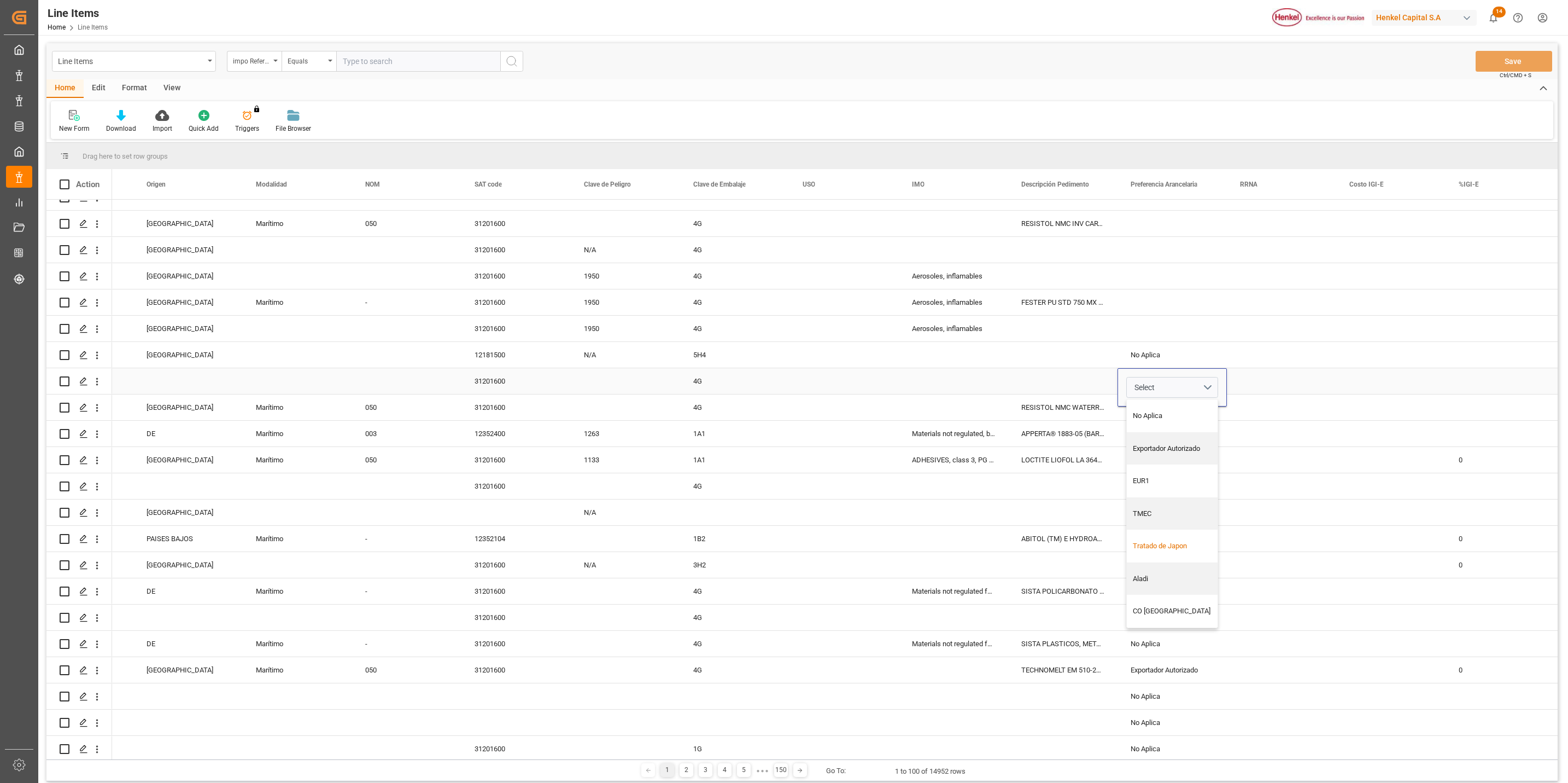
scroll to position [0, 0]
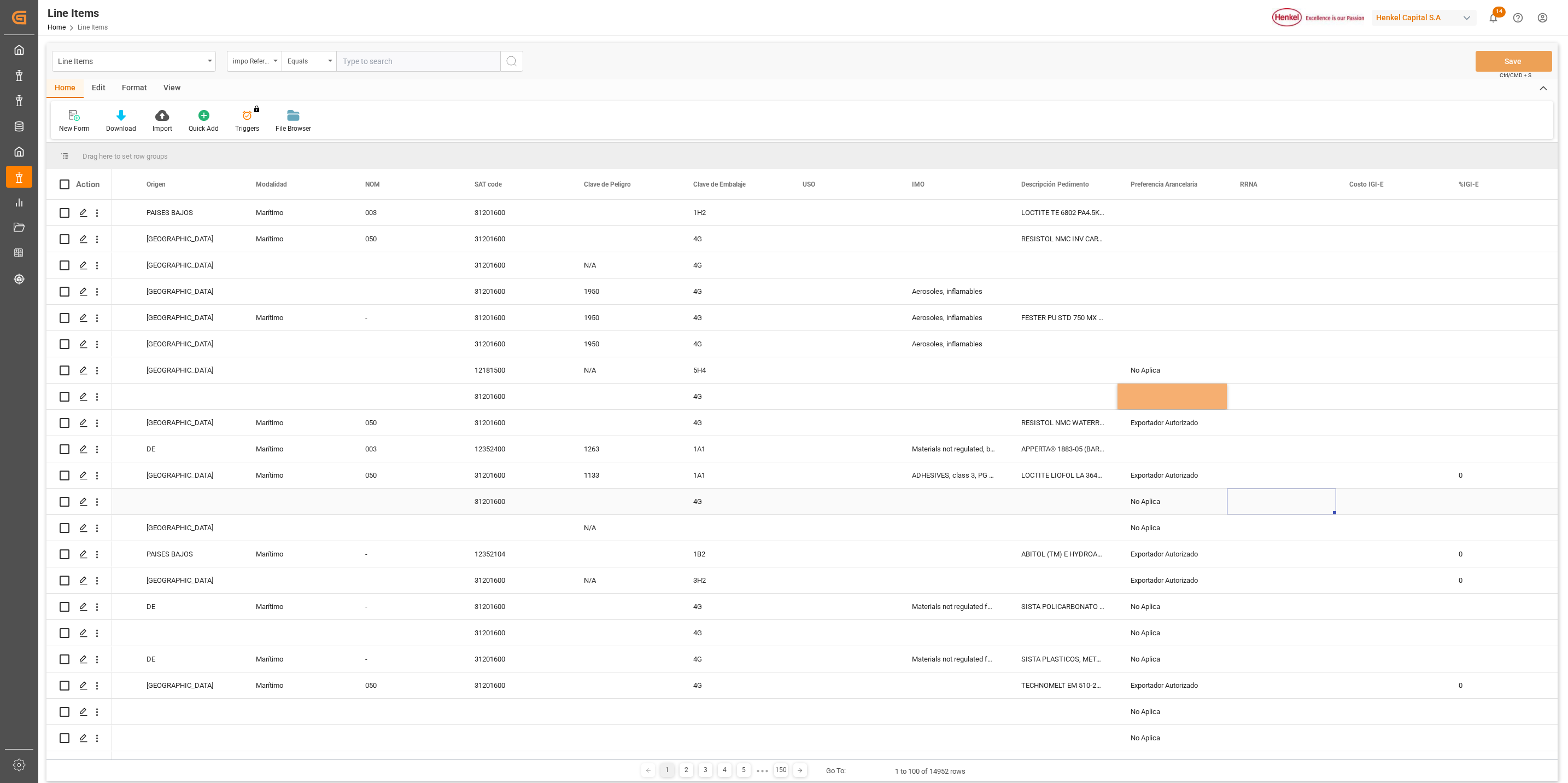
click at [1255, 513] on div "Press SPACE to select this row." at bounding box center [1281, 501] width 109 height 26
click at [1251, 375] on div "Press SPACE to select this row." at bounding box center [1281, 370] width 109 height 26
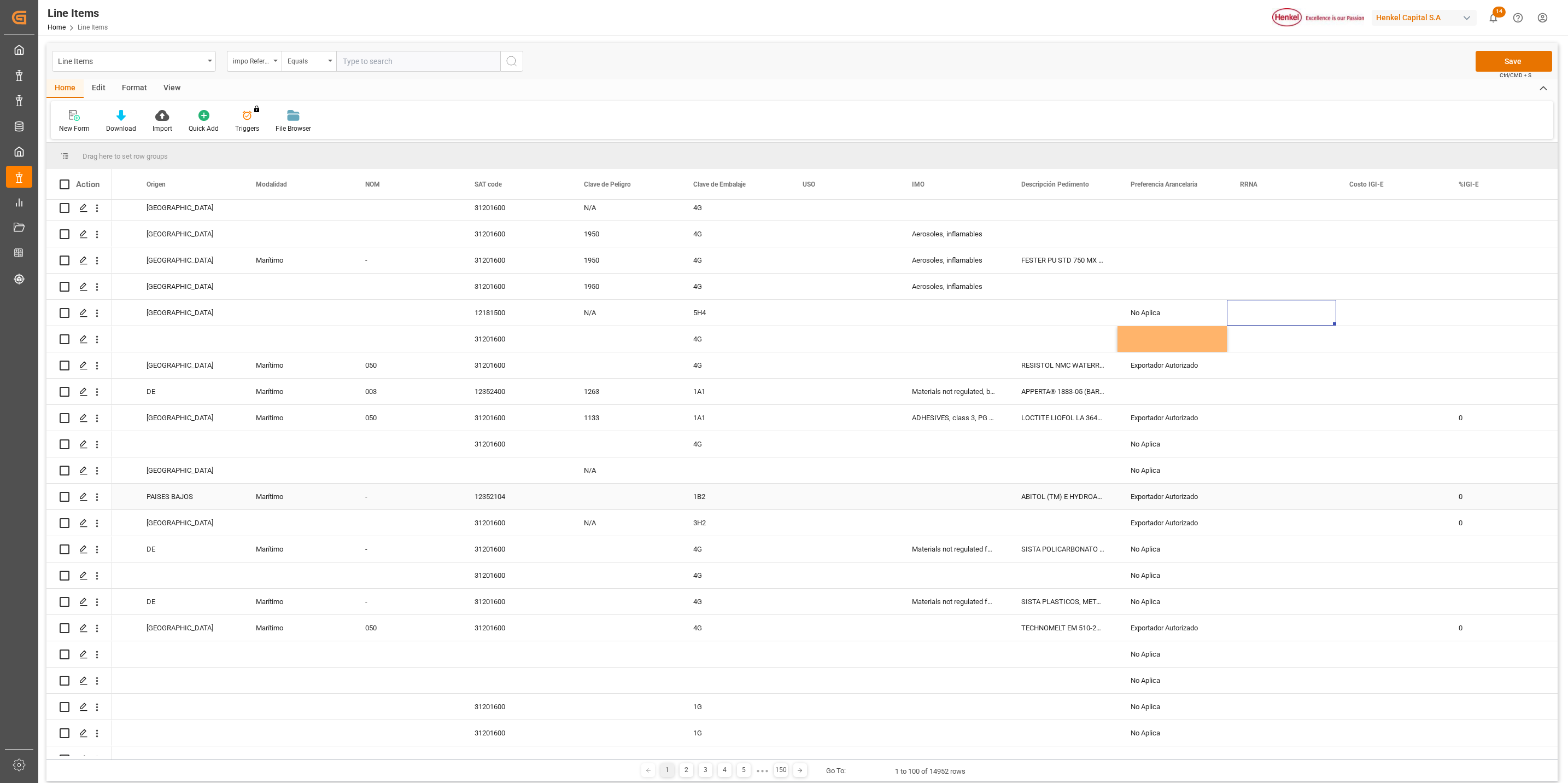
scroll to position [82, 0]
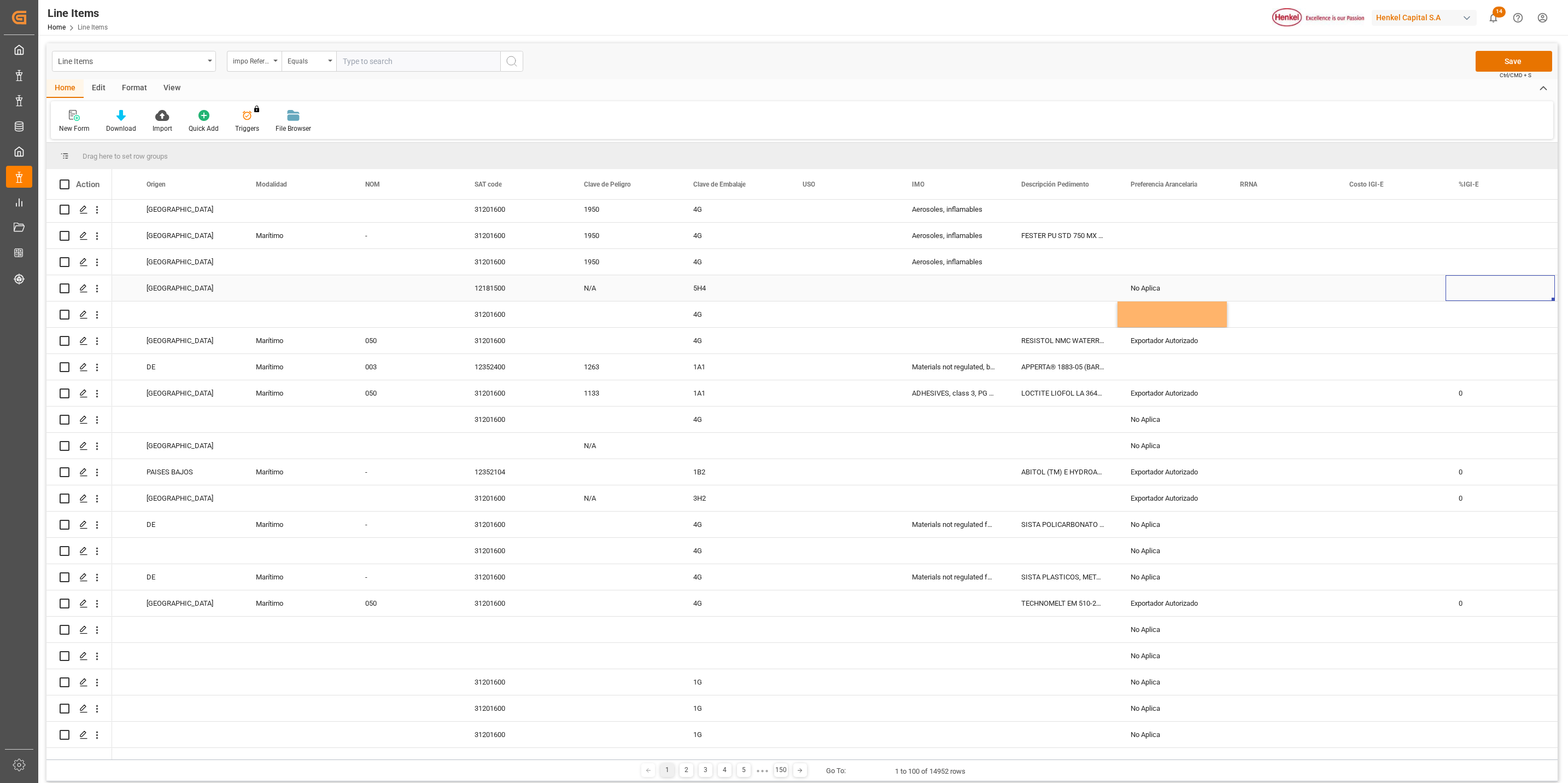
click at [1464, 281] on div "Press SPACE to select this row." at bounding box center [1500, 288] width 109 height 26
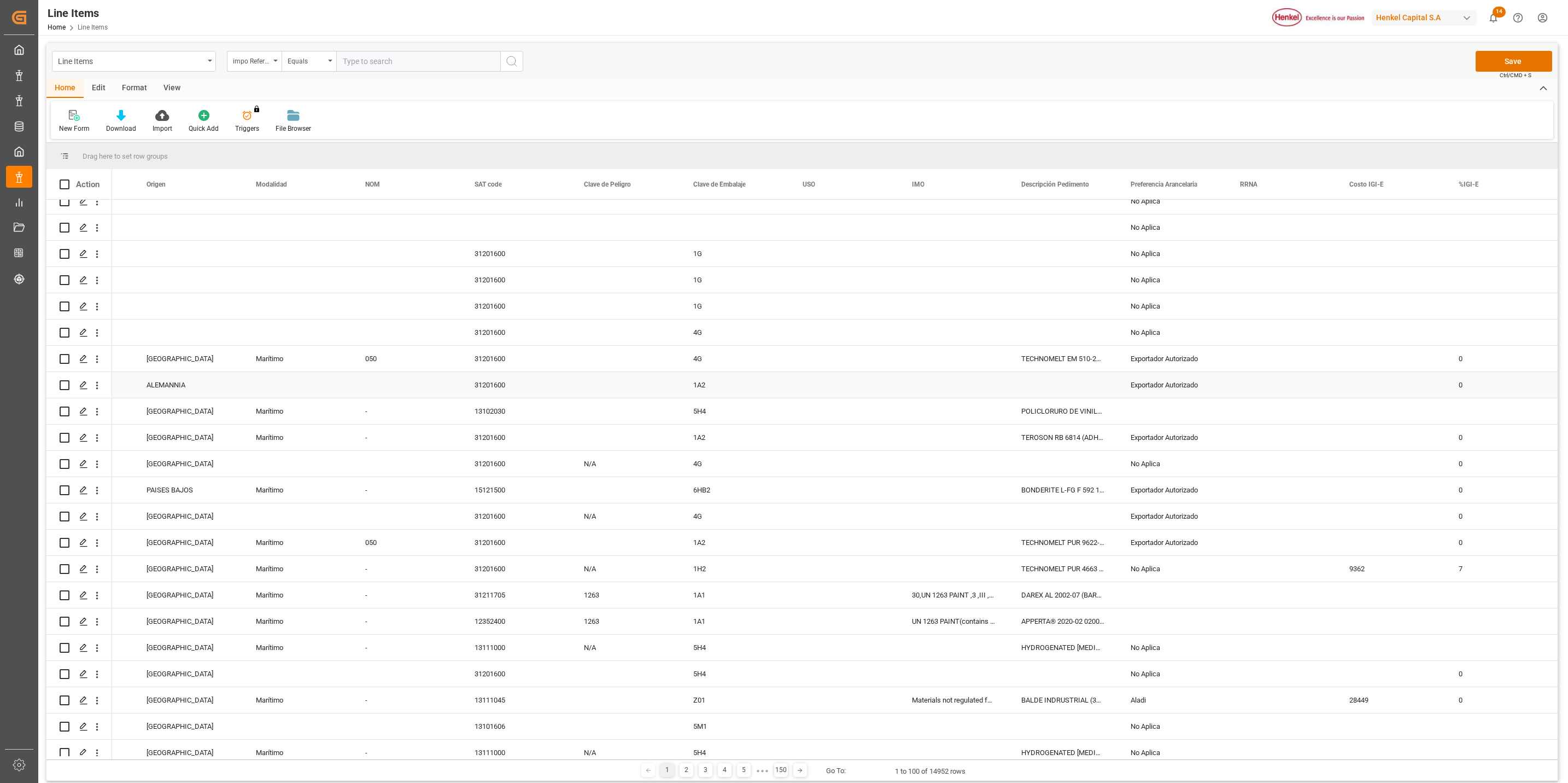
scroll to position [656, 0]
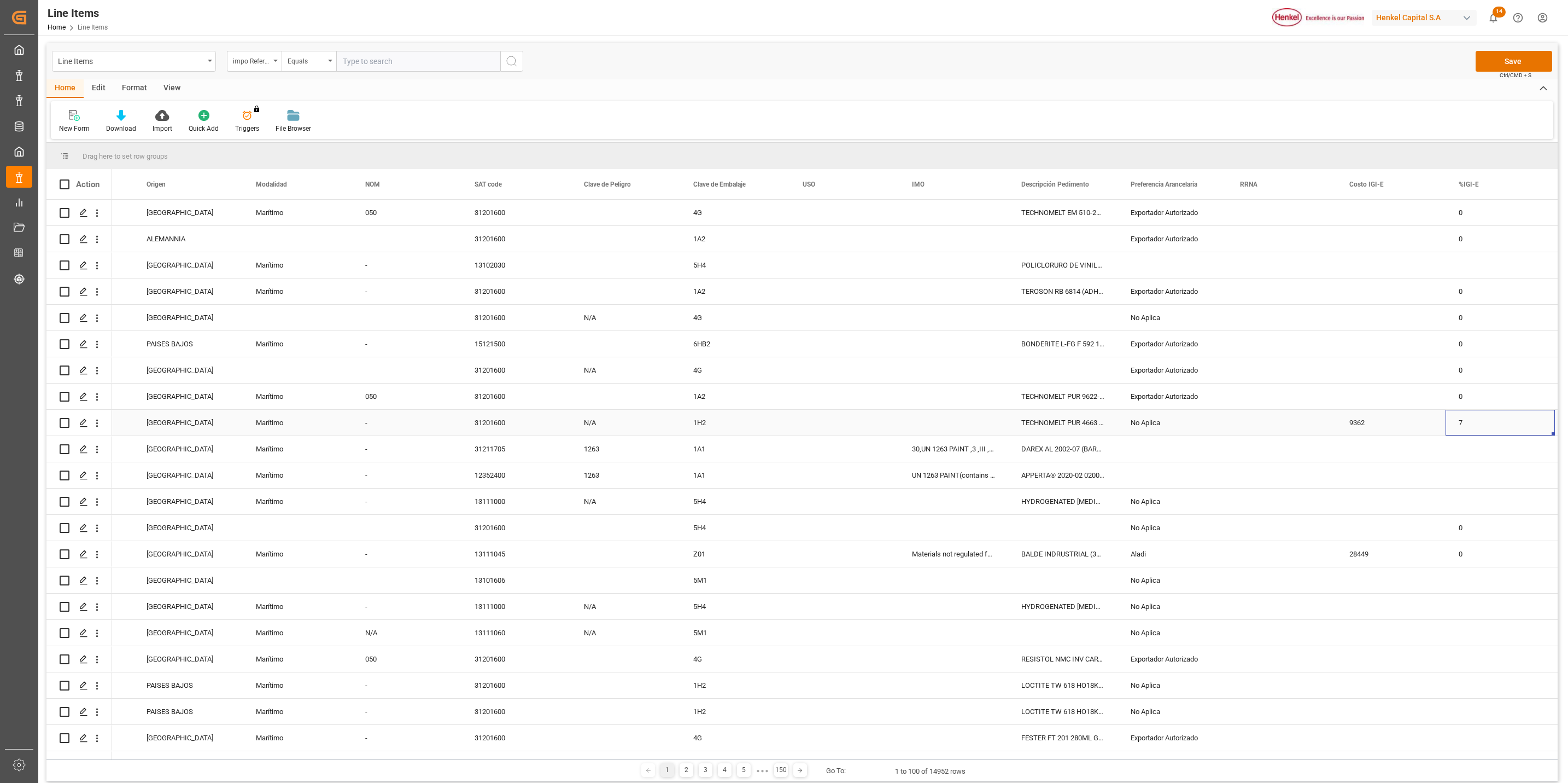
click at [1462, 419] on div "7" at bounding box center [1500, 423] width 109 height 26
click at [1437, 463] on div "Press SPACE to select this row." at bounding box center [1391, 475] width 109 height 26
click at [1403, 426] on div "9362" at bounding box center [1391, 423] width 109 height 26
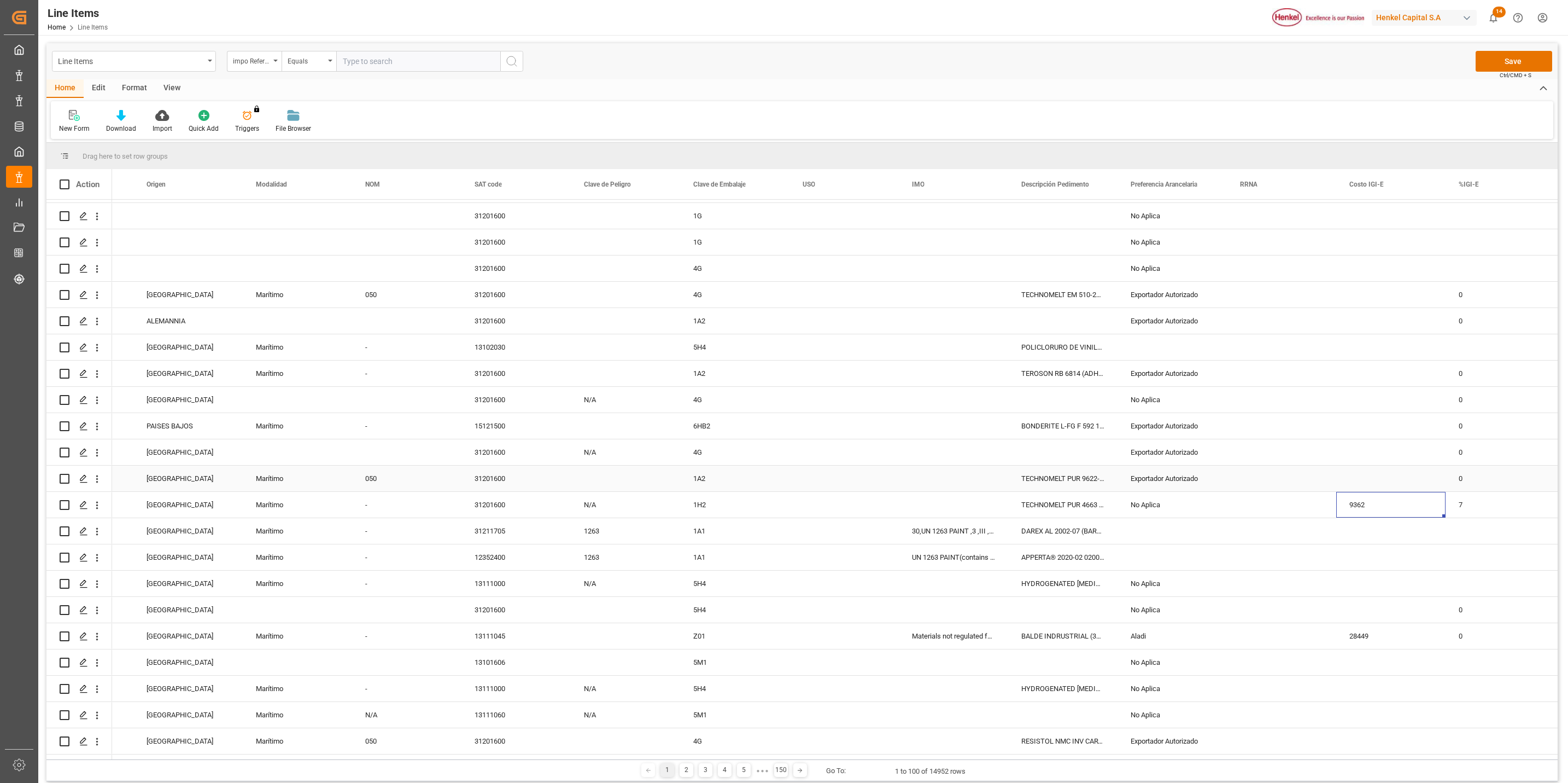
click at [1496, 498] on div "7" at bounding box center [1500, 505] width 109 height 26
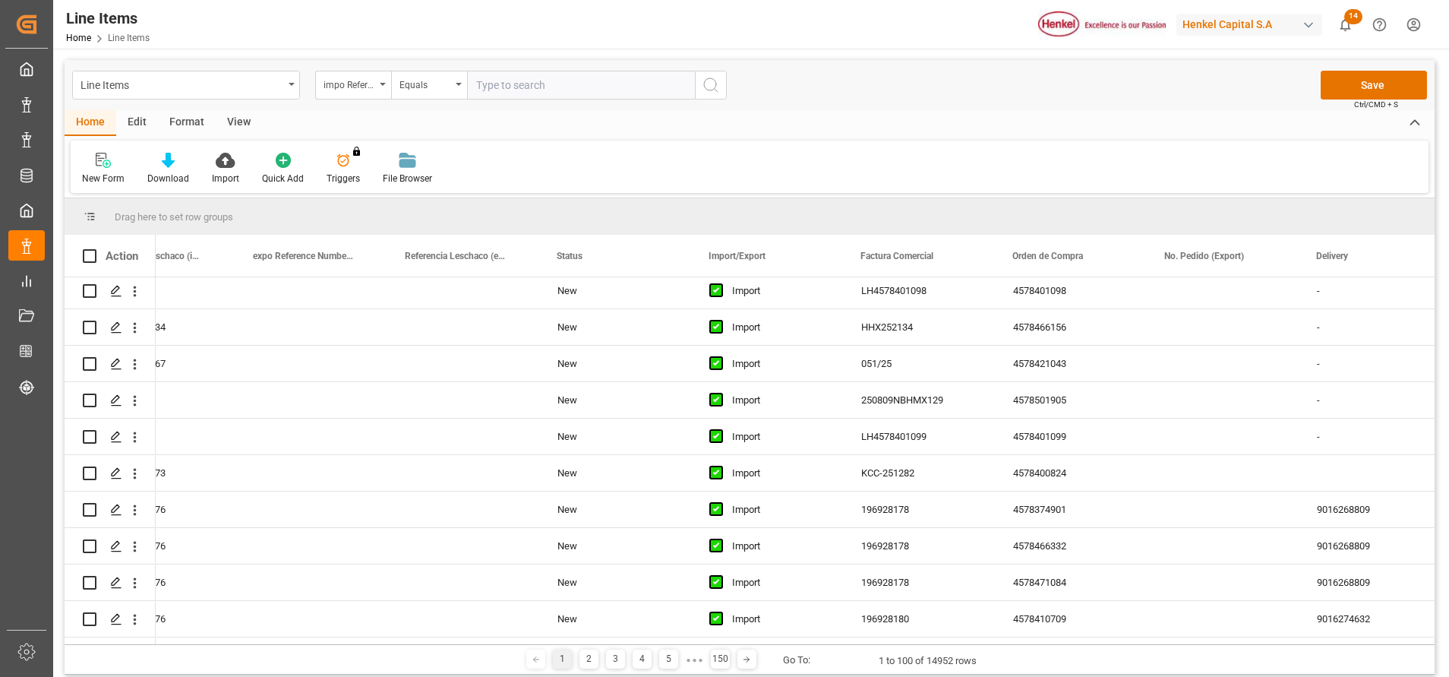
scroll to position [0, 225]
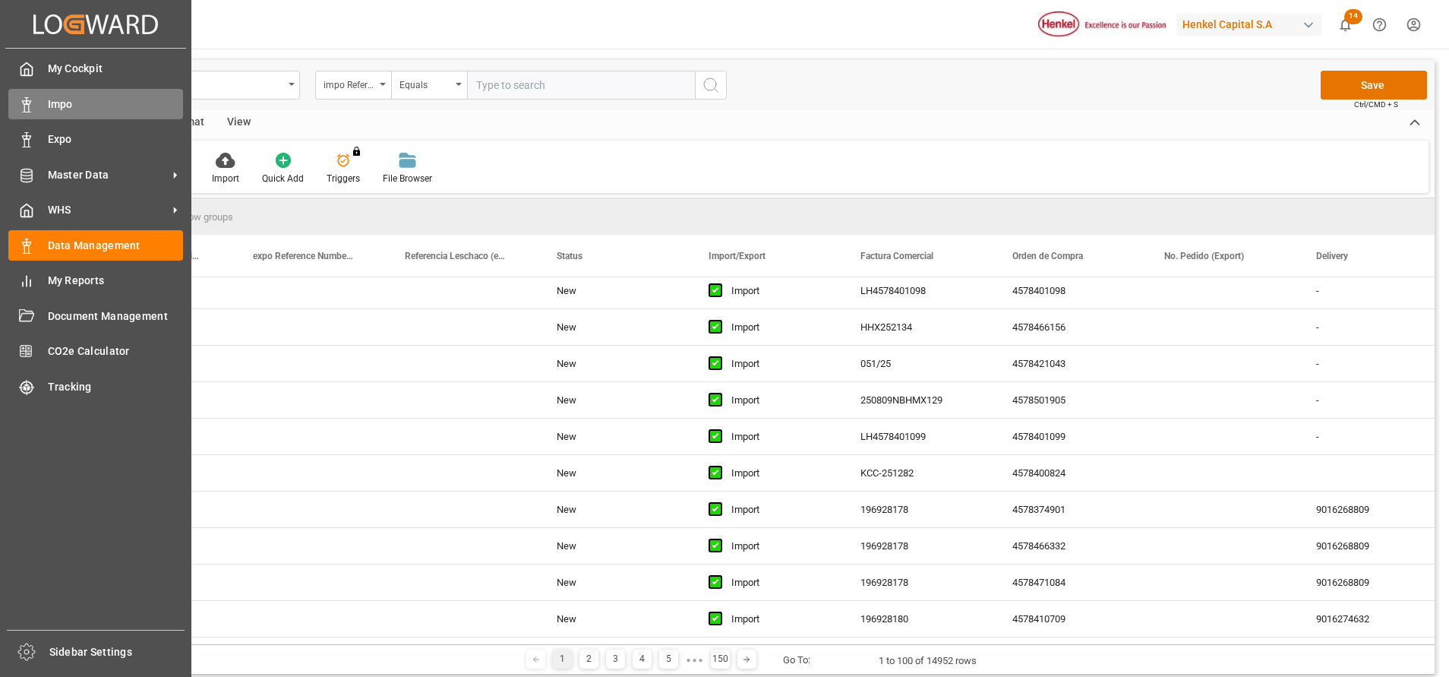
click at [54, 93] on div "Impo Impo" at bounding box center [95, 104] width 175 height 30
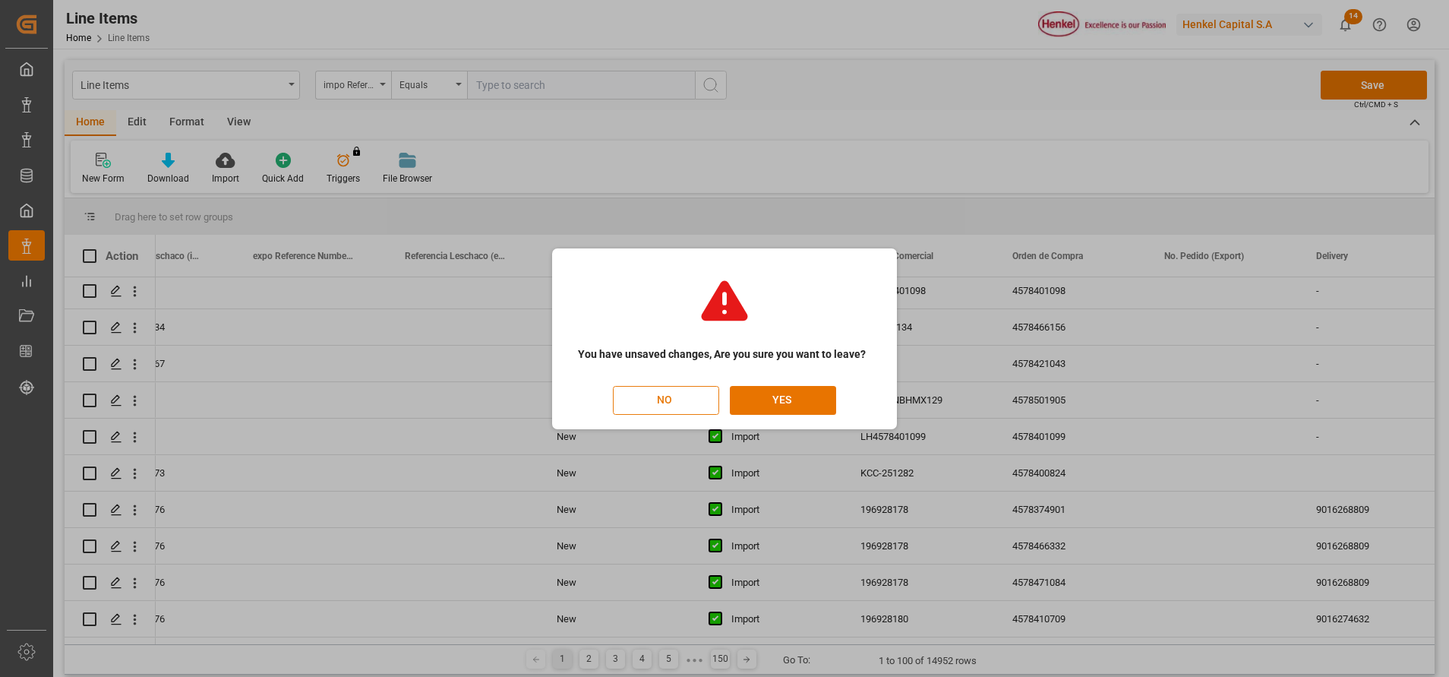
click at [687, 398] on button "NO" at bounding box center [666, 400] width 106 height 29
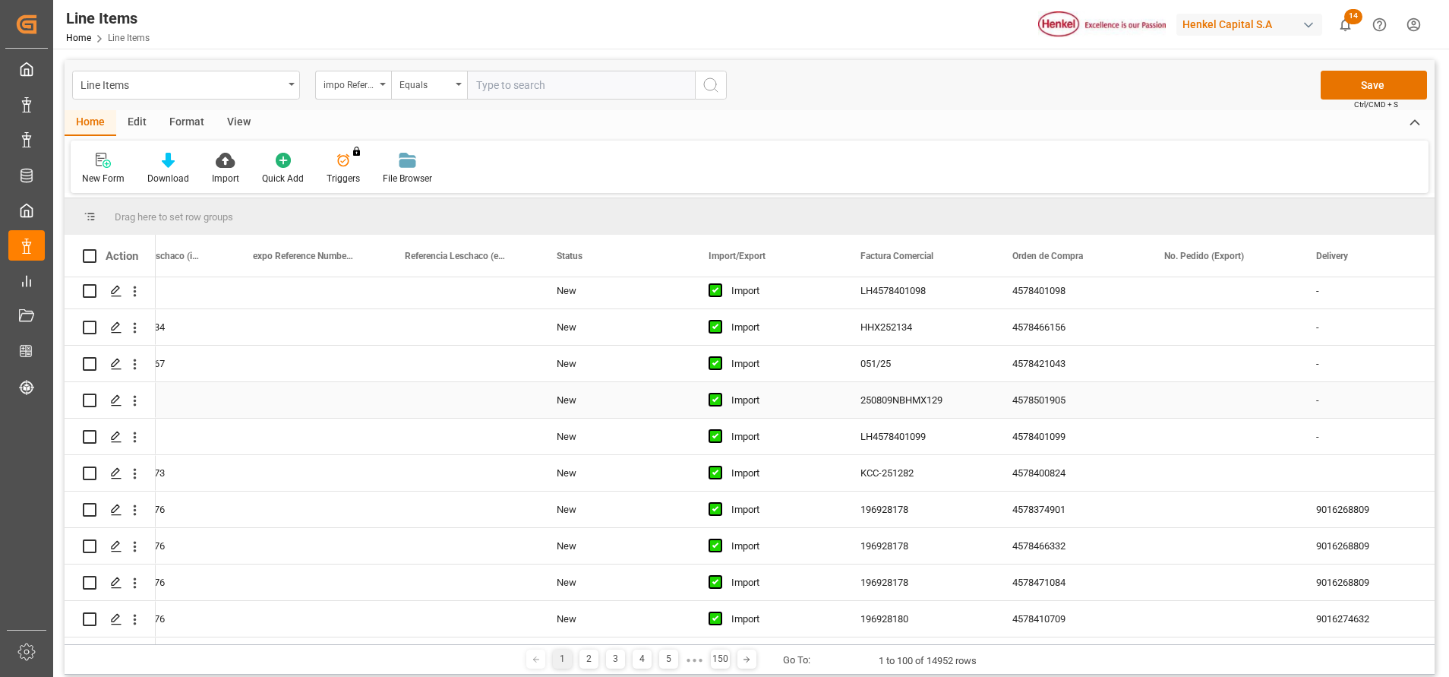
scroll to position [1, 225]
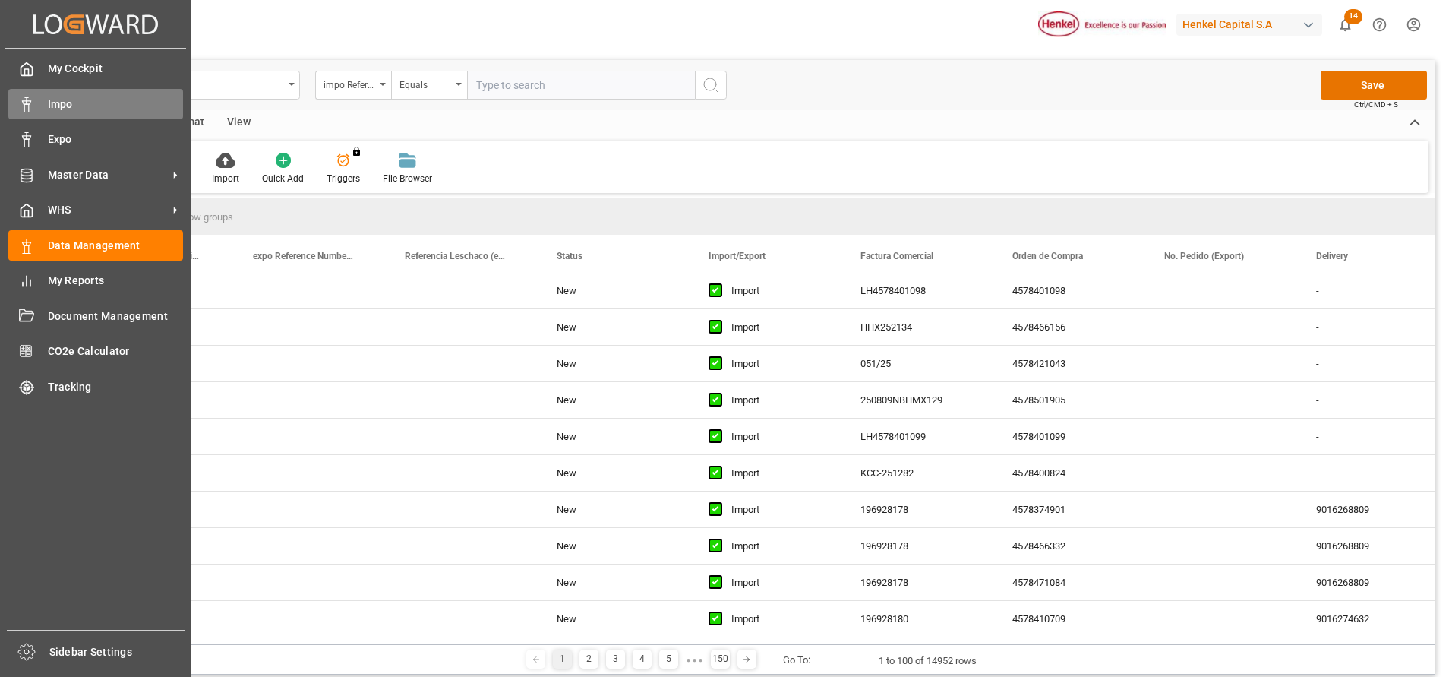
click at [51, 97] on span "Impo" at bounding box center [116, 104] width 136 height 16
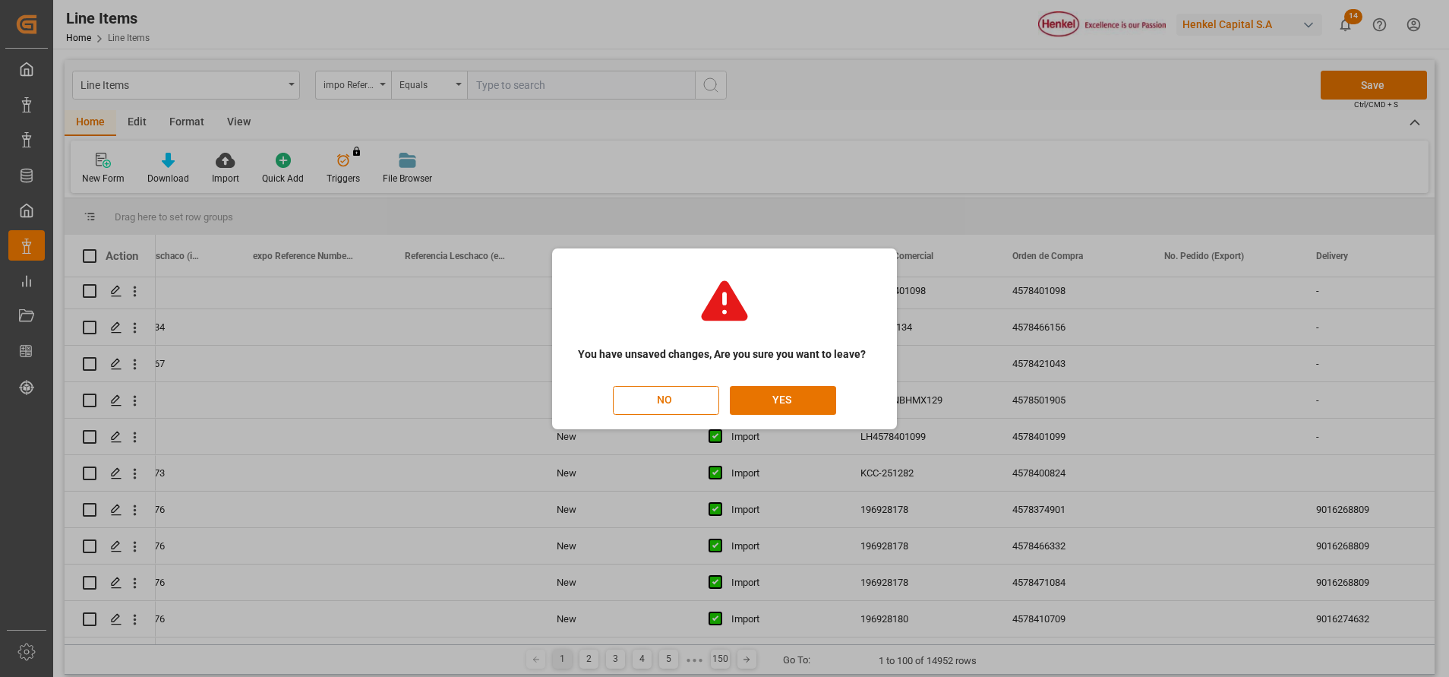
click at [792, 372] on div "You have unsaved changes, Are you sure you want to leave? NO YES" at bounding box center [724, 338] width 337 height 173
click at [792, 390] on button "YES" at bounding box center [783, 400] width 106 height 29
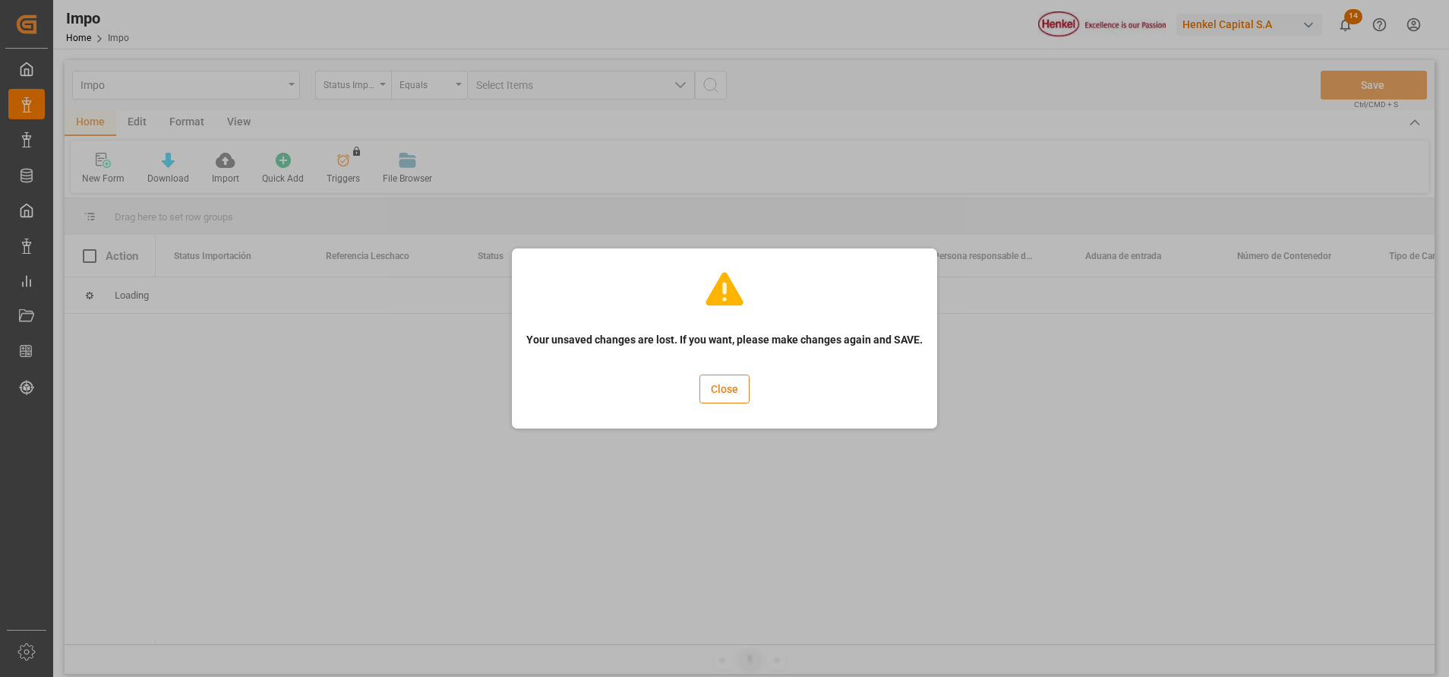
click at [723, 388] on button "Close" at bounding box center [725, 388] width 50 height 29
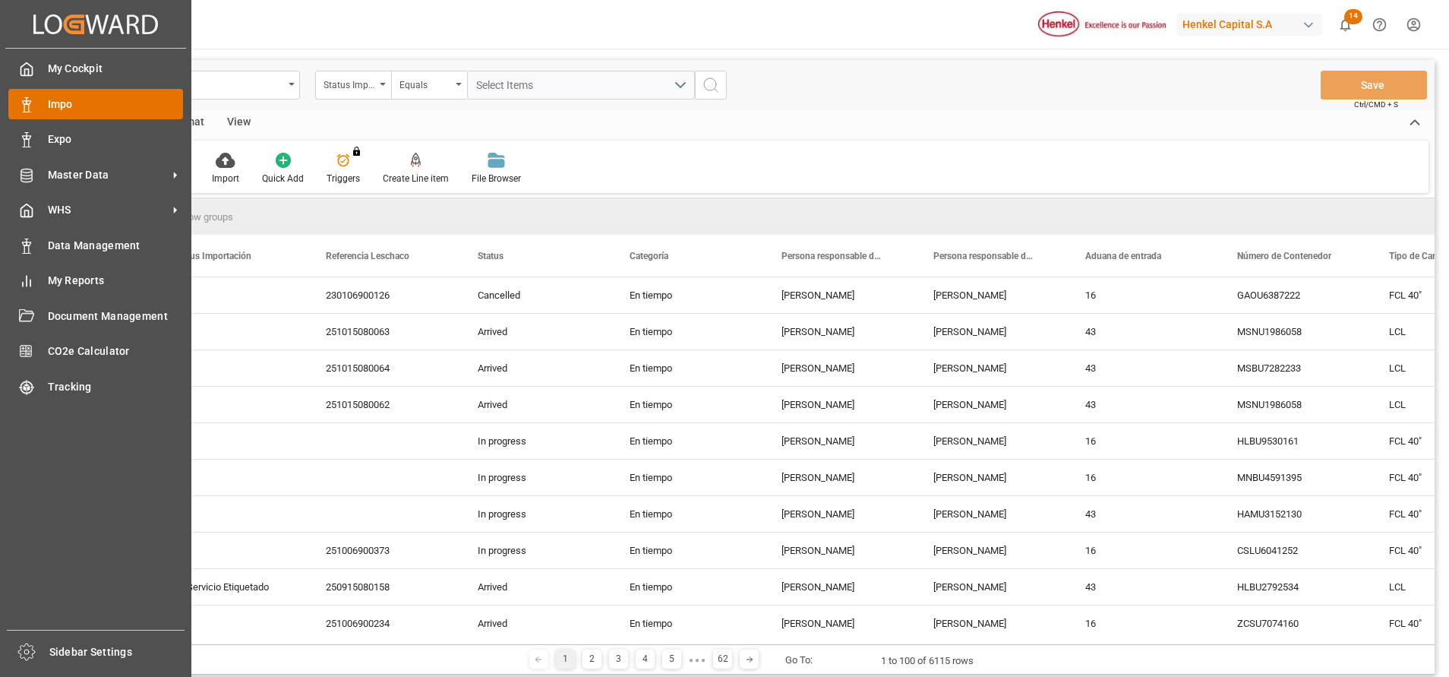
click at [61, 103] on span "Impo" at bounding box center [116, 104] width 136 height 16
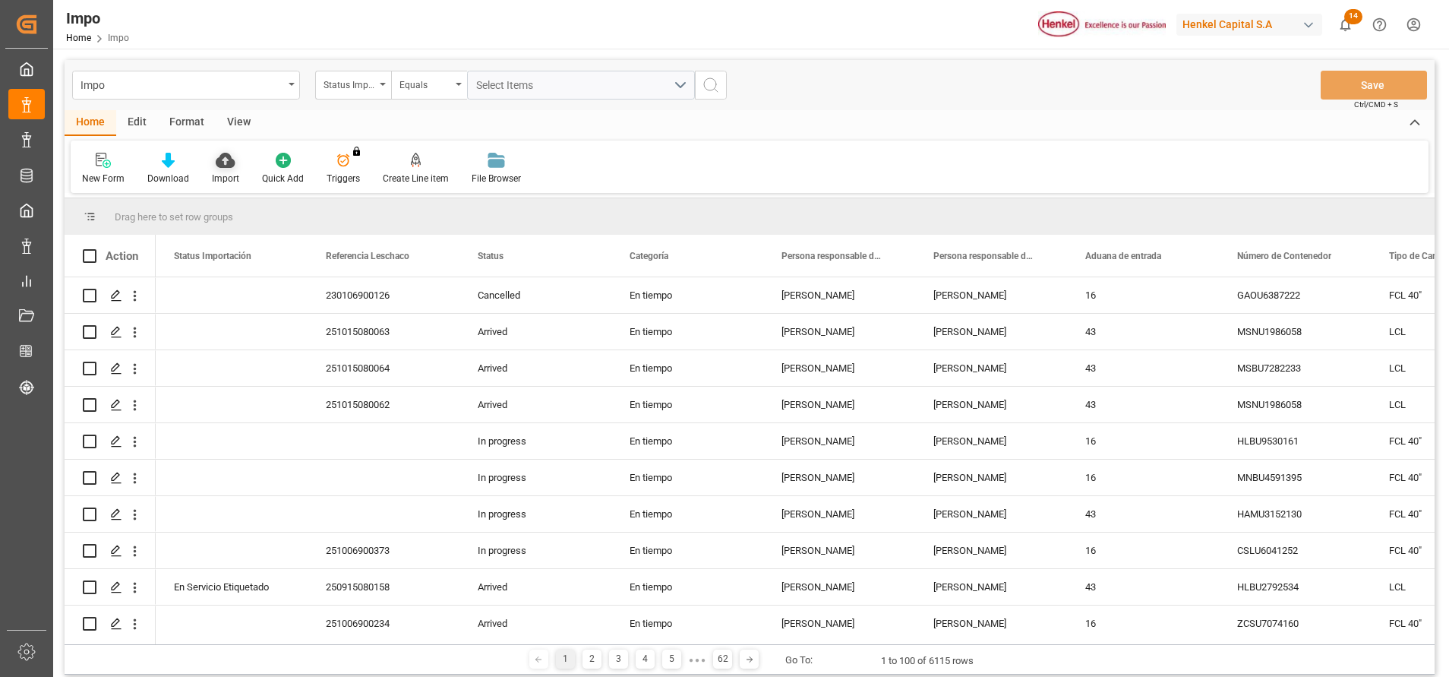
click at [221, 161] on icon at bounding box center [225, 160] width 19 height 15
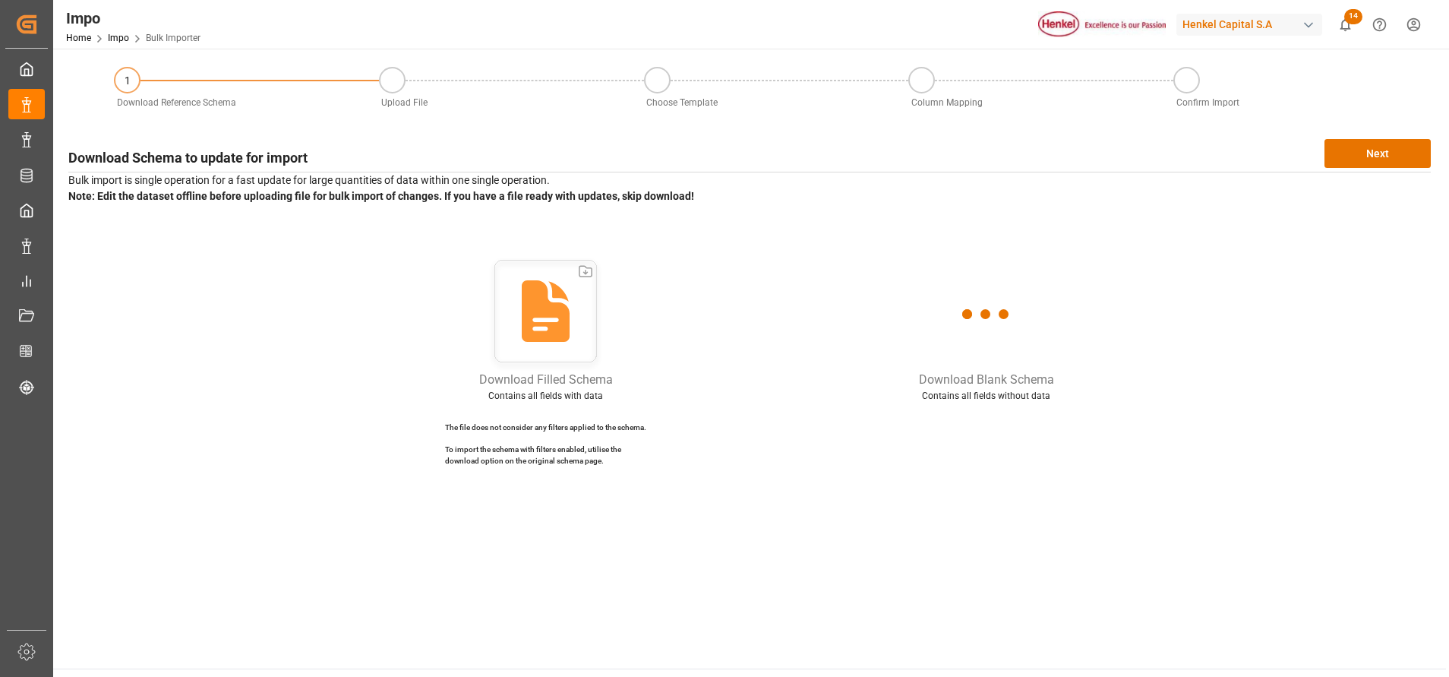
click at [571, 329] on icon at bounding box center [545, 313] width 113 height 113
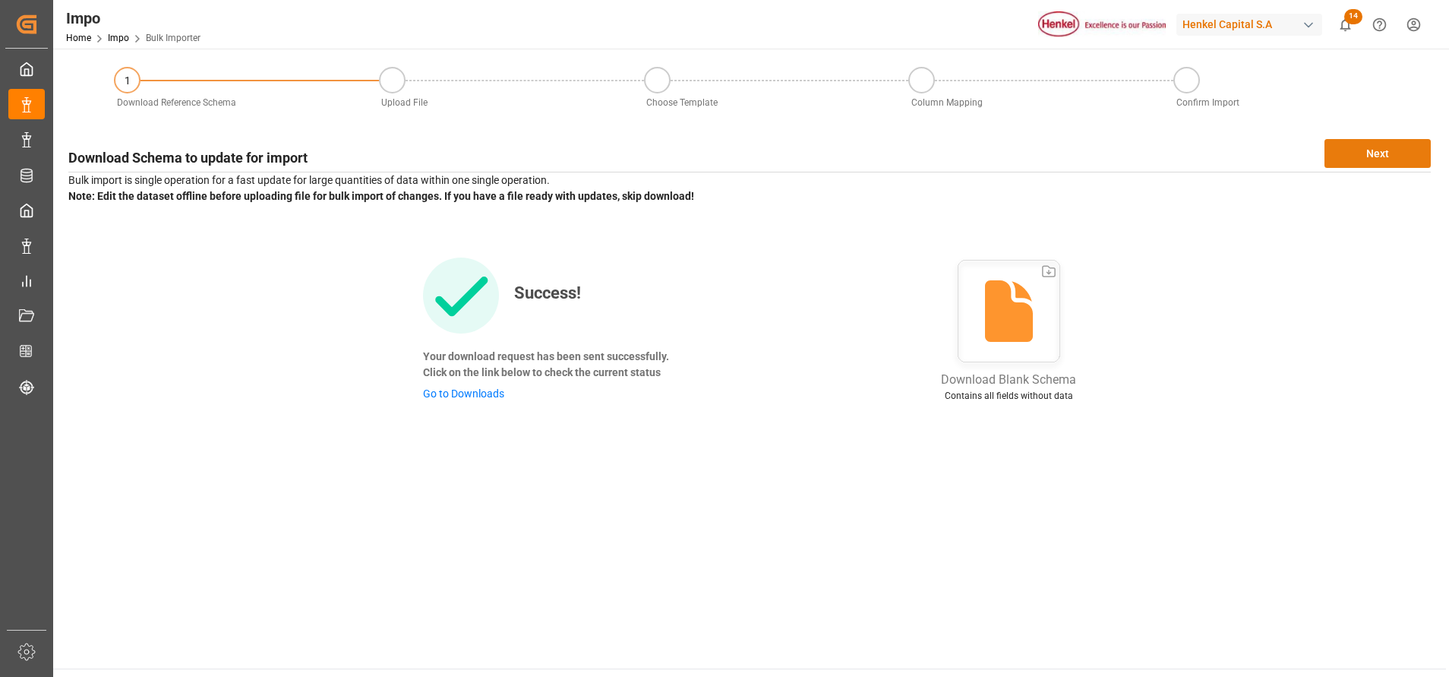
click at [1377, 154] on button "Next" at bounding box center [1378, 153] width 106 height 29
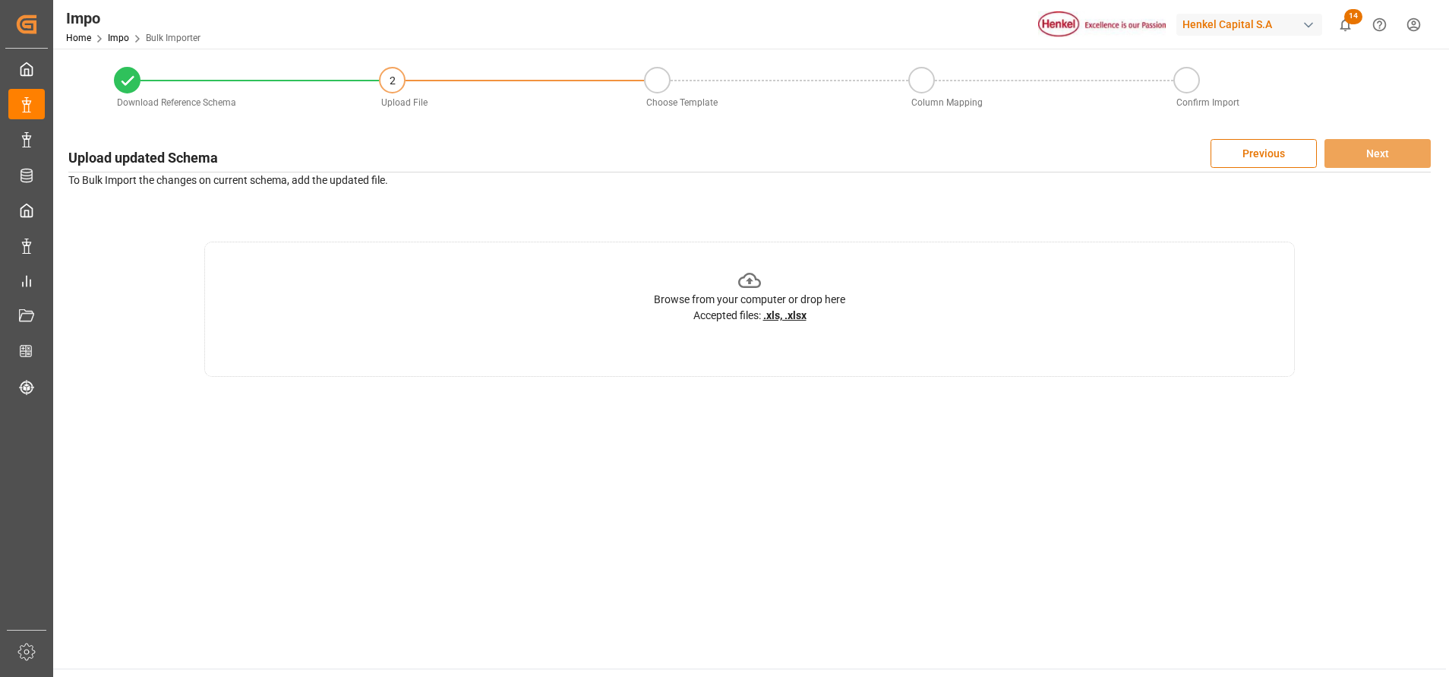
click at [779, 276] on div "Browse from your computer or drop here Accepted files: .xls, .xlsx" at bounding box center [749, 296] width 191 height 55
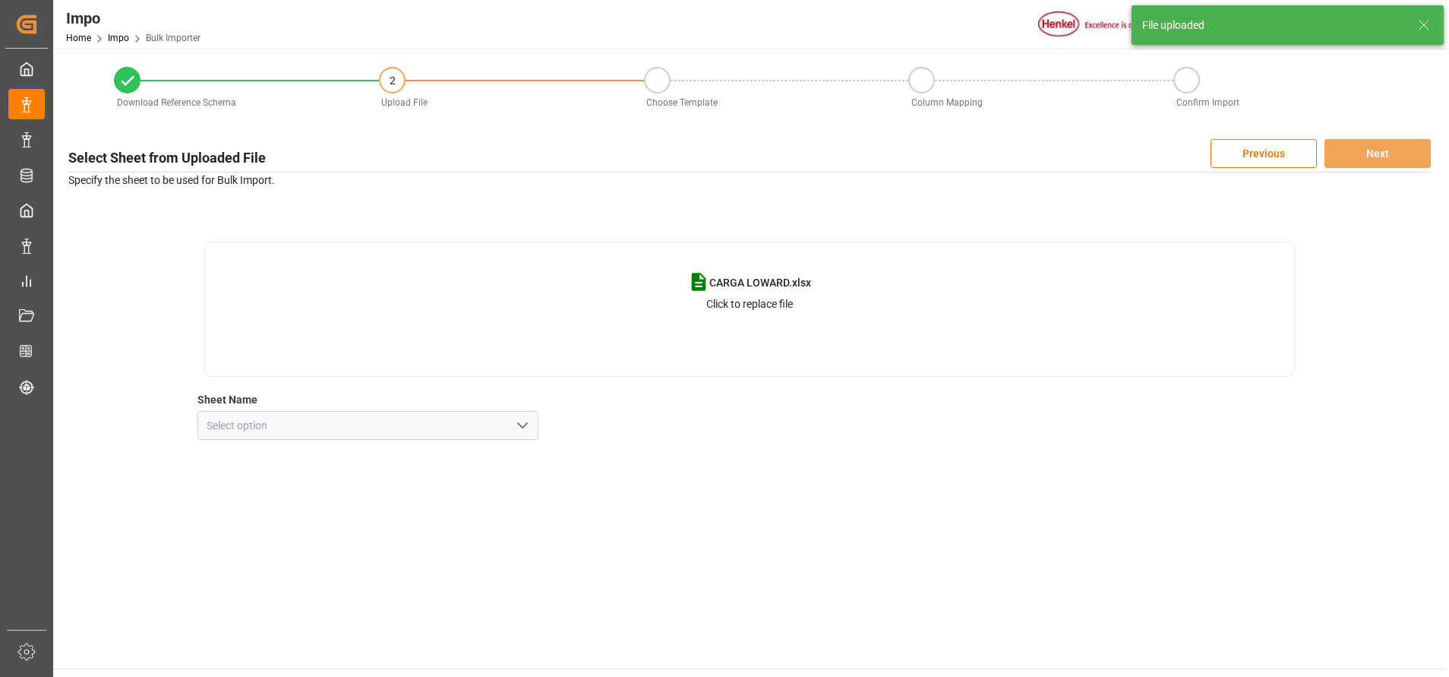
click at [520, 417] on icon "open menu" at bounding box center [522, 425] width 18 height 18
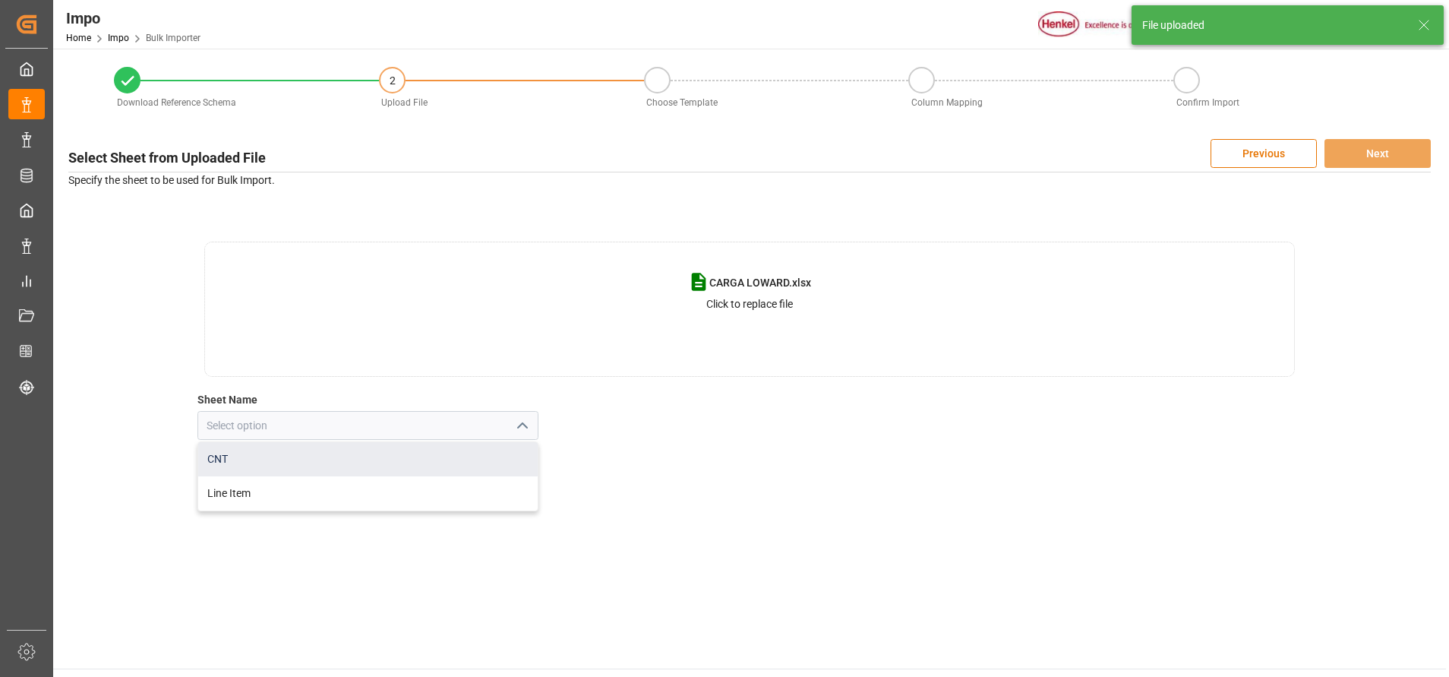
click at [278, 469] on div "CNT" at bounding box center [368, 459] width 340 height 34
type input "CNT"
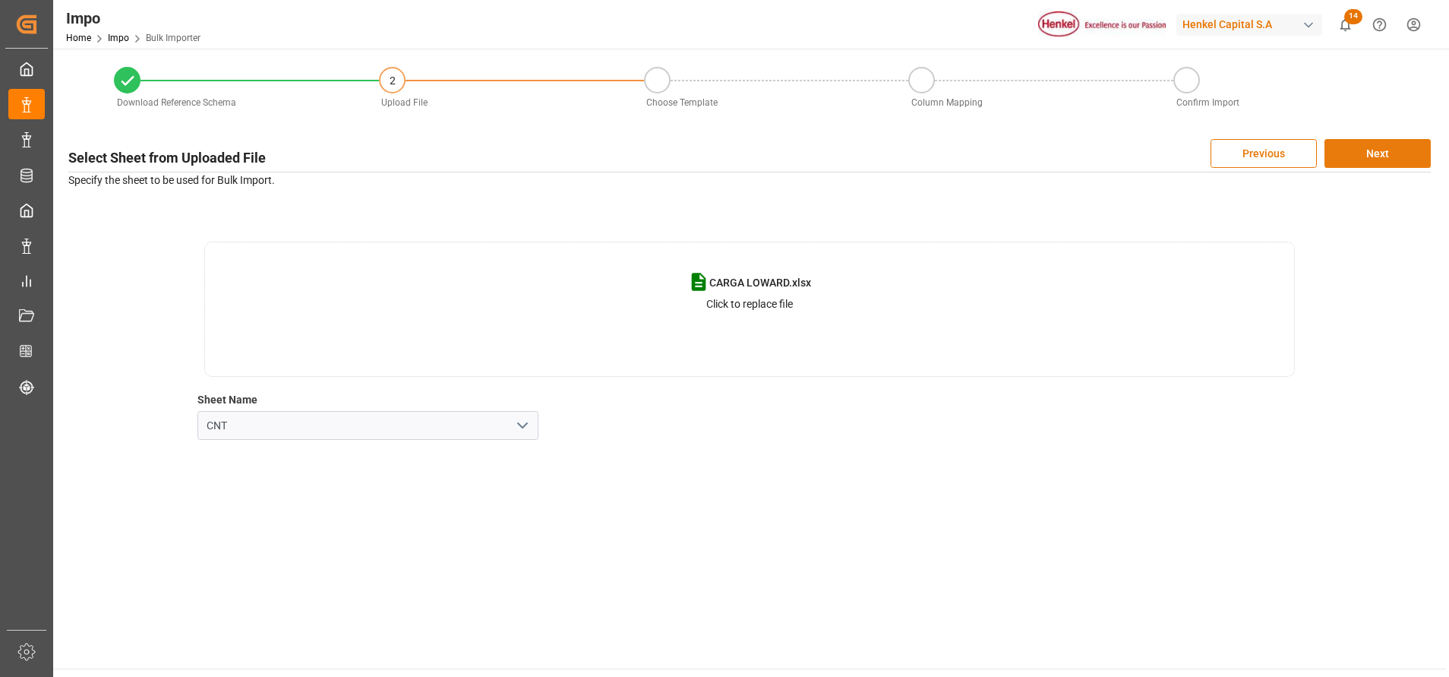
click at [1362, 150] on button "Next" at bounding box center [1378, 153] width 106 height 29
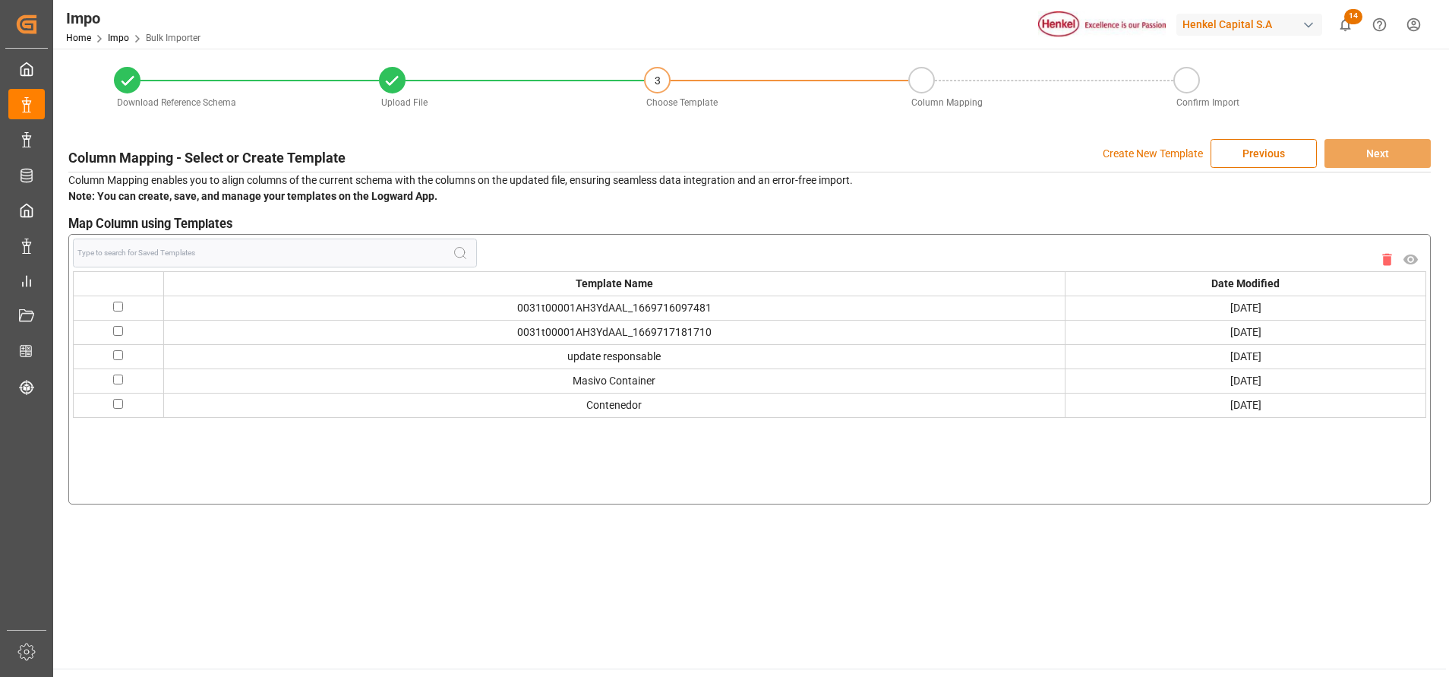
click at [115, 403] on input "checkbox" at bounding box center [118, 404] width 10 height 10
checkbox input "true"
click at [1371, 145] on button "Next" at bounding box center [1378, 153] width 106 height 29
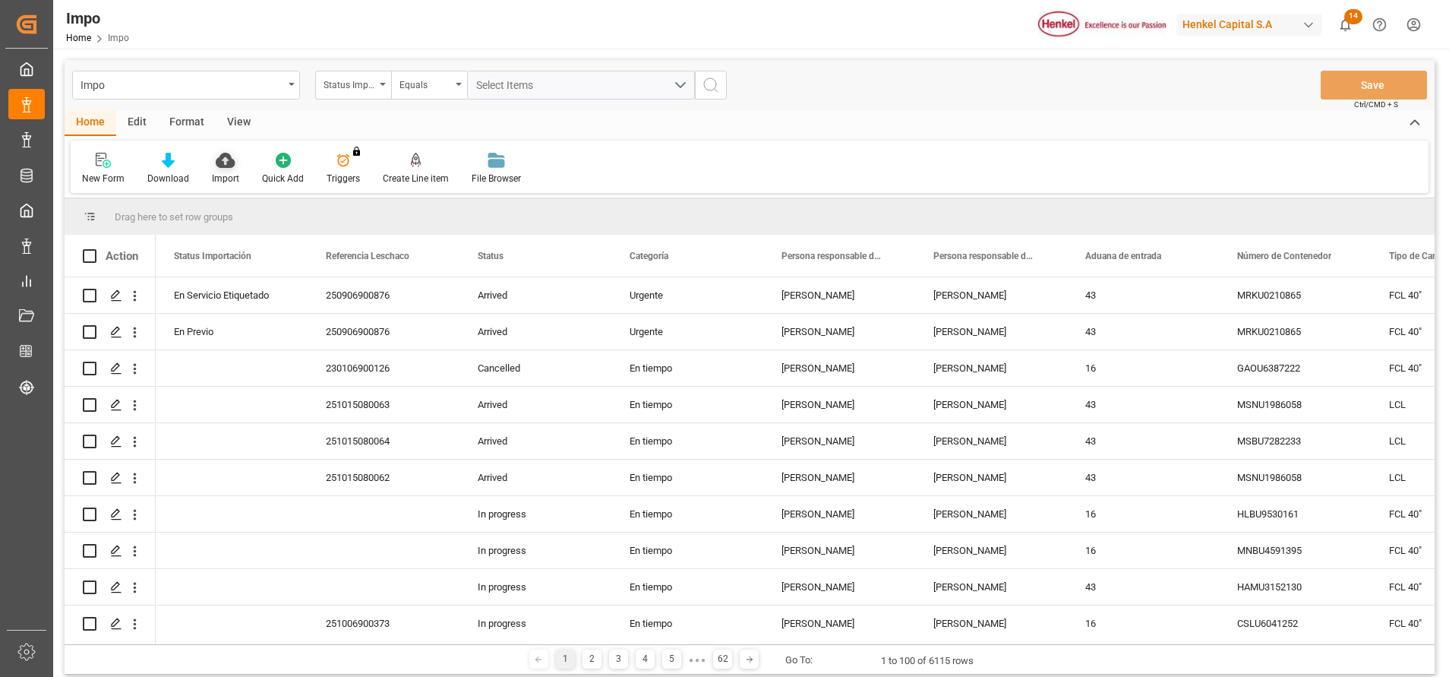
click at [225, 153] on icon at bounding box center [225, 160] width 19 height 15
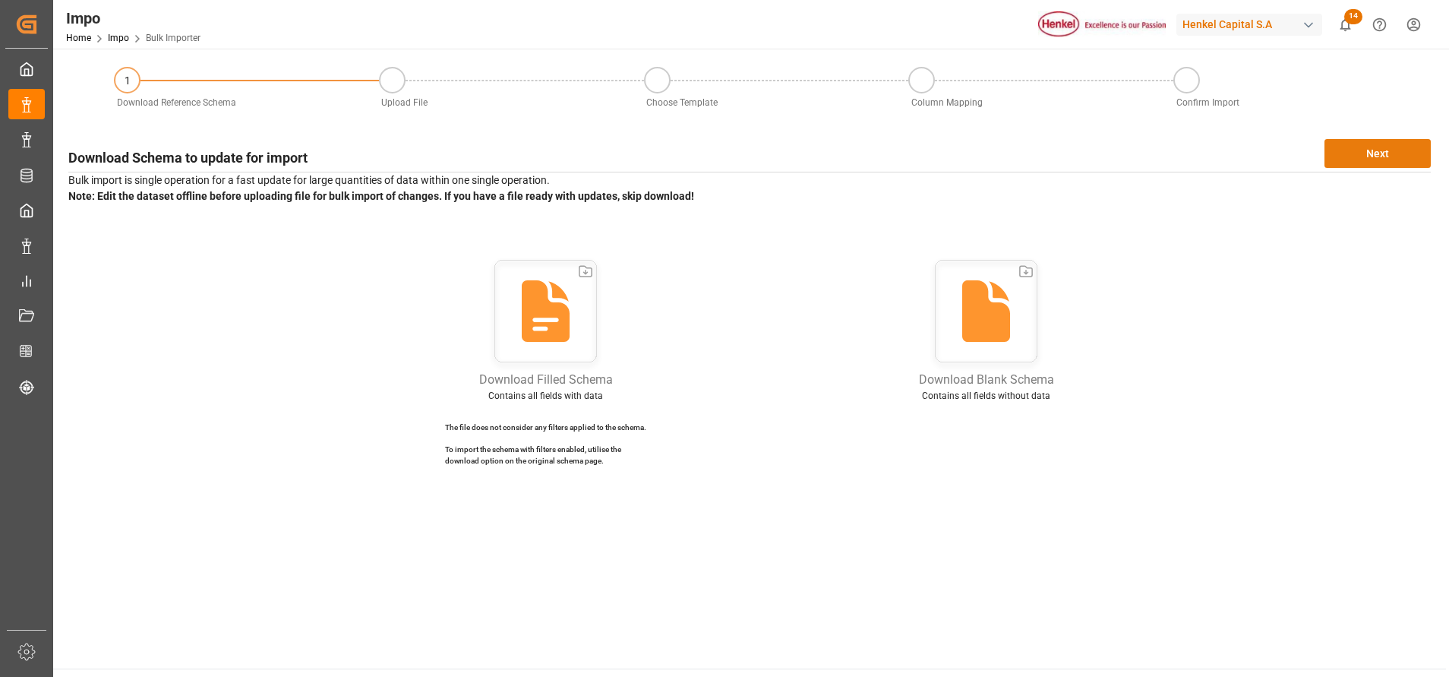
click at [1387, 165] on button "Next" at bounding box center [1378, 153] width 106 height 29
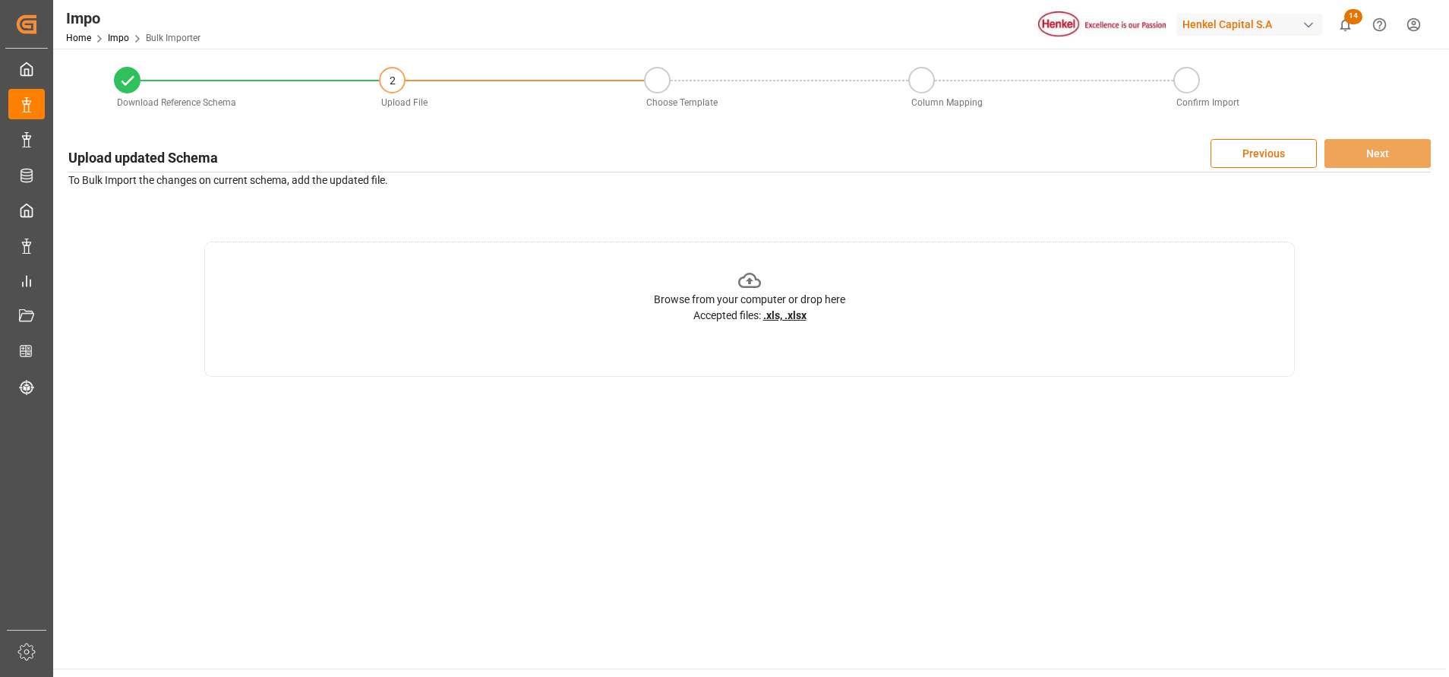
click at [763, 290] on div "Browse from your computer or drop here Accepted files: .xls, .xlsx" at bounding box center [749, 296] width 191 height 55
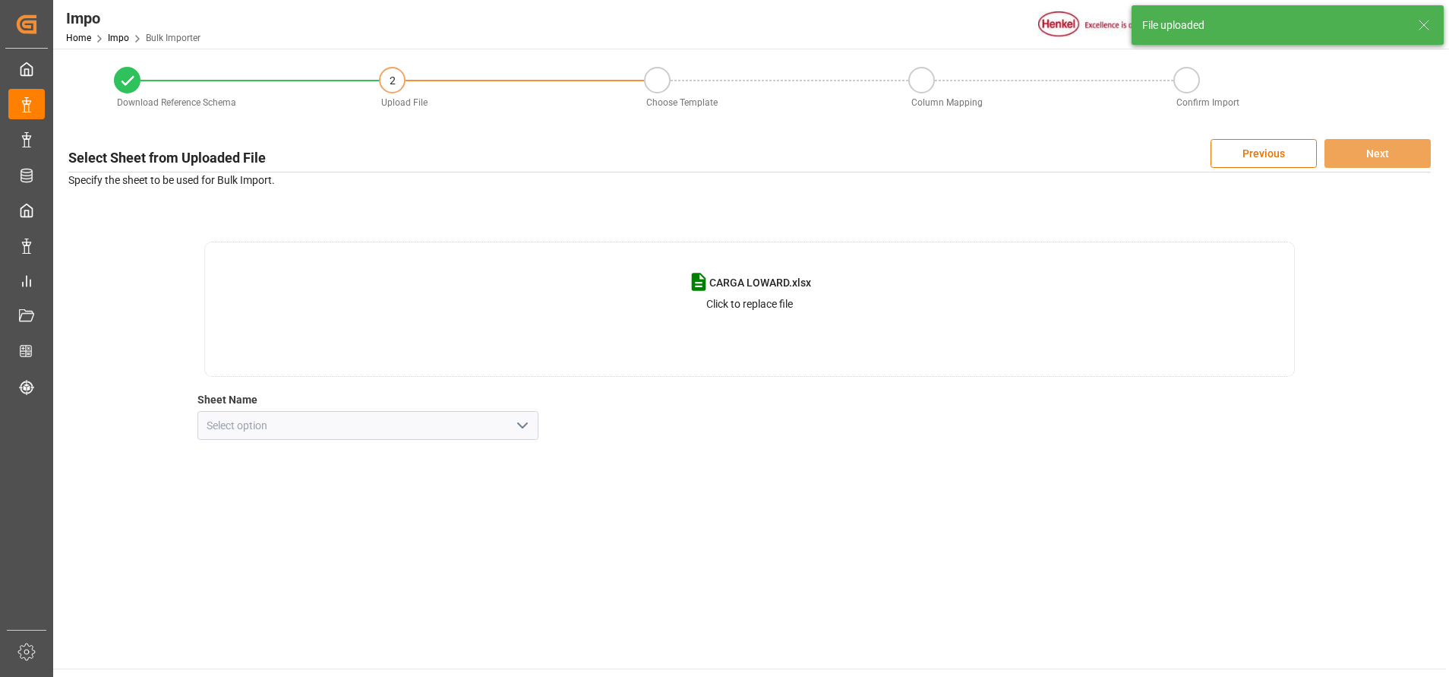
click at [526, 422] on icon "open menu" at bounding box center [522, 425] width 18 height 18
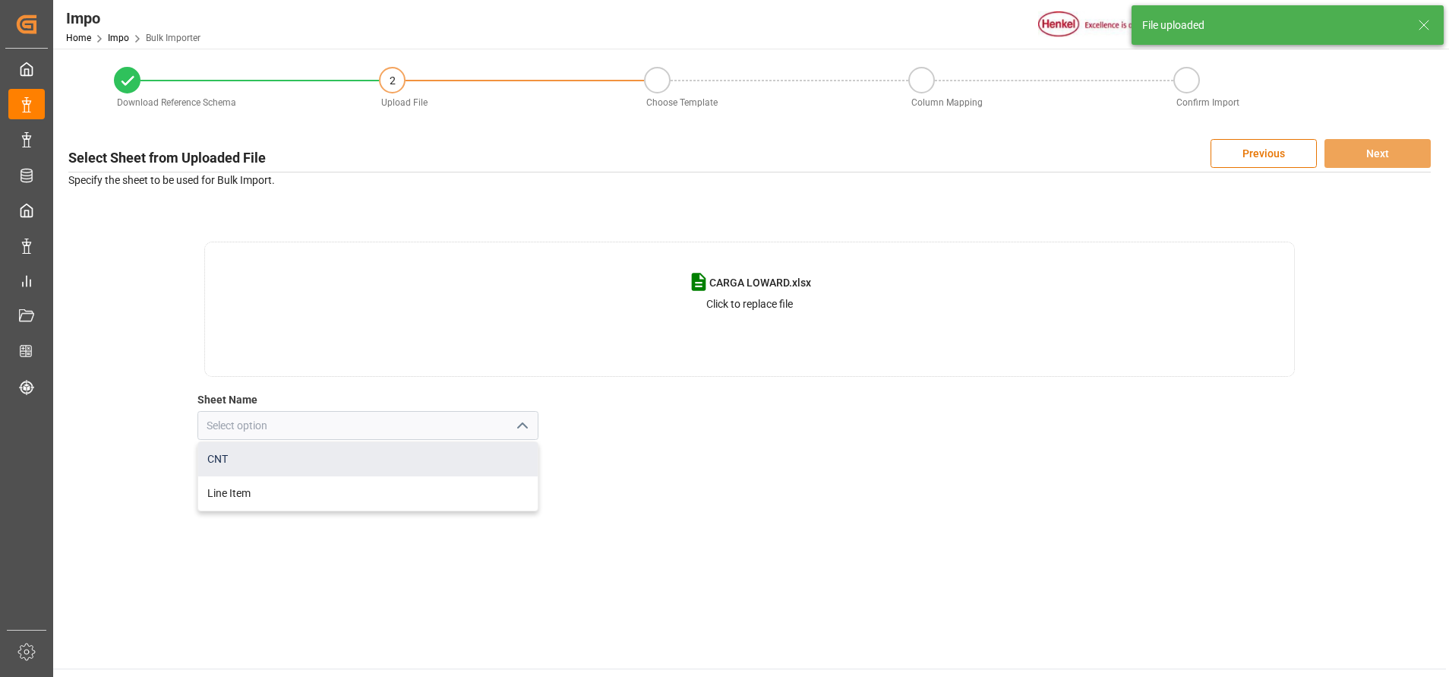
click at [384, 453] on div "CNT" at bounding box center [368, 459] width 340 height 34
type input "CNT"
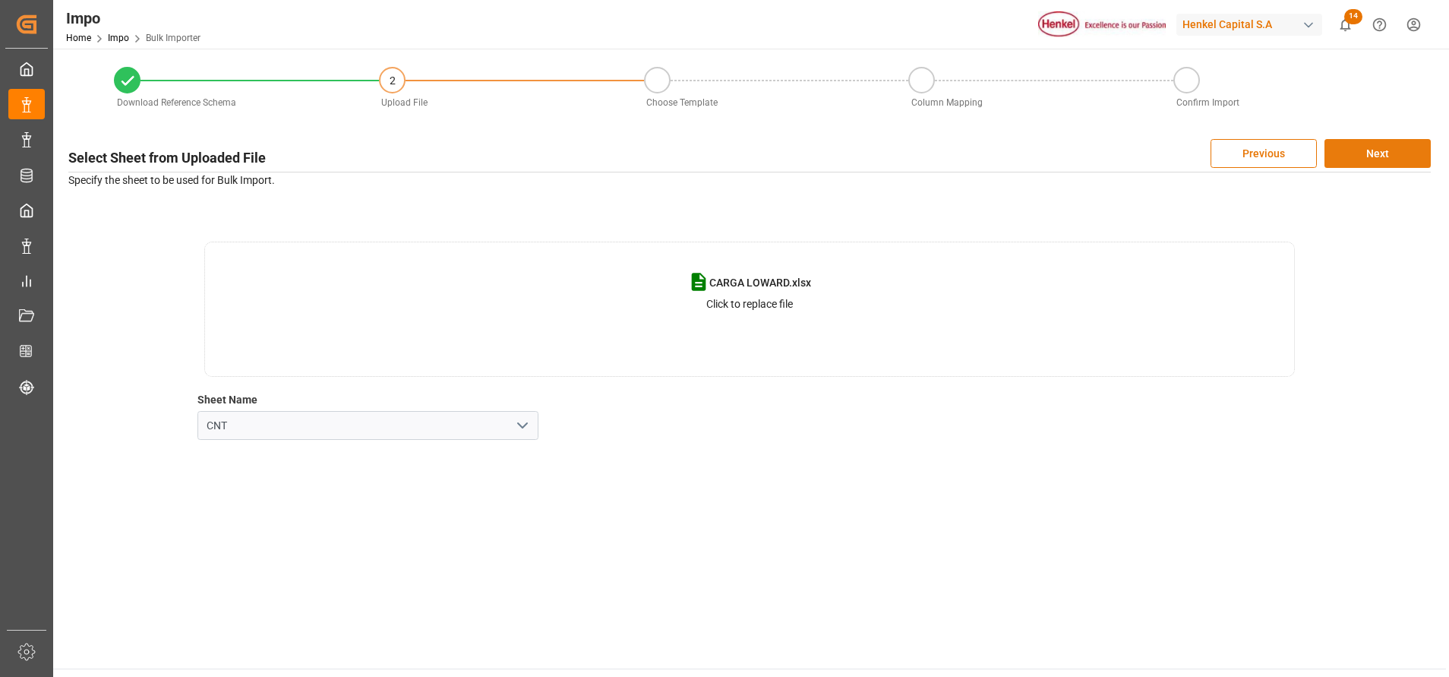
click at [1382, 151] on button "Next" at bounding box center [1378, 153] width 106 height 29
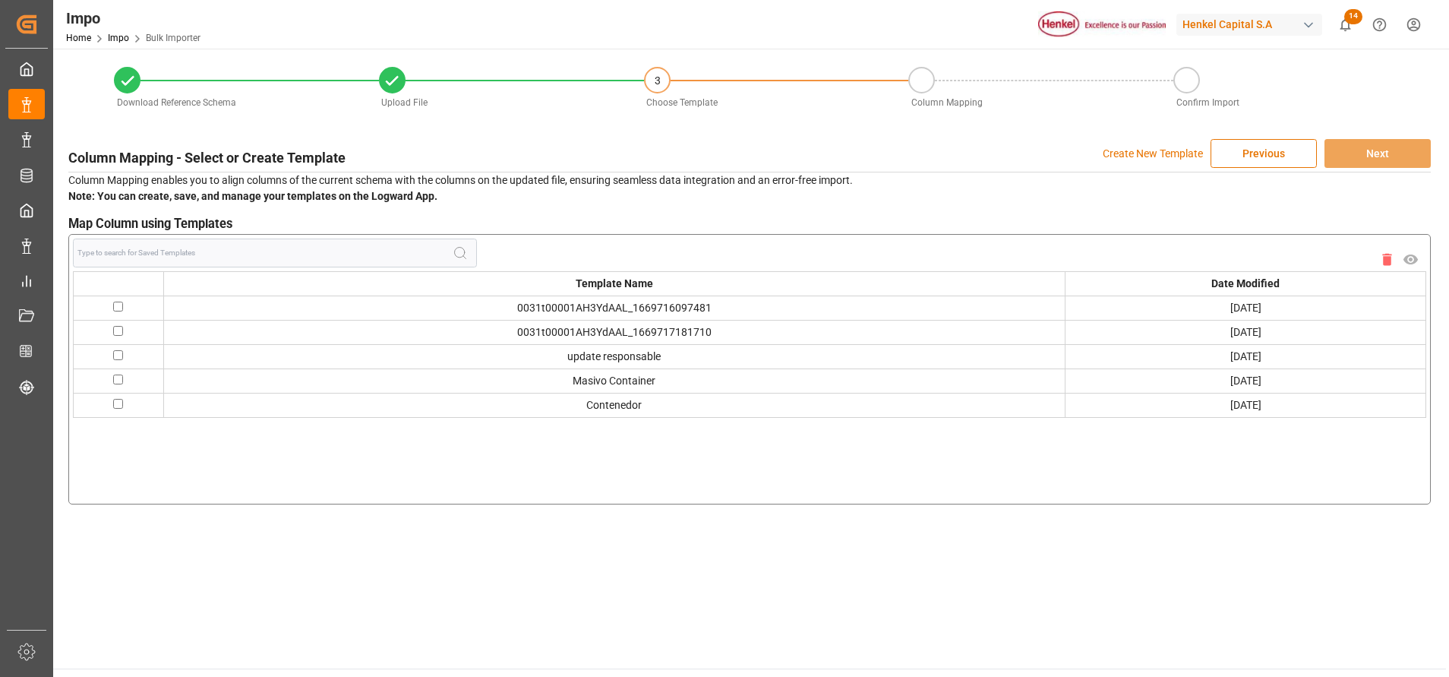
click at [112, 377] on td at bounding box center [119, 380] width 90 height 24
click at [115, 377] on input "checkbox" at bounding box center [118, 379] width 10 height 10
checkbox input "true"
click at [1363, 150] on button "Next" at bounding box center [1378, 153] width 106 height 29
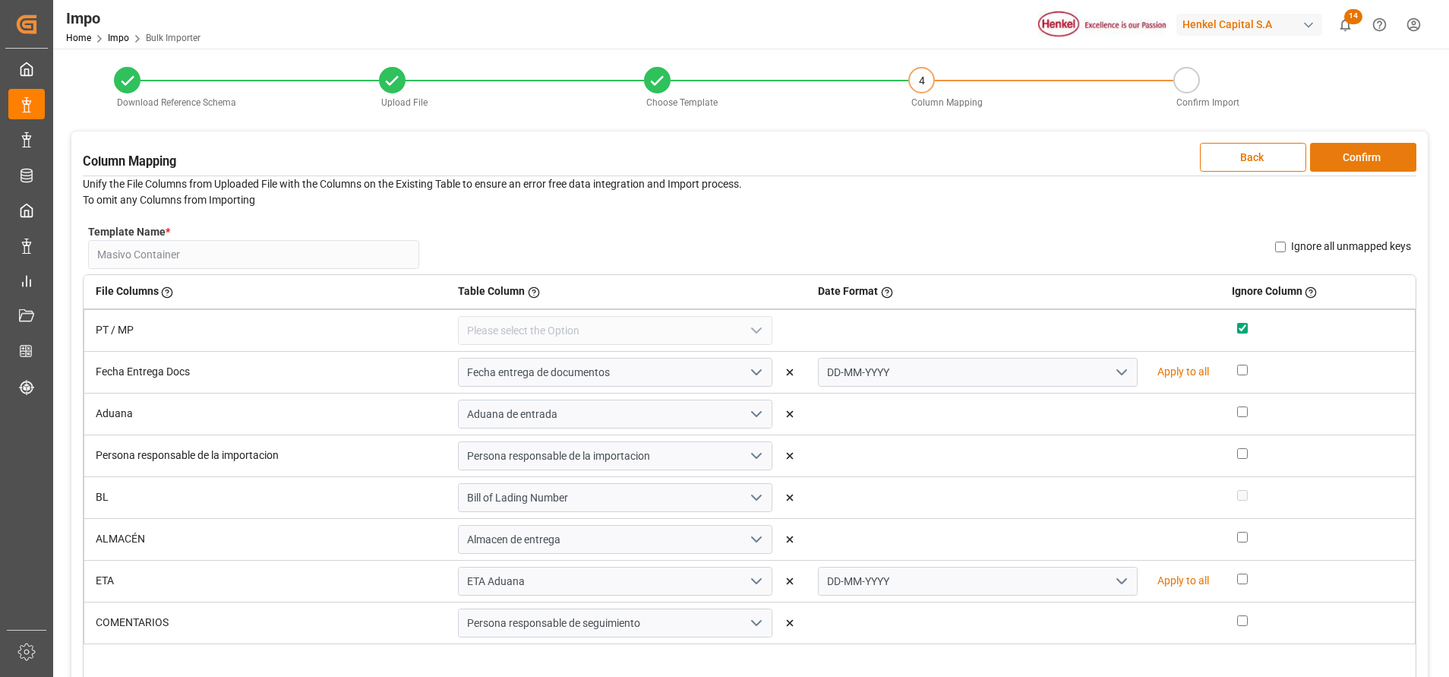
click at [1347, 164] on button "Confirm" at bounding box center [1363, 157] width 106 height 29
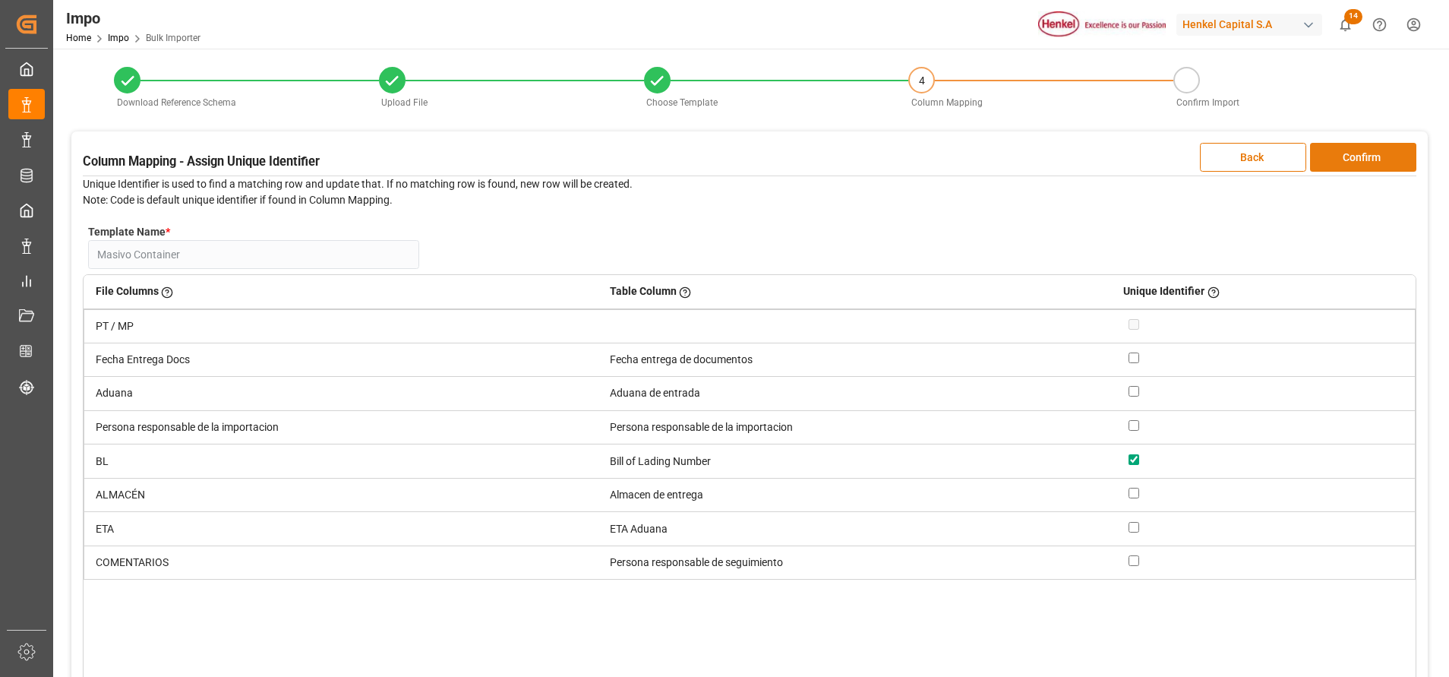
click at [1347, 164] on button "Confirm" at bounding box center [1363, 157] width 106 height 29
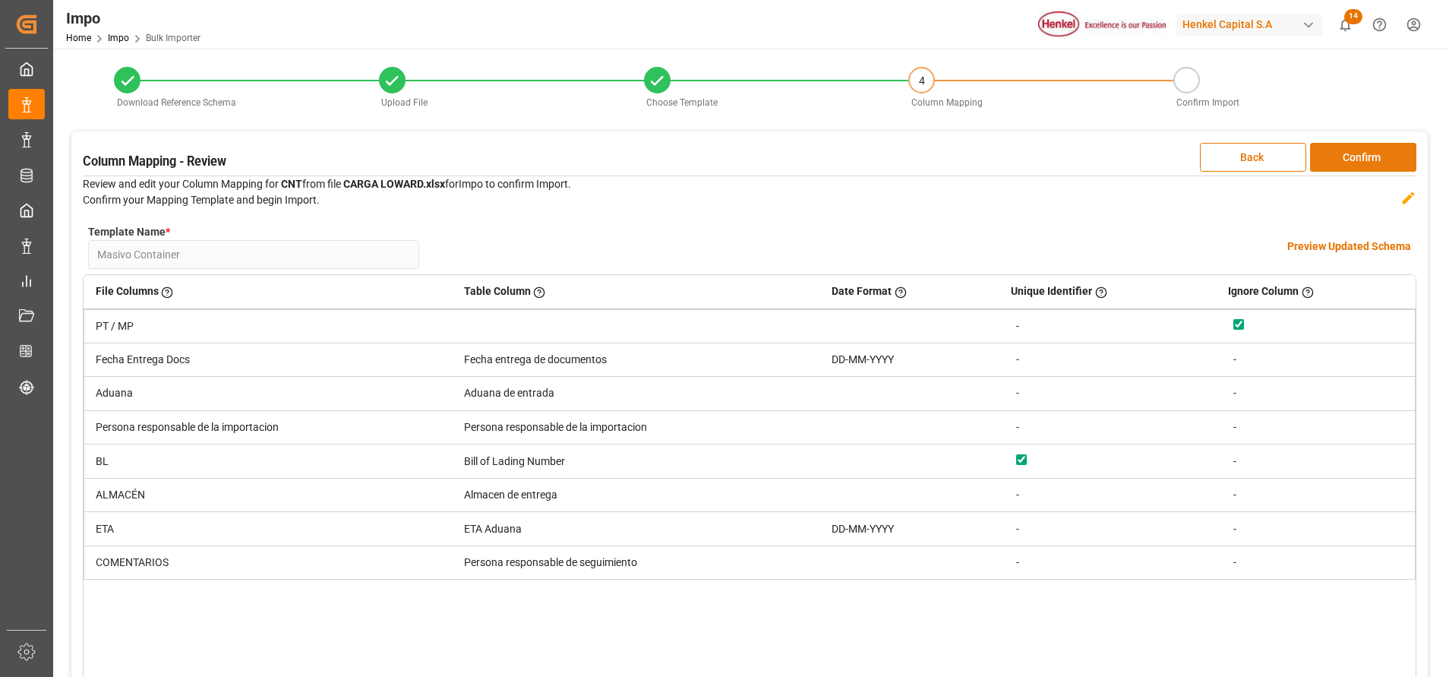
click at [1386, 159] on button "Confirm" at bounding box center [1363, 157] width 106 height 29
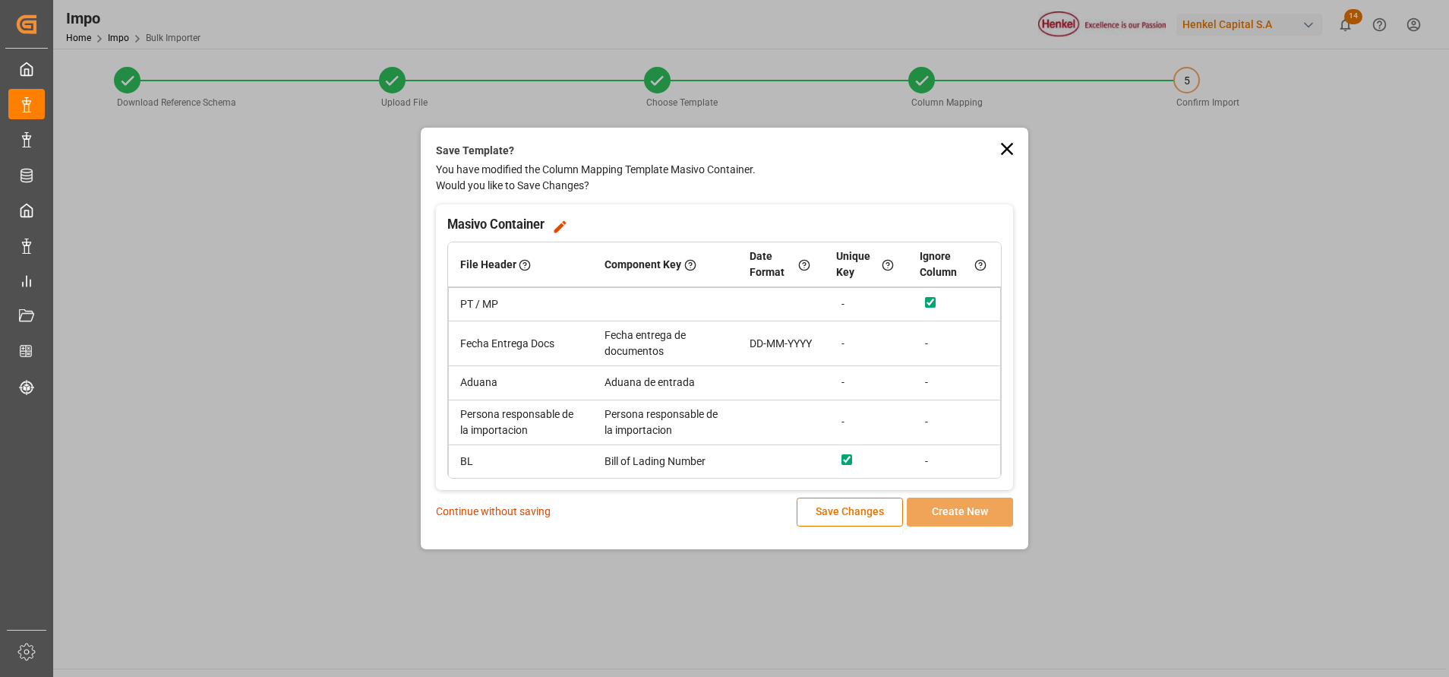
scroll to position [125, 0]
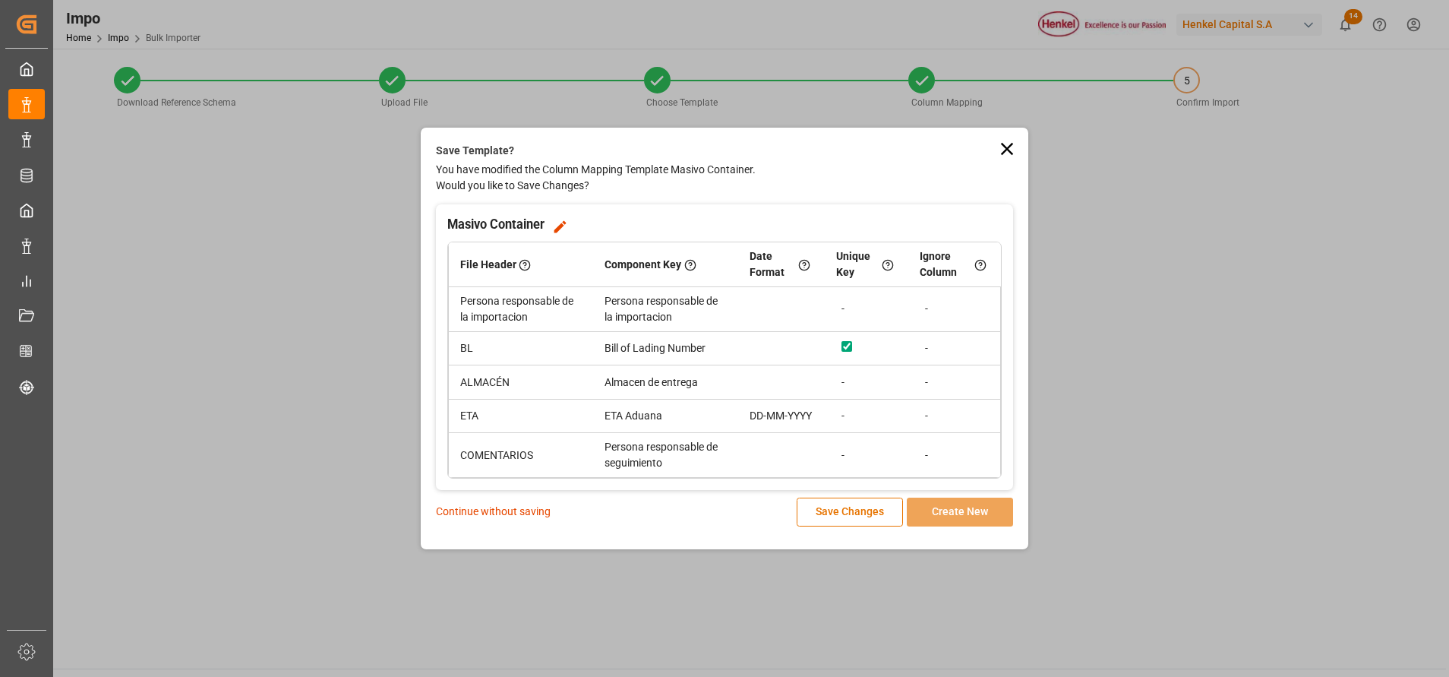
click at [507, 520] on p "Continue without saving" at bounding box center [493, 512] width 115 height 16
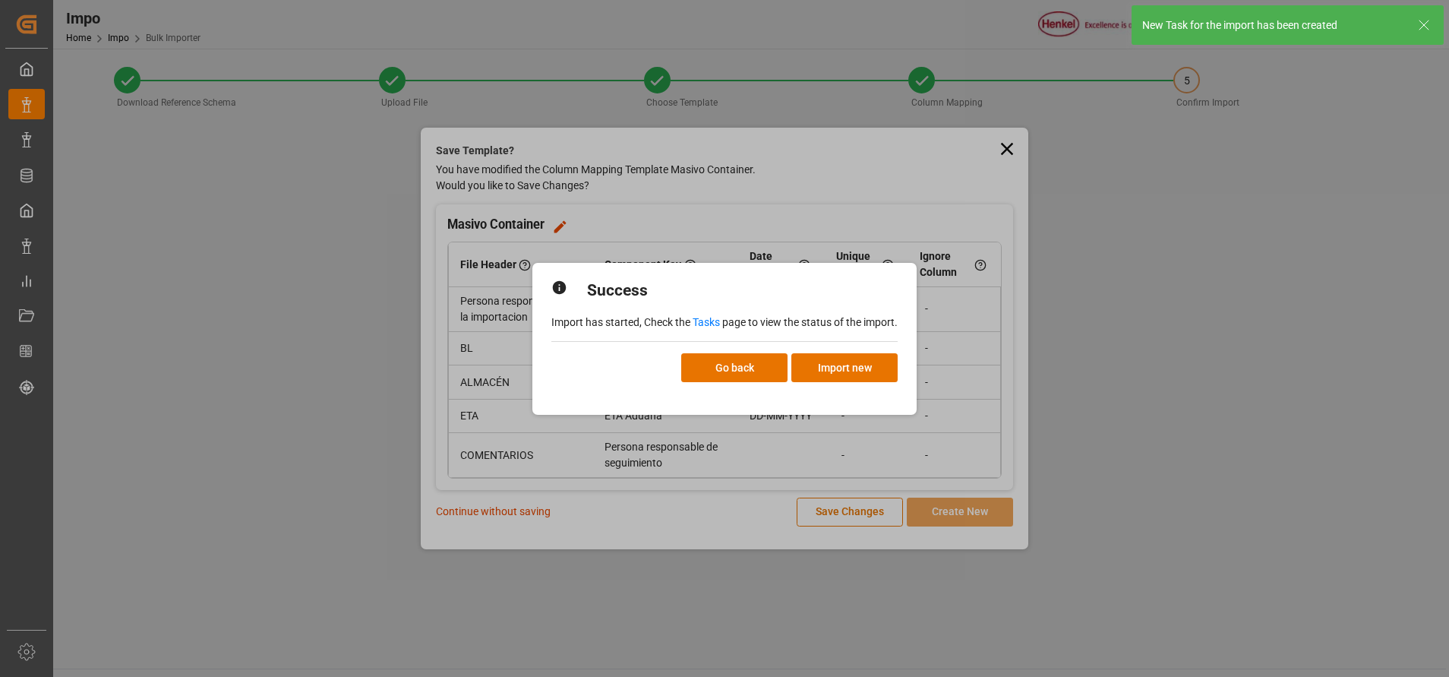
click at [493, 513] on div "Success Import has started, Check the Tasks page to view the status of the impo…" at bounding box center [724, 338] width 1449 height 677
click at [732, 362] on button "Go back" at bounding box center [734, 367] width 106 height 29
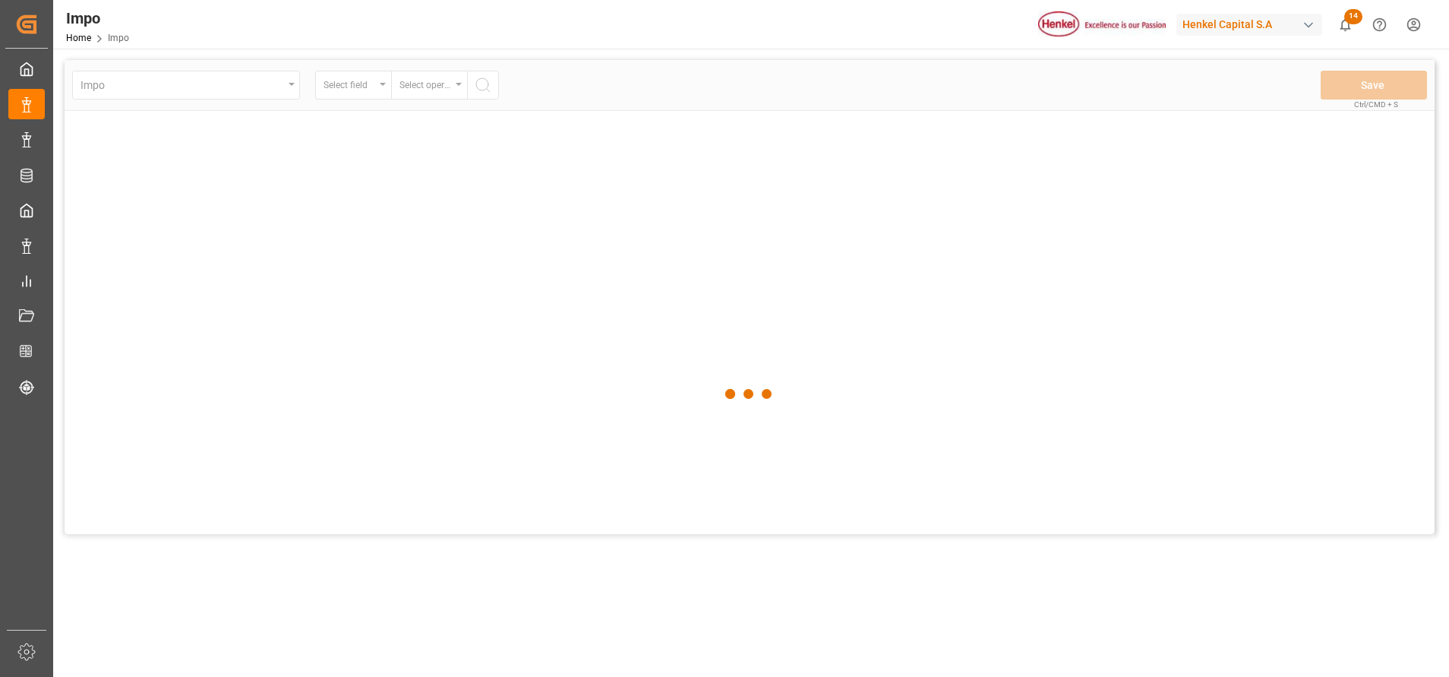
click at [1416, 409] on div at bounding box center [750, 394] width 1370 height 668
